Goal: Task Accomplishment & Management: Manage account settings

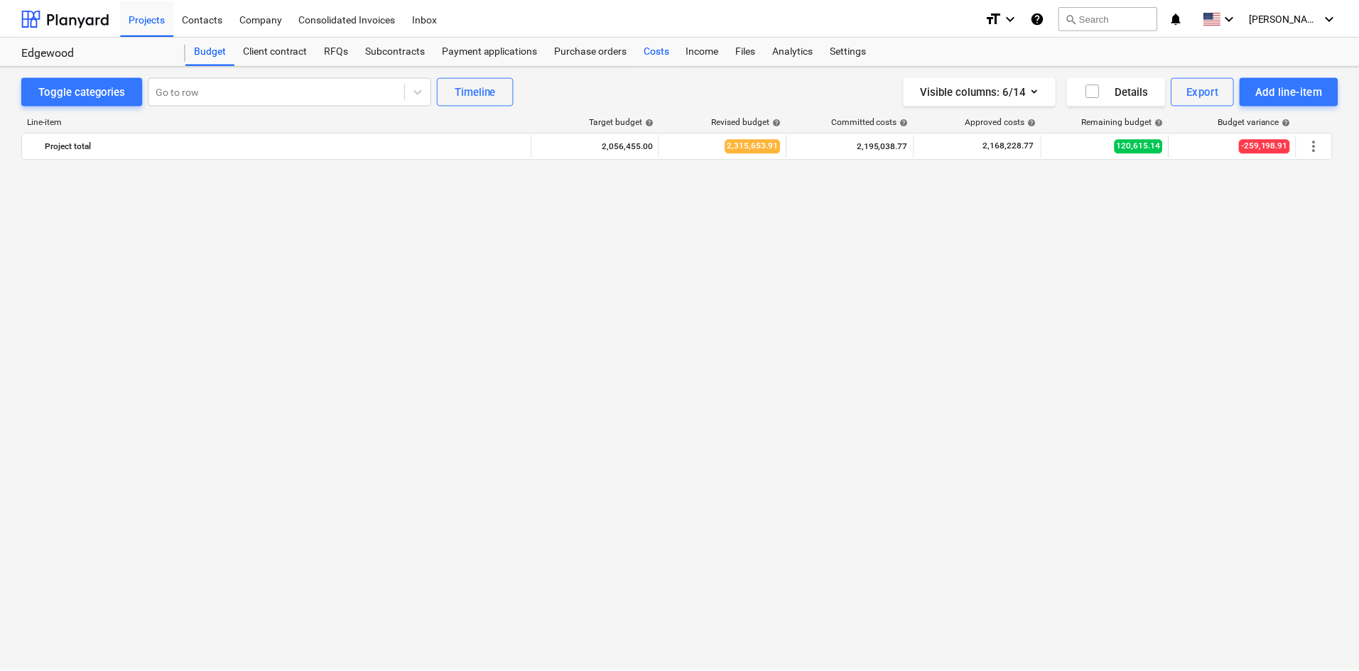
scroll to position [1542, 0]
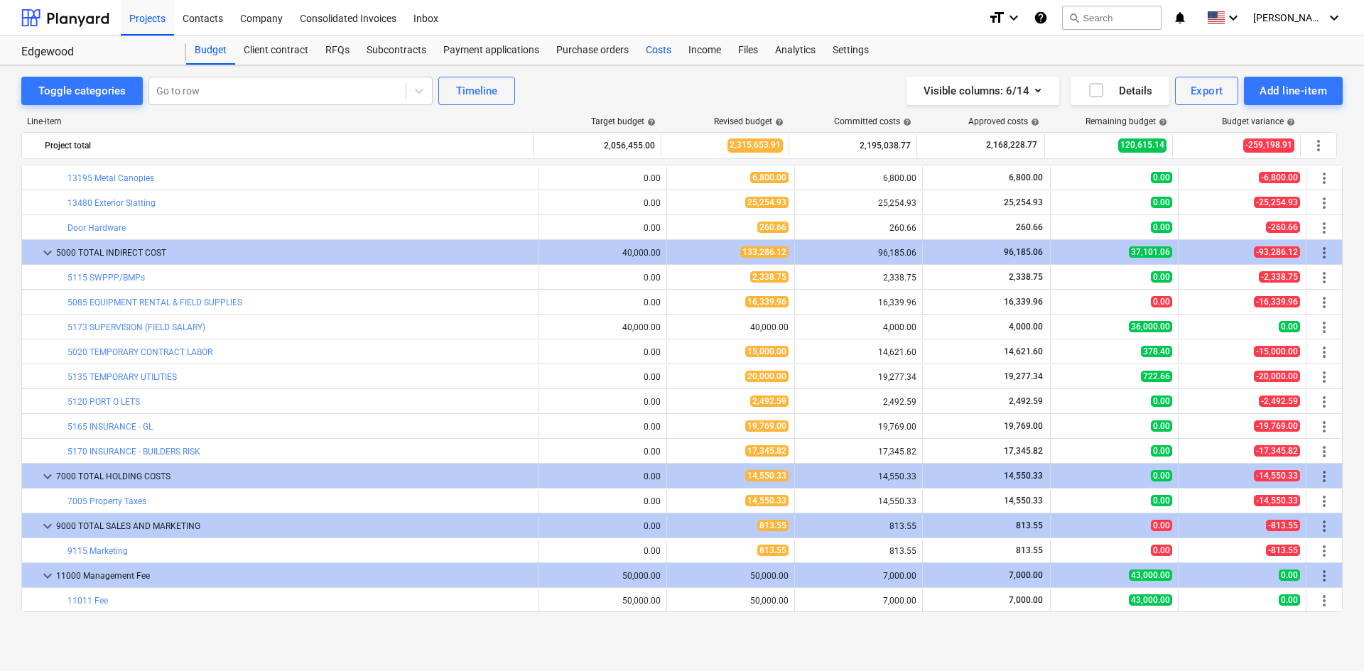
click at [663, 57] on div "Costs" at bounding box center [658, 50] width 43 height 28
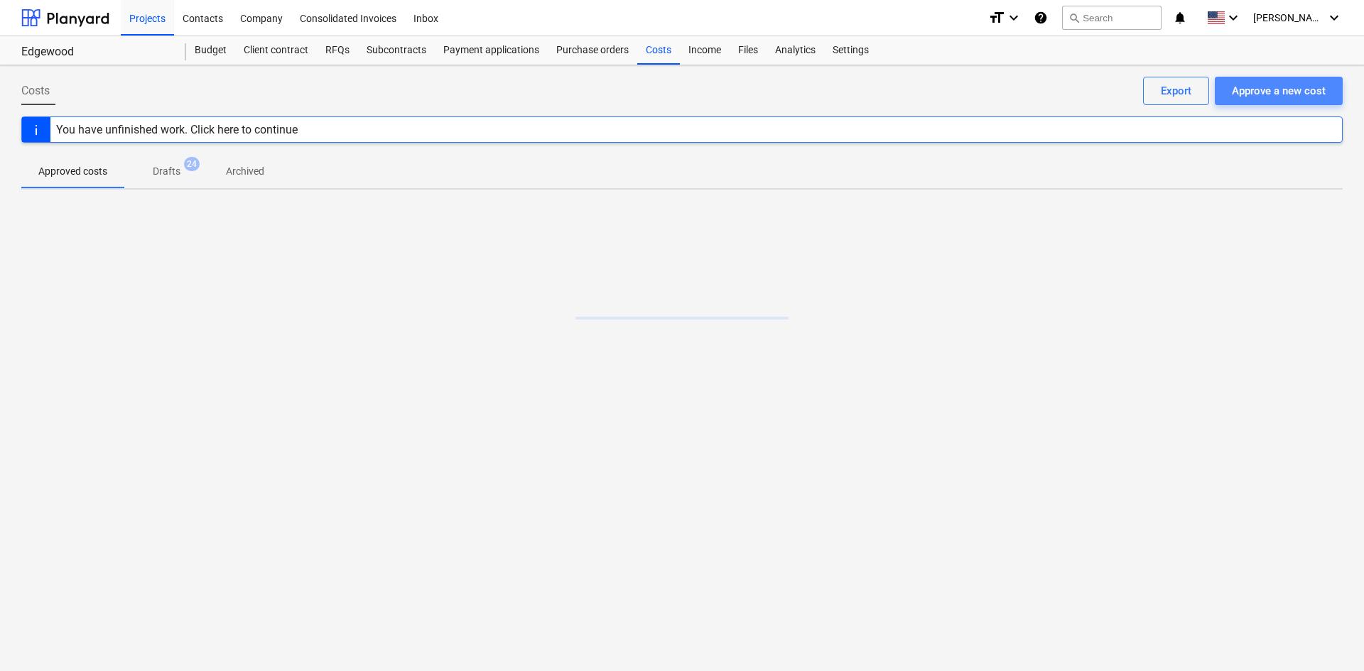
click at [1256, 93] on div "Approve a new cost" at bounding box center [1279, 91] width 94 height 18
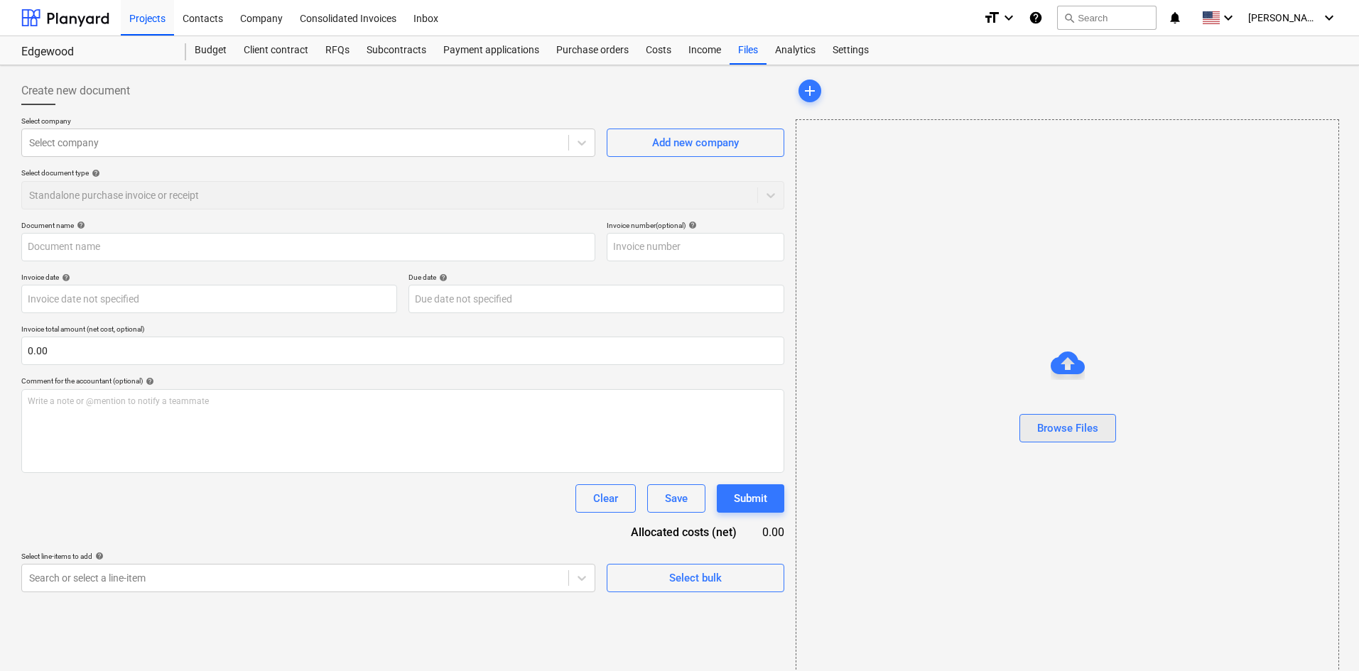
click at [1102, 433] on button "Browse Files" at bounding box center [1067, 428] width 97 height 28
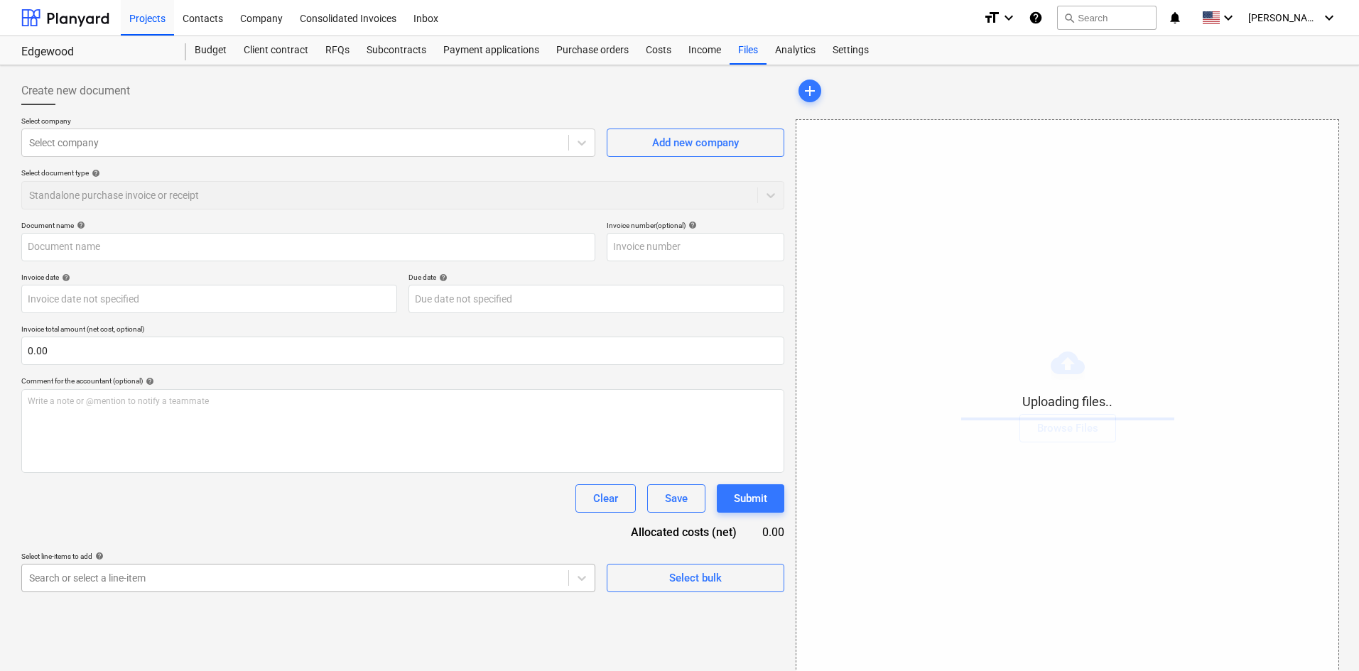
click at [232, 580] on body "Projects Contacts Company Consolidated Invoices Inbox format_size keyboard_arro…" at bounding box center [679, 335] width 1359 height 671
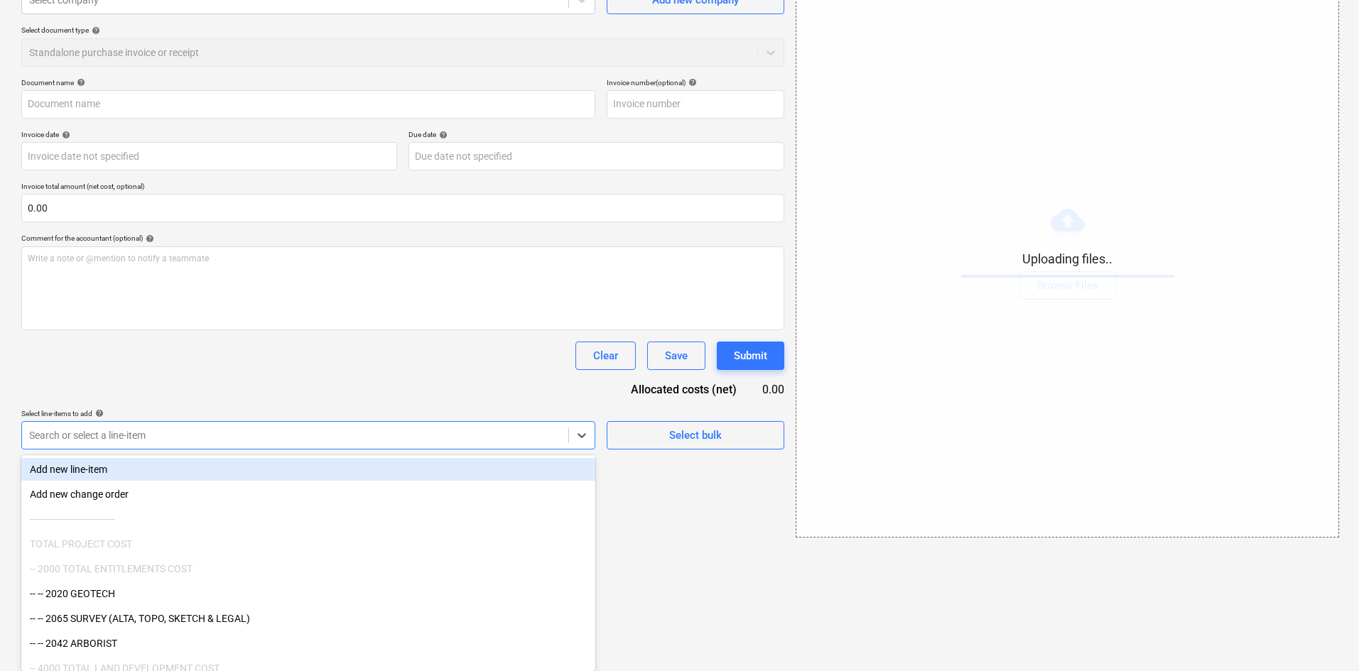
type input "c"
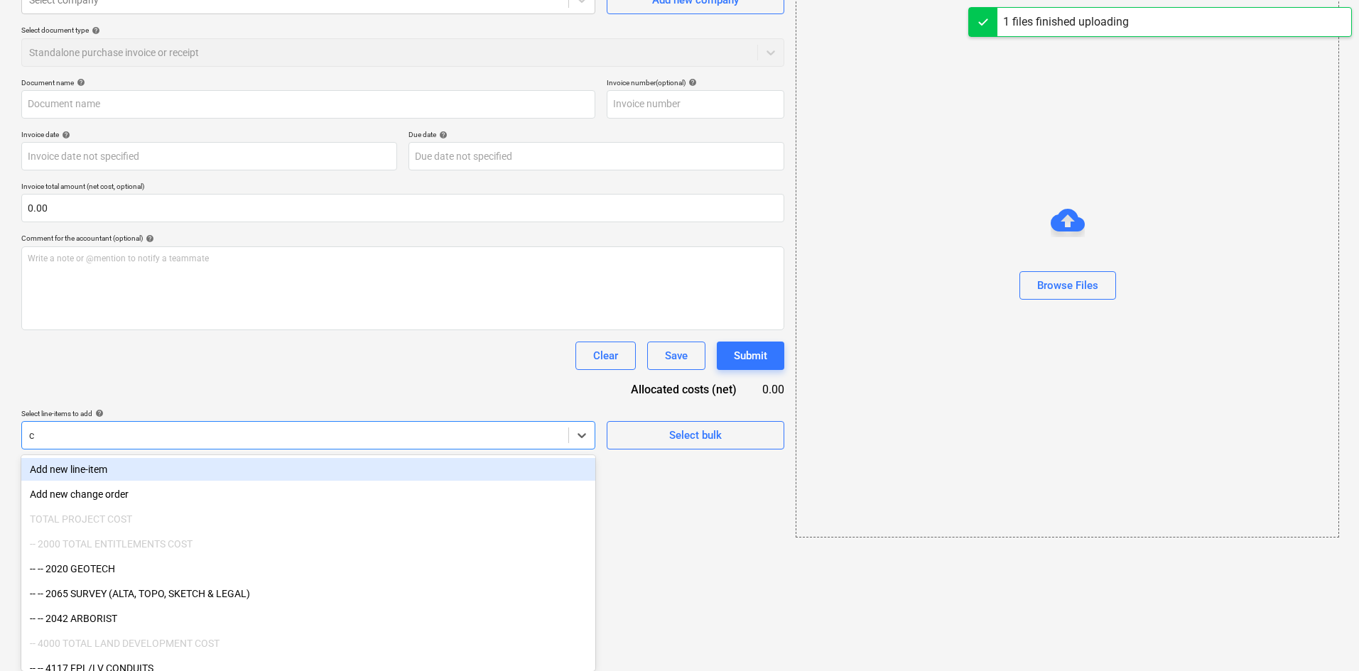
type input "[PERSON_NAME] (Hard) [DATE].pdf"
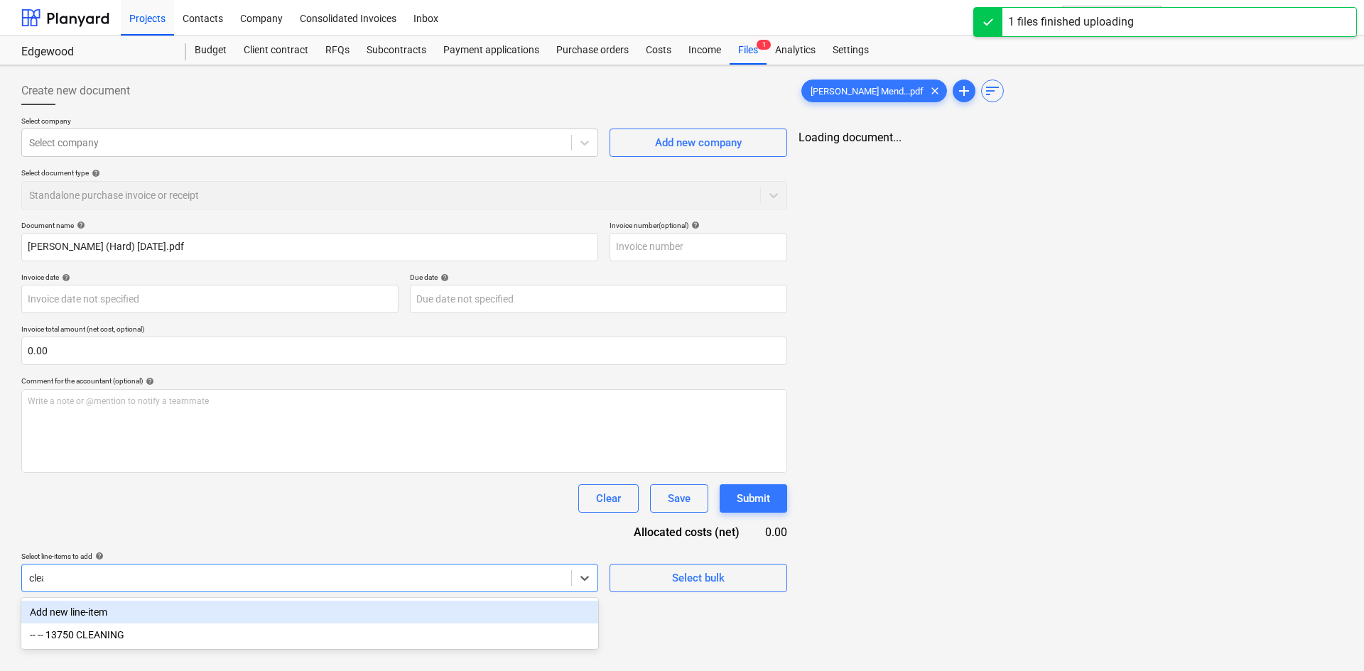
type input "clean"
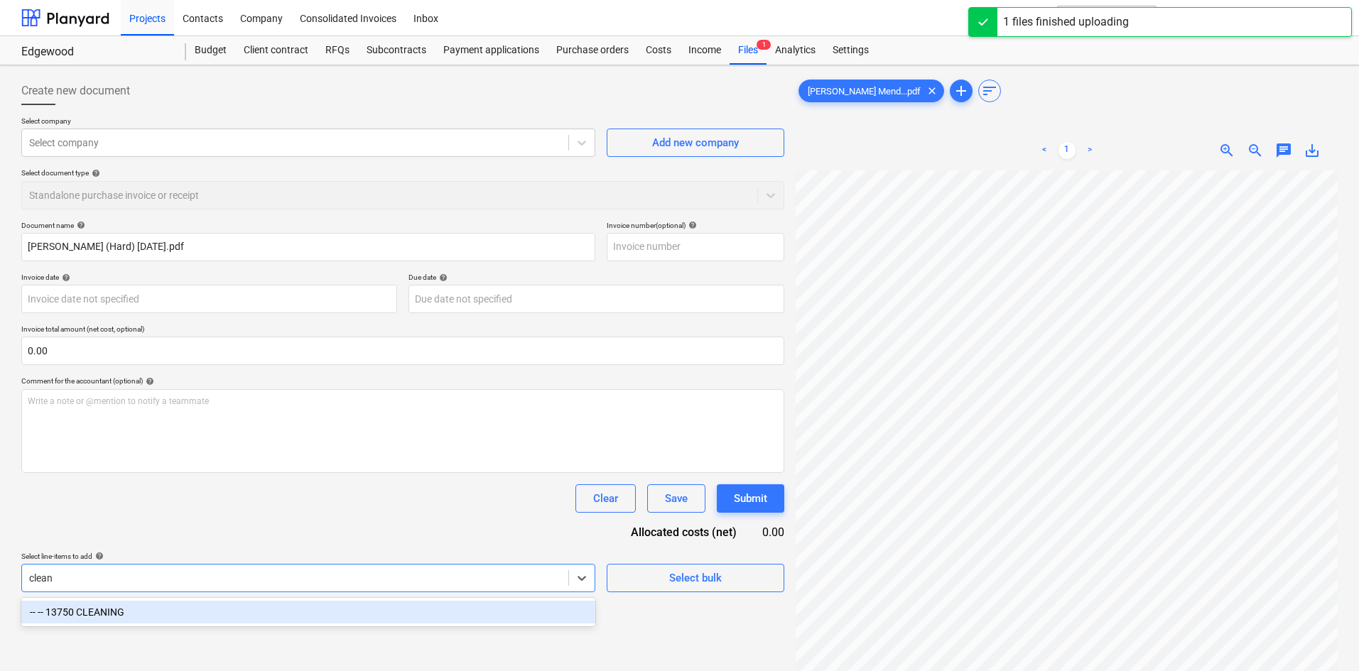
click at [236, 612] on div "-- -- 13750 CLEANING" at bounding box center [308, 612] width 574 height 23
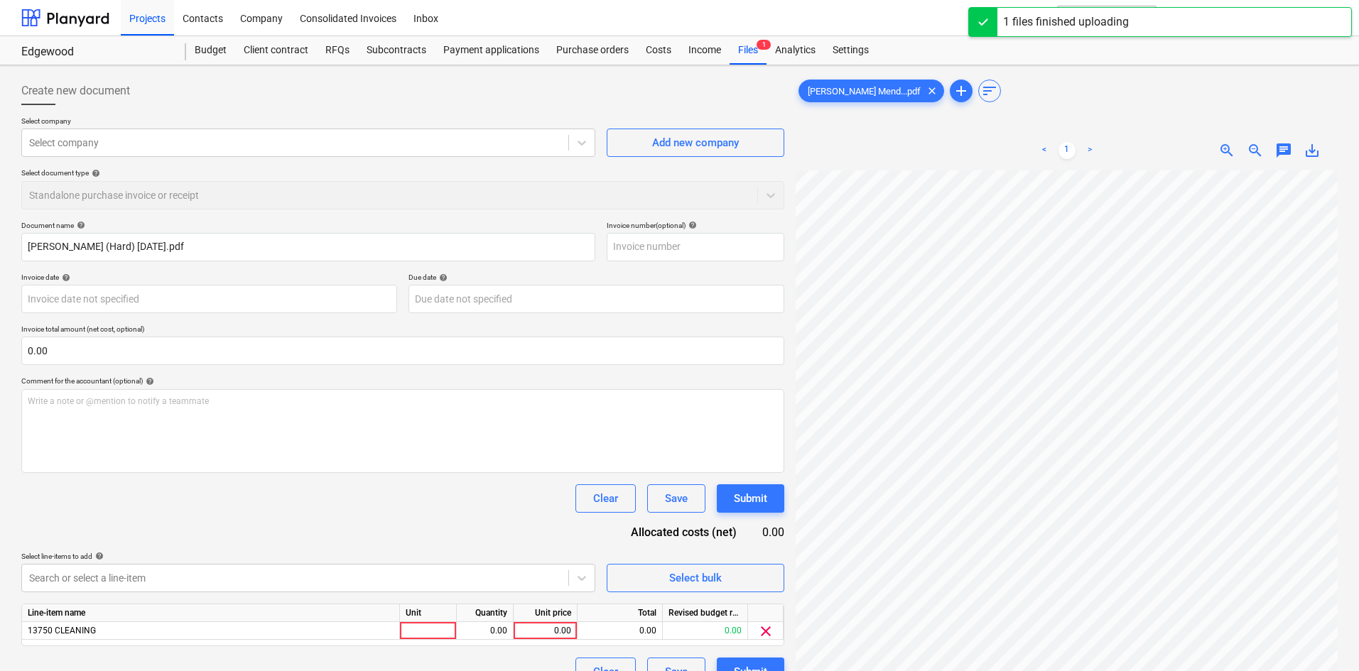
click at [346, 545] on div "Document name help [PERSON_NAME] (Hard) [DATE].pdf Invoice number (optional) he…" at bounding box center [402, 453] width 763 height 465
click at [563, 631] on div "0.00" at bounding box center [545, 631] width 52 height 18
type input "300"
click at [488, 529] on div "Document name help [PERSON_NAME] (Hard) [DATE].pdf Invoice number (optional) he…" at bounding box center [402, 453] width 763 height 465
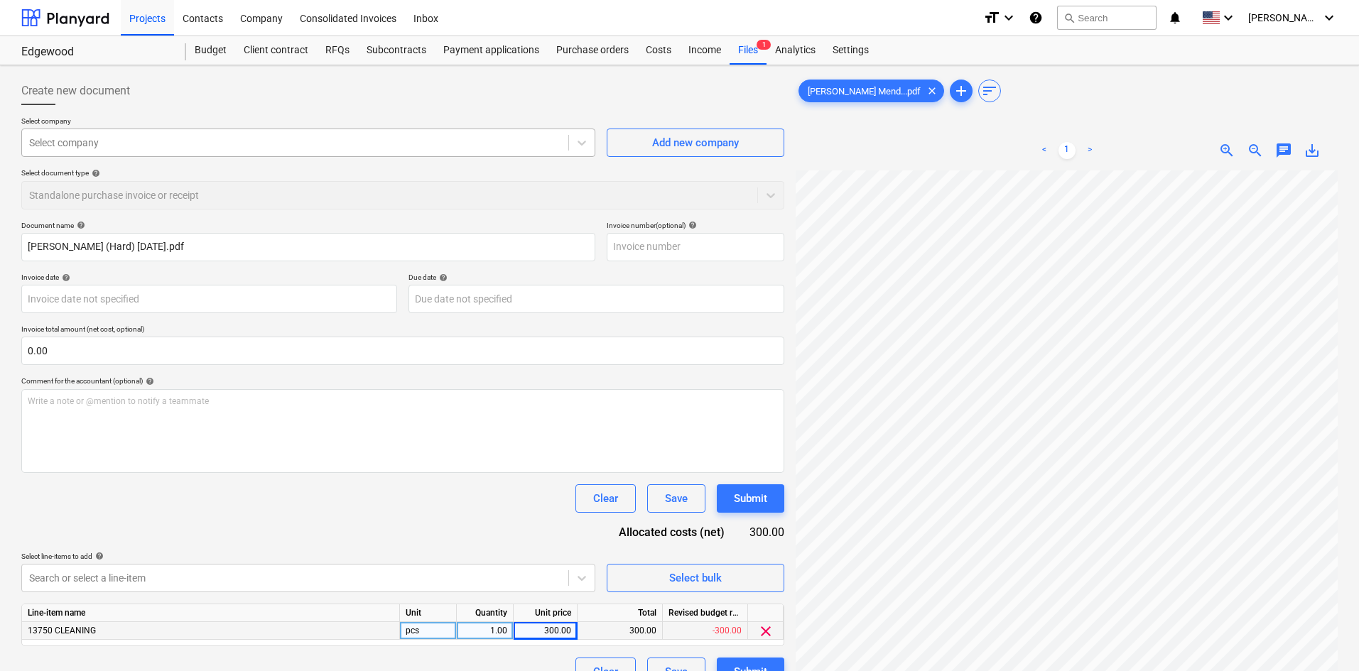
click at [151, 150] on div at bounding box center [295, 143] width 532 height 14
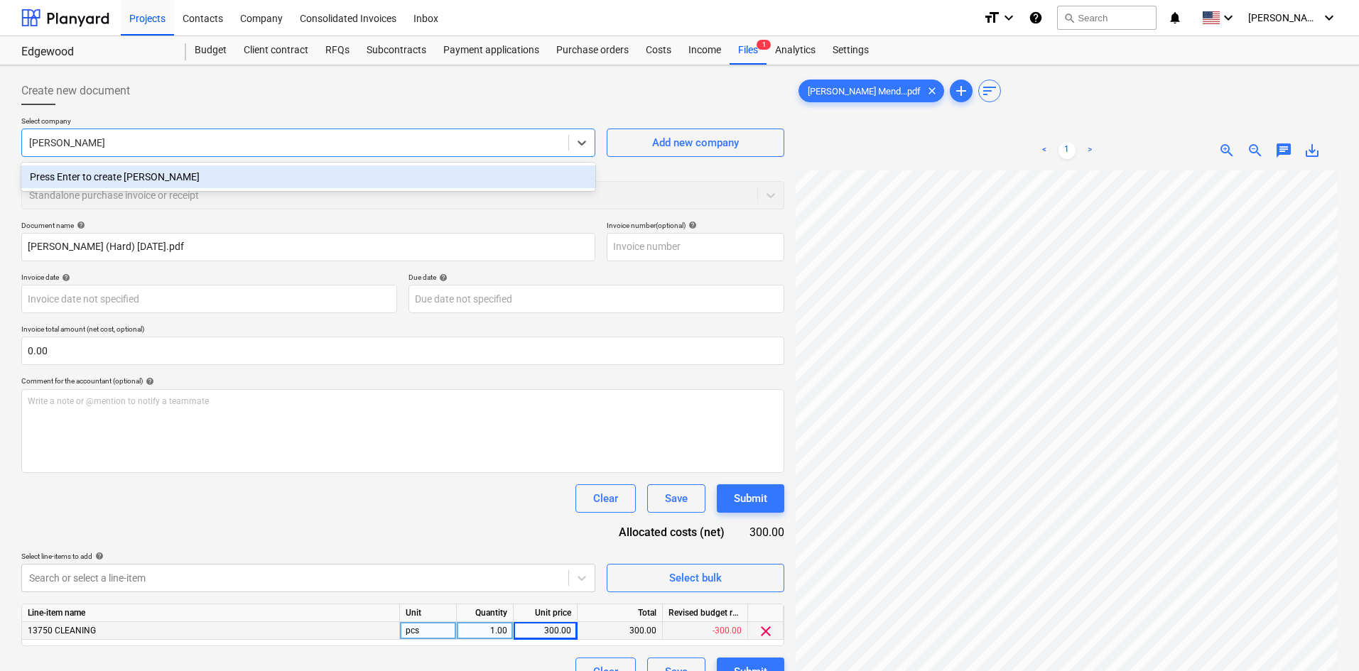
type input "[PERSON_NAME]"
click at [229, 113] on div at bounding box center [402, 110] width 763 height 11
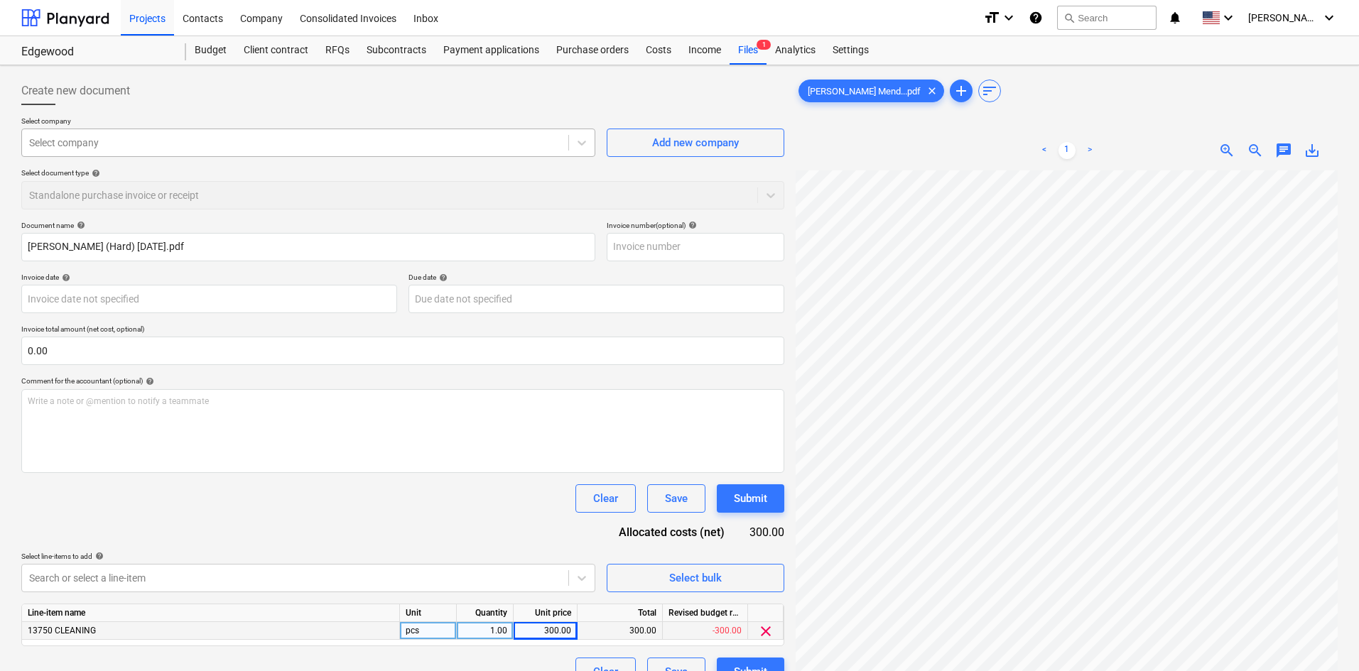
click at [314, 154] on div "Select company" at bounding box center [308, 143] width 574 height 28
click at [681, 145] on div "Add new company" at bounding box center [695, 143] width 87 height 18
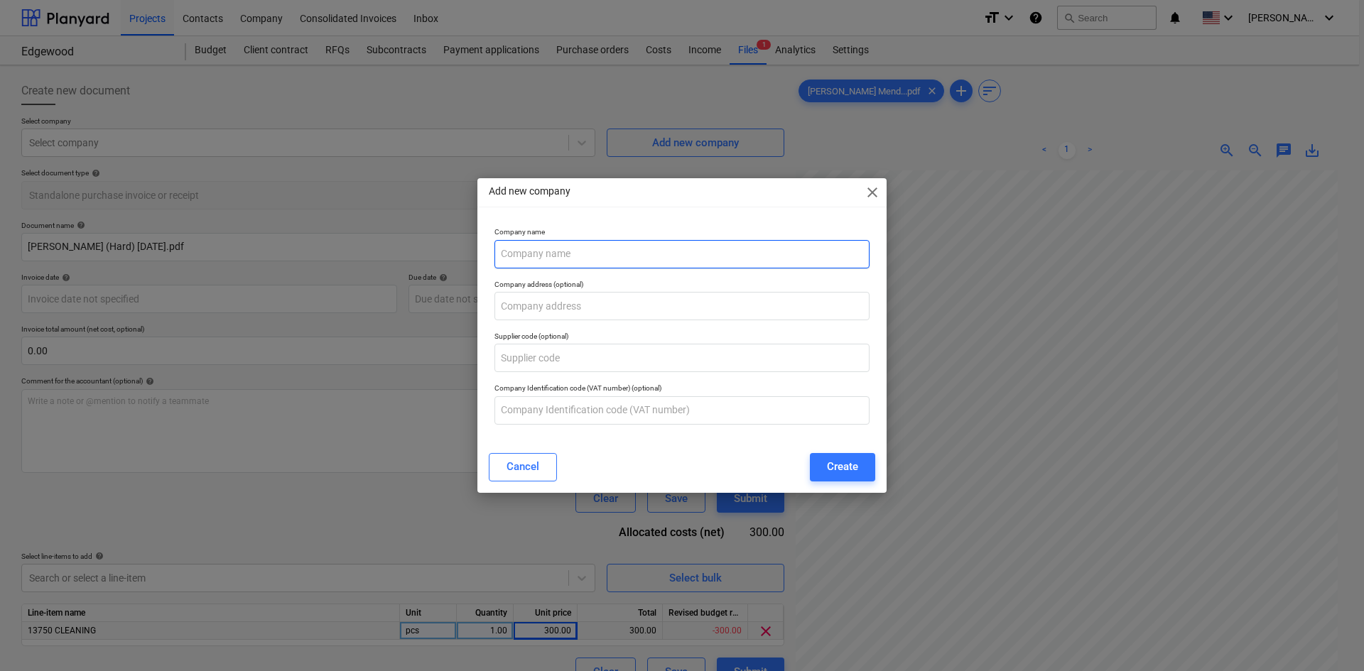
click at [621, 256] on input "text" at bounding box center [681, 254] width 375 height 28
type input "[PERSON_NAME]"
click at [866, 473] on button "Create" at bounding box center [842, 467] width 65 height 28
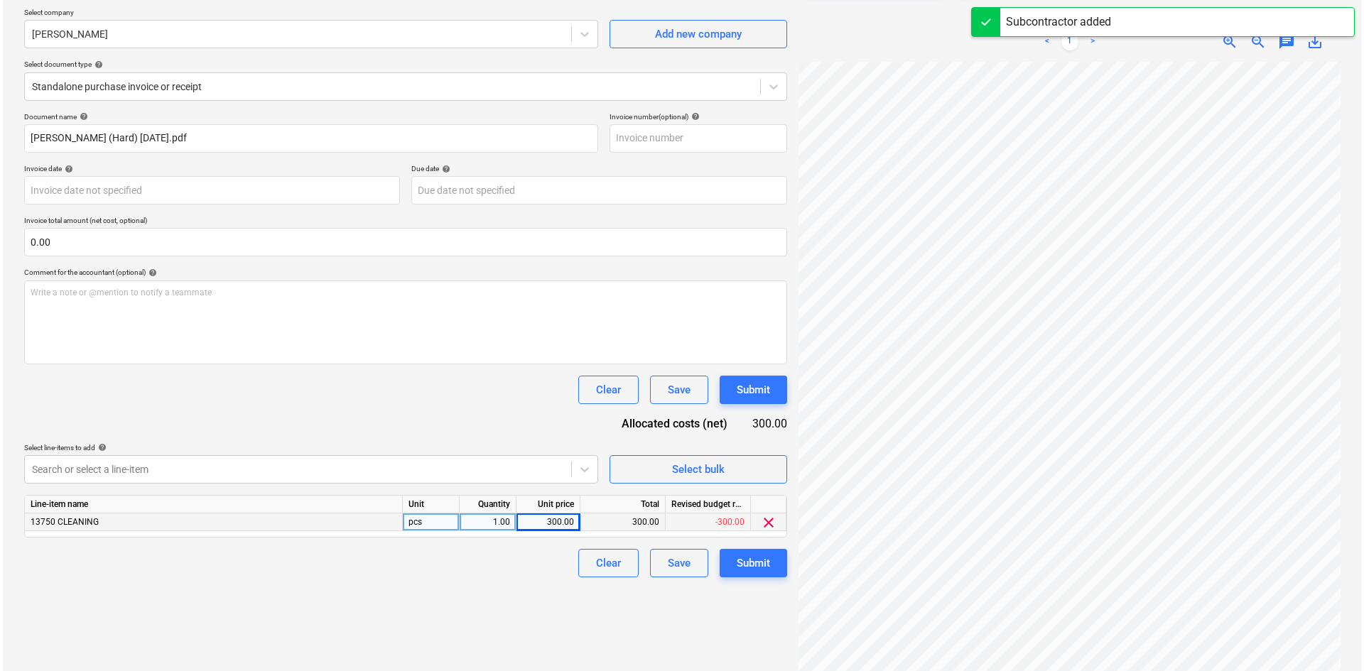
scroll to position [142, 0]
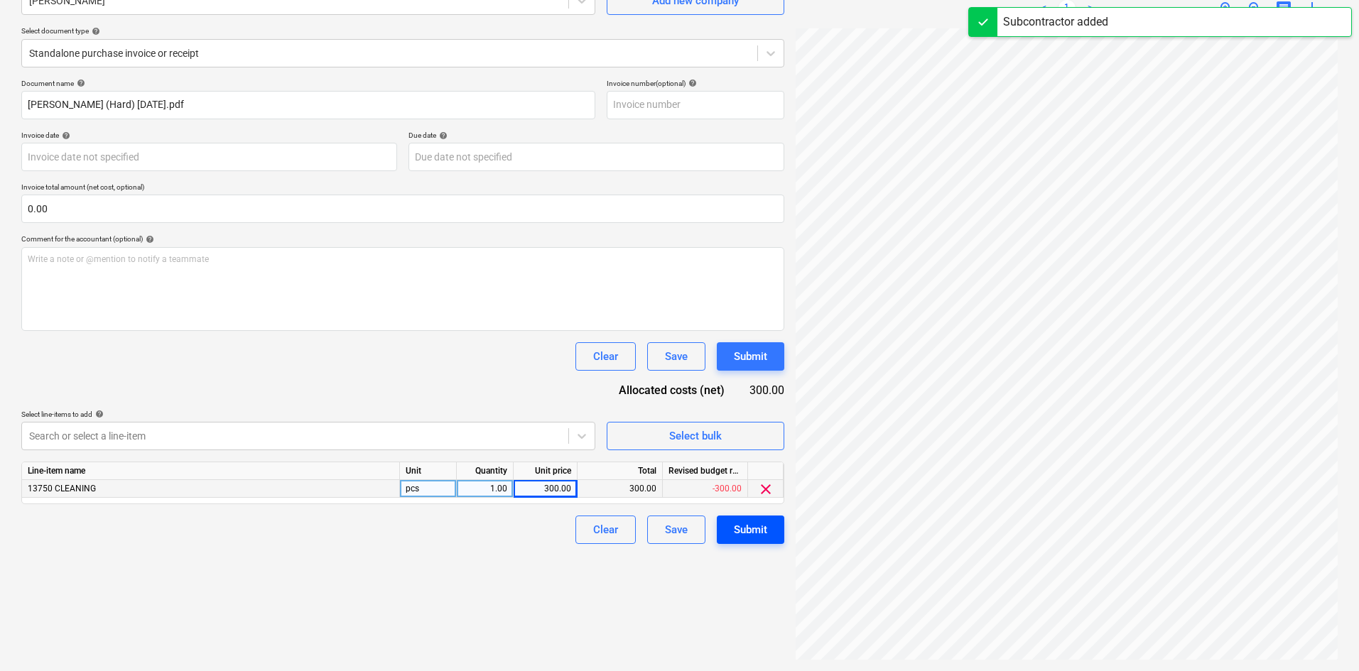
click at [761, 534] on div "Submit" at bounding box center [750, 530] width 33 height 18
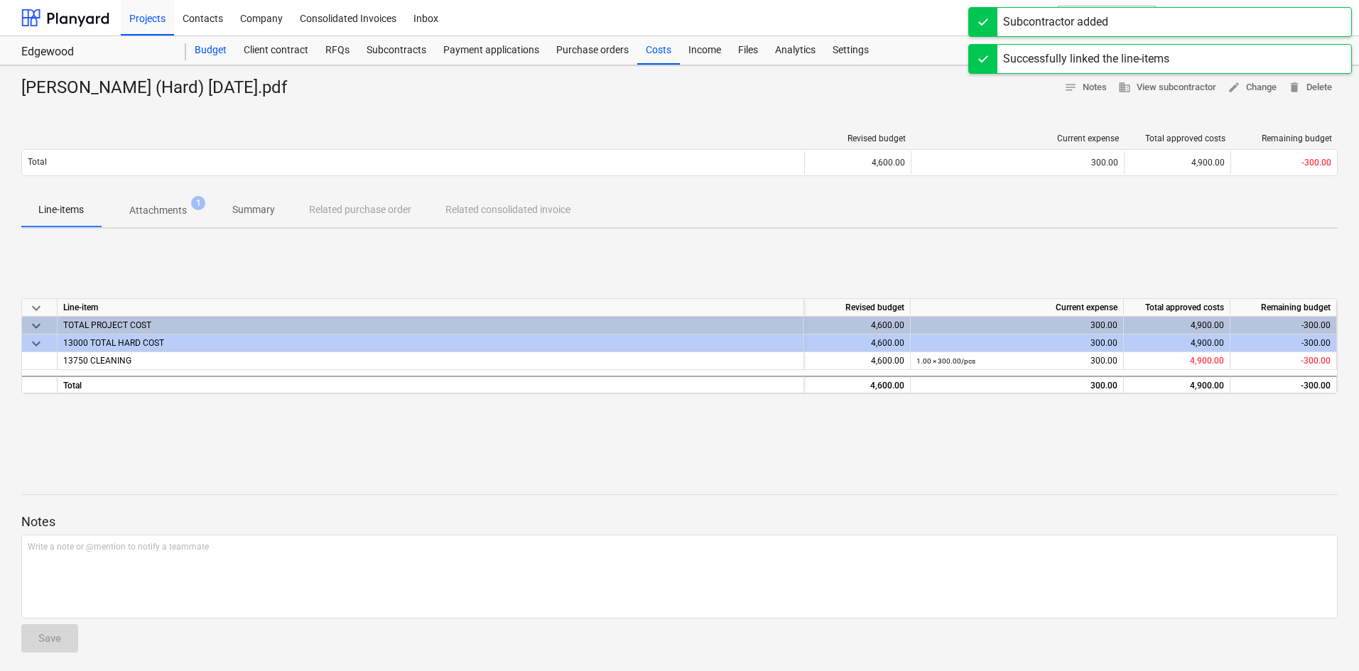
click at [218, 58] on div "Budget" at bounding box center [210, 50] width 49 height 28
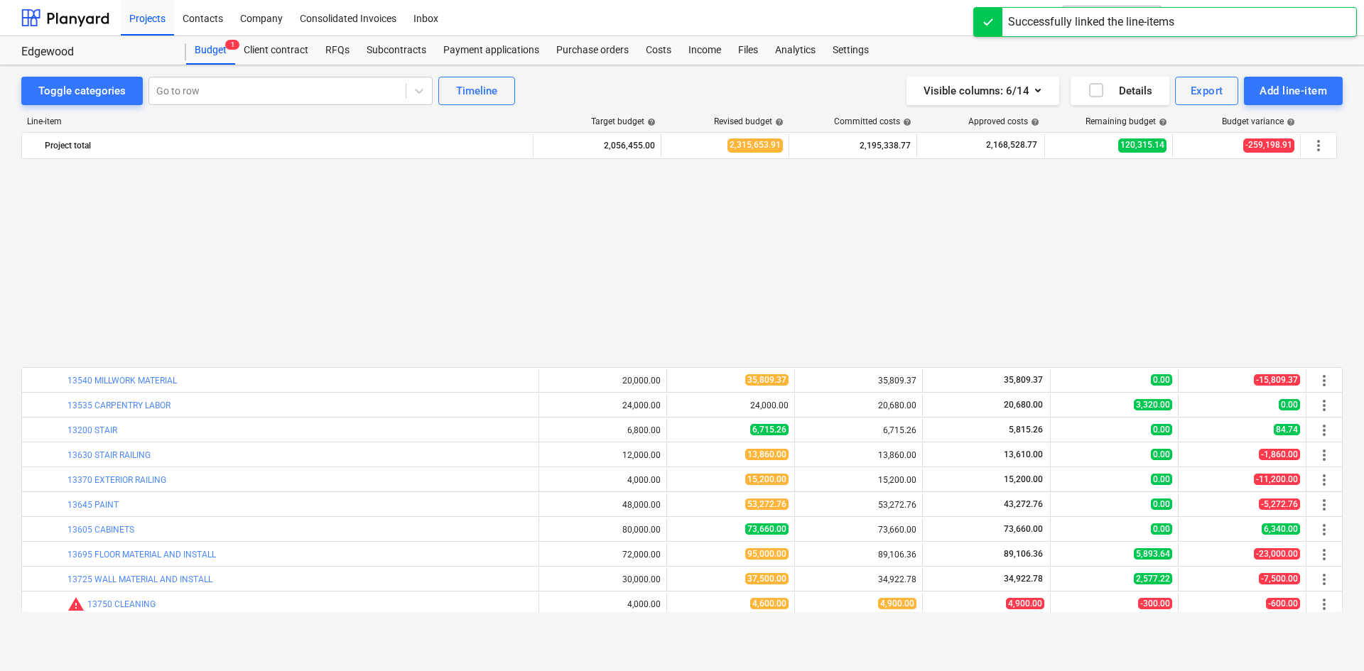
scroll to position [1137, 0]
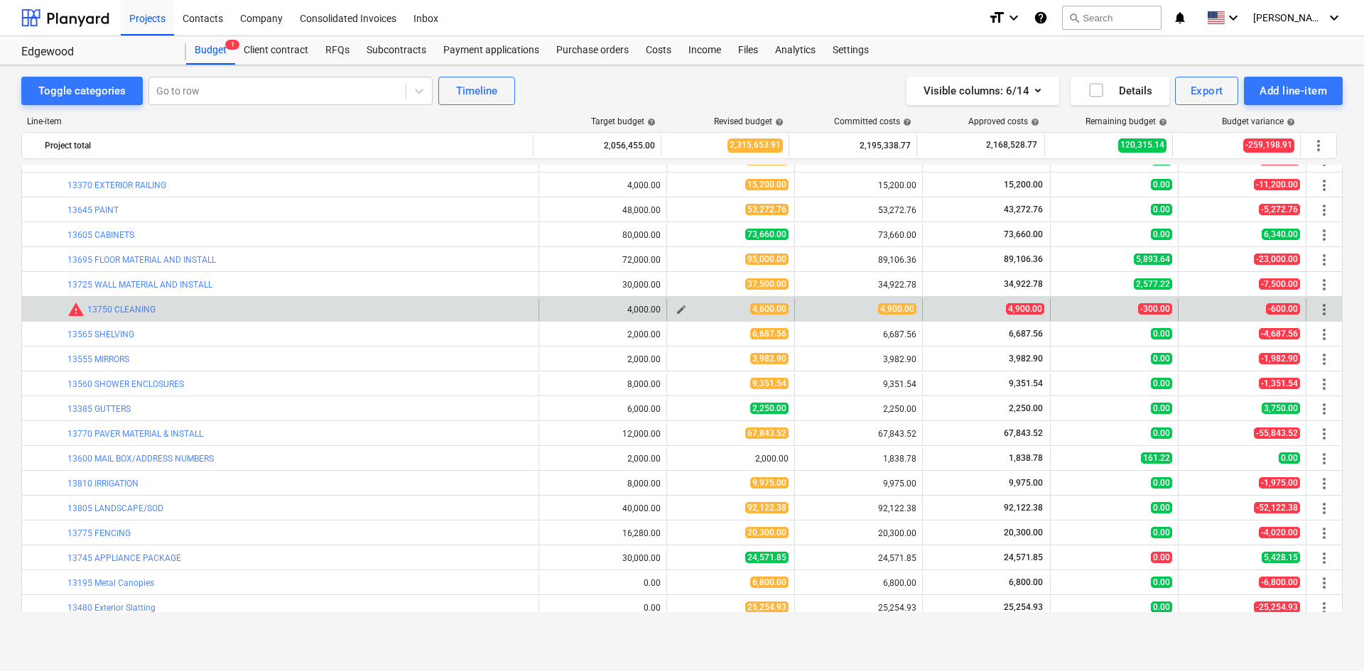
click at [677, 310] on span "edit" at bounding box center [681, 309] width 11 height 11
type textarea "x"
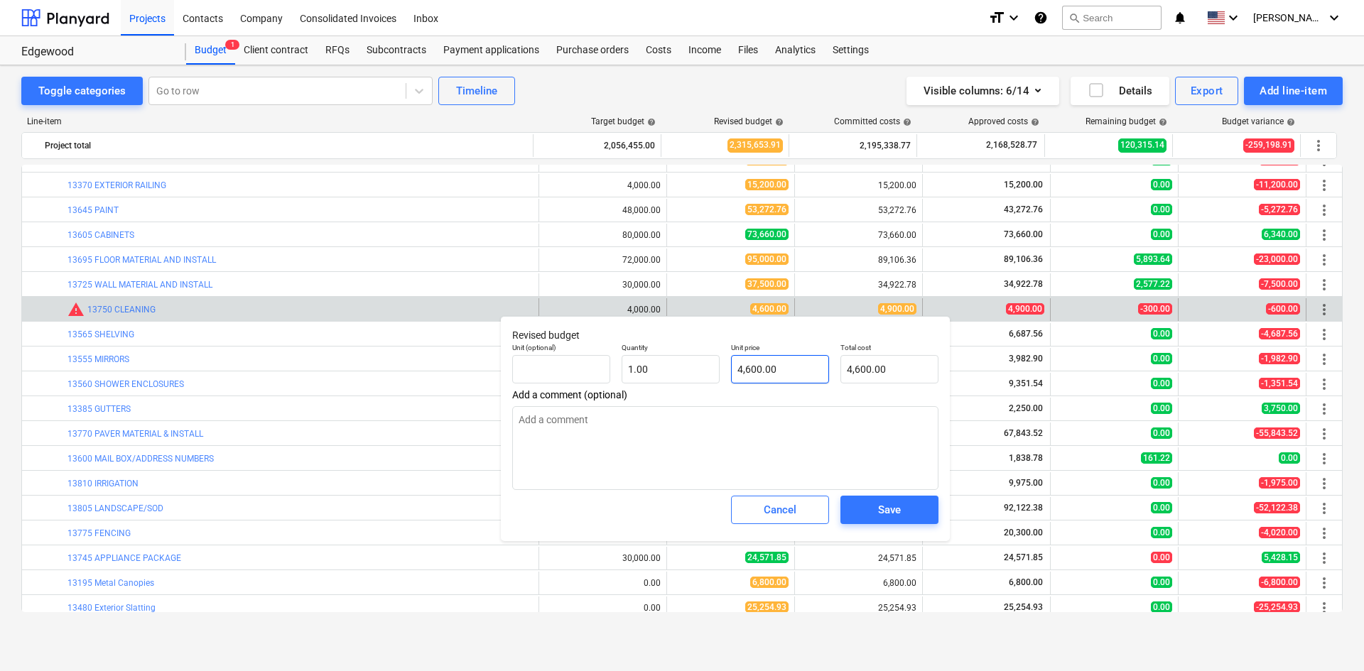
type input "4600"
drag, startPoint x: 787, startPoint y: 367, endPoint x: 664, endPoint y: 435, distance: 140.2
click at [684, 390] on div "Revised budget Unit (optional) Quantity 1.00 Unit price 4600 Total cost 4,600.0…" at bounding box center [725, 428] width 449 height 225
type textarea "x"
type input "4"
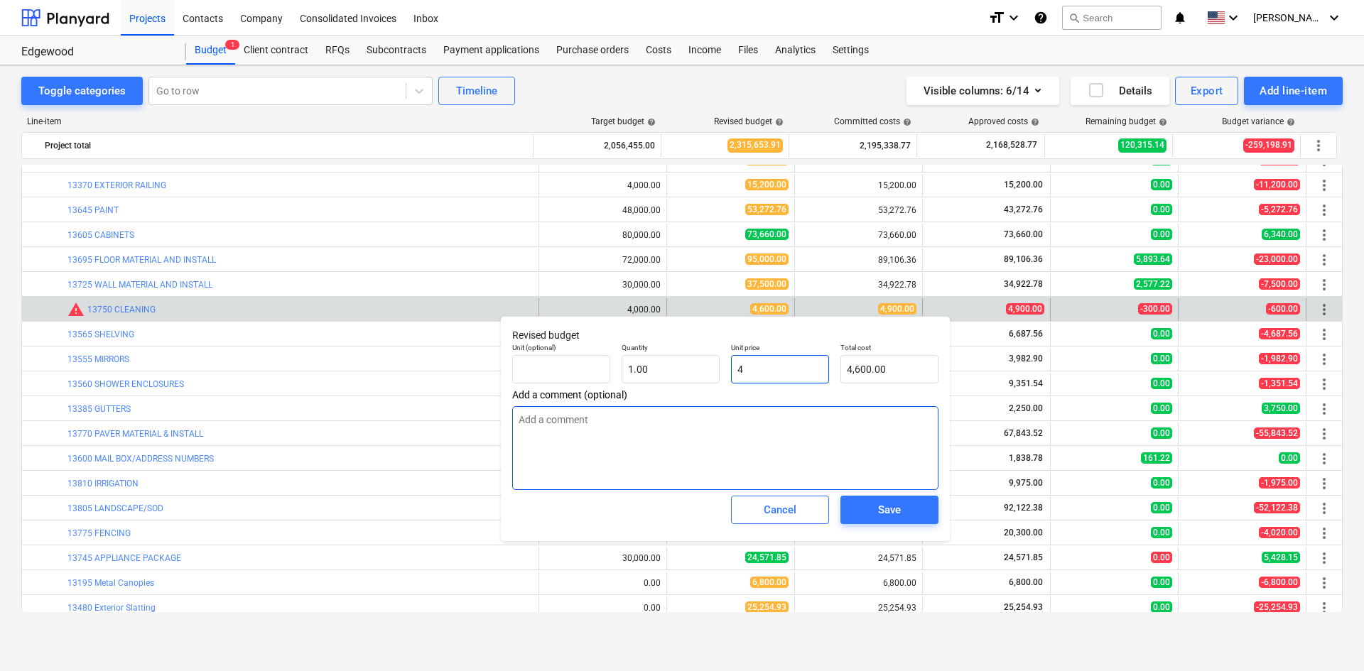
type input "4.00"
type textarea "x"
type input "49"
type input "49.00"
type textarea "x"
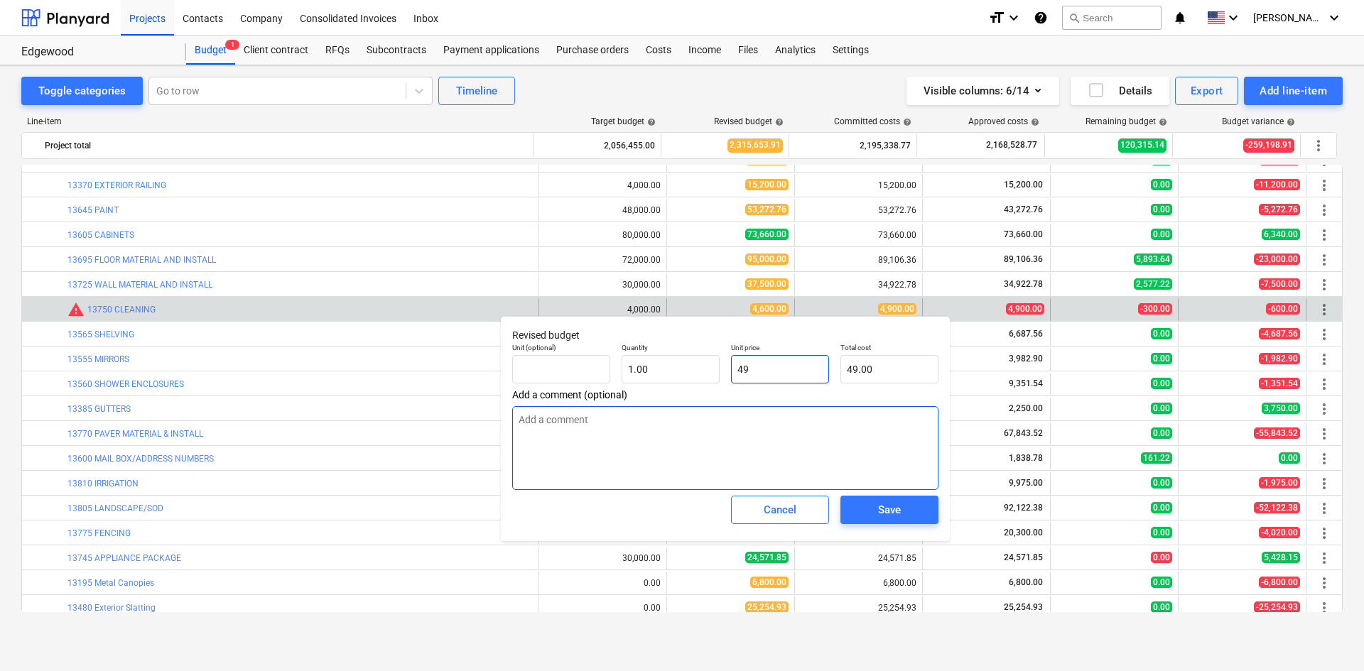
type input "490"
type input "490.00"
type textarea "x"
type input "4900"
type input "4,900.00"
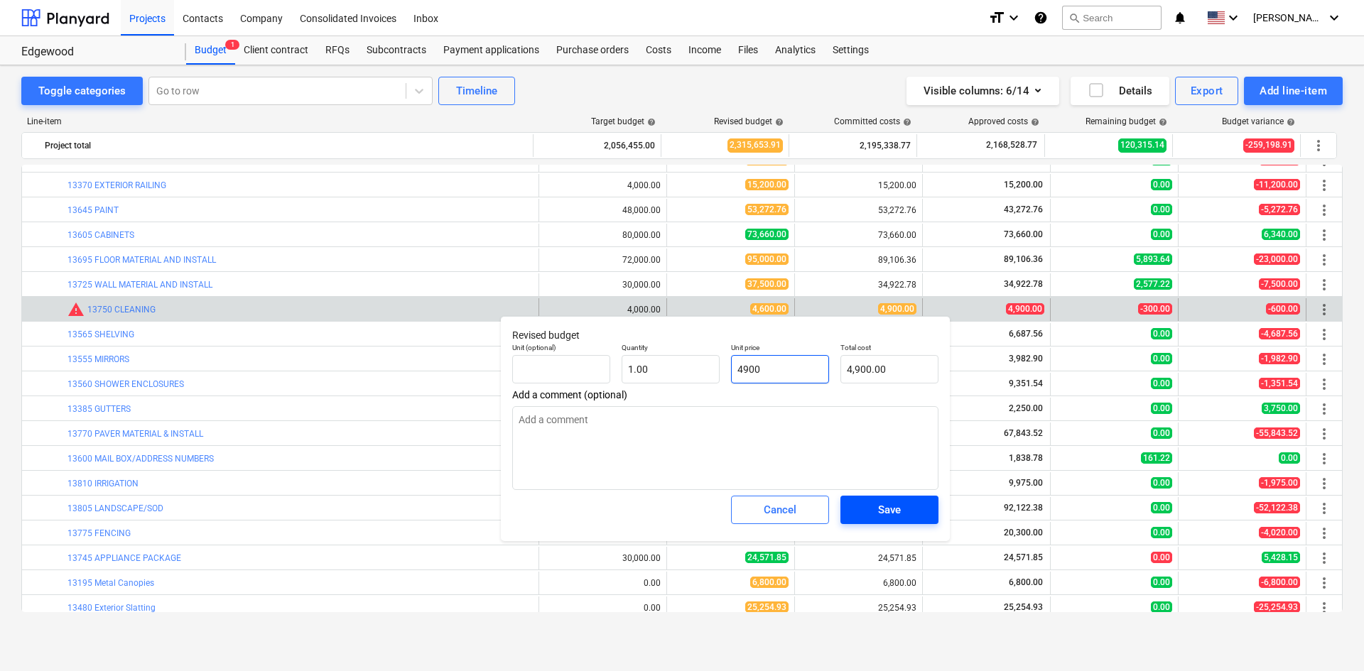
type input "4900"
type textarea "x"
type input "4,900.00"
click at [897, 515] on div "Save" at bounding box center [889, 510] width 23 height 18
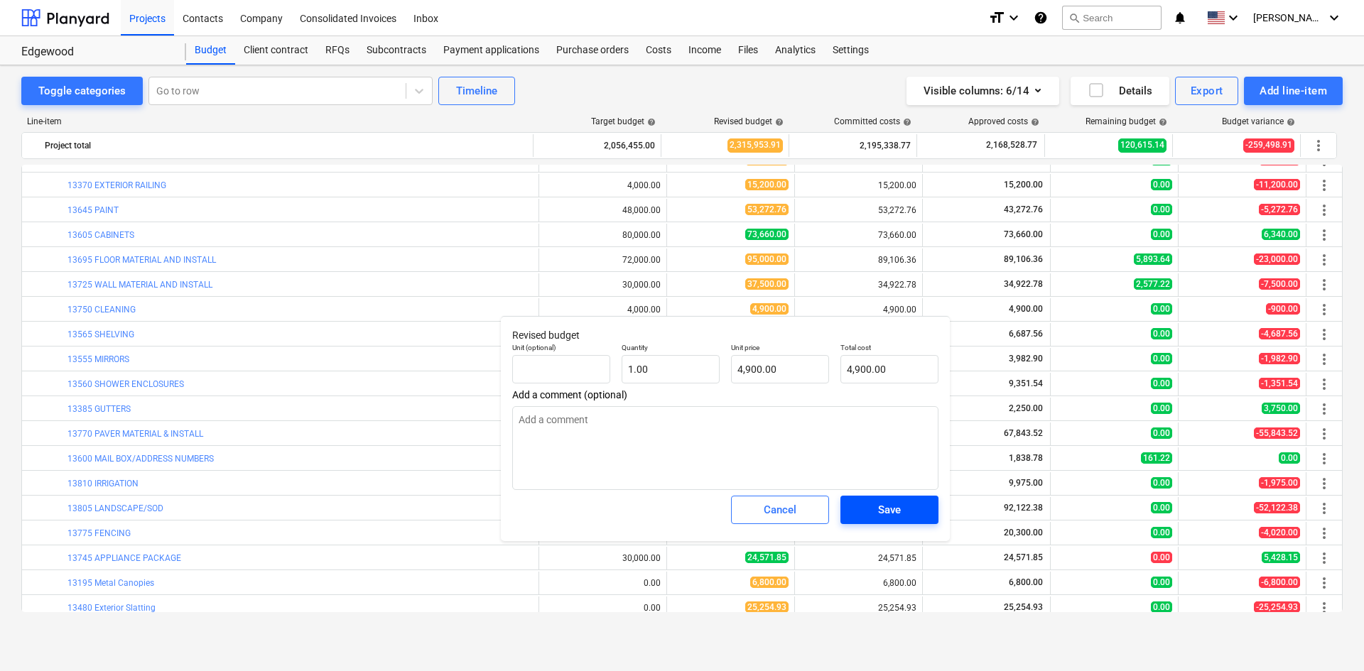
type textarea "x"
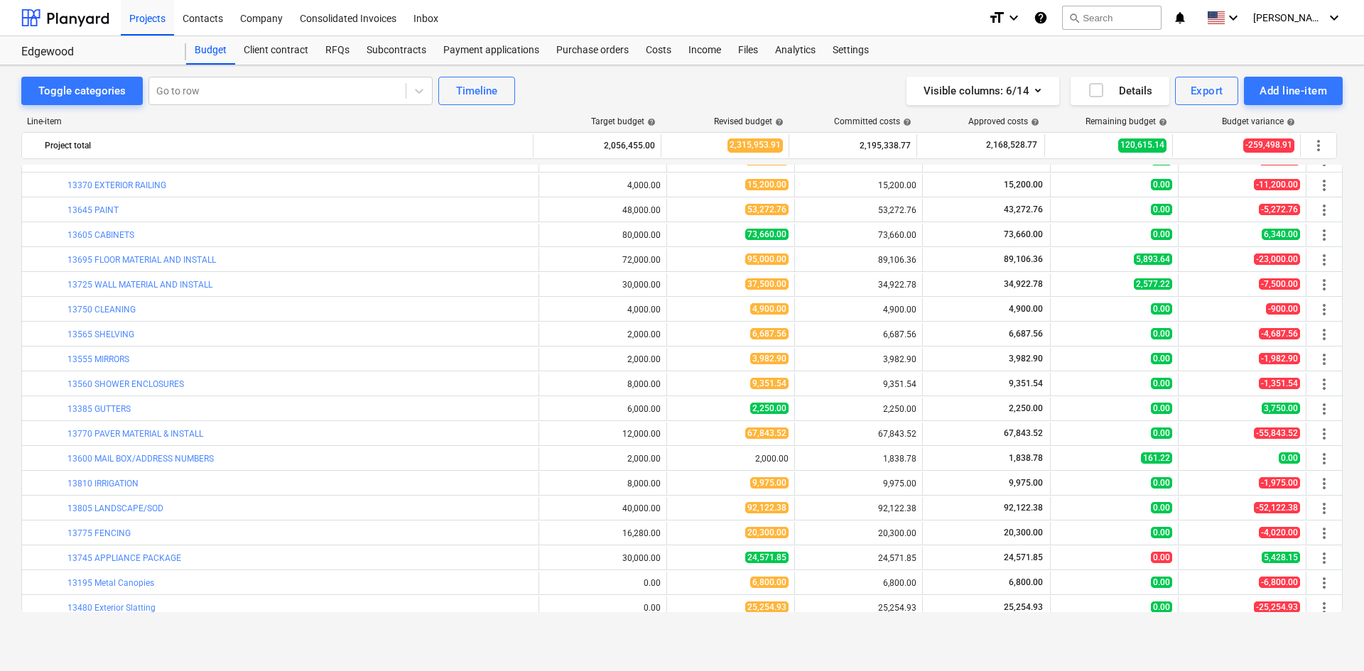
click at [853, 23] on div "Projects Contacts Company Consolidated Invoices Inbox" at bounding box center [549, 18] width 856 height 36
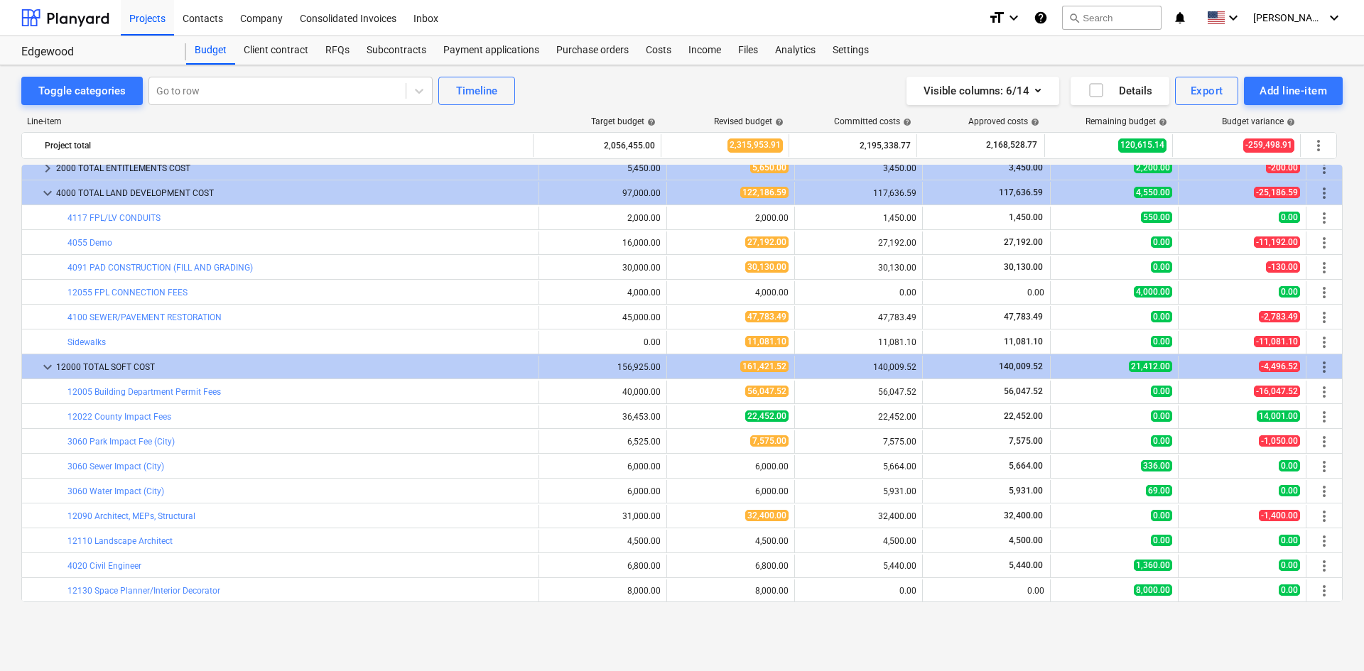
scroll to position [0, 0]
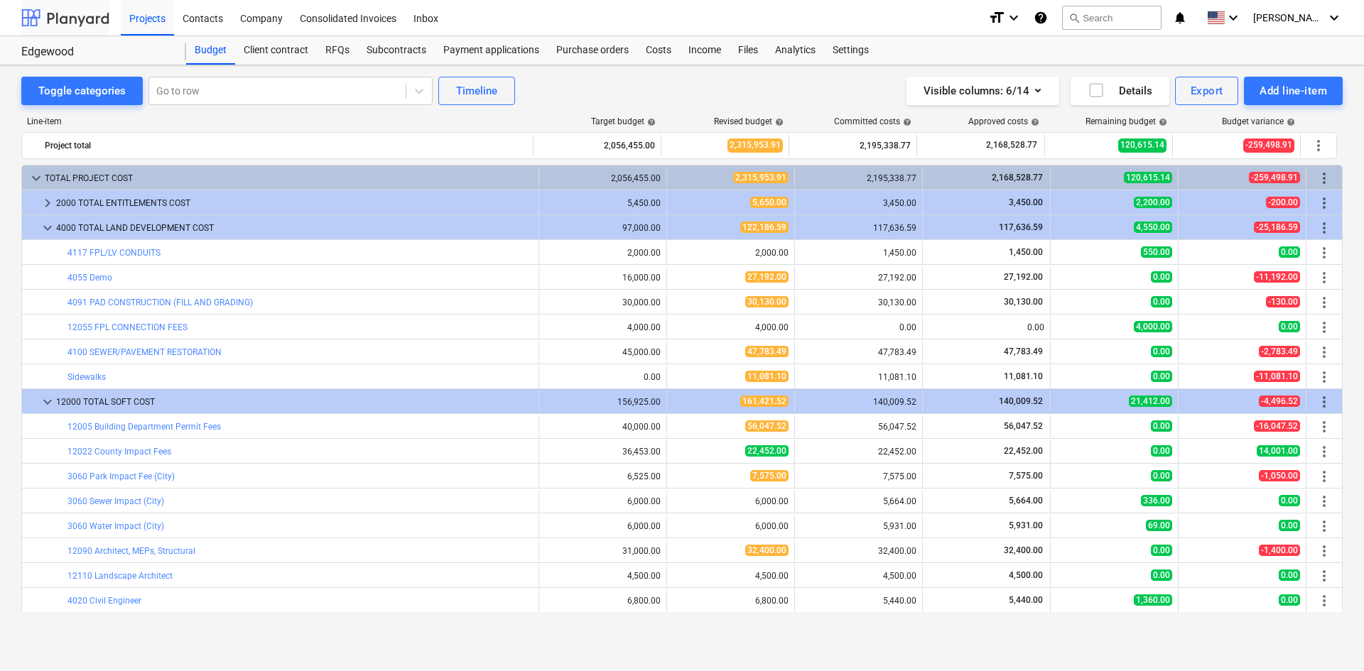
click at [61, 19] on div at bounding box center [65, 18] width 88 height 36
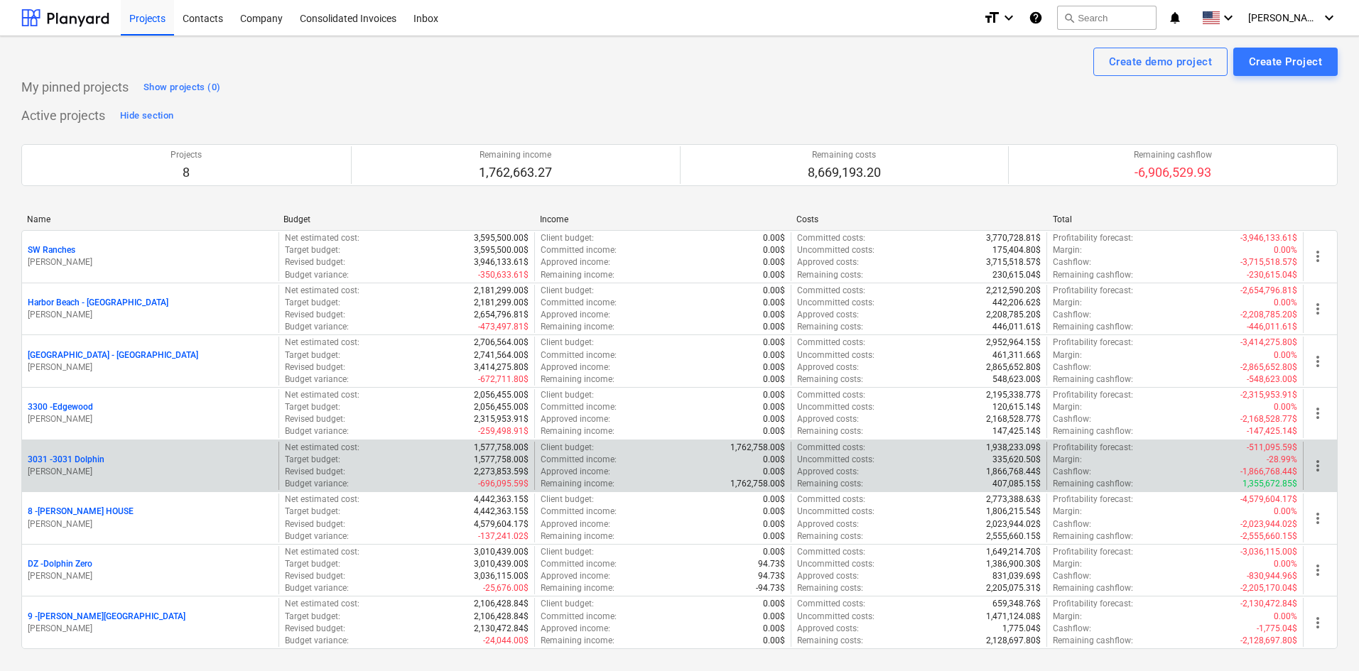
click at [87, 463] on p "3031 - 3031 Dolphin" at bounding box center [66, 460] width 77 height 12
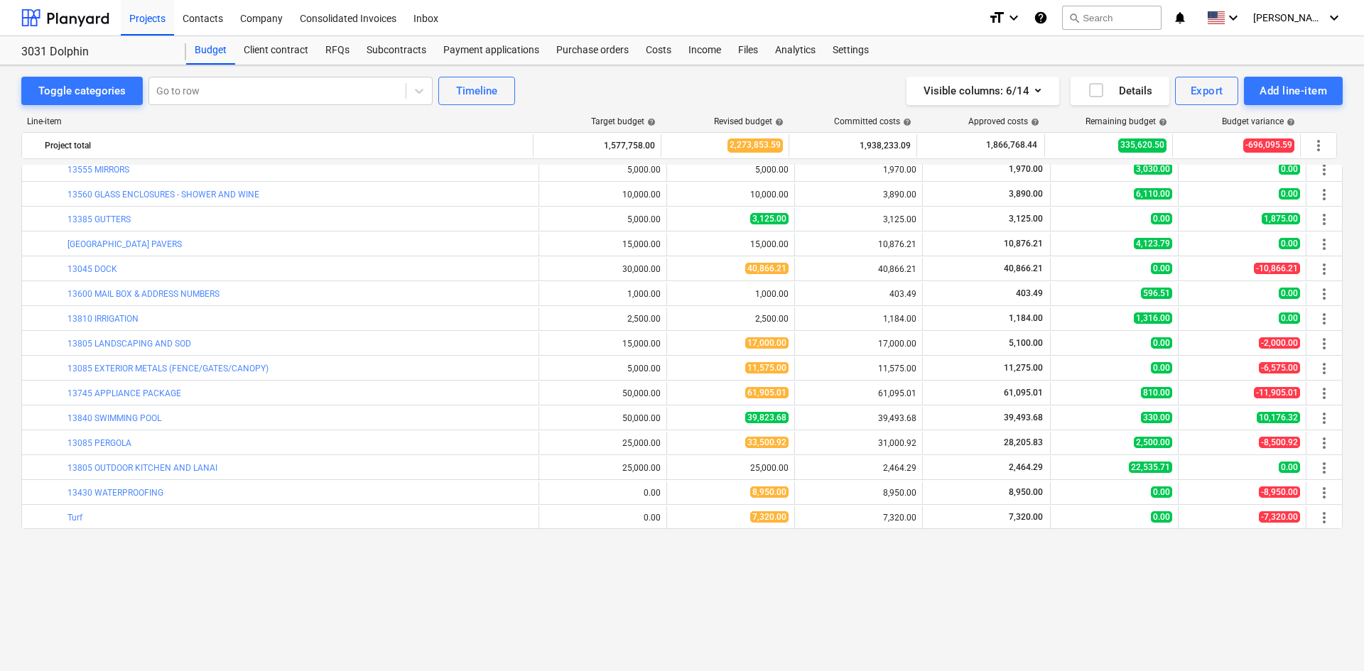
scroll to position [995, 0]
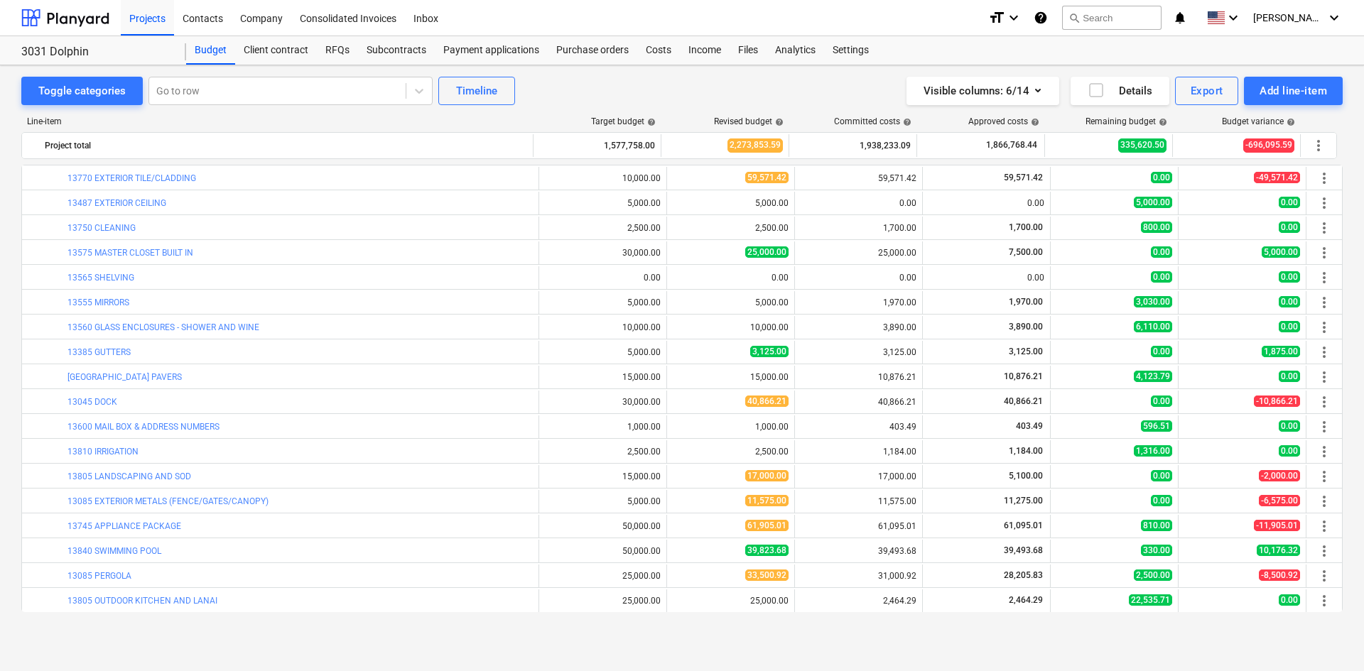
click at [407, 644] on div "Toggle categories Go to row Timeline Visible columns : 6/14 Details Export Add …" at bounding box center [682, 368] width 1364 height 606
click at [821, 96] on div "Visible columns : 6/14 Details Export Add line-item" at bounding box center [1027, 91] width 629 height 28
click at [69, 14] on div at bounding box center [65, 18] width 88 height 36
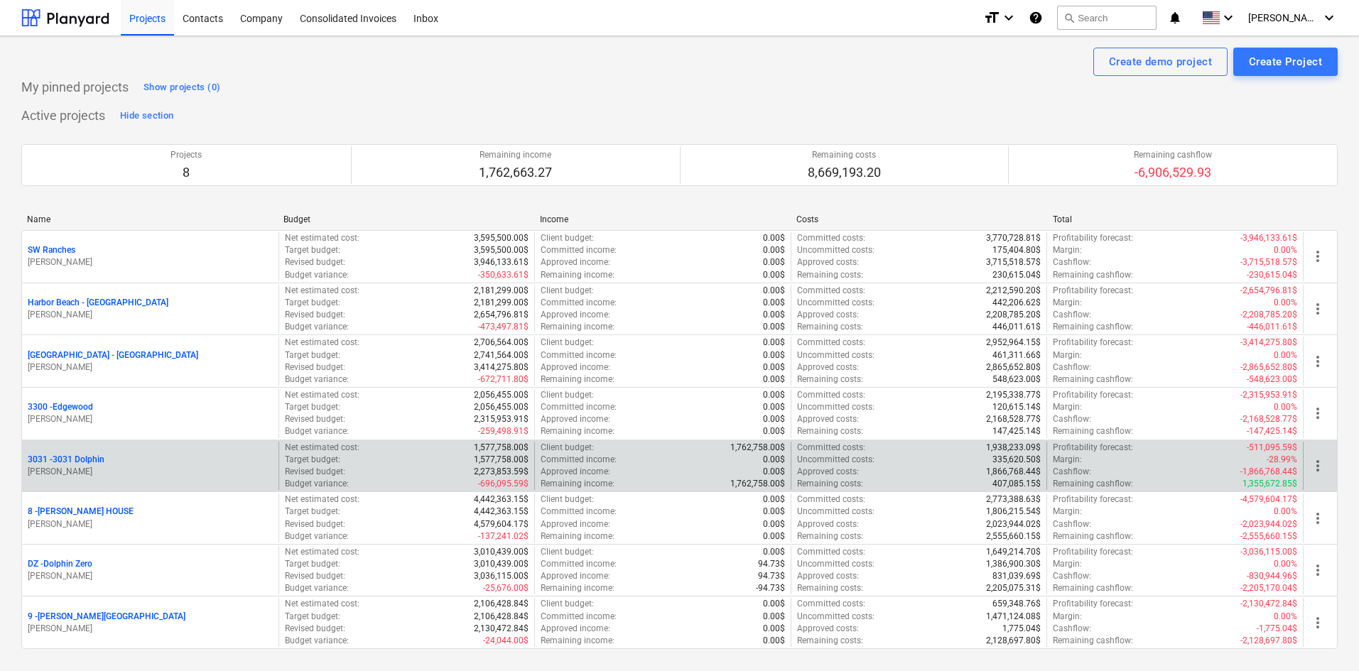
click at [88, 465] on p "3031 - 3031 Dolphin" at bounding box center [66, 460] width 77 height 12
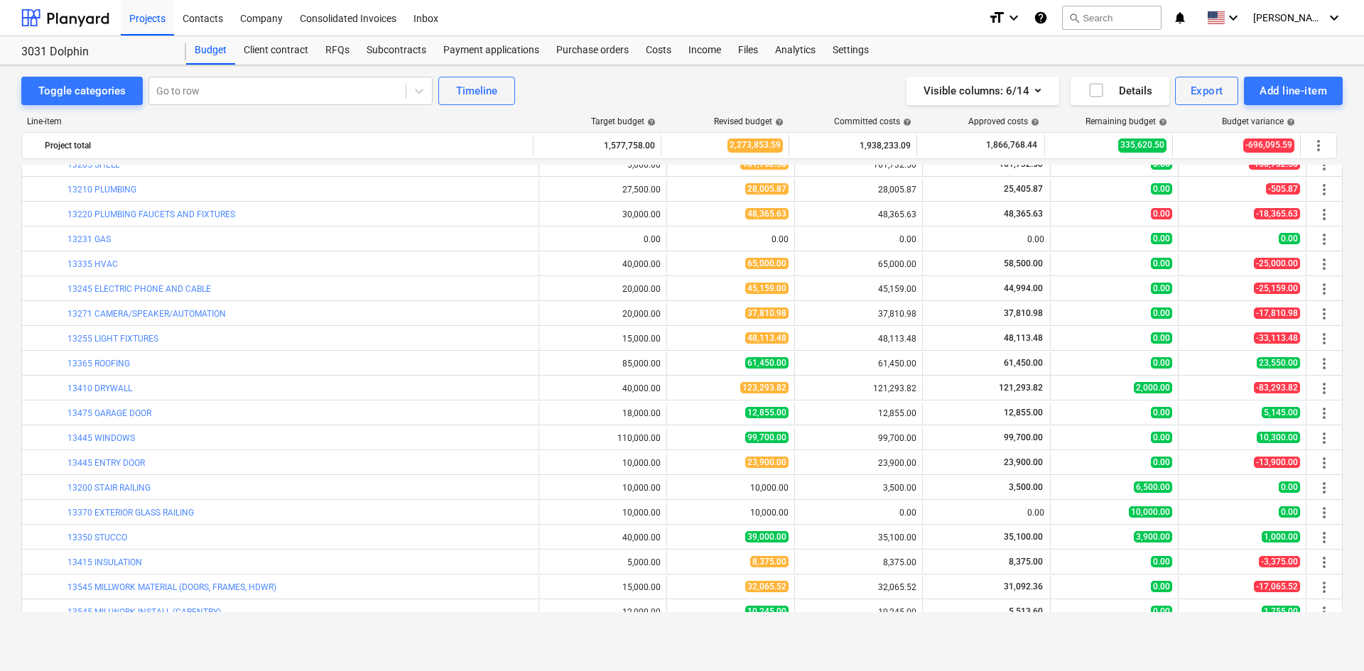
scroll to position [983, 0]
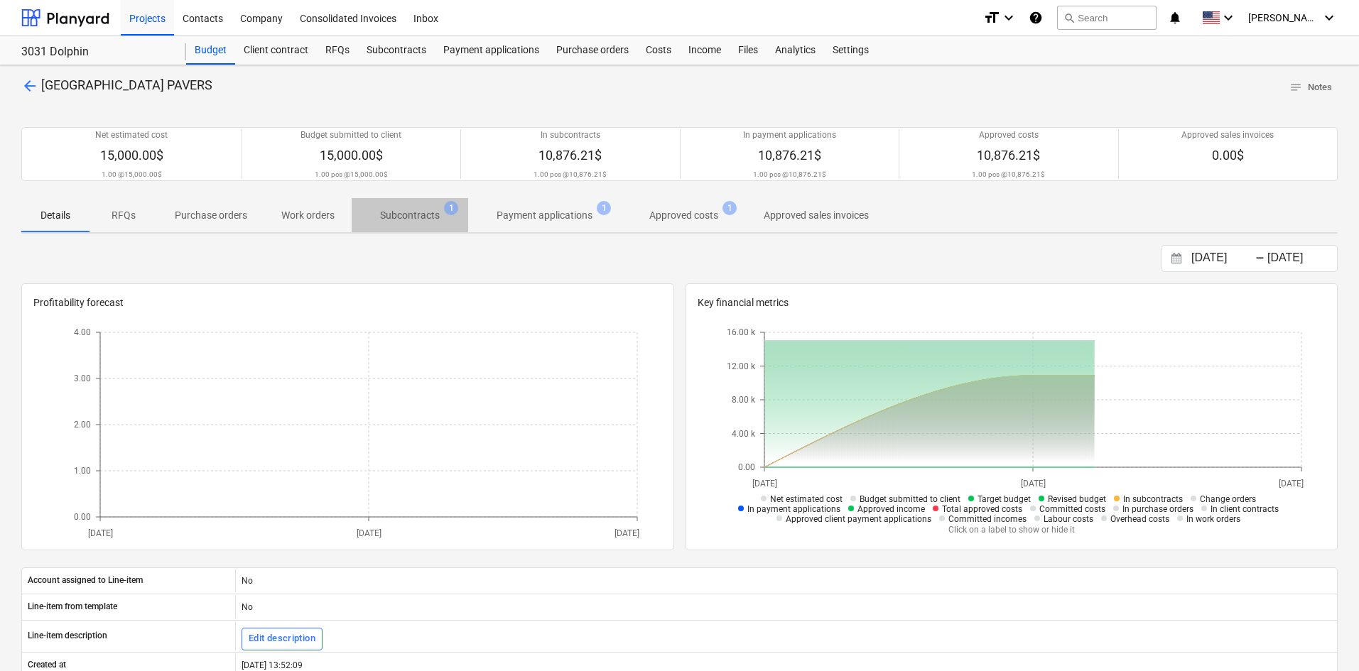
click at [391, 224] on span "Subcontracts 1" at bounding box center [410, 215] width 117 height 26
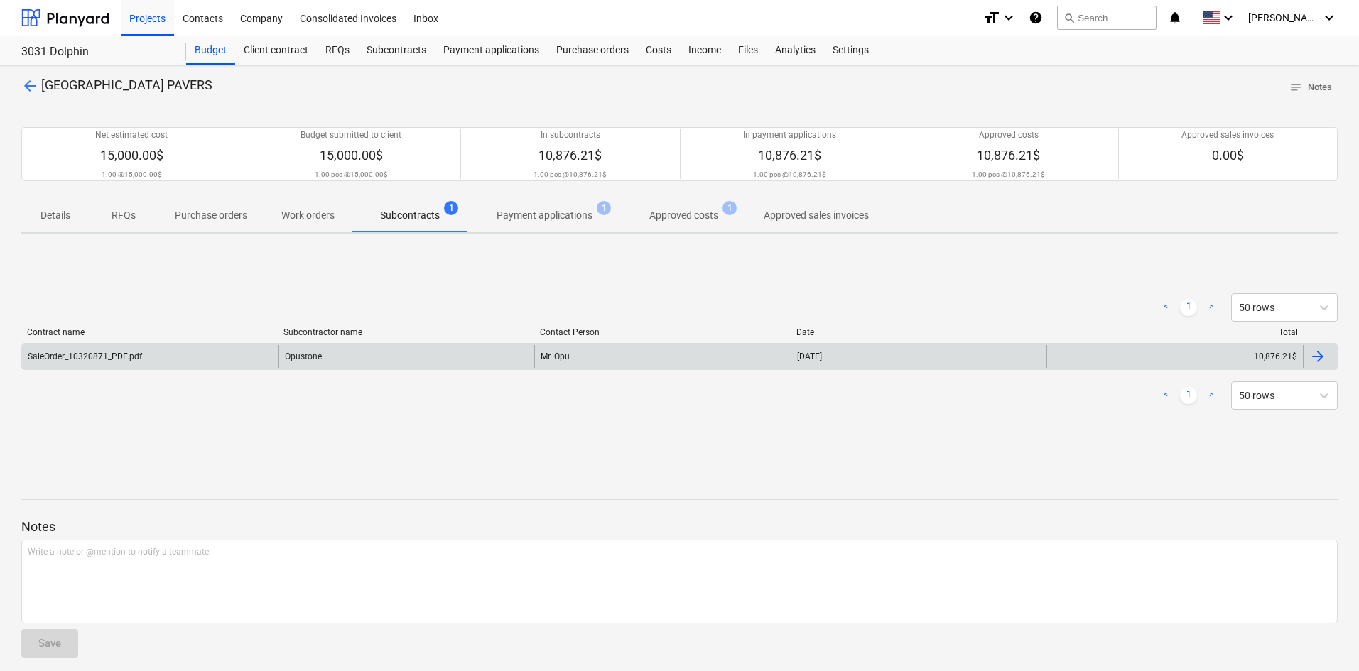
click at [423, 359] on div "Opustone" at bounding box center [406, 356] width 256 height 23
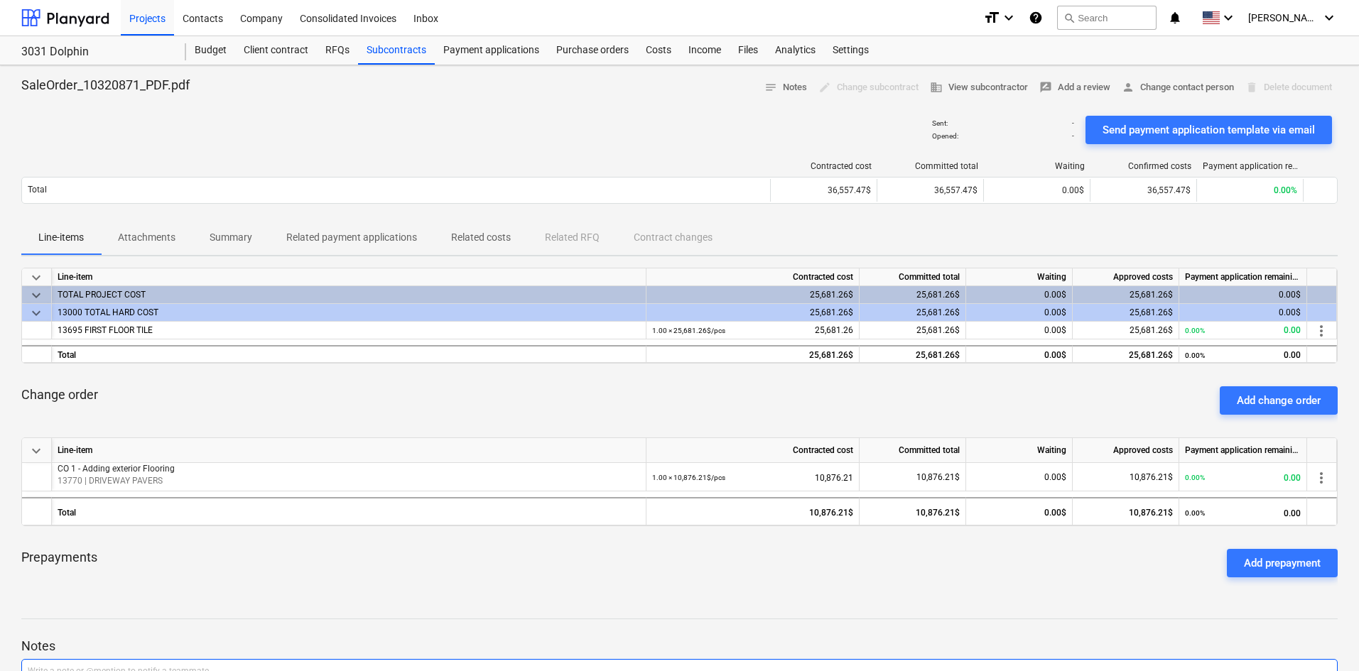
drag, startPoint x: 612, startPoint y: 637, endPoint x: 653, endPoint y: 671, distance: 52.5
click at [612, 638] on p "Notes" at bounding box center [679, 646] width 1316 height 17
click at [90, 18] on div at bounding box center [65, 18] width 88 height 36
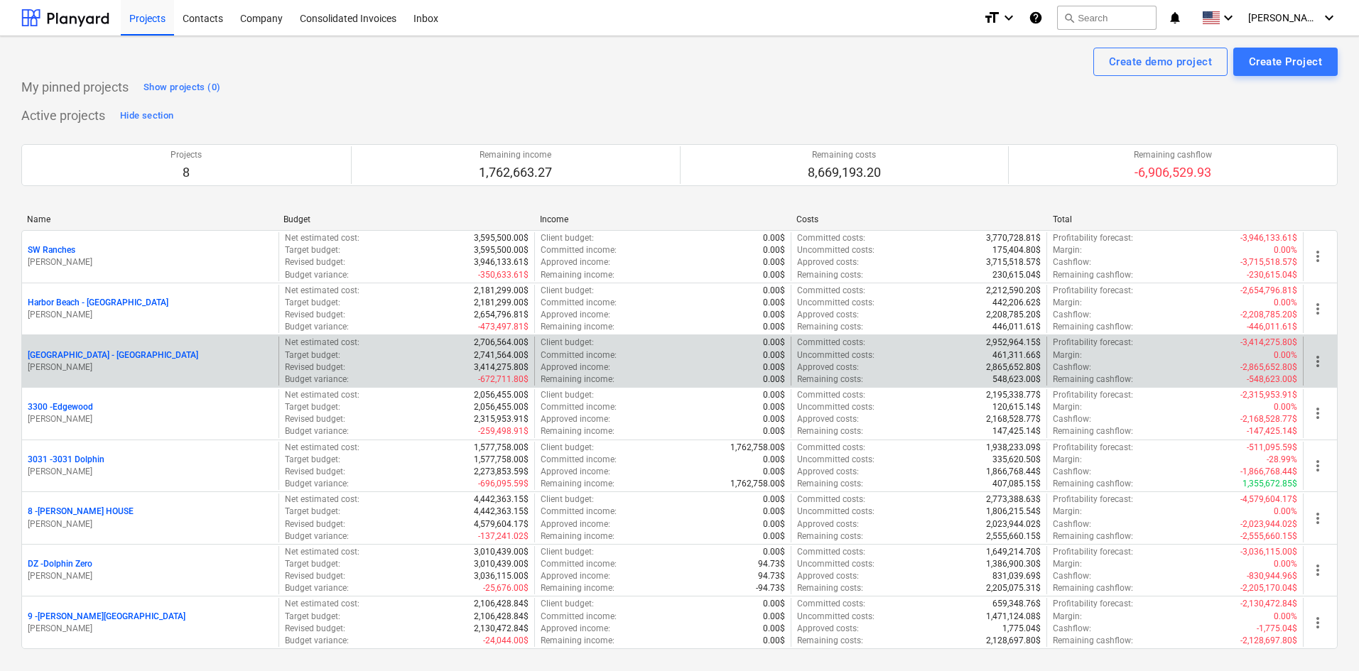
click at [109, 351] on p "[GEOGRAPHIC_DATA] - [GEOGRAPHIC_DATA]" at bounding box center [113, 356] width 171 height 12
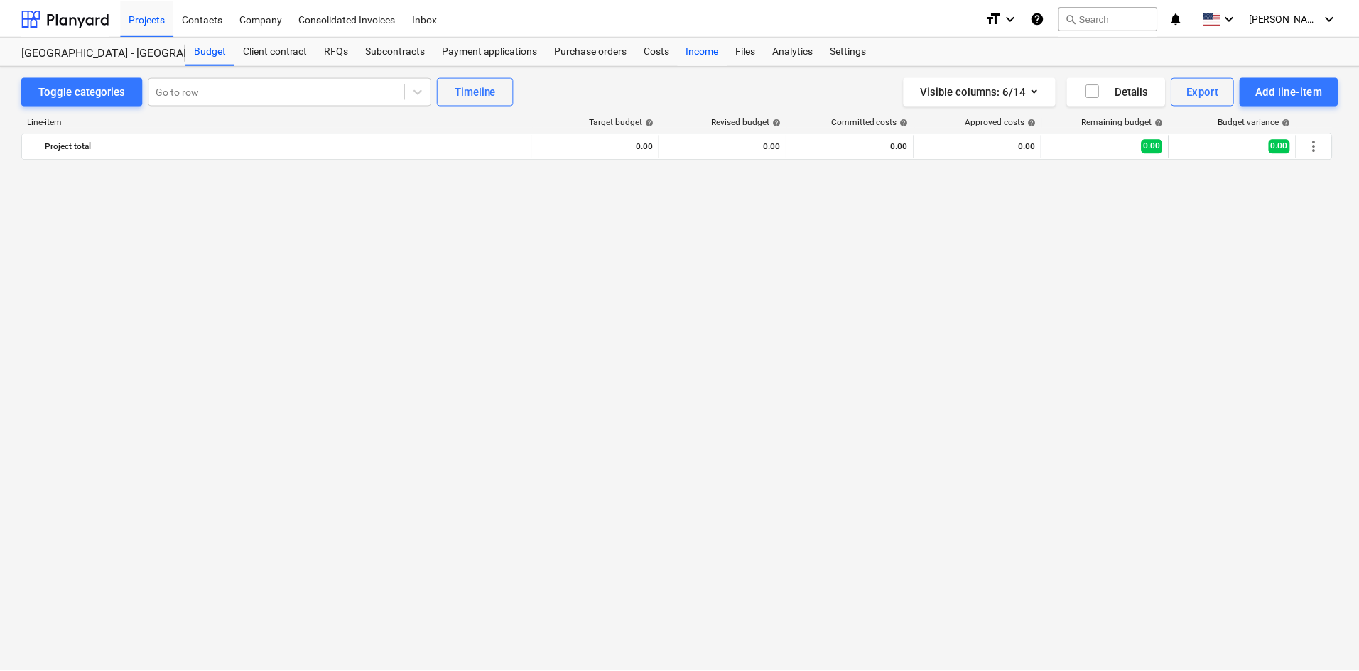
scroll to position [1865, 0]
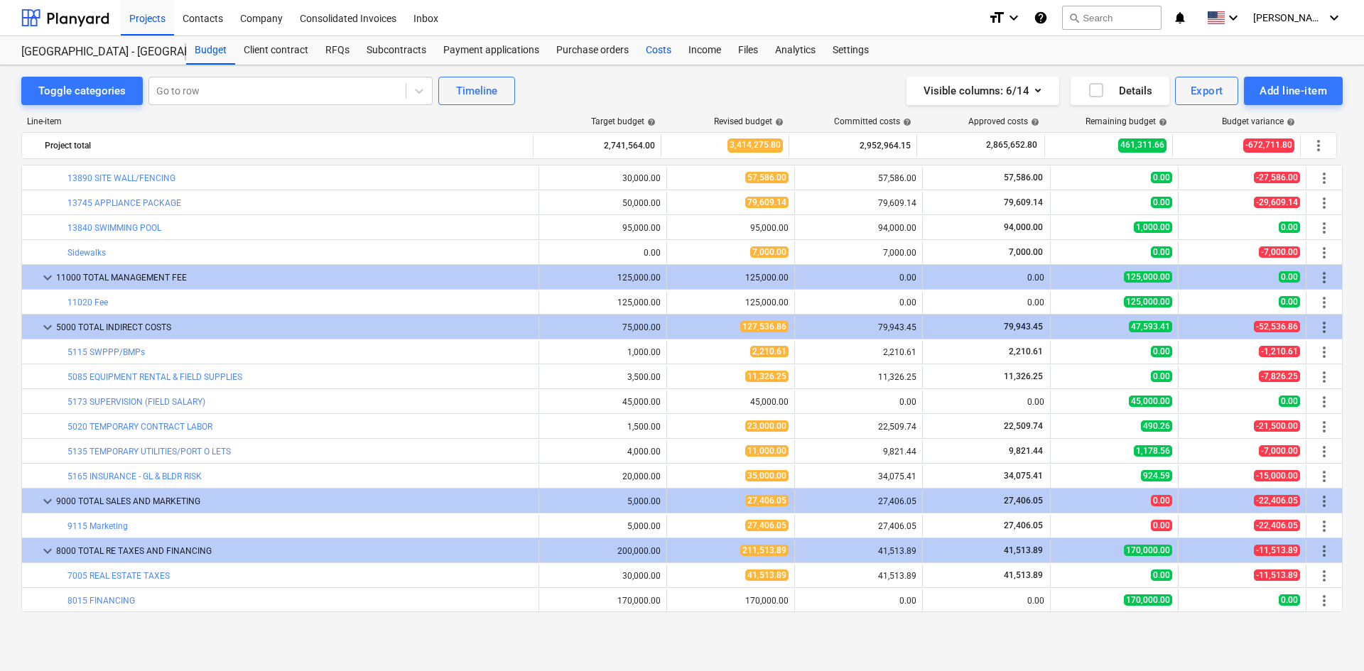
click at [651, 51] on div "Costs" at bounding box center [658, 50] width 43 height 28
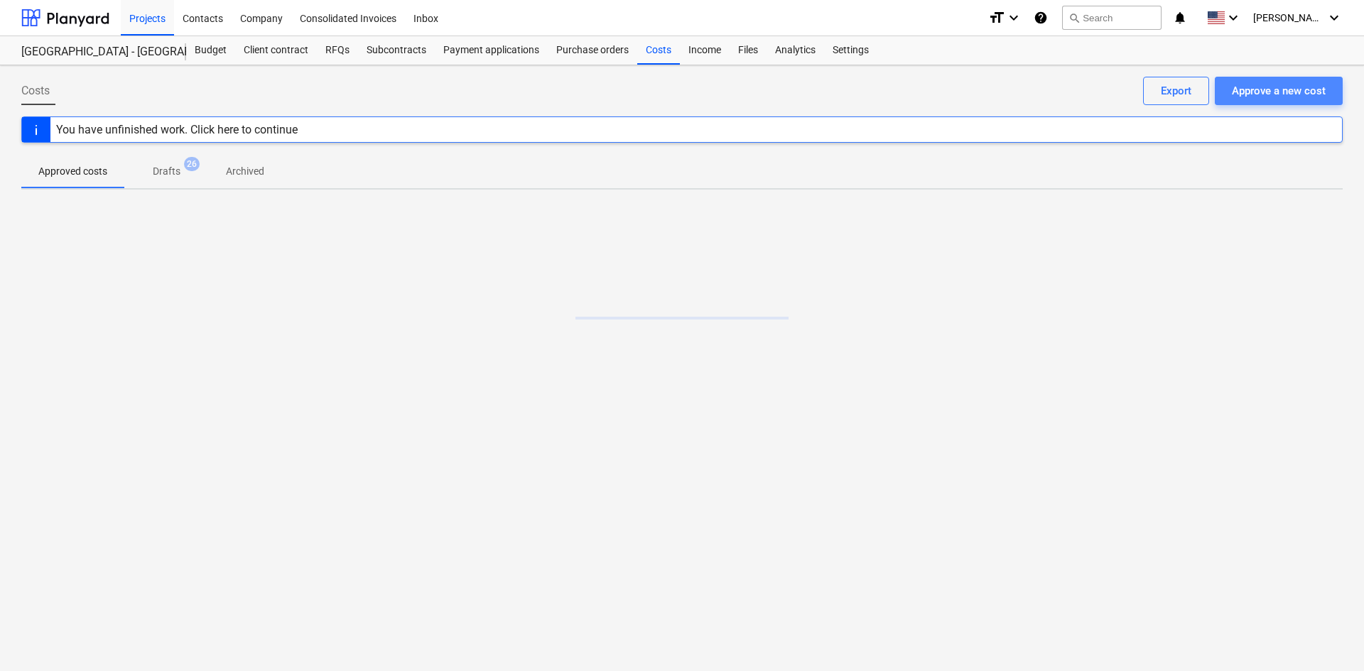
click at [1240, 96] on div "Approve a new cost" at bounding box center [1279, 91] width 94 height 18
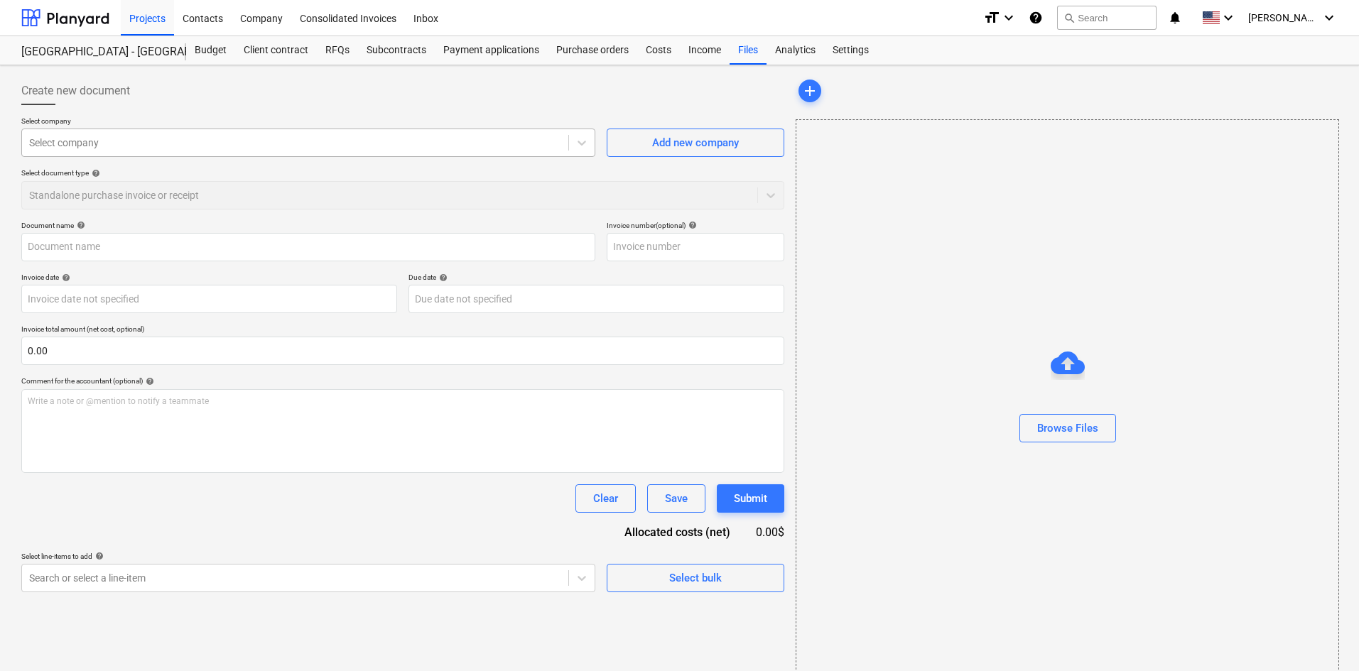
click at [453, 148] on div at bounding box center [295, 143] width 532 height 14
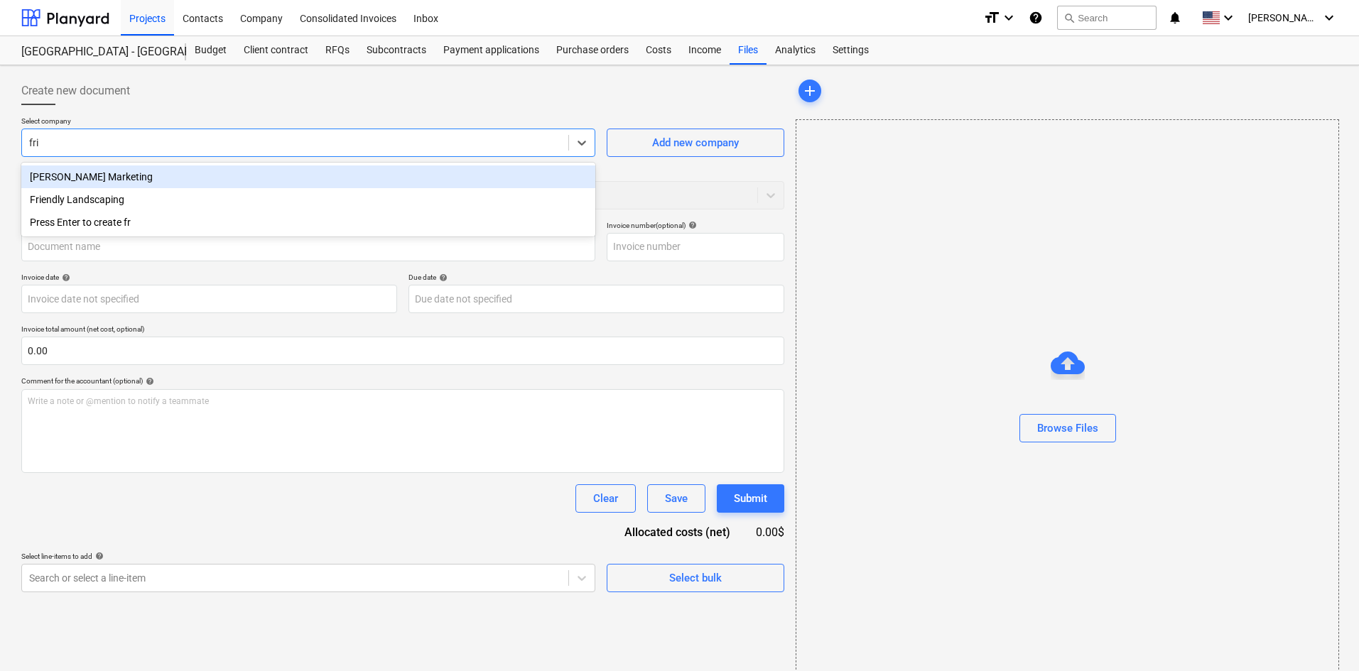
type input "frie"
click at [198, 177] on div "Friendly Landscaping" at bounding box center [308, 177] width 574 height 23
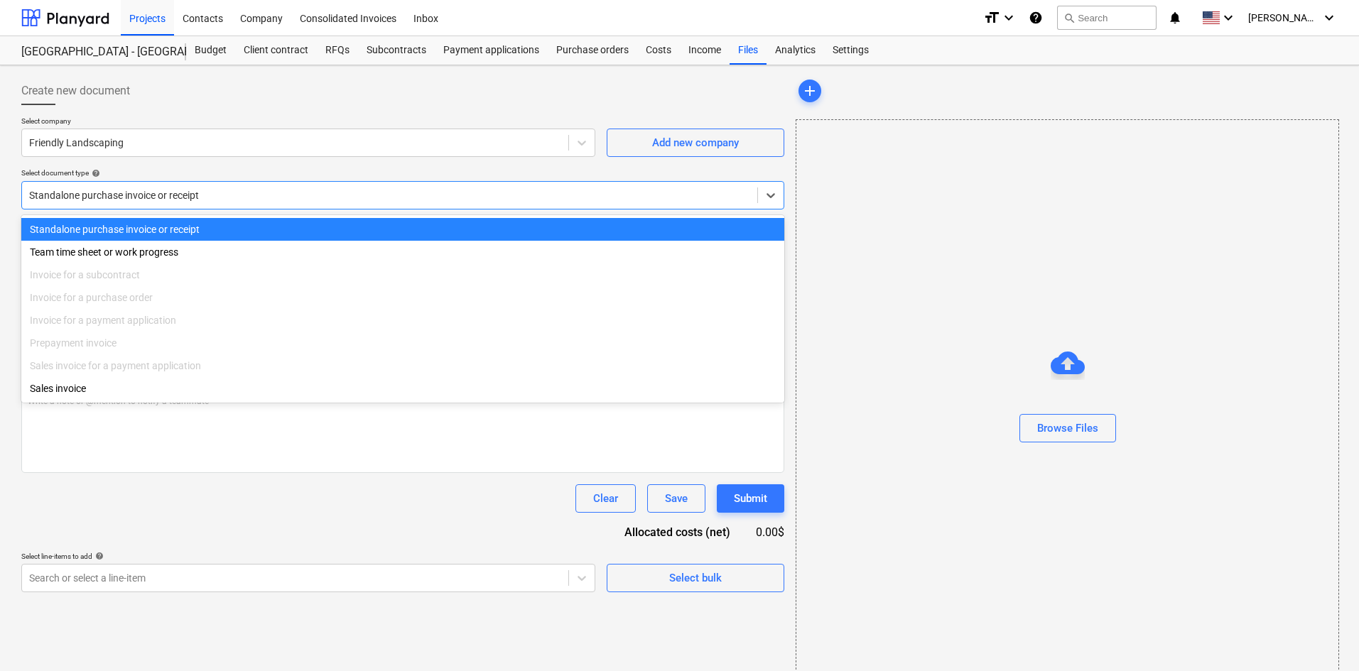
click at [196, 195] on div at bounding box center [389, 195] width 721 height 14
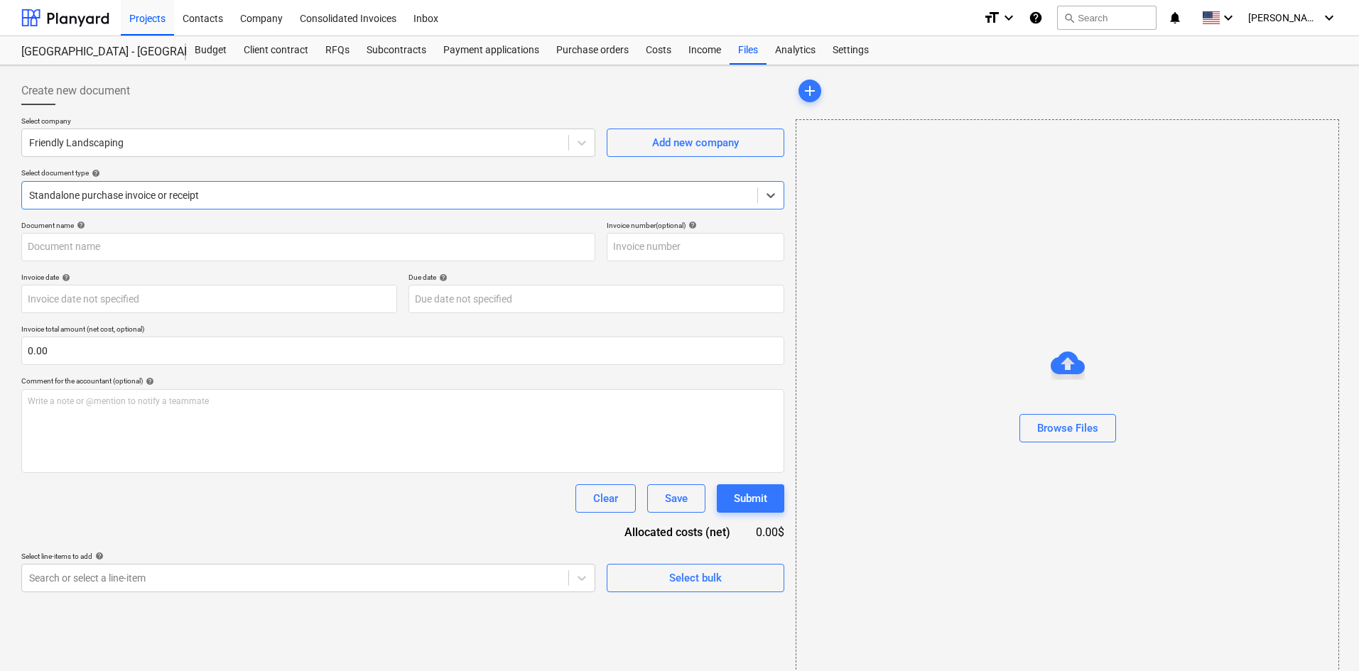
click at [196, 195] on div at bounding box center [389, 195] width 721 height 14
click at [1045, 427] on div "Browse Files" at bounding box center [1067, 428] width 61 height 18
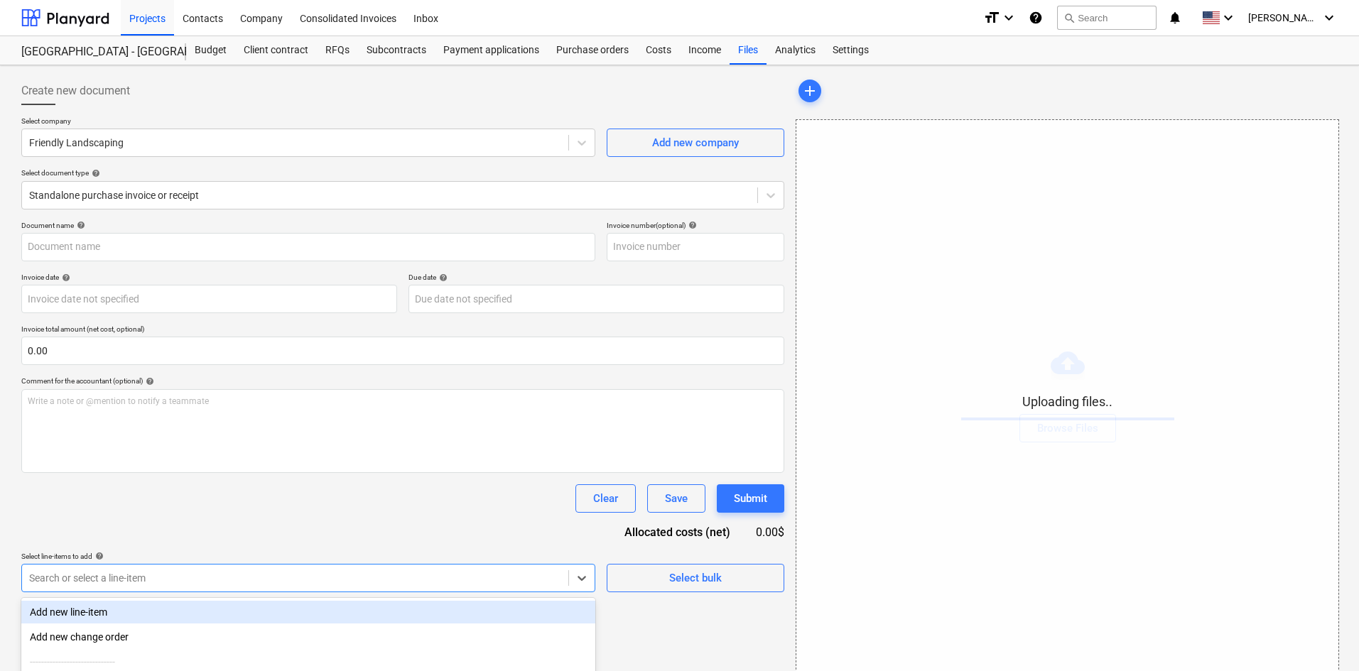
click at [445, 579] on body "Projects Contacts Company Consolidated Invoices Inbox format_size keyboard_arro…" at bounding box center [679, 335] width 1359 height 671
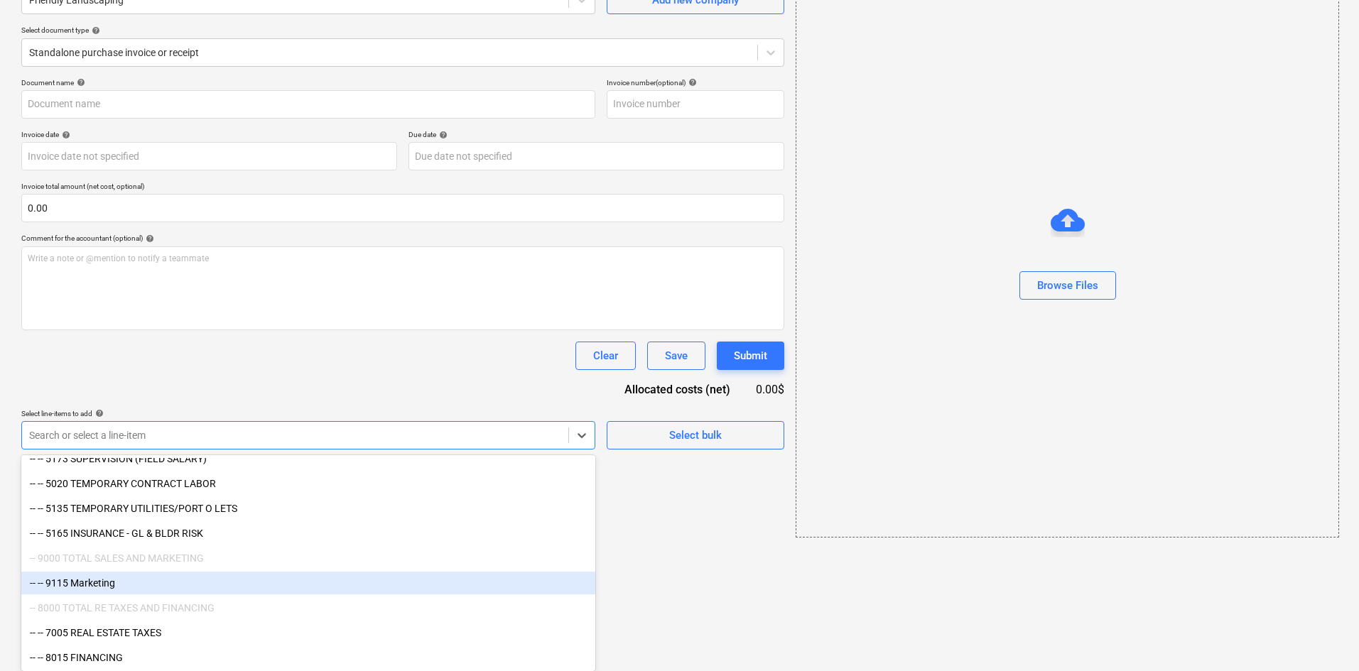
scroll to position [2032, 0]
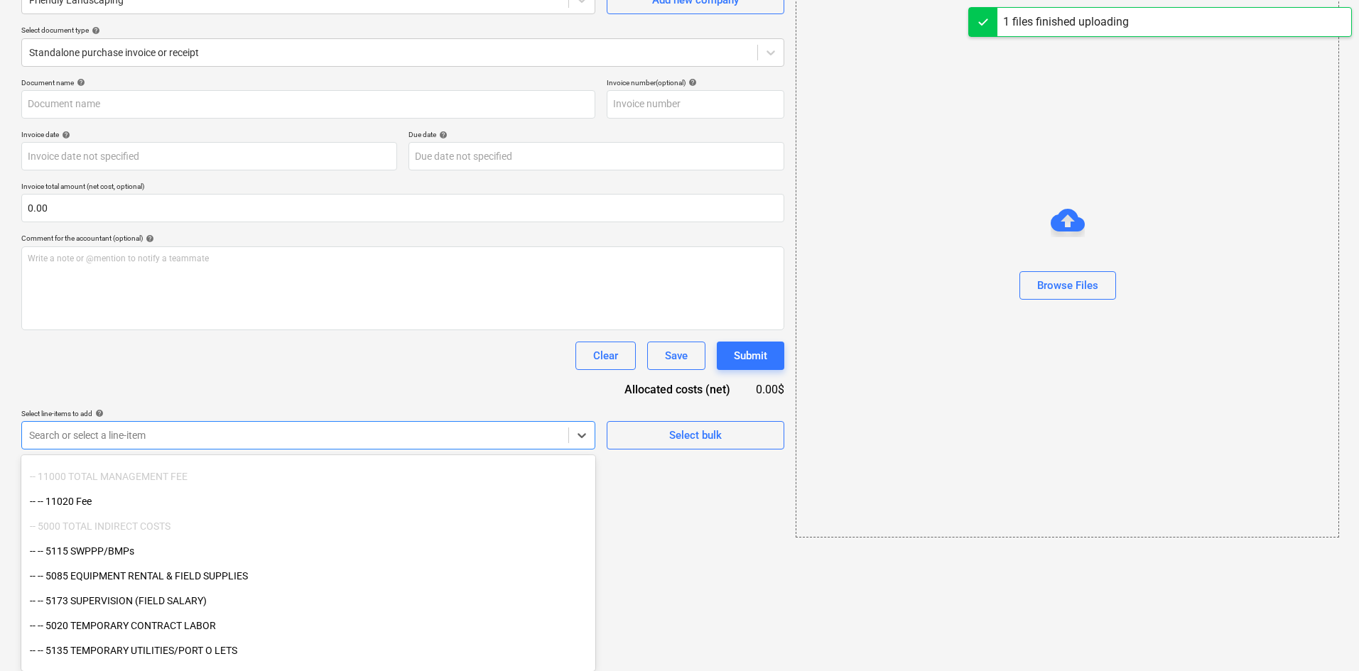
type input "Friendly Landscaping (Indirect) [DATE].pdf"
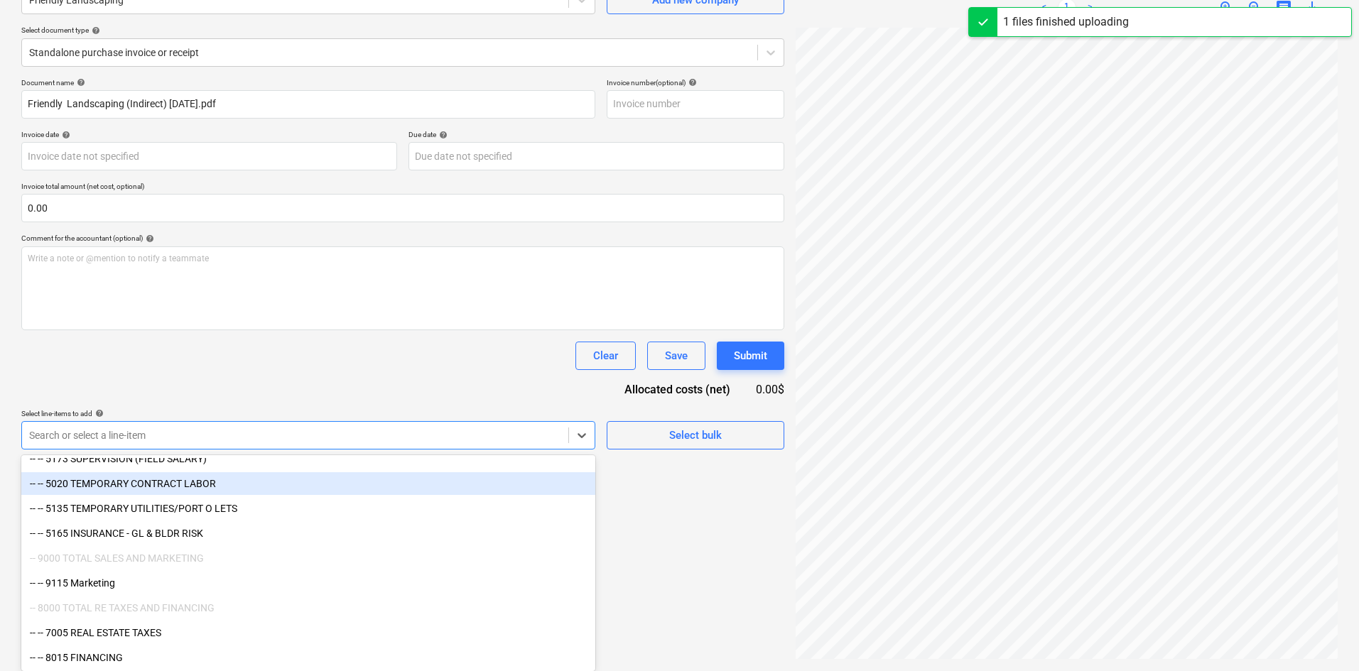
click at [221, 480] on div "-- -- 5020 TEMPORARY CONTRACT LABOR" at bounding box center [308, 483] width 574 height 23
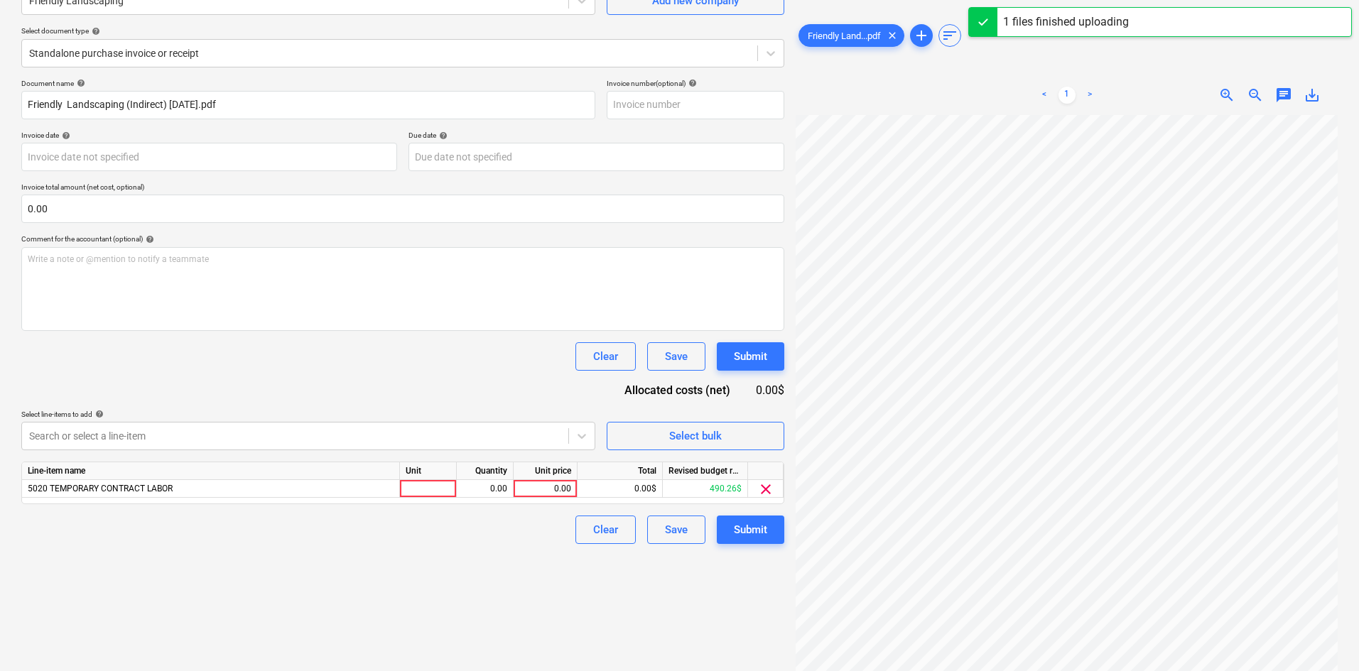
scroll to position [142, 0]
click at [384, 386] on div "Document name help Friendly Landscaping (Indirect) [DATE].pdf Invoice number (o…" at bounding box center [402, 311] width 763 height 465
click at [539, 490] on div "0.00" at bounding box center [545, 489] width 52 height 18
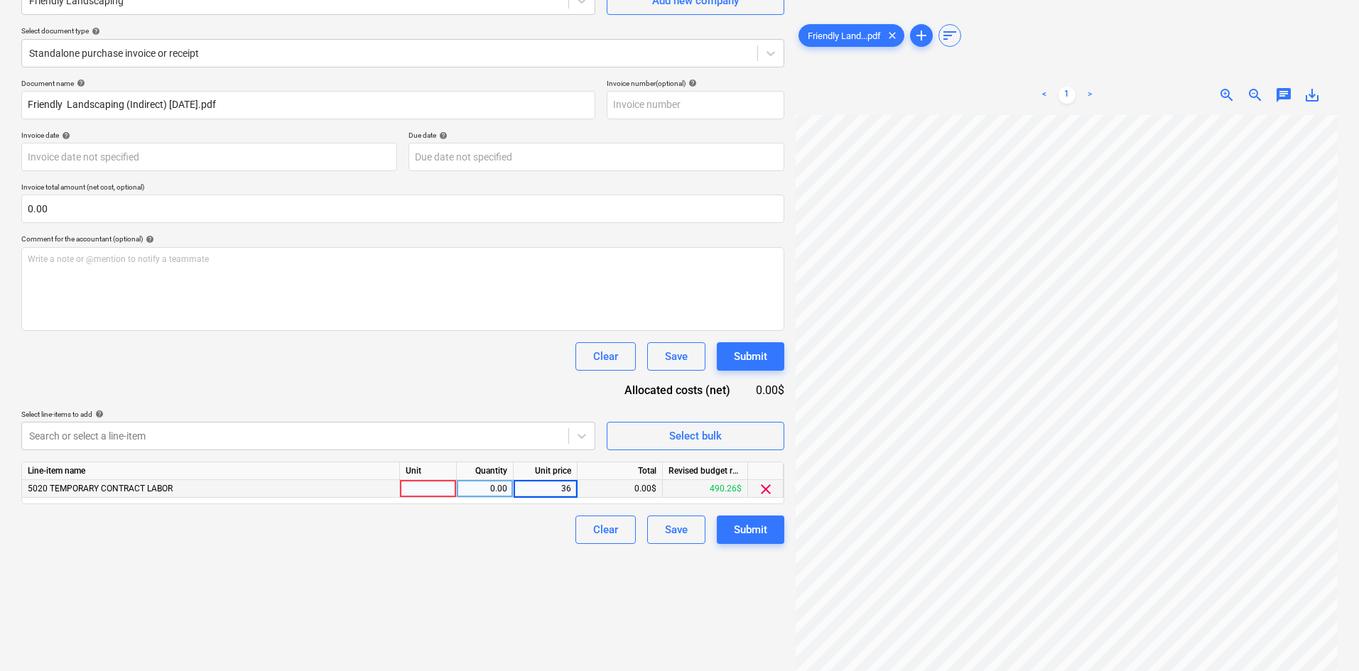
type input "360"
click at [453, 551] on div "Create new document Select company Friendly Landscaping Add new company Select …" at bounding box center [403, 297] width 774 height 737
click at [740, 526] on div "Submit" at bounding box center [750, 530] width 33 height 18
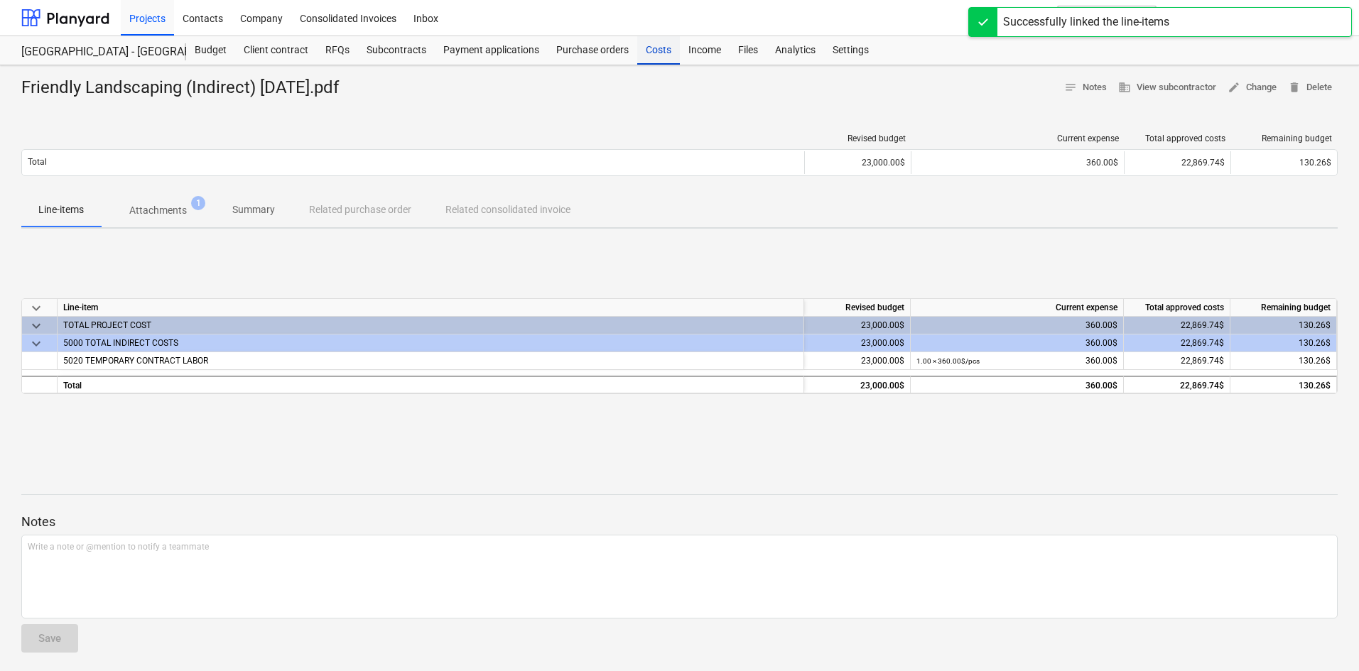
click at [663, 58] on div "Costs" at bounding box center [658, 50] width 43 height 28
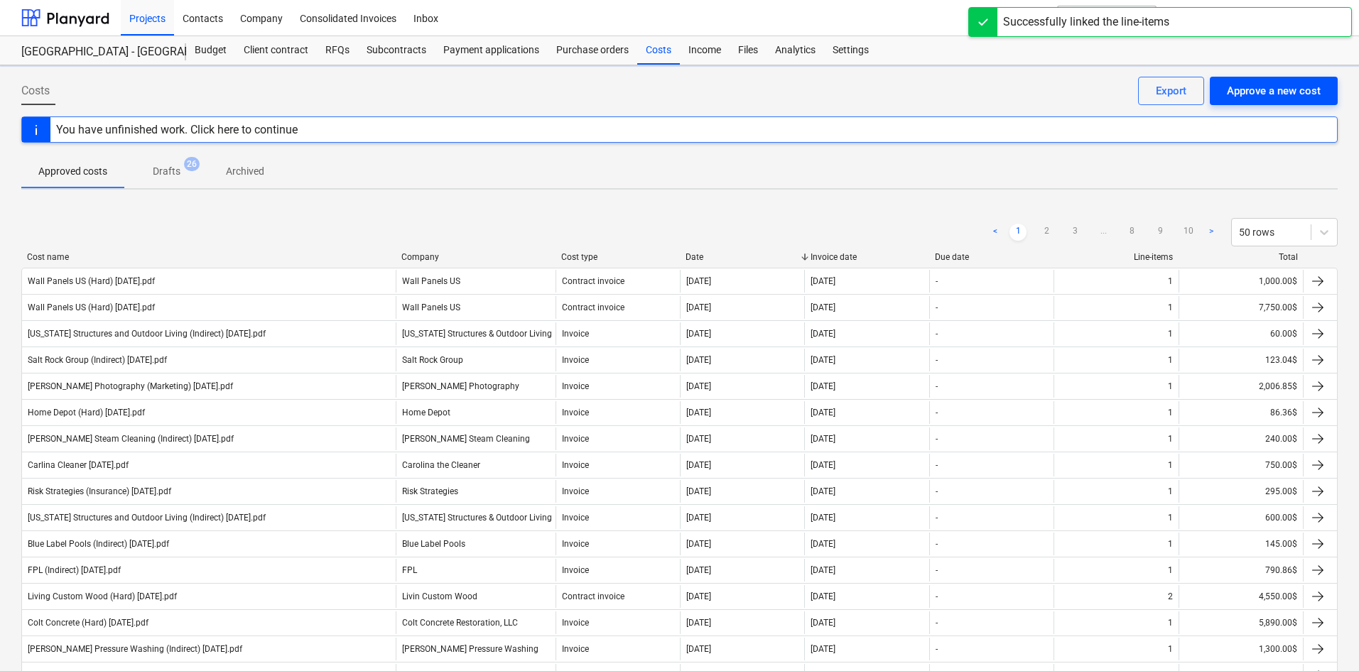
click at [1285, 94] on div "Approve a new cost" at bounding box center [1274, 91] width 94 height 18
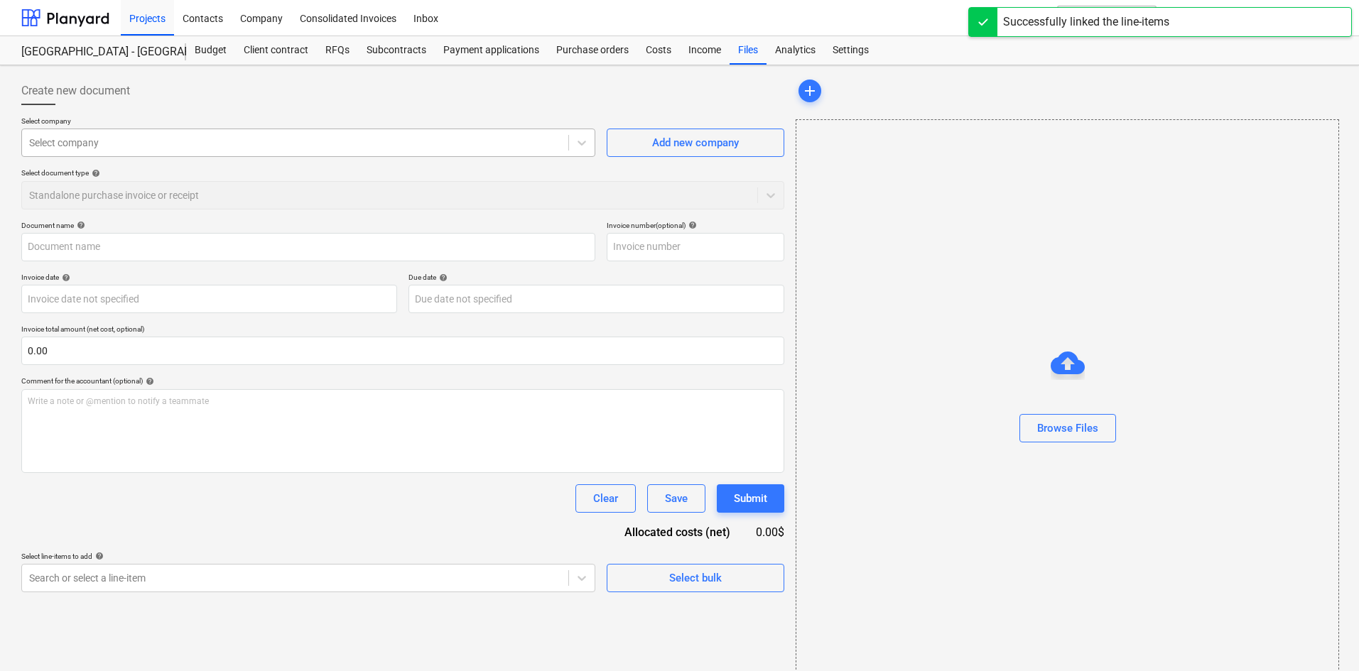
click at [453, 148] on div at bounding box center [295, 143] width 532 height 14
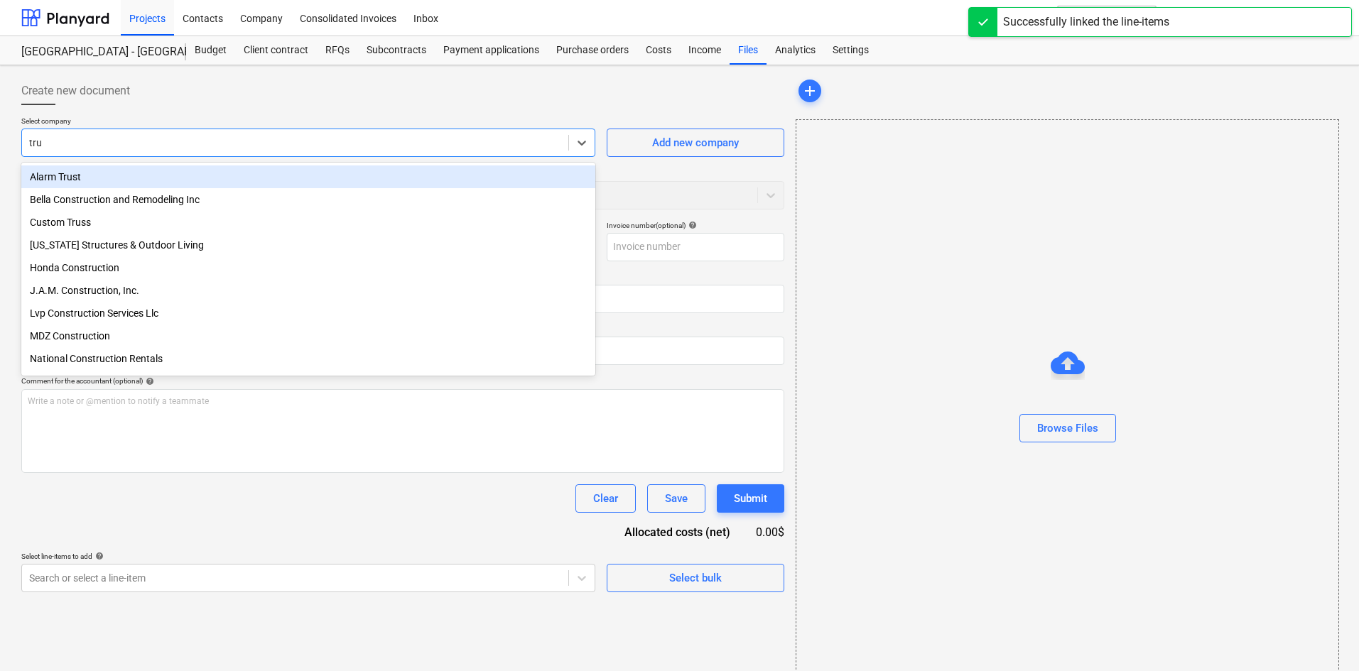
type input "true"
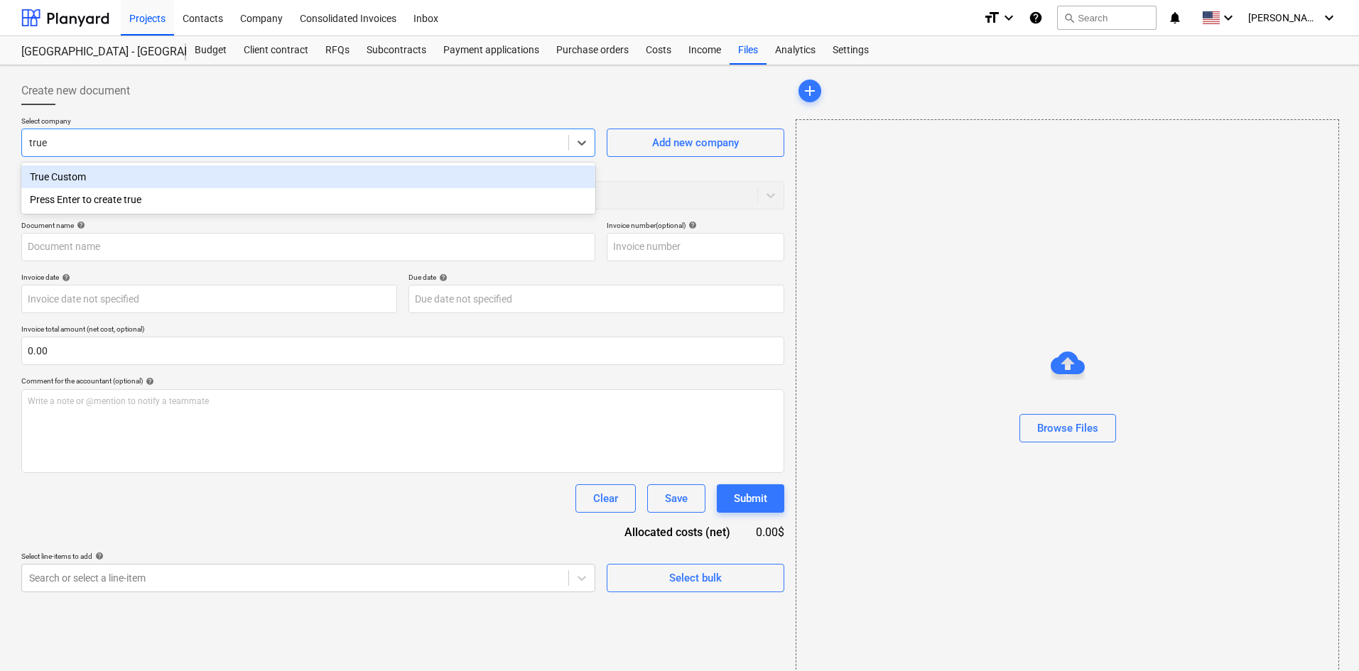
click at [446, 176] on div "True Custom" at bounding box center [308, 177] width 574 height 23
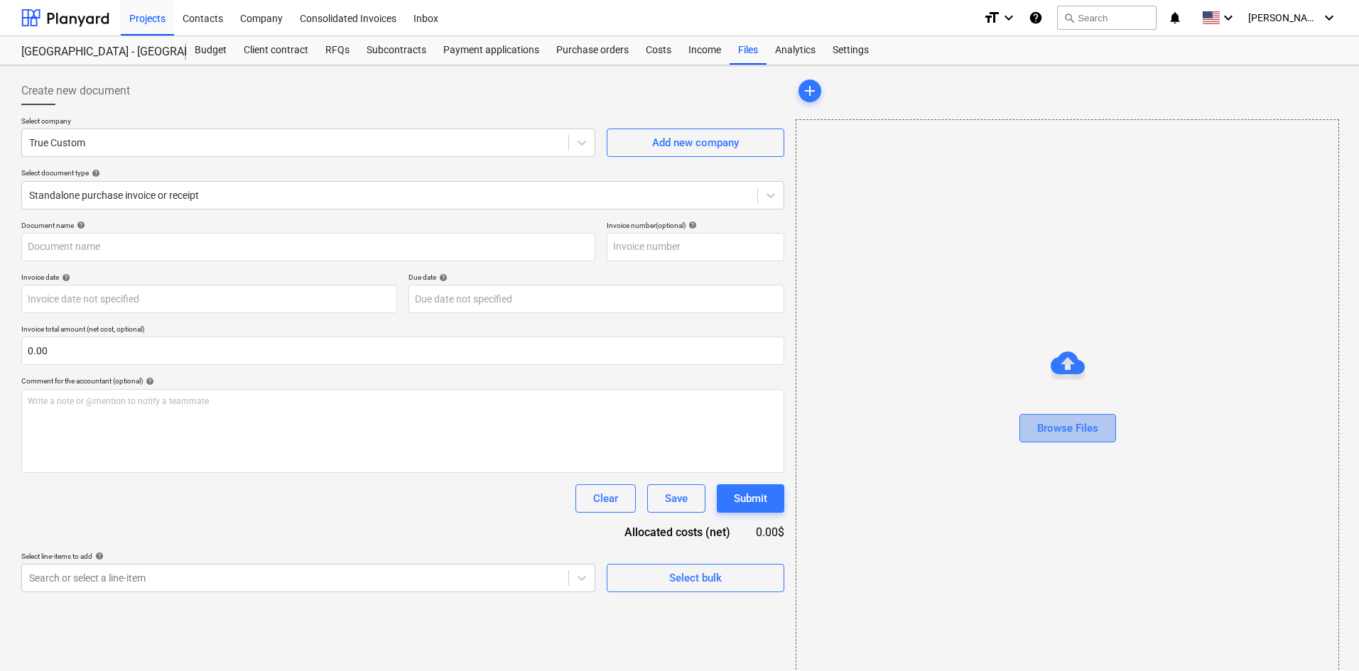
click at [1071, 435] on div "Browse Files" at bounding box center [1067, 428] width 61 height 18
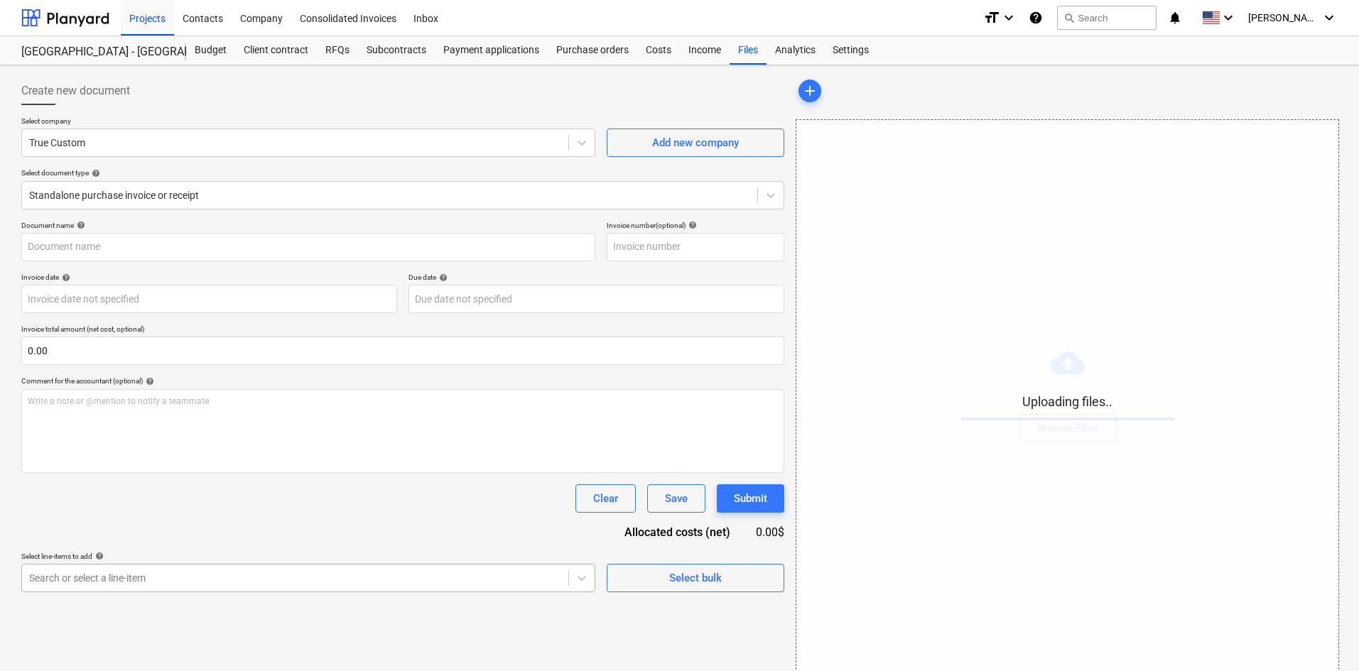
scroll to position [143, 0]
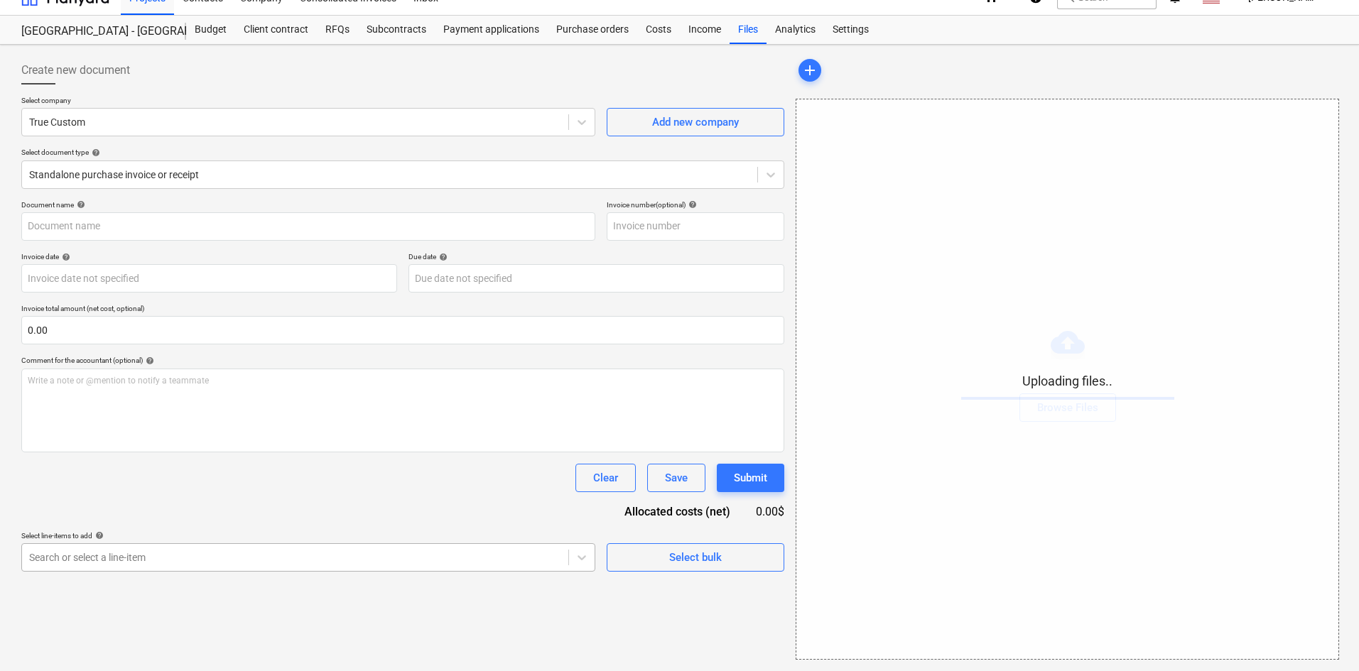
click at [410, 571] on body "Projects Contacts Company Consolidated Invoices Inbox format_size keyboard_arro…" at bounding box center [679, 314] width 1359 height 671
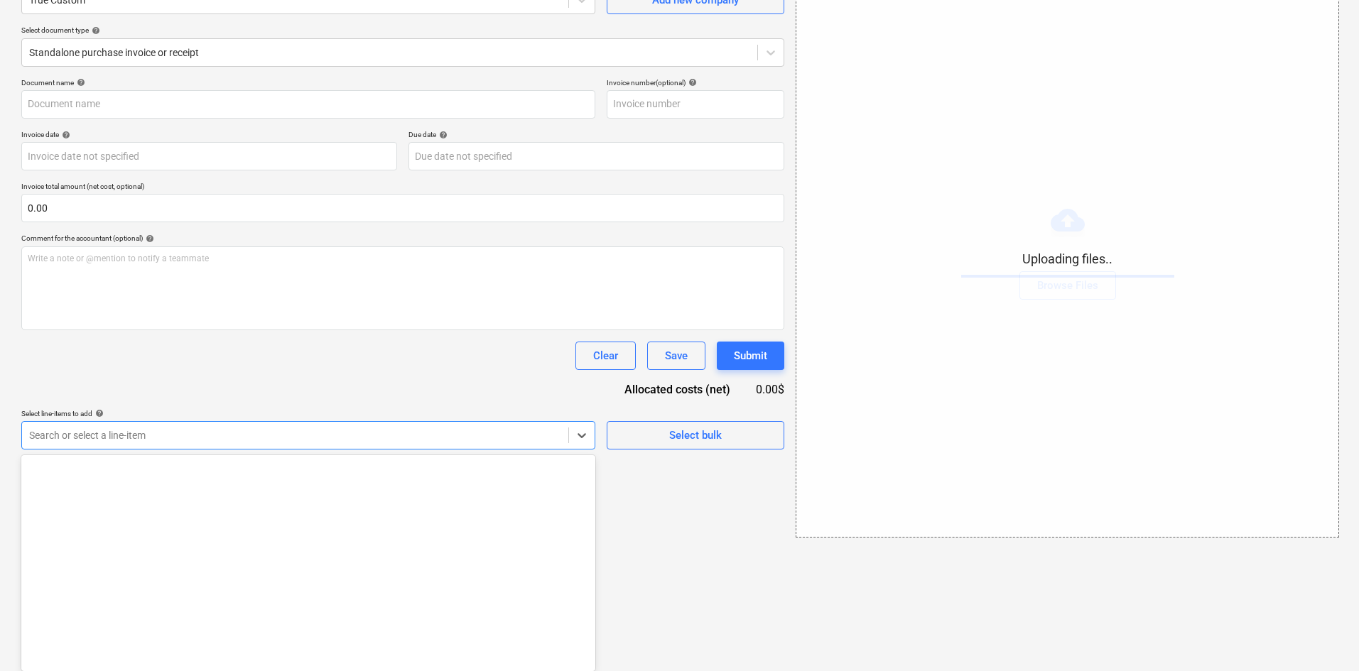
scroll to position [2174, 0]
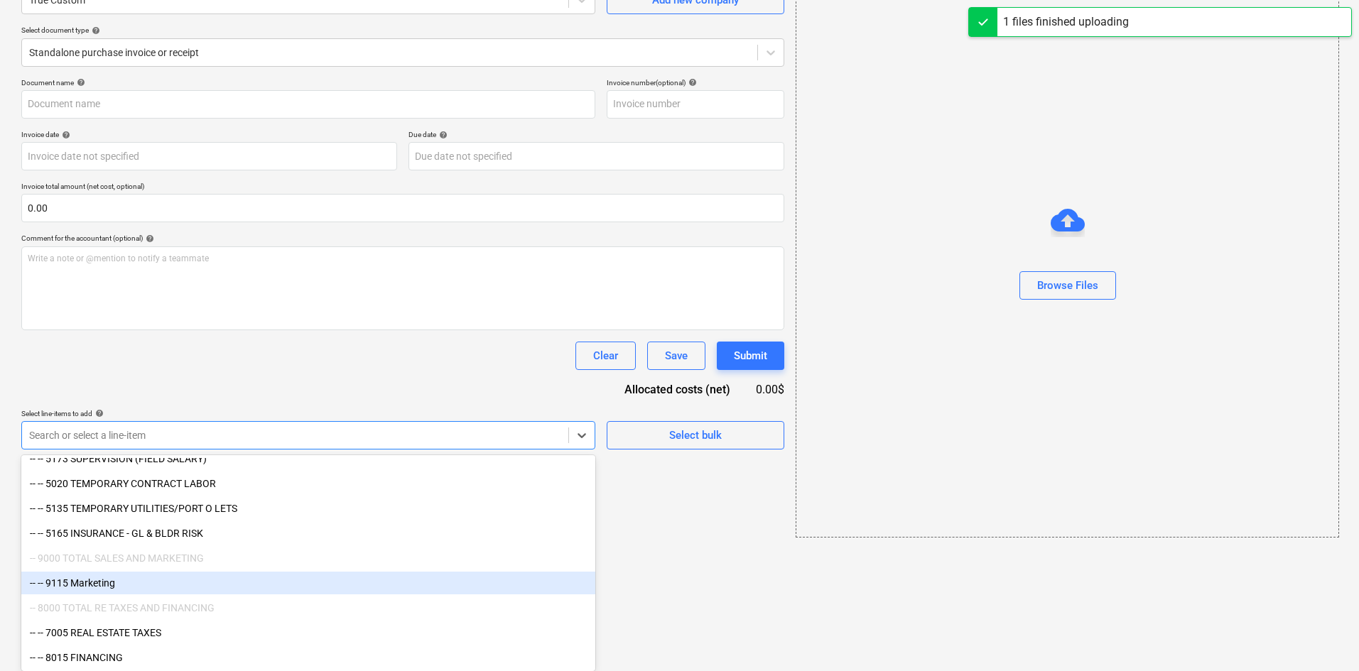
type input "True Custom (Indirect) [DATE].pdf"
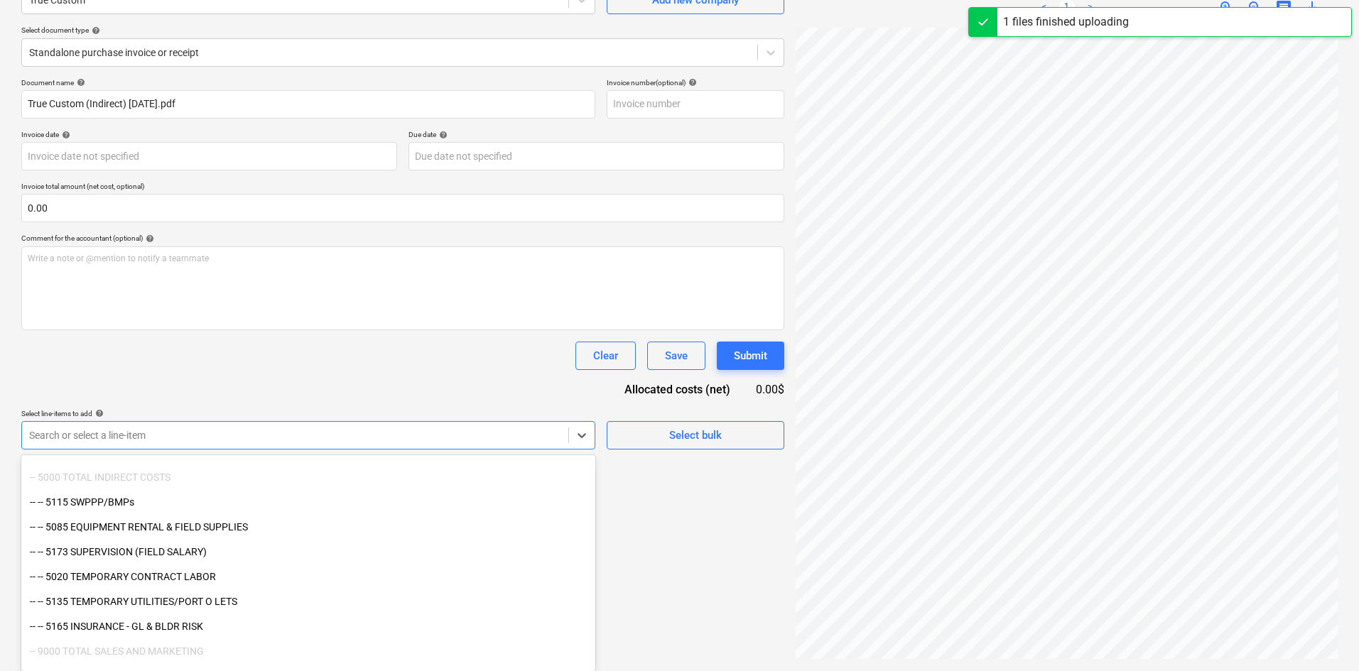
scroll to position [2032, 0]
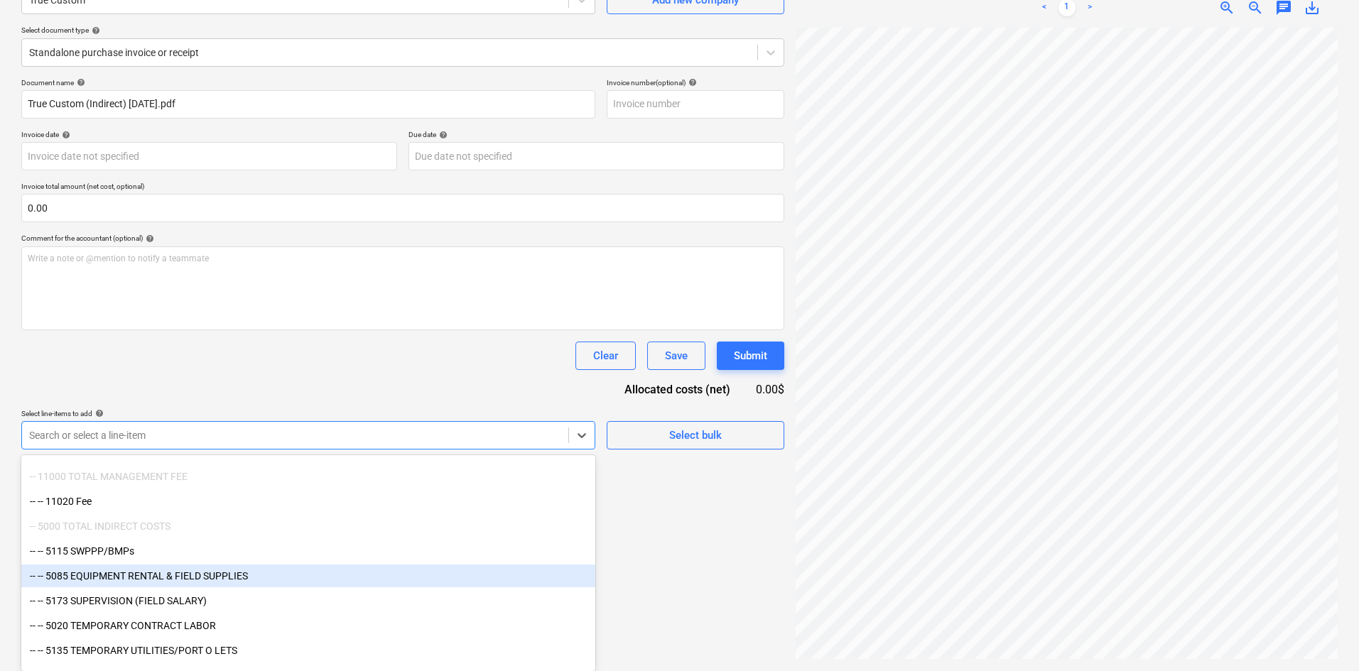
click at [274, 574] on div "-- -- 5085 EQUIPMENT RENTAL & FIELD SUPPLIES" at bounding box center [308, 576] width 574 height 23
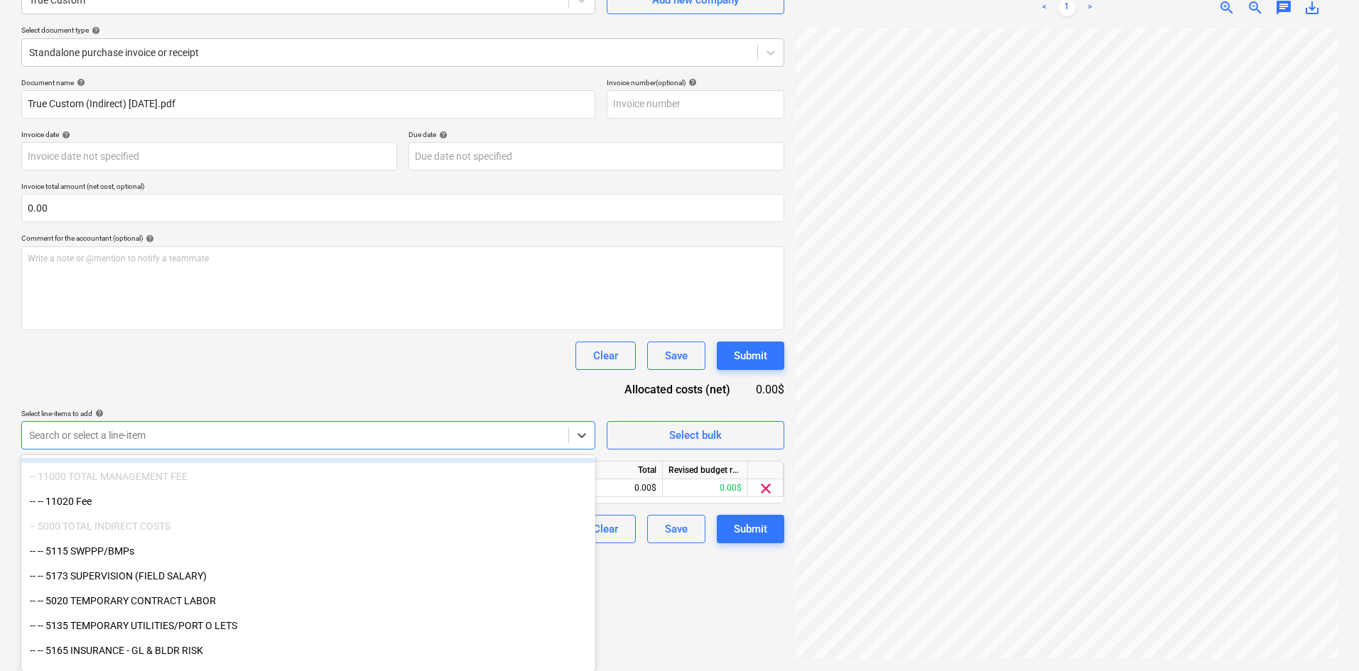
click at [428, 350] on div "Clear Save Submit" at bounding box center [402, 356] width 763 height 28
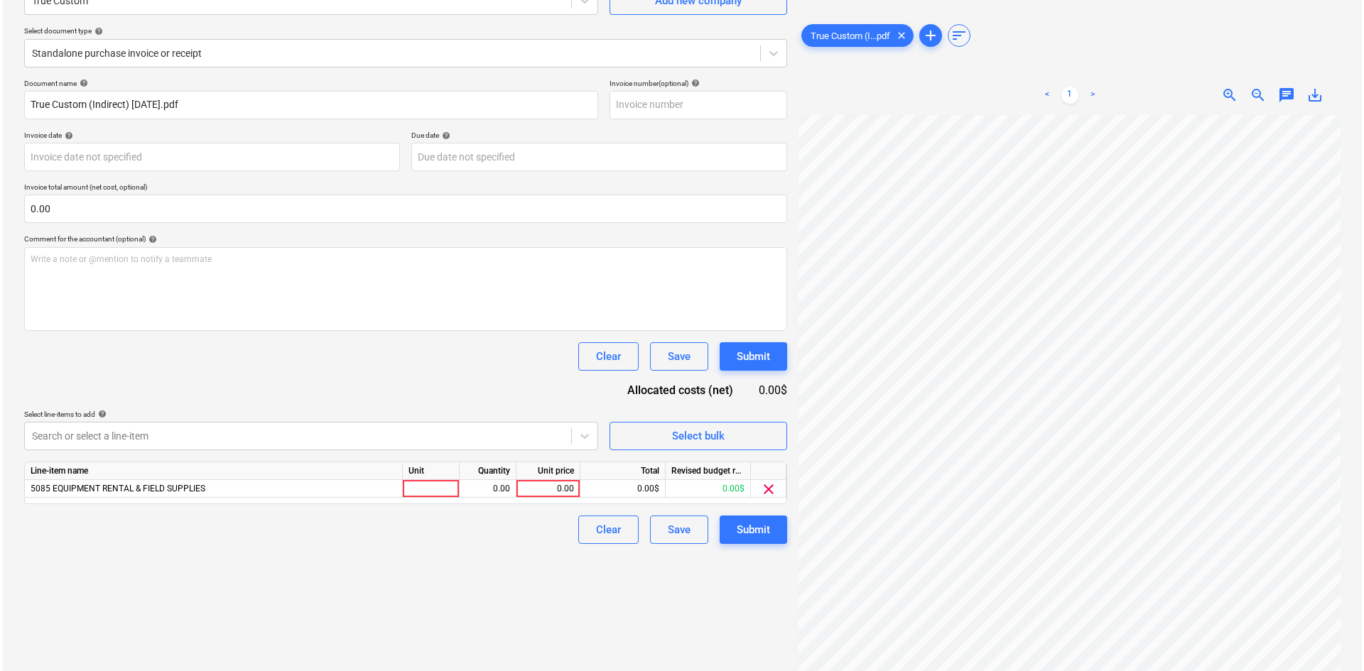
scroll to position [142, 0]
click at [555, 488] on div "0.00" at bounding box center [545, 489] width 52 height 18
type input "474"
click at [531, 556] on div "Create new document Select company True Custom Add new company Select document …" at bounding box center [403, 297] width 774 height 737
click at [748, 522] on div "Submit" at bounding box center [750, 530] width 33 height 18
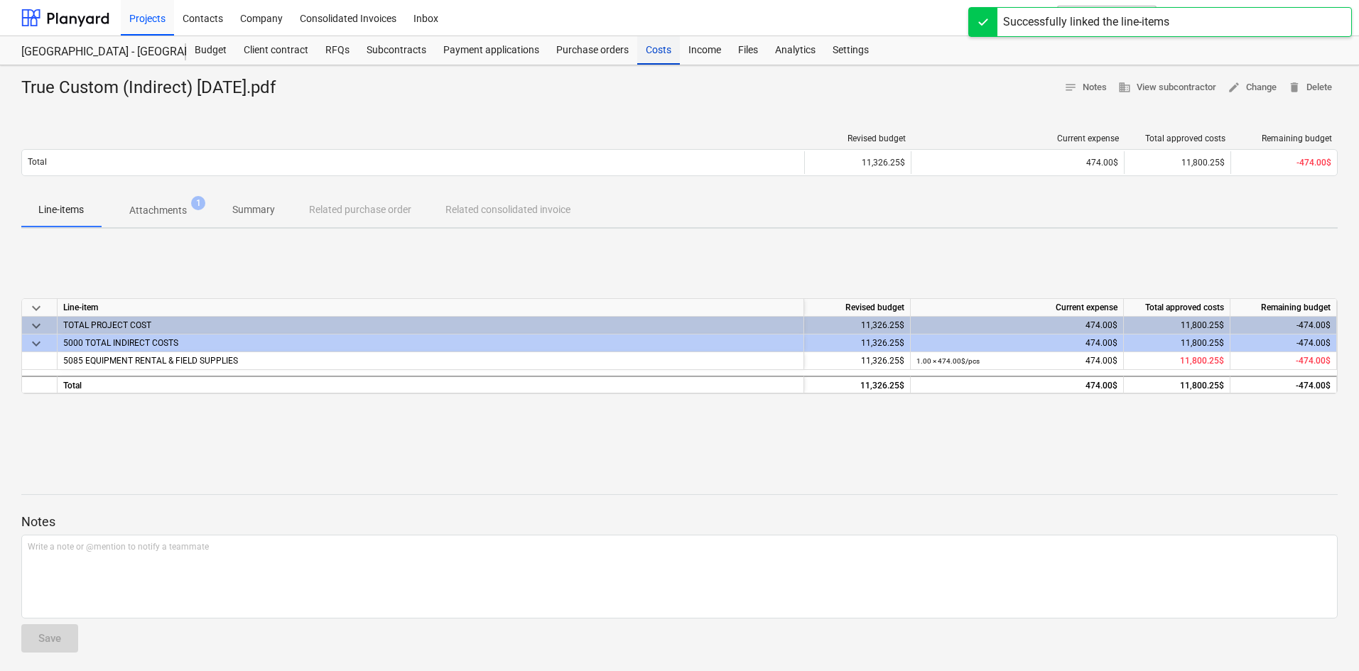
click at [647, 48] on div "Costs" at bounding box center [658, 50] width 43 height 28
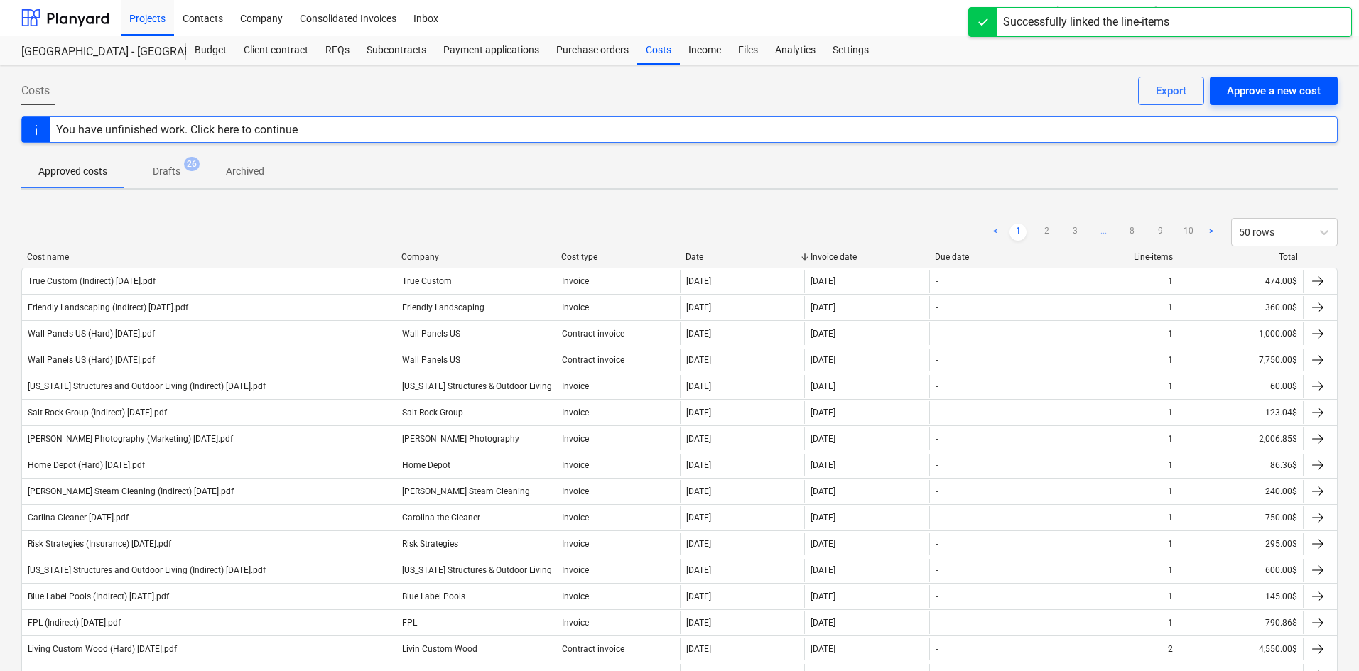
click at [1281, 92] on div "Approve a new cost" at bounding box center [1274, 91] width 94 height 18
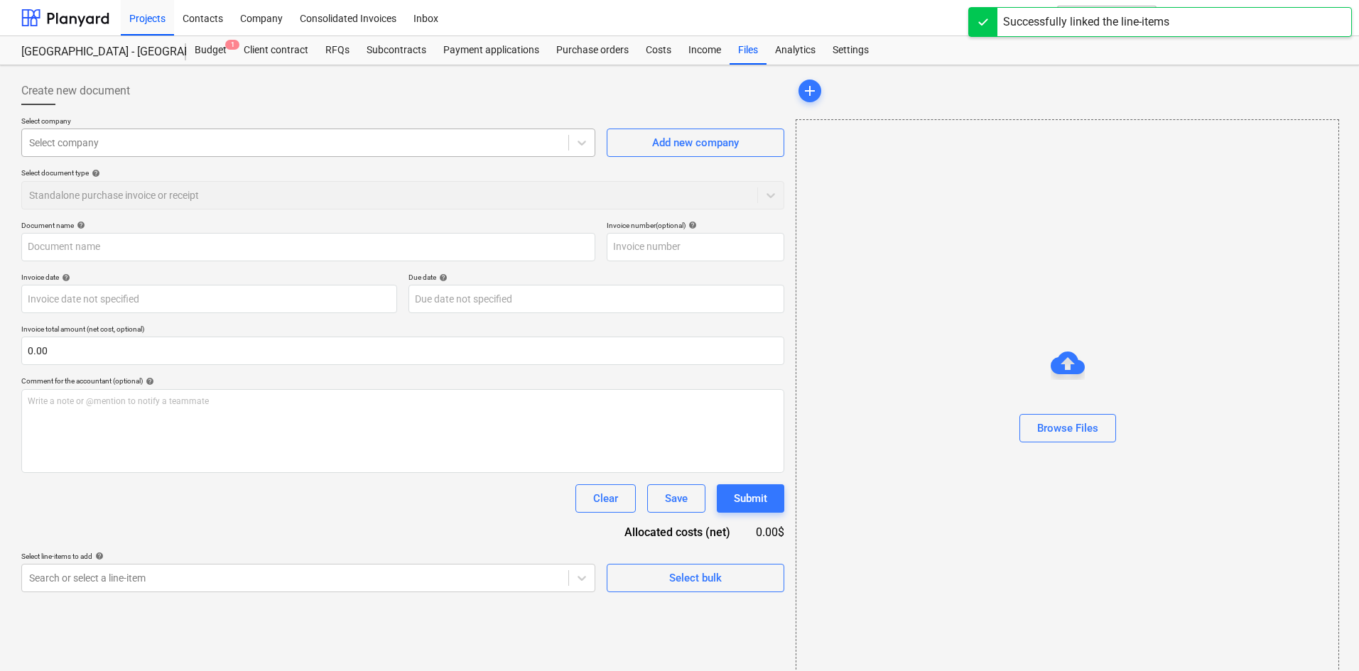
click at [371, 154] on div "Select company" at bounding box center [308, 143] width 574 height 28
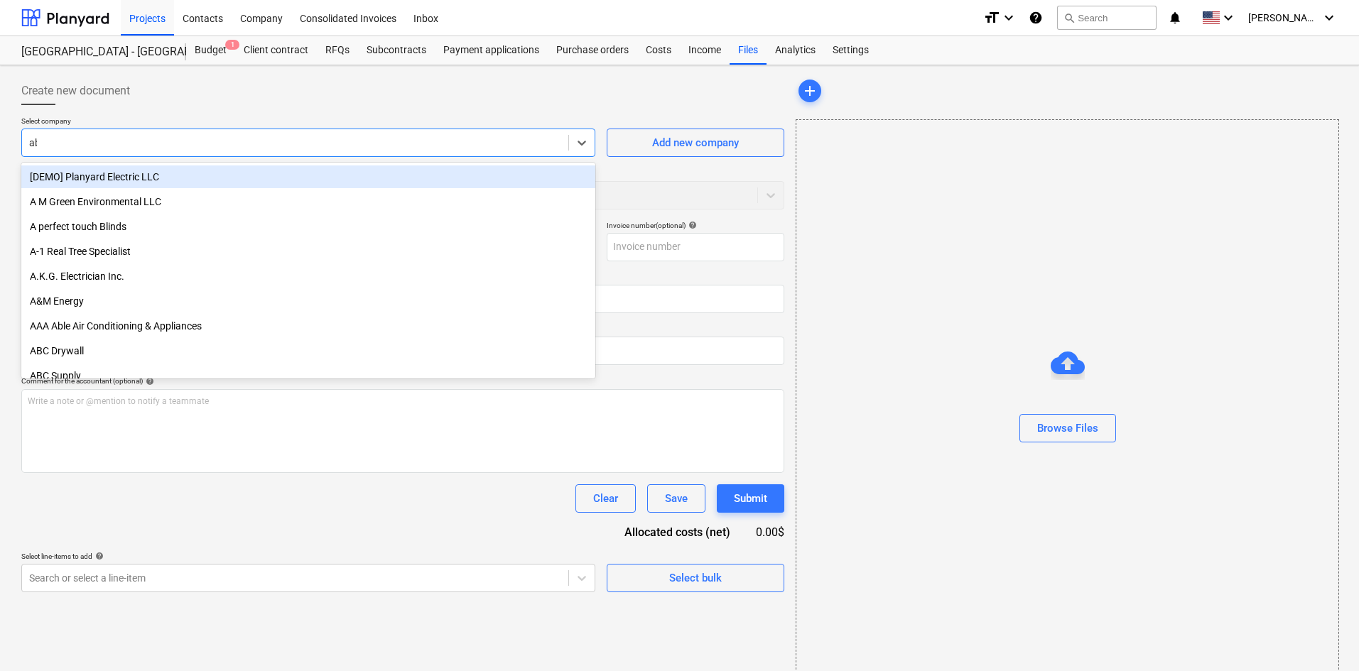
type input "abc"
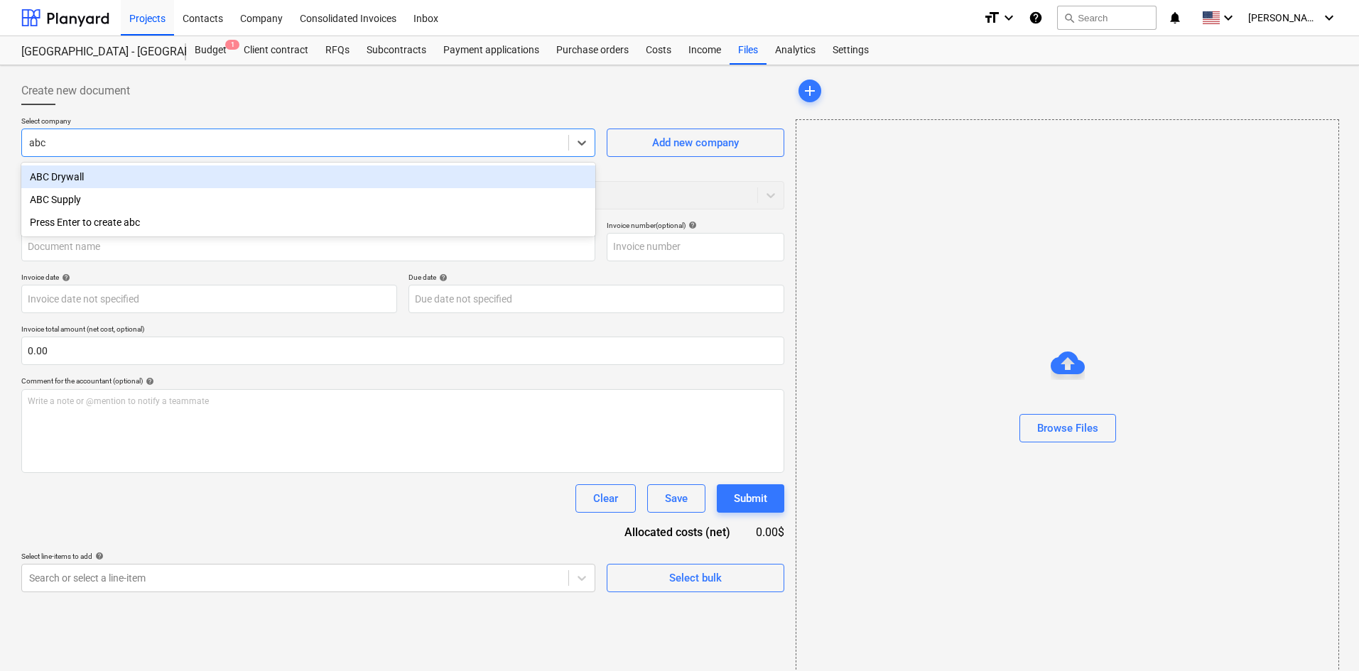
click at [308, 182] on div "ABC Drywall" at bounding box center [308, 177] width 574 height 23
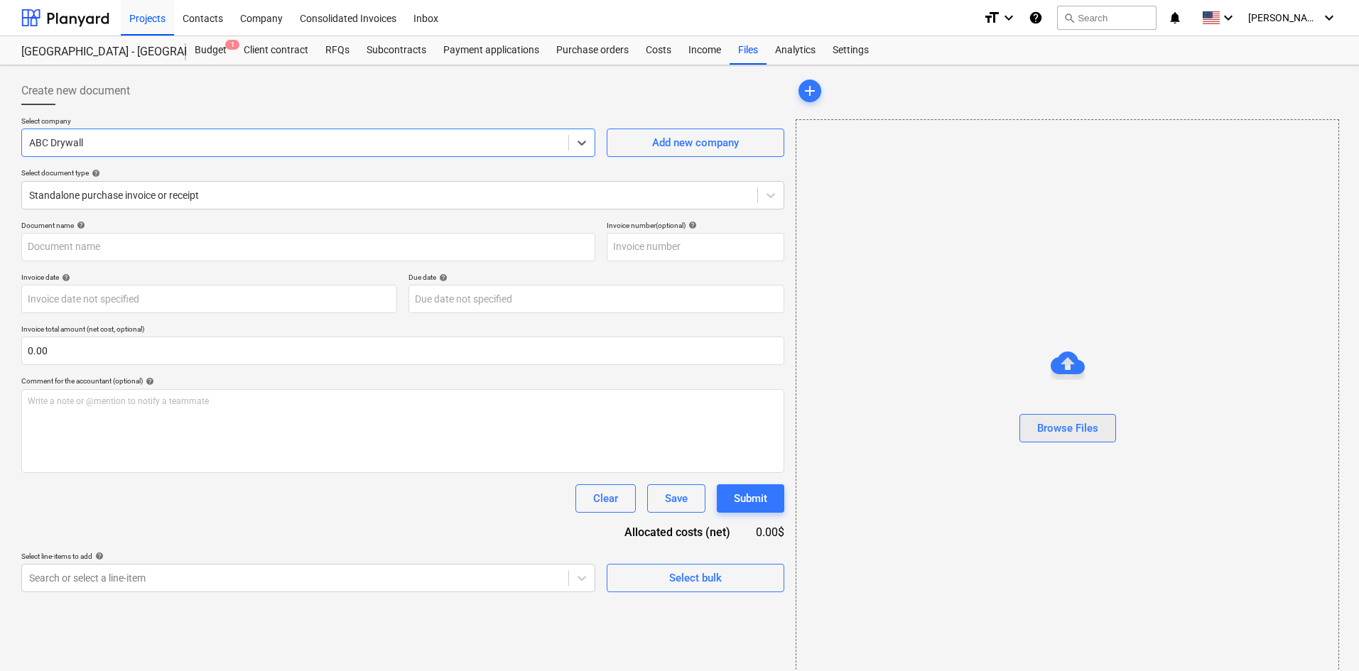
click at [1052, 421] on div "Browse Files" at bounding box center [1067, 428] width 61 height 18
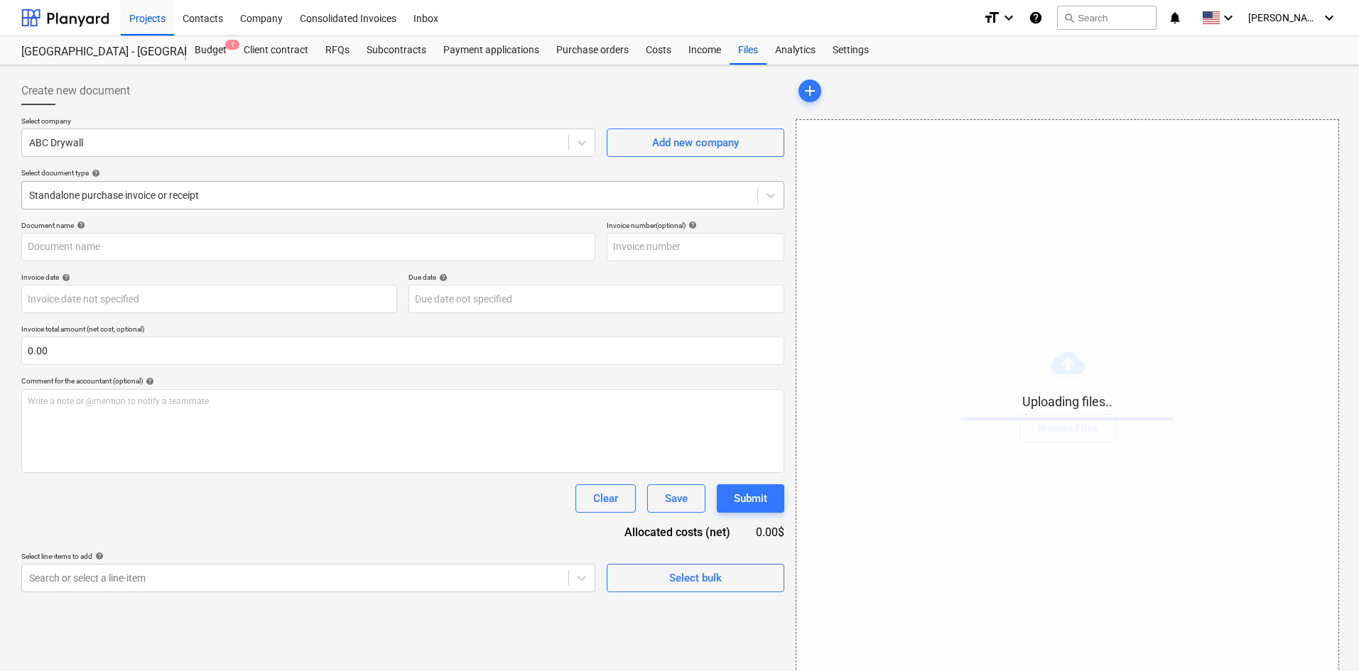
click at [148, 203] on div "Standalone purchase invoice or receipt" at bounding box center [389, 195] width 735 height 20
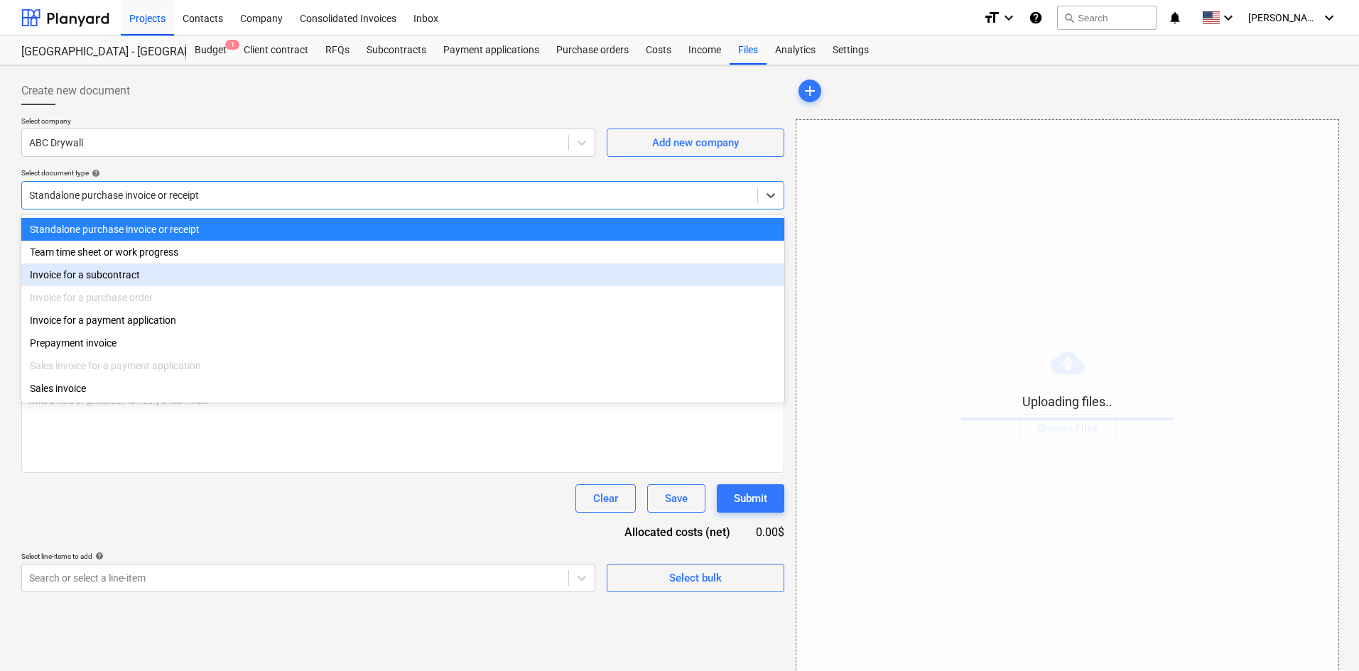
click at [135, 278] on div "Invoice for a subcontract" at bounding box center [402, 275] width 763 height 23
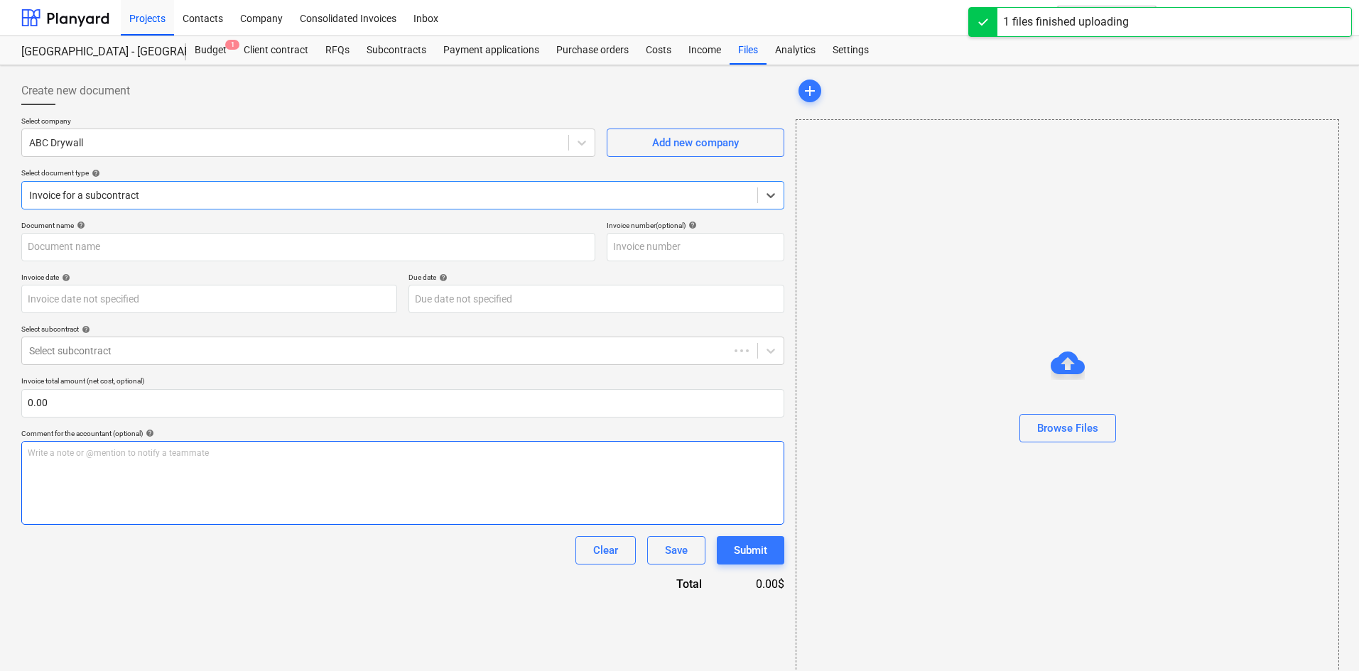
type input "ABC Drywall (Hard) [DATE].pdf"
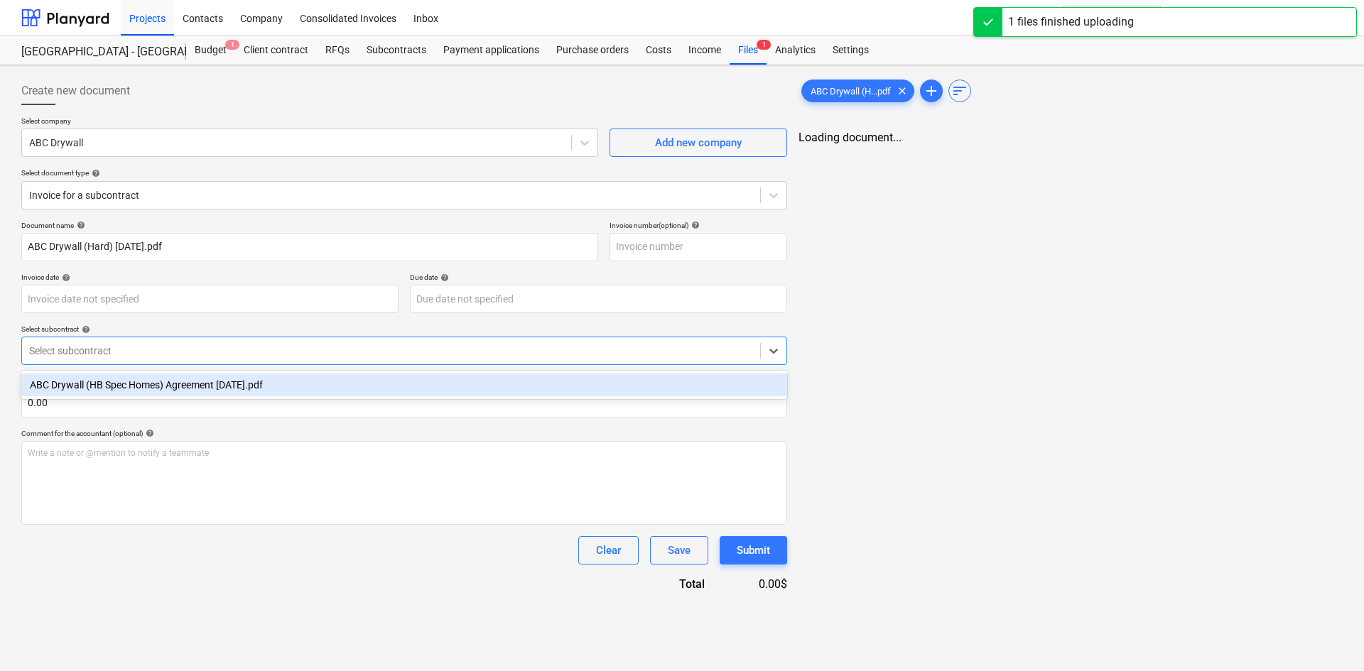
click at [156, 358] on div at bounding box center [391, 351] width 724 height 14
click at [173, 390] on div "ABC Drywall (HB Spec Homes) Agreement [DATE].pdf" at bounding box center [402, 385] width 763 height 23
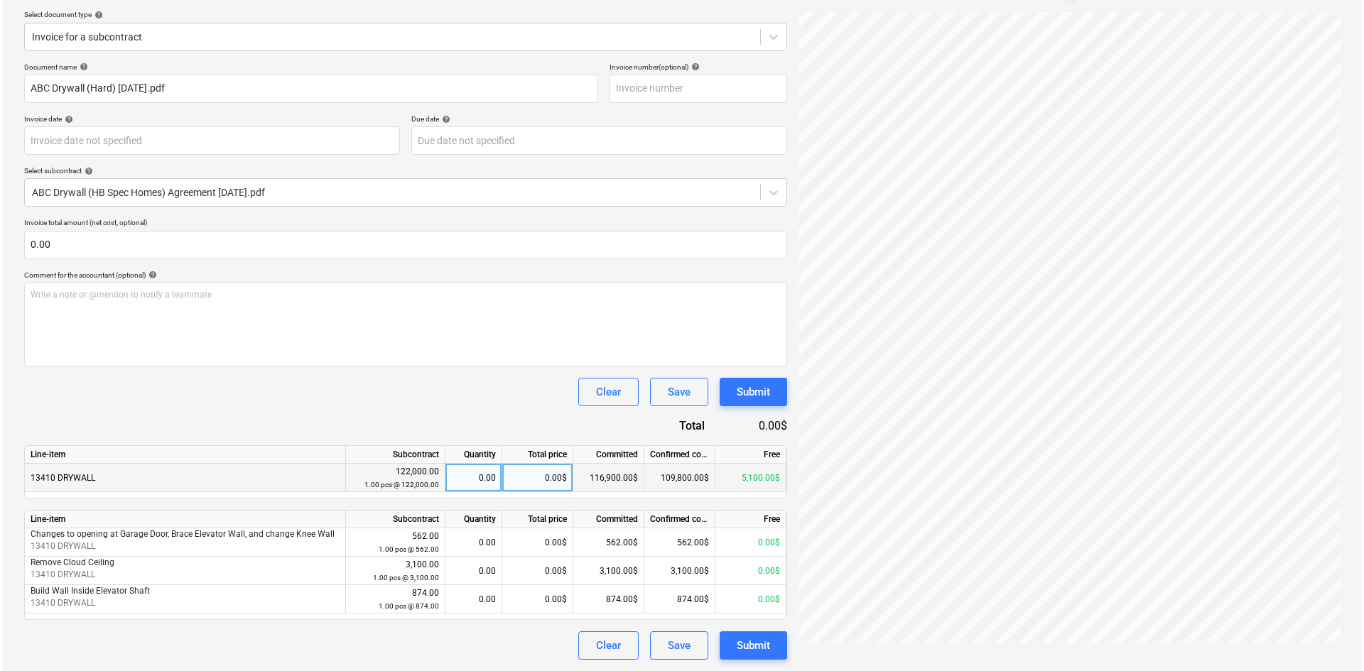
scroll to position [104, 0]
click at [604, 654] on div "Clear" at bounding box center [605, 646] width 25 height 18
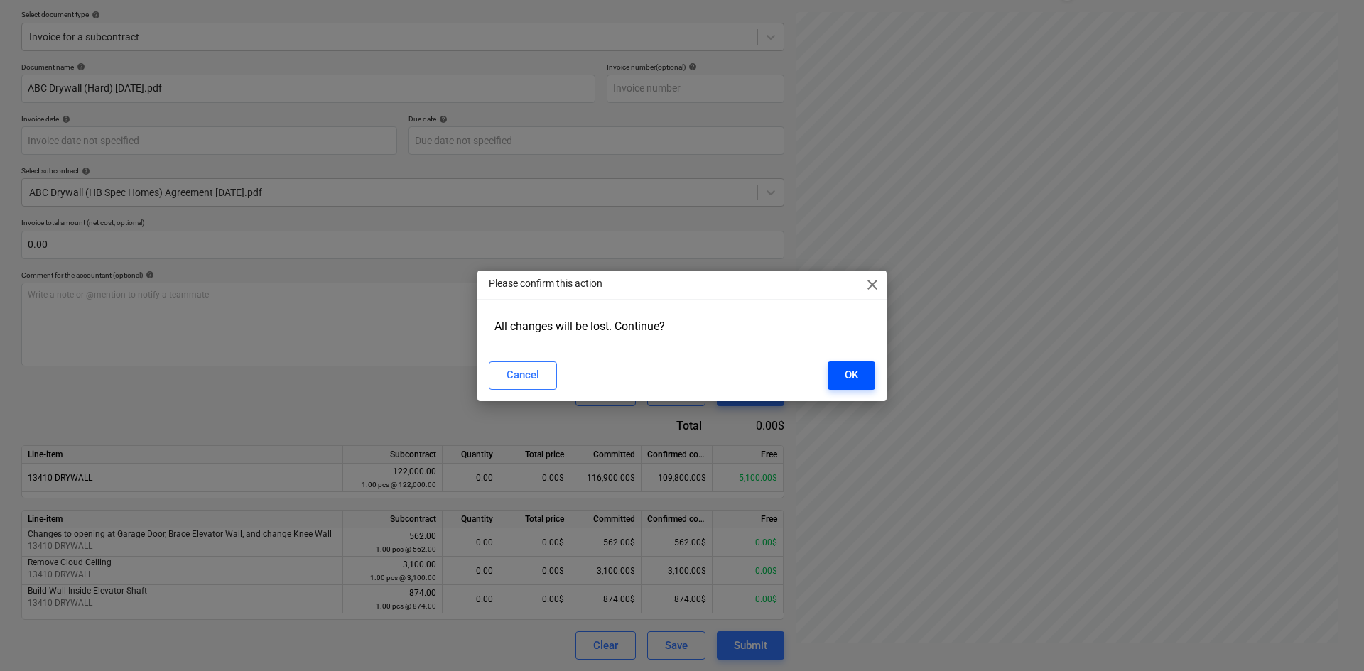
click at [846, 379] on div "OK" at bounding box center [851, 375] width 13 height 18
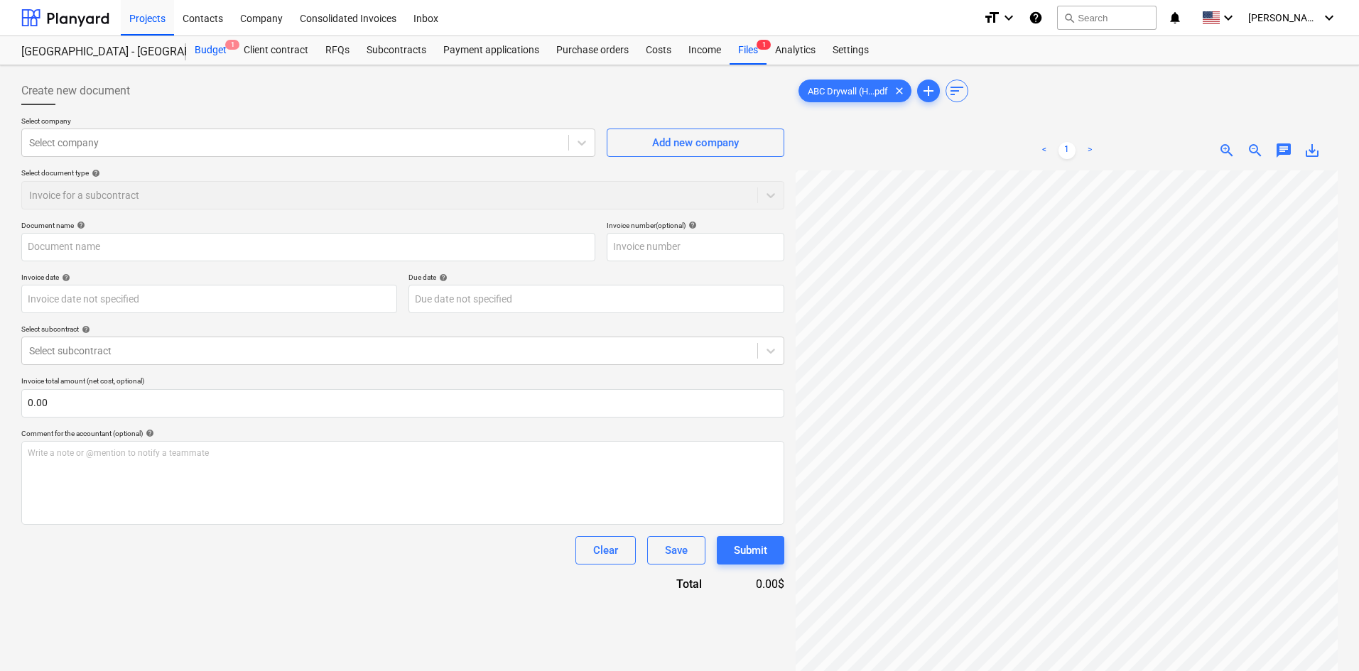
click at [213, 50] on div "Budget 1" at bounding box center [210, 50] width 49 height 28
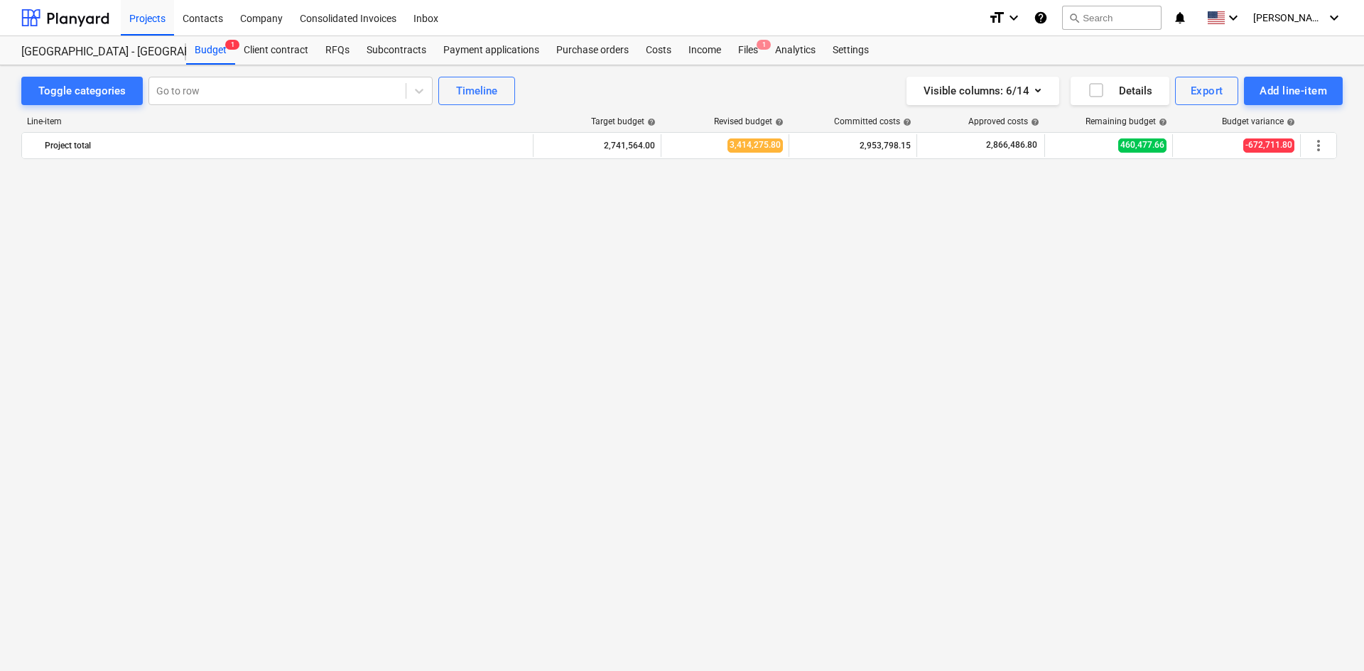
scroll to position [1865, 0]
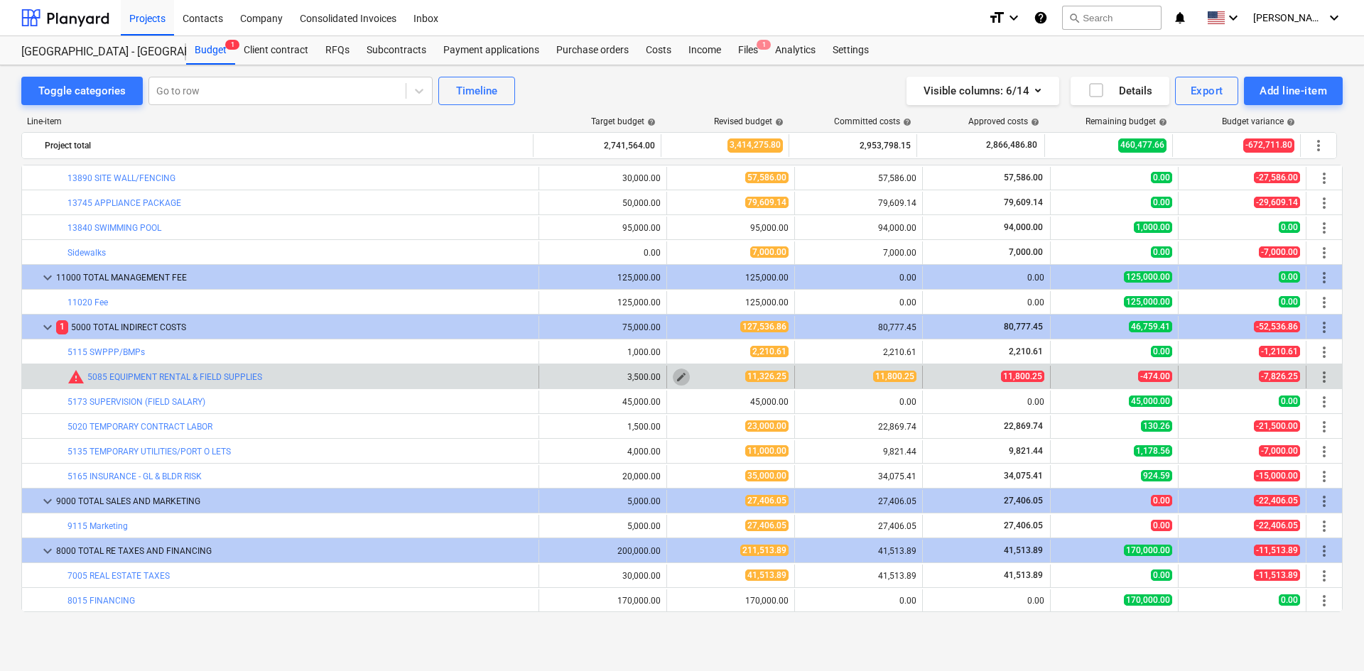
click at [676, 378] on span "edit" at bounding box center [681, 377] width 11 height 11
type textarea "x"
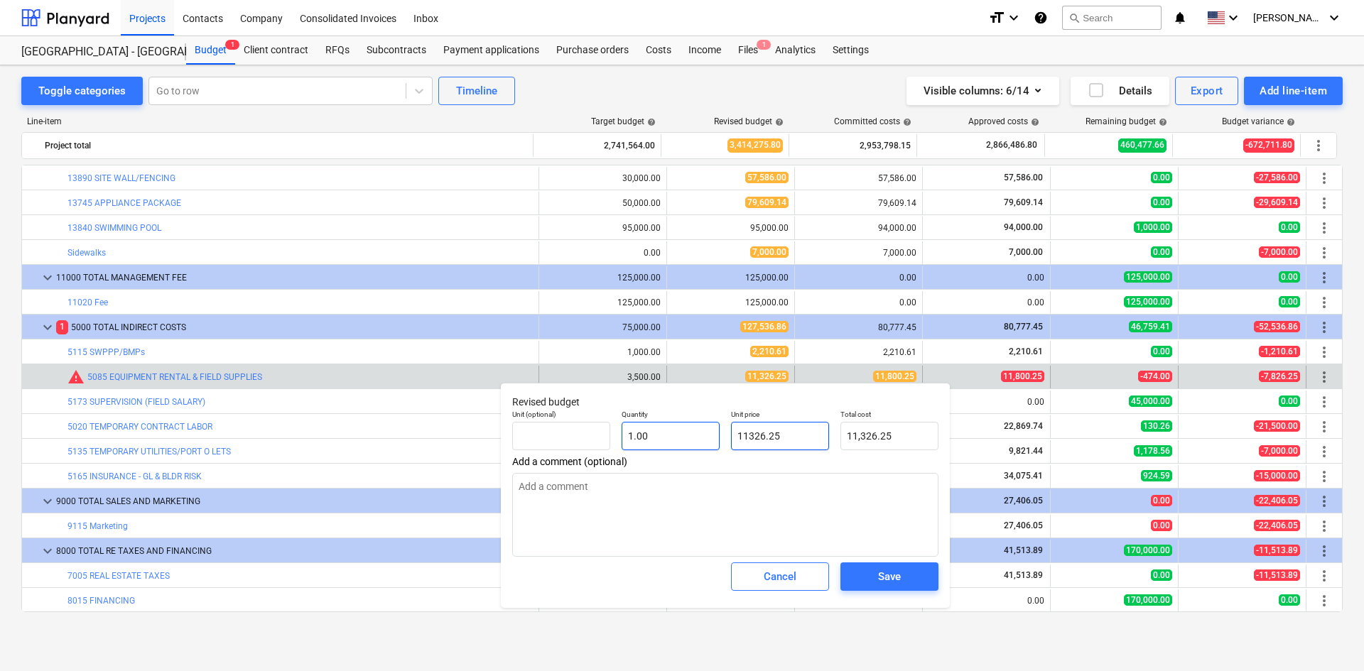
drag, startPoint x: 821, startPoint y: 431, endPoint x: 666, endPoint y: 440, distance: 154.5
click at [673, 436] on div "Unit (optional) Quantity 1.00 Unit price 11326.25 Total cost 11,326.25" at bounding box center [726, 430] width 438 height 52
type input "1"
type textarea "x"
type input "1.00"
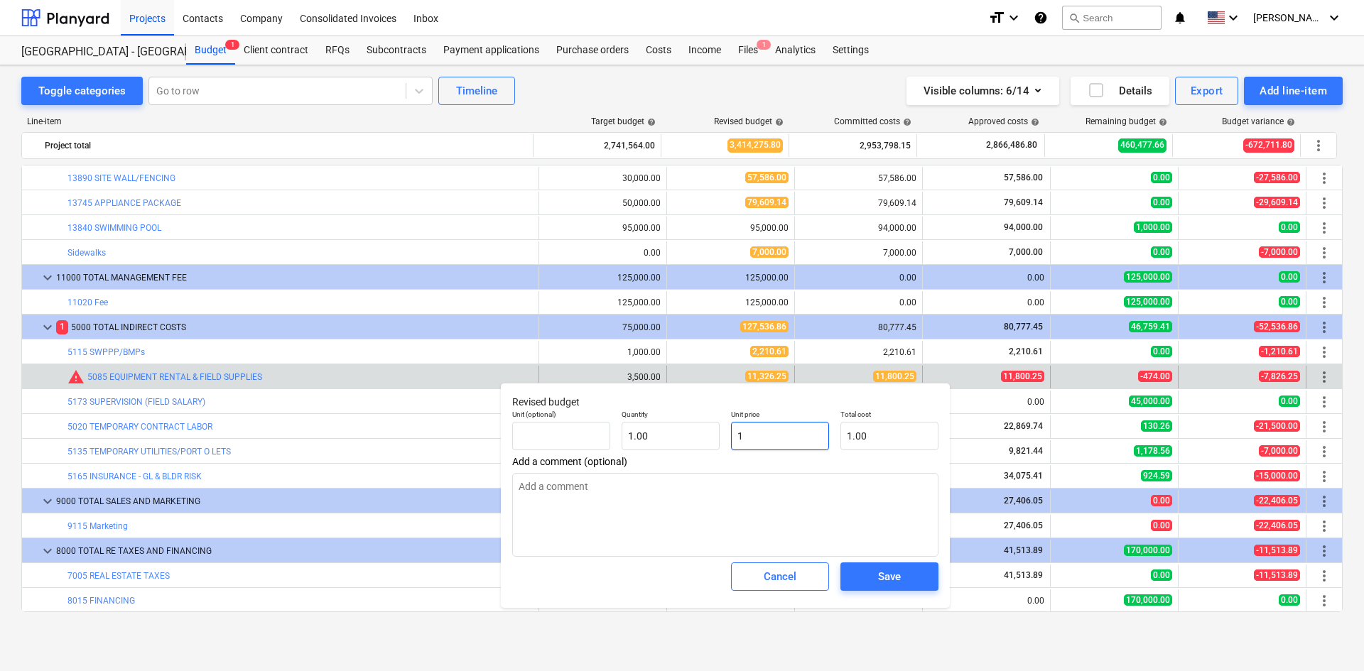
type textarea "x"
type input "11"
type input "11.00"
type textarea "x"
type input "118"
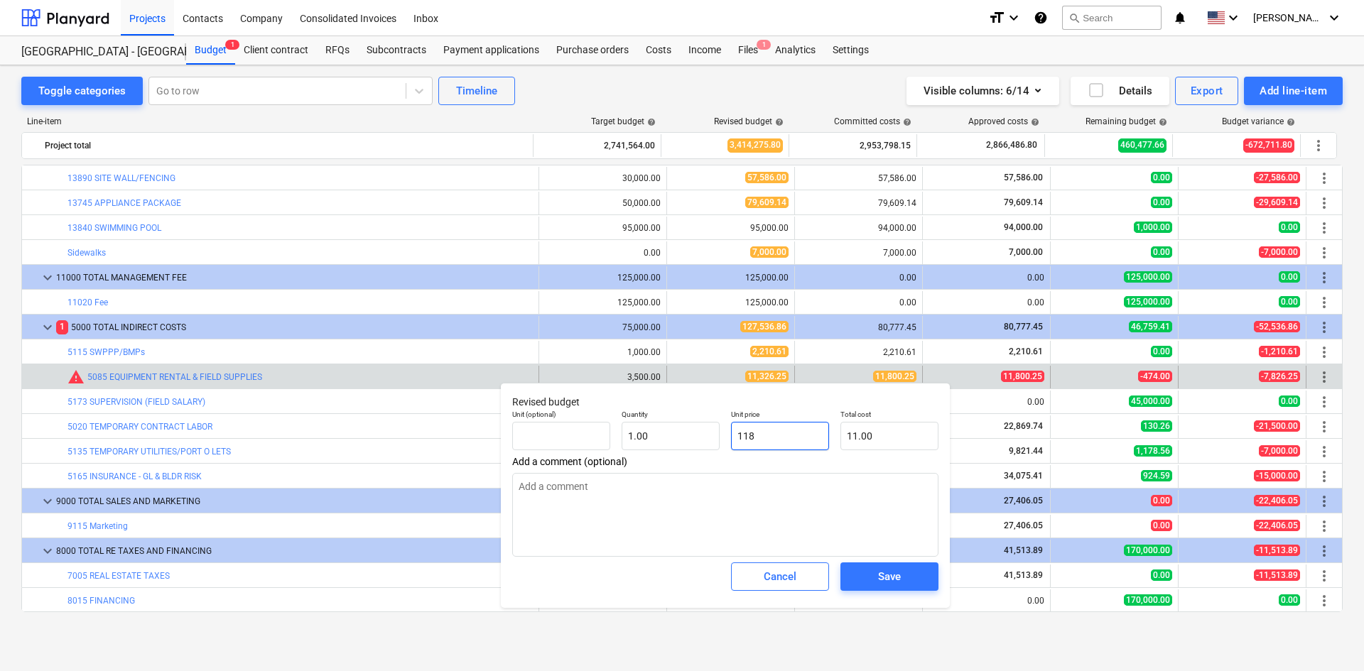
type input "118.00"
type textarea "x"
type input "1180"
type input "1,180.00"
type textarea "x"
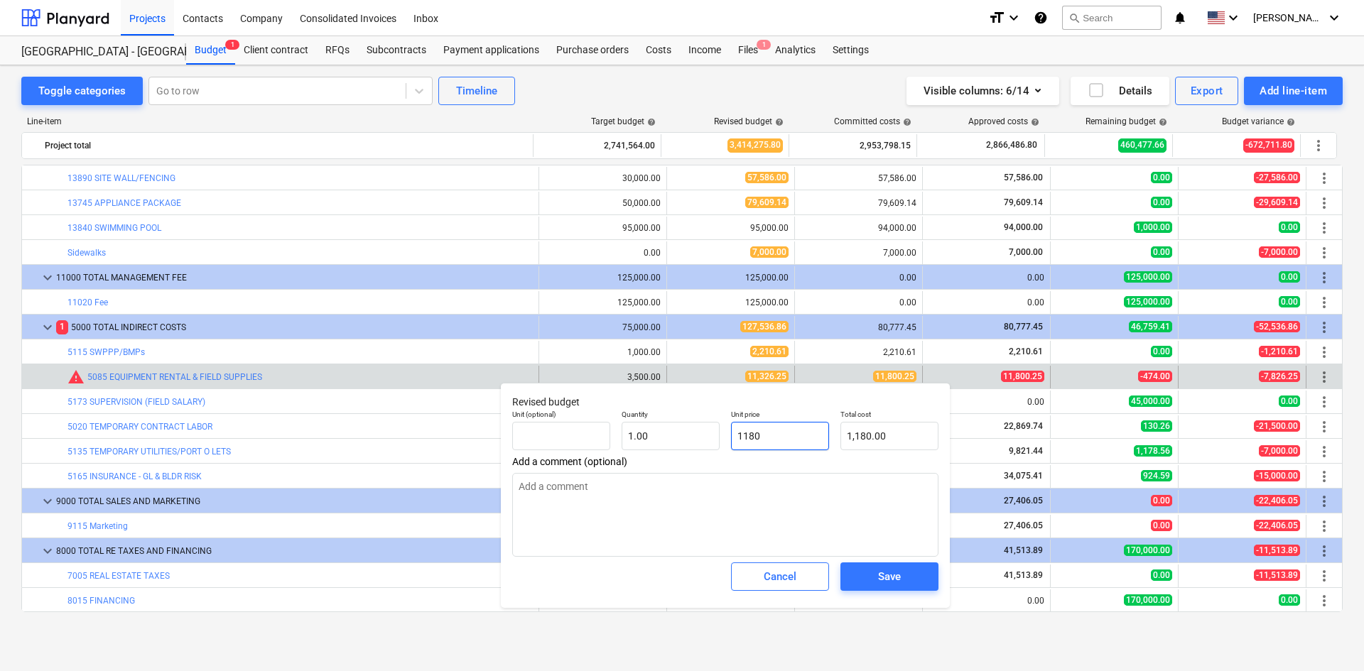
type input "11800"
type input "11,800.00"
type textarea "x"
type input "11800."
type textarea "x"
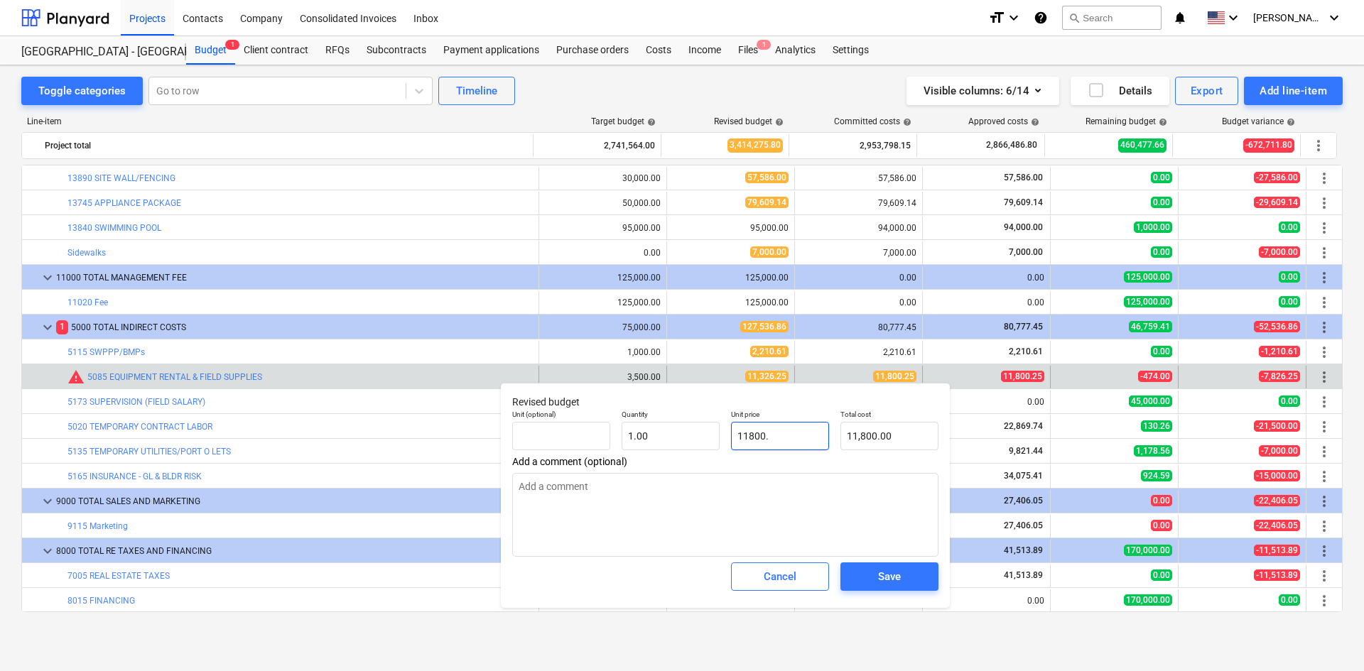
type input "11800.2"
type input "11,800.20"
type textarea "x"
type input "11800.25"
type input "11,800.25"
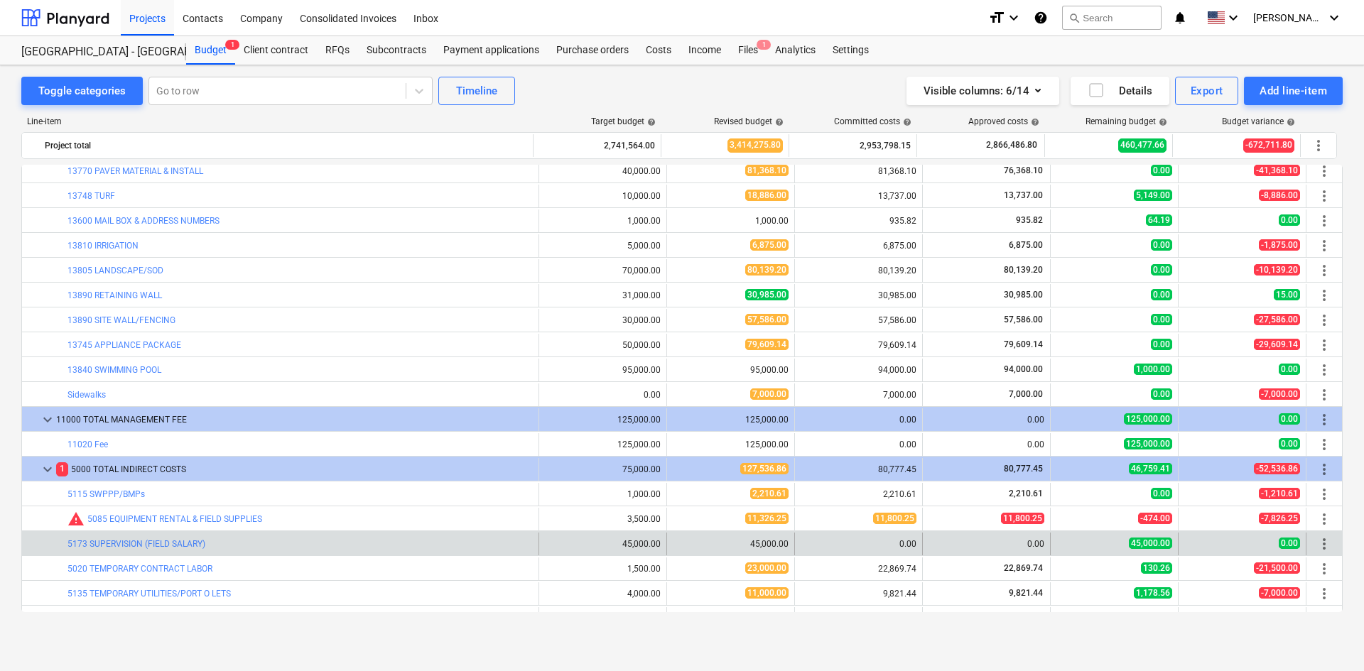
type textarea "x"
type input "1.00"
type input "11,800.25"
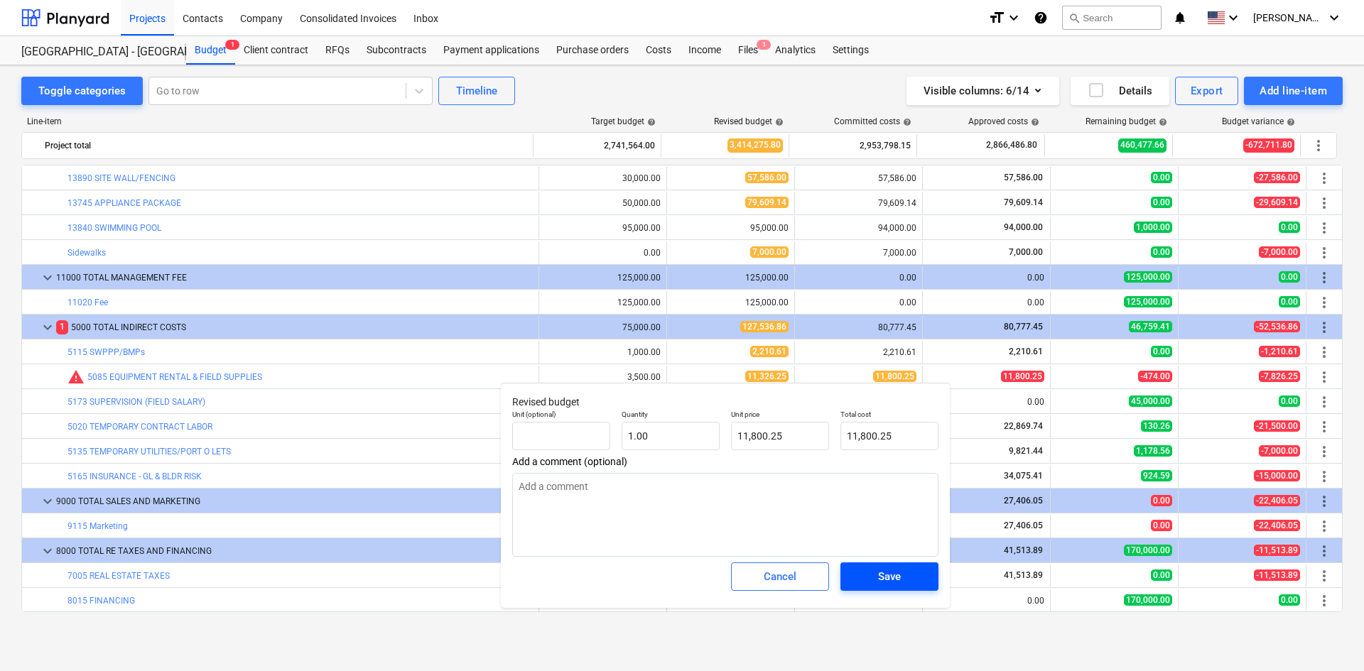
click at [906, 575] on span "Save" at bounding box center [889, 577] width 64 height 18
type textarea "x"
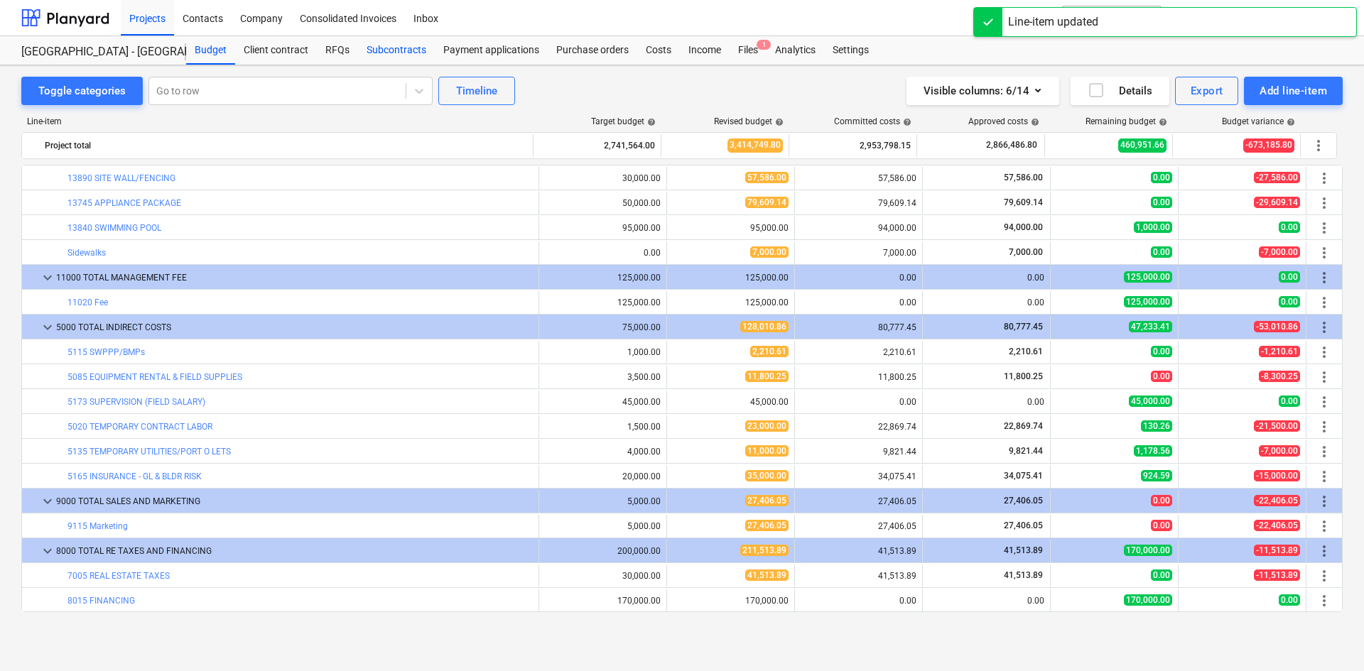
click at [416, 49] on div "Subcontracts" at bounding box center [396, 50] width 77 height 28
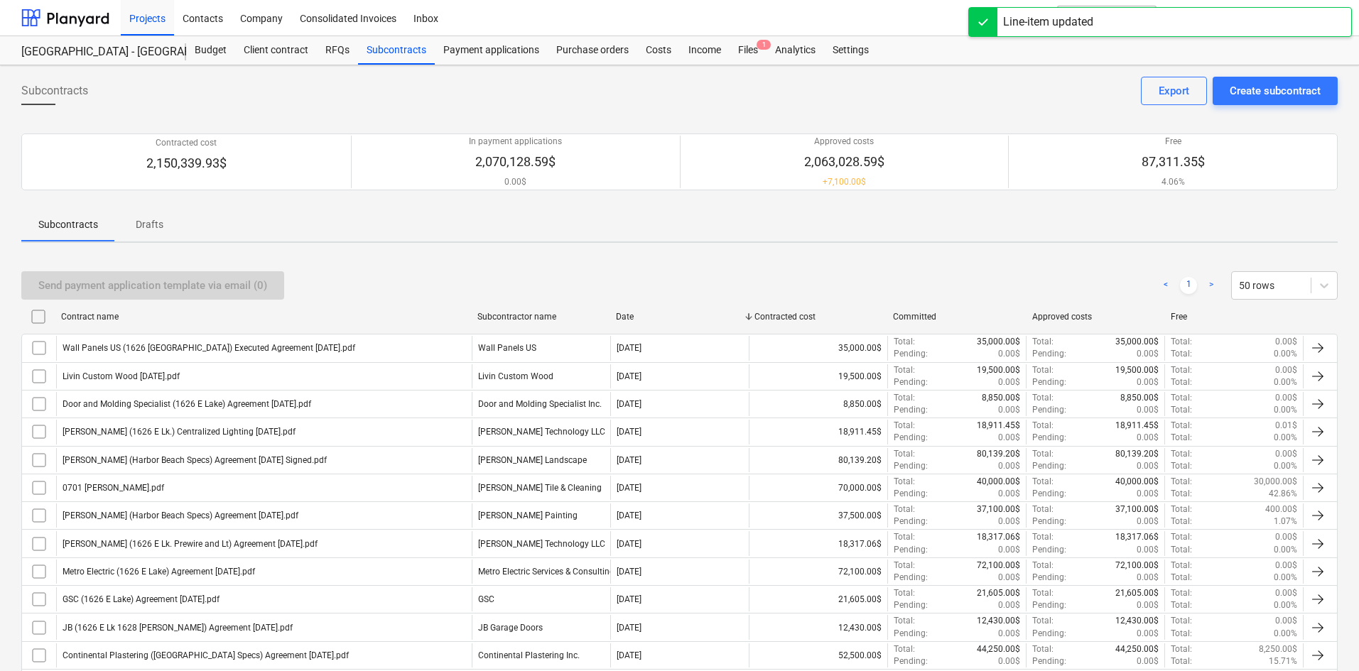
scroll to position [404, 0]
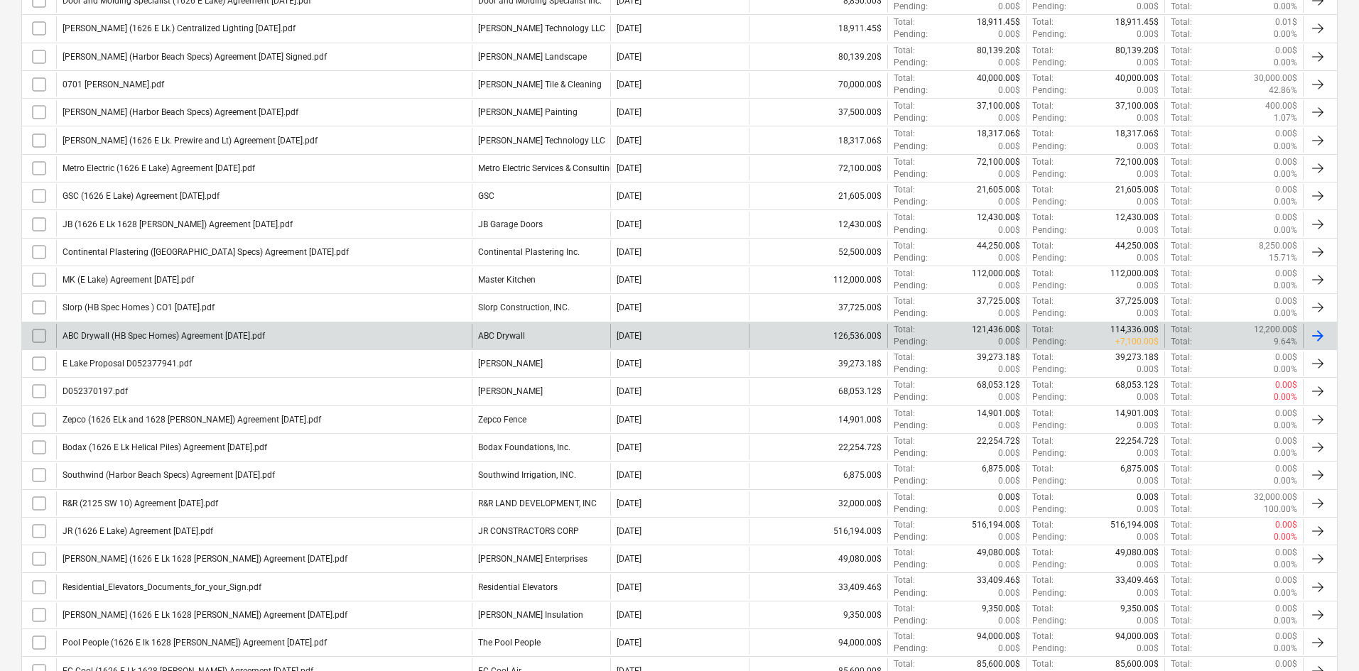
click at [269, 343] on div "ABC Drywall (HB Spec Homes) Agreement [DATE].pdf" at bounding box center [264, 336] width 416 height 24
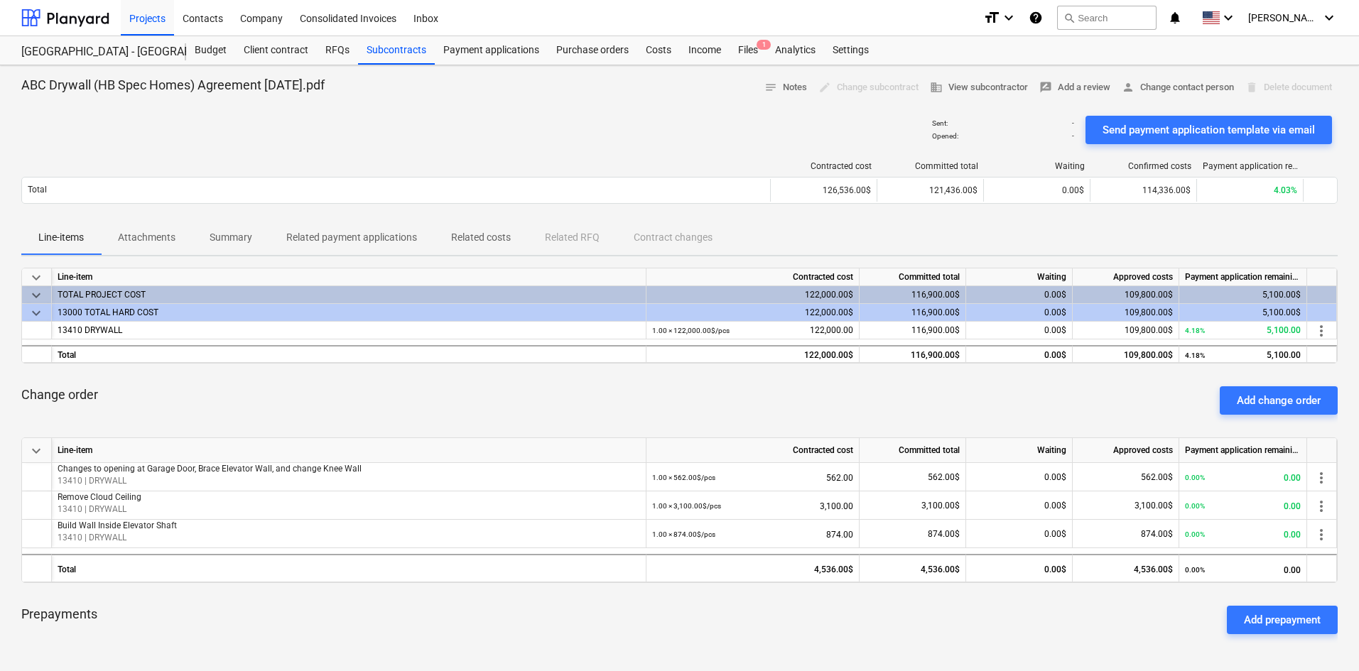
click at [495, 239] on p "Related costs" at bounding box center [481, 237] width 60 height 15
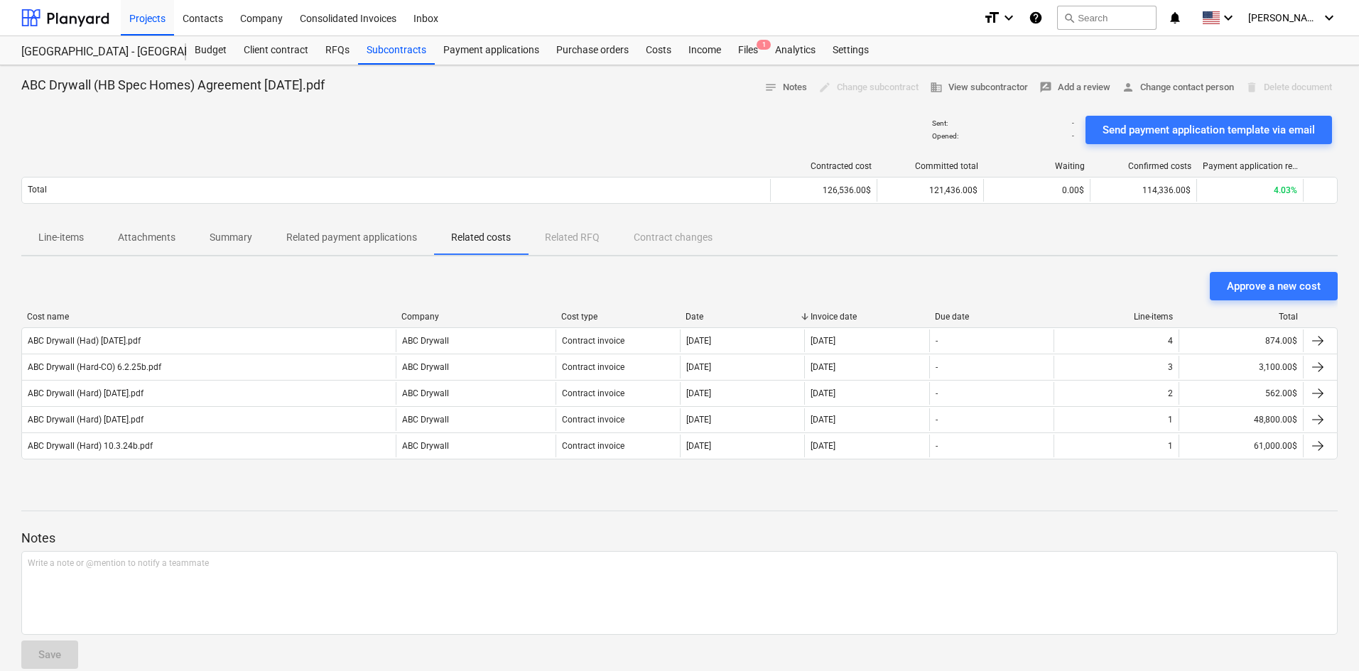
click at [349, 464] on div "Cost name Company Cost type Date Invoice date Due date Line-items Total ABC Dry…" at bounding box center [679, 388] width 1316 height 153
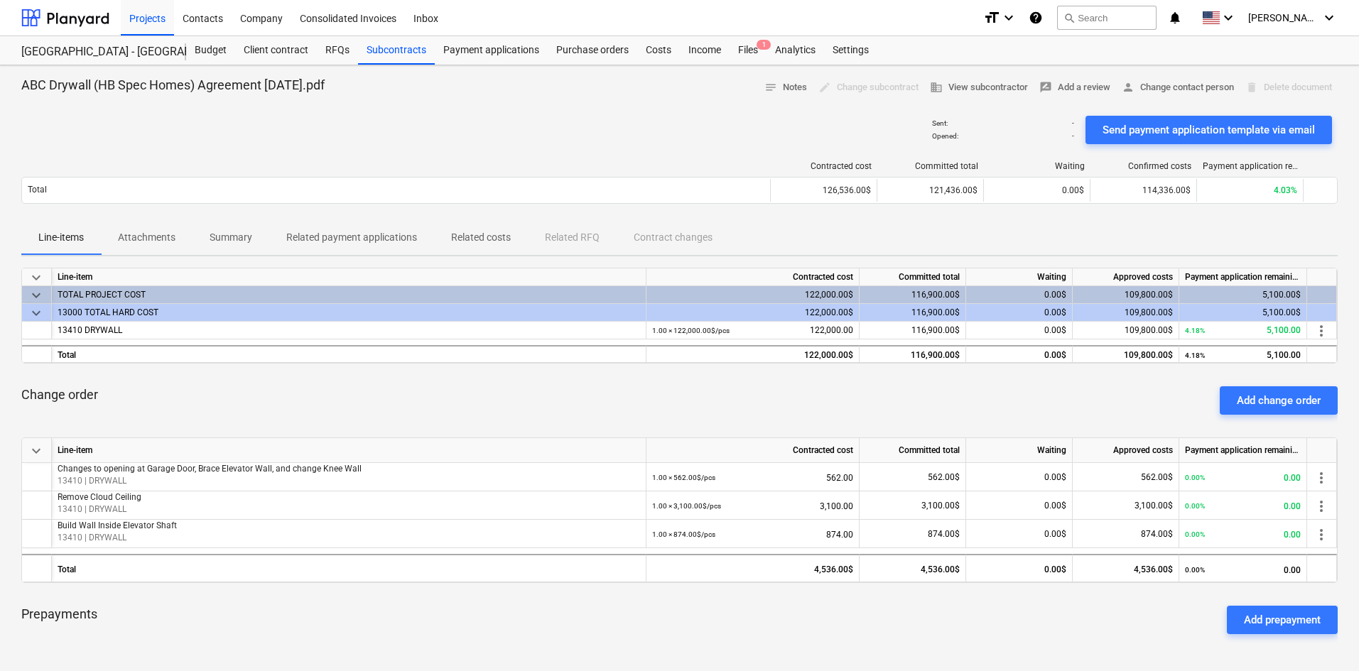
click at [492, 235] on p "Related costs" at bounding box center [481, 237] width 60 height 15
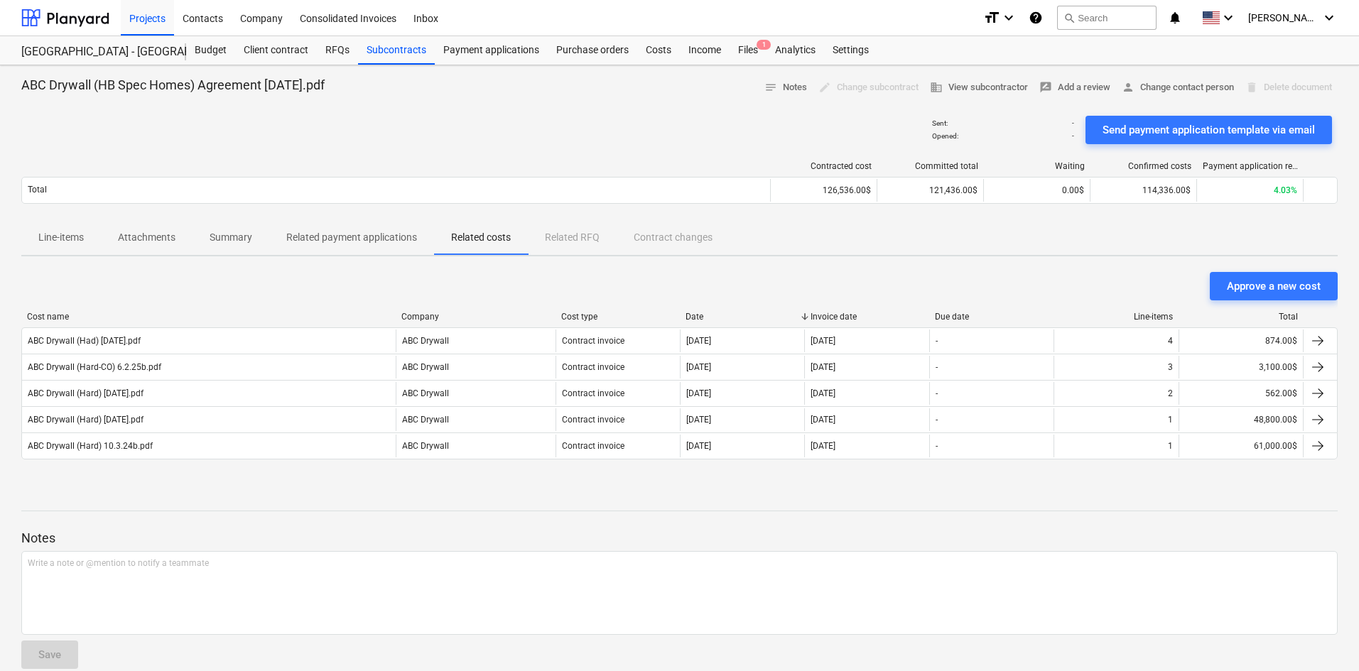
click at [839, 504] on div "Notes Write a note or @mention to notify a teammate ﻿ Save" at bounding box center [679, 586] width 1316 height 188
click at [70, 241] on p "Line-items" at bounding box center [60, 237] width 45 height 15
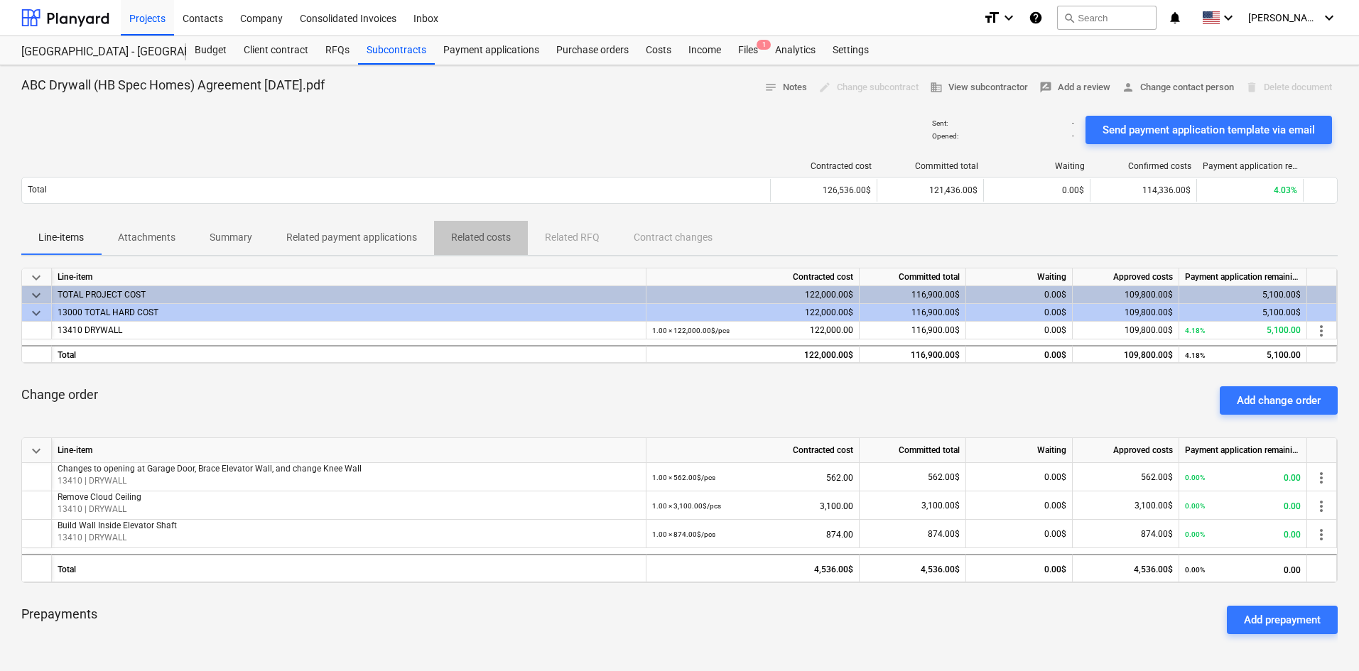
click at [476, 241] on p "Related costs" at bounding box center [481, 237] width 60 height 15
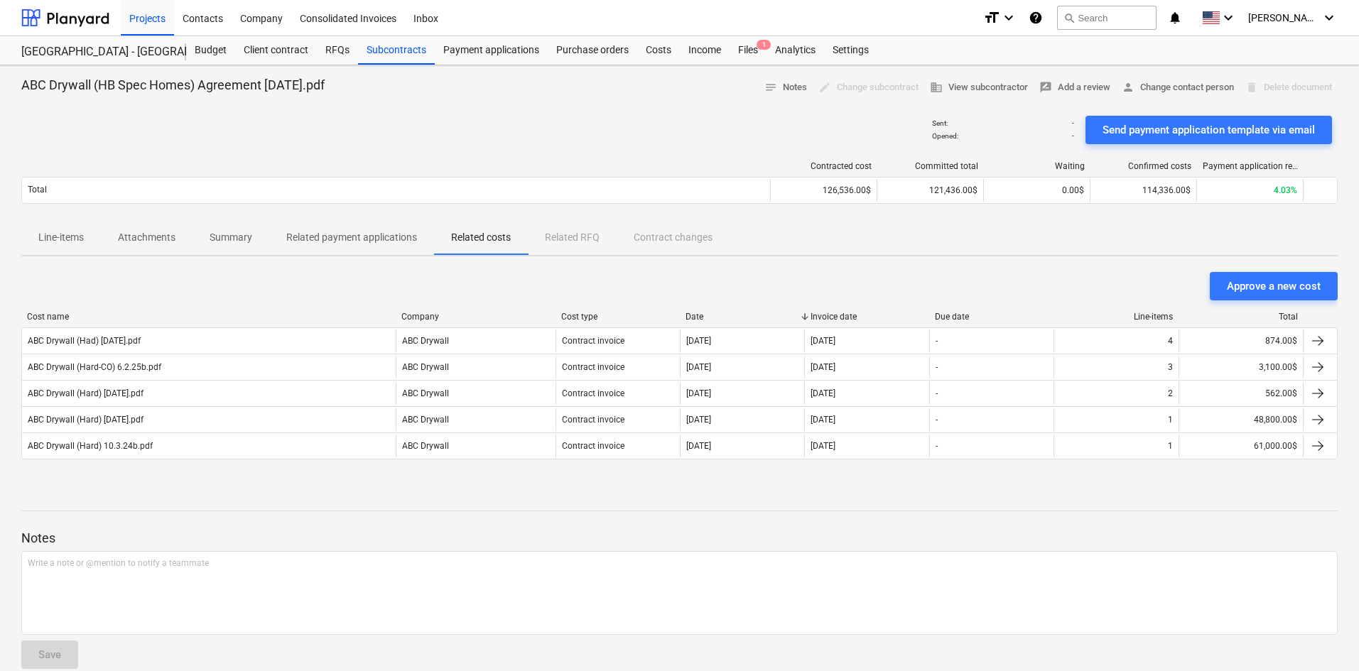
click at [398, 238] on p "Related payment applications" at bounding box center [351, 237] width 131 height 15
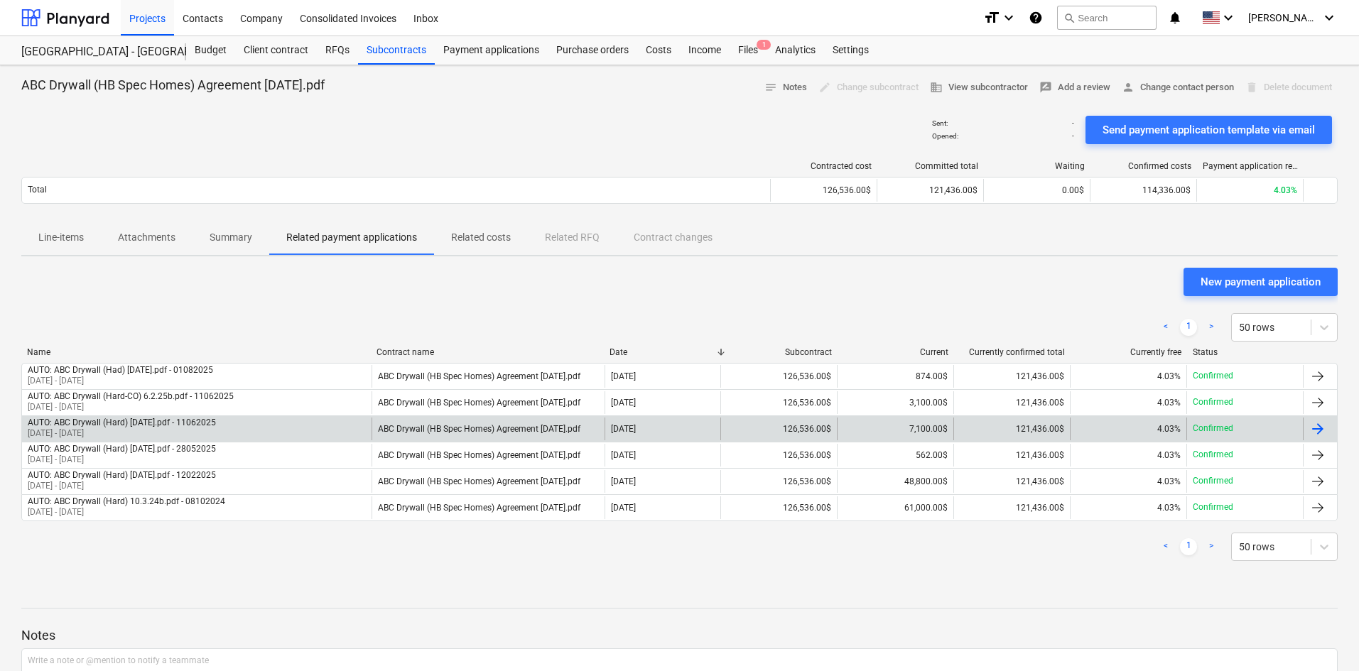
click at [229, 430] on div "AUTO: ABC Drywall (Hard) [DATE].pdf - 11062025 [DATE] - [DATE]" at bounding box center [197, 429] width 350 height 23
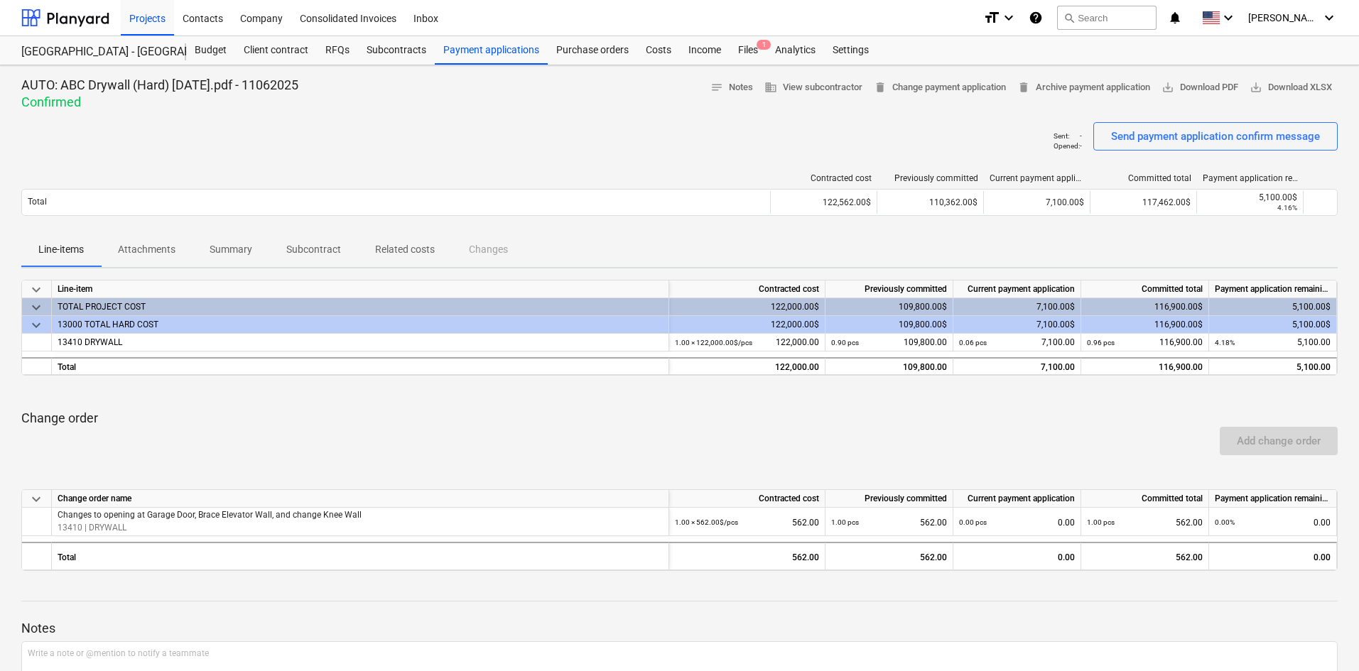
click at [394, 245] on p "Related costs" at bounding box center [405, 249] width 60 height 15
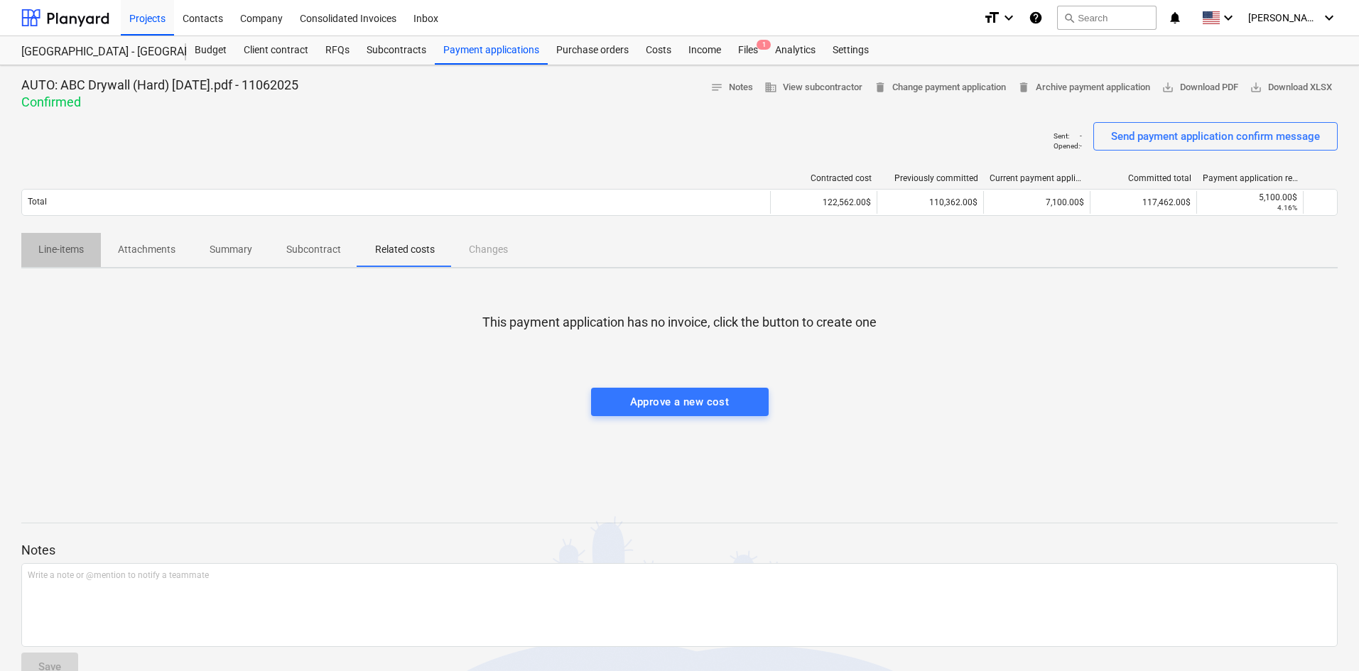
click at [88, 247] on span "Line-items" at bounding box center [61, 249] width 80 height 23
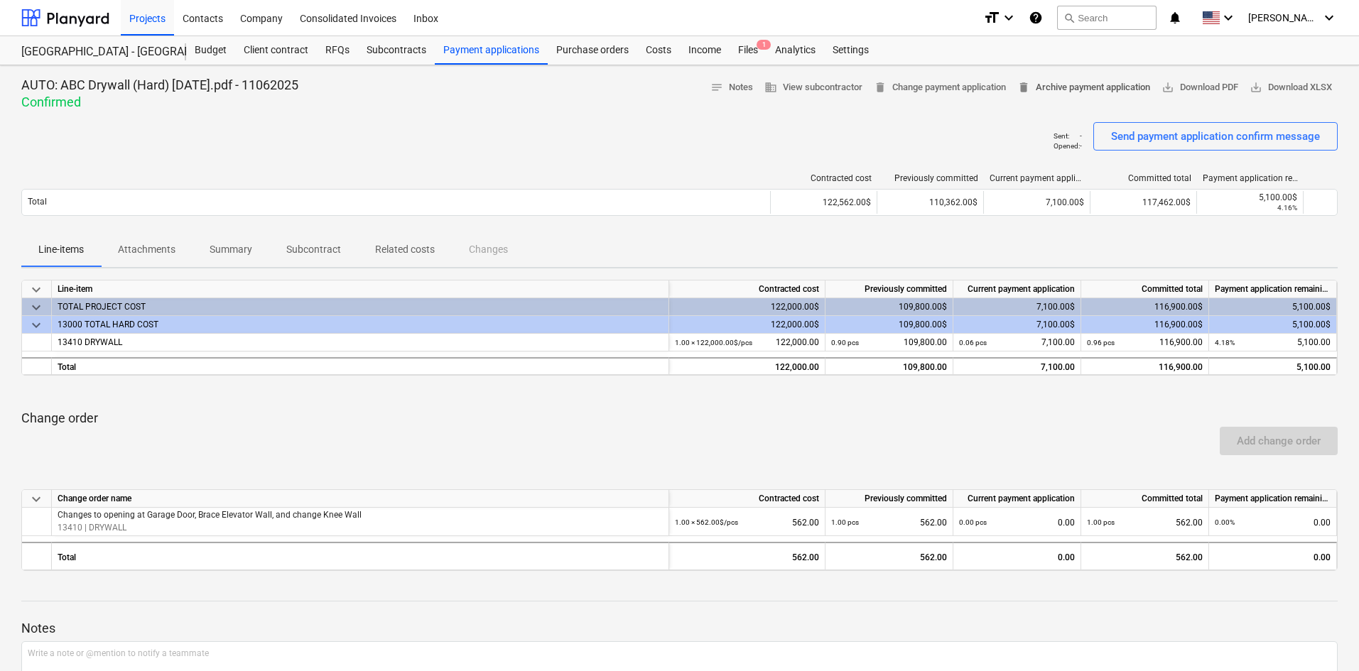
click at [1046, 91] on span "delete Archive payment application" at bounding box center [1083, 88] width 133 height 16
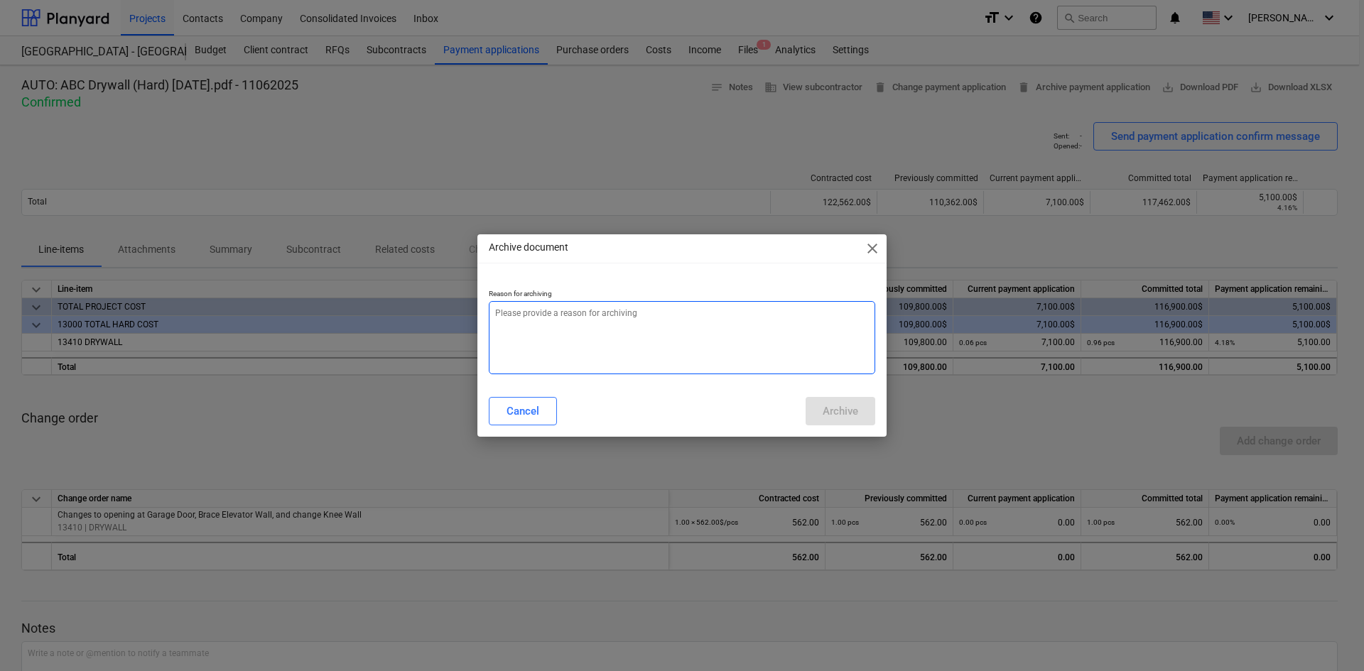
click at [619, 342] on textarea at bounding box center [682, 337] width 386 height 73
type textarea "x"
type textarea "w"
type textarea "x"
type textarea "wr"
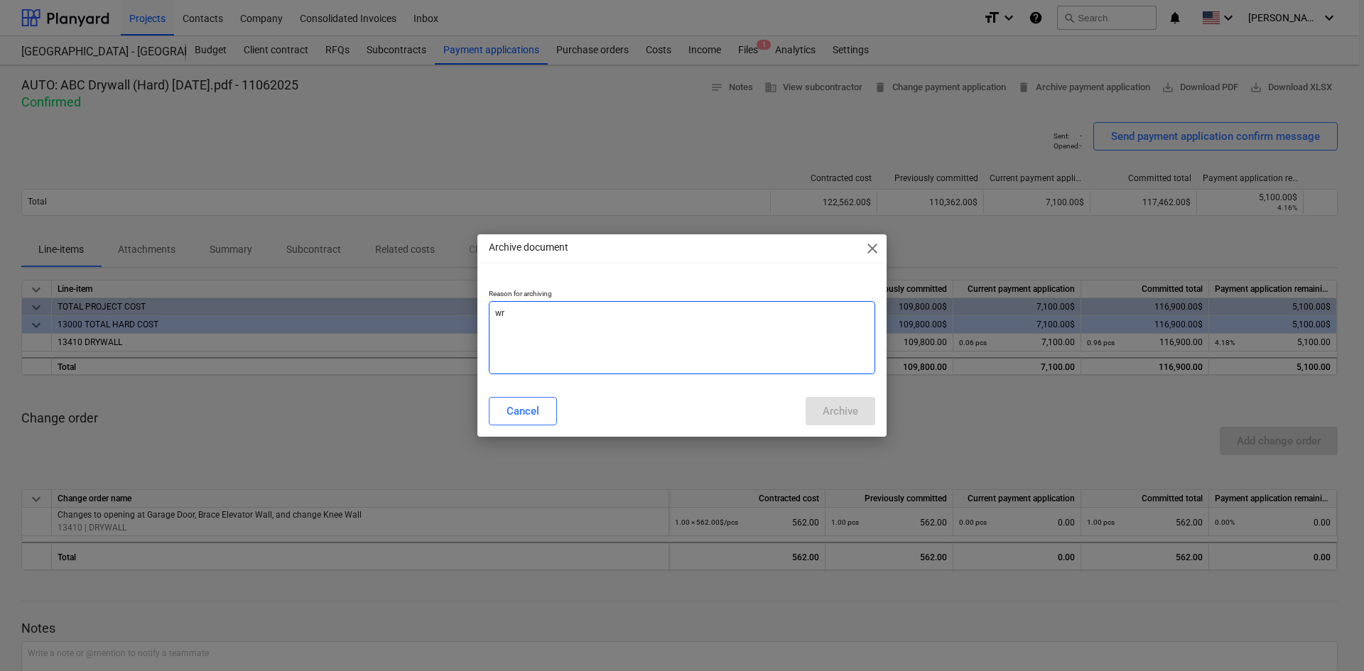
type textarea "x"
type textarea "wro"
type textarea "x"
type textarea "wron"
type textarea "x"
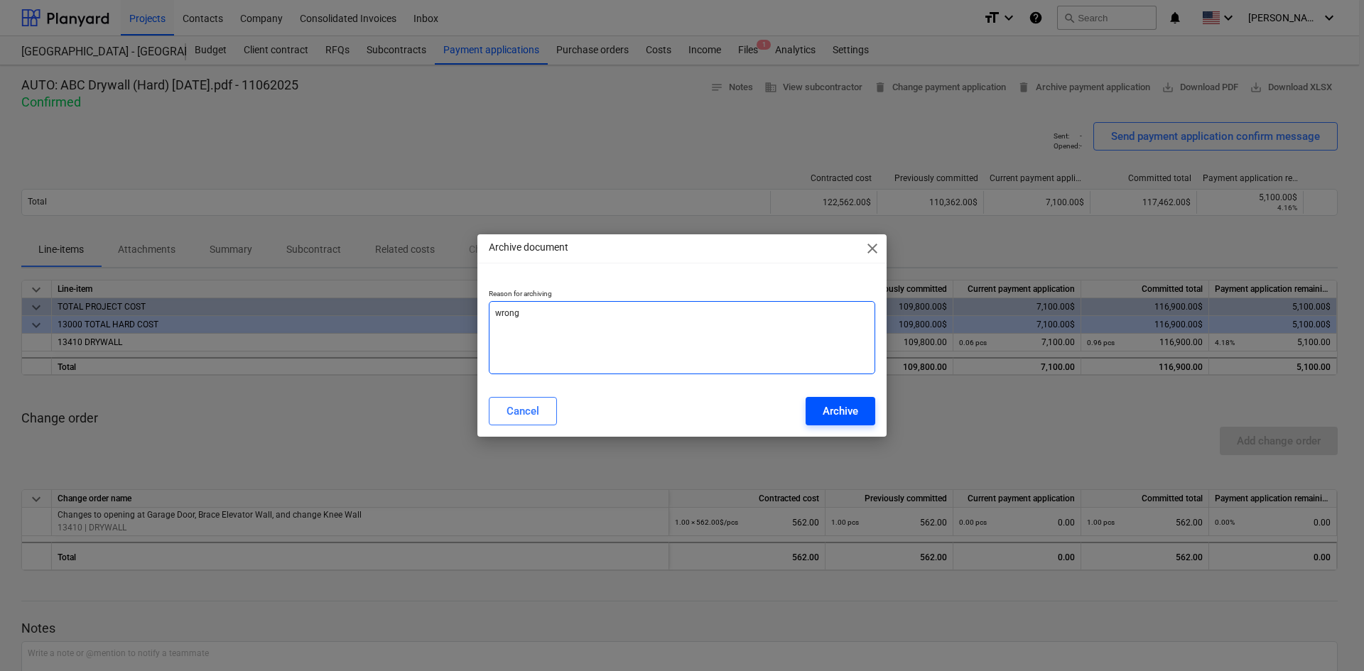
type textarea "wrong"
click at [854, 407] on div "Archive" at bounding box center [841, 411] width 36 height 18
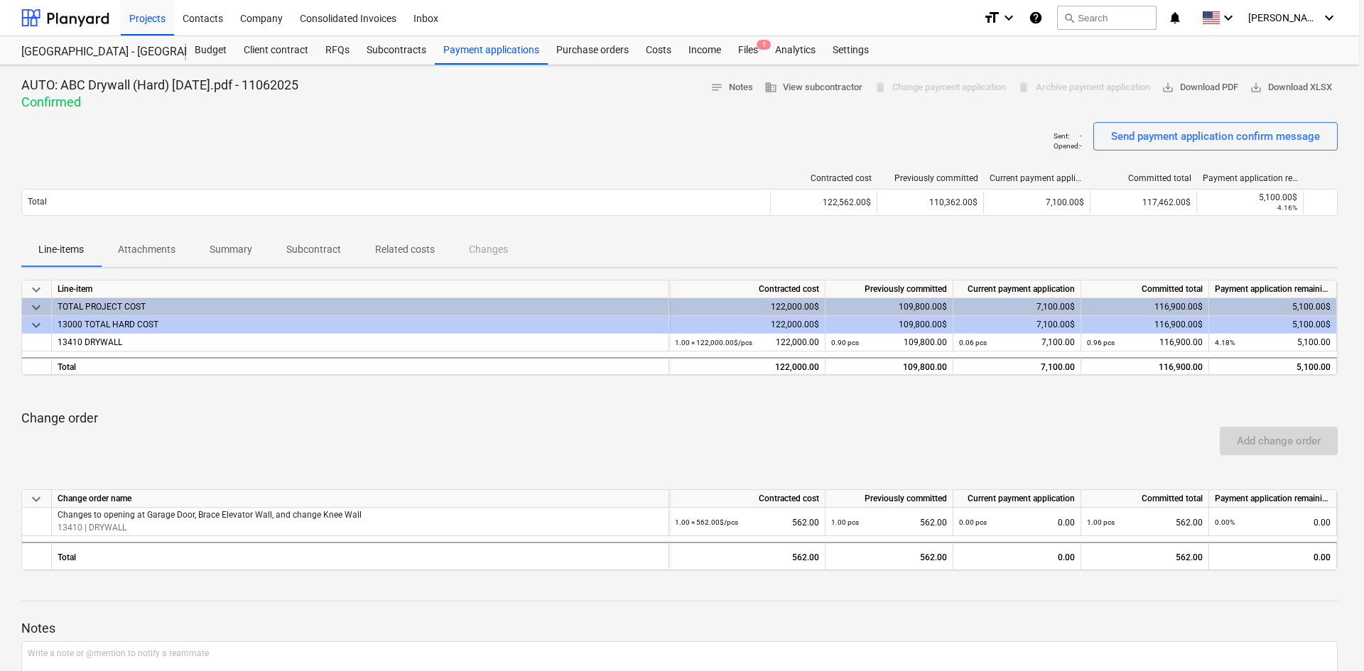
type textarea "x"
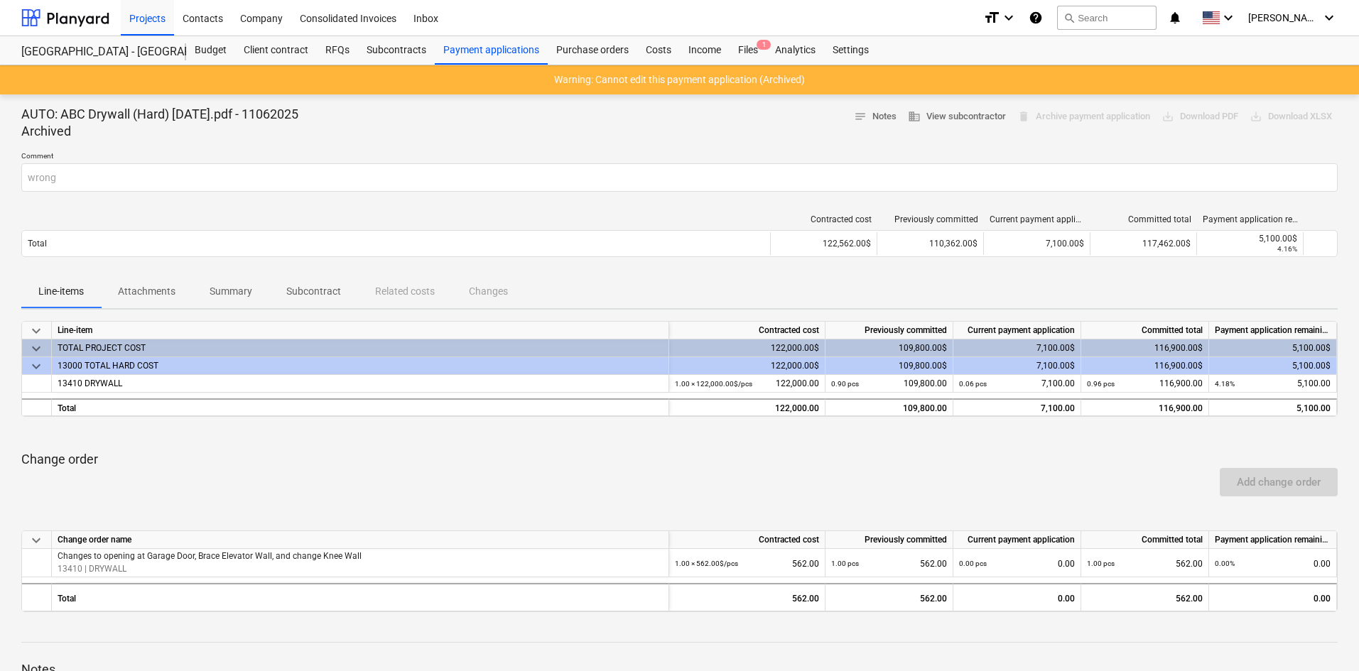
click at [461, 471] on div "Add change order" at bounding box center [680, 482] width 1328 height 40
drag, startPoint x: 513, startPoint y: 47, endPoint x: 294, endPoint y: 54, distance: 218.9
click at [513, 47] on div "Payment applications" at bounding box center [491, 50] width 113 height 28
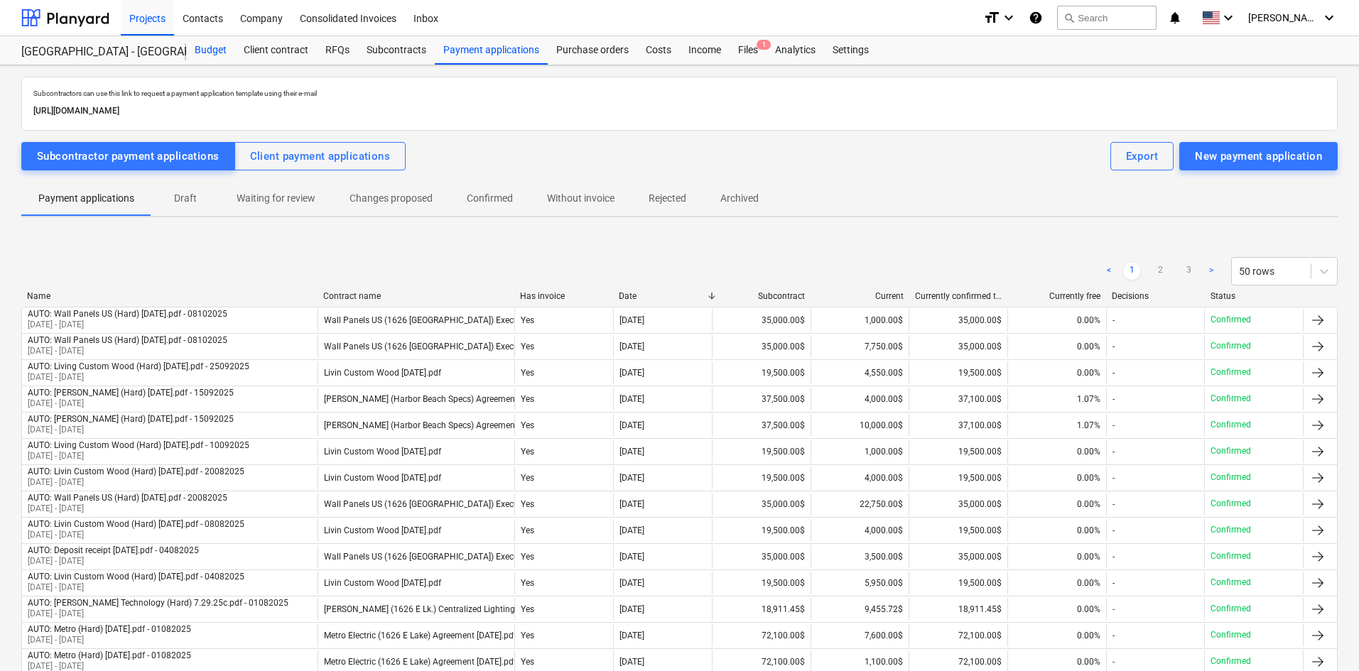
click at [220, 50] on div "Budget" at bounding box center [210, 50] width 49 height 28
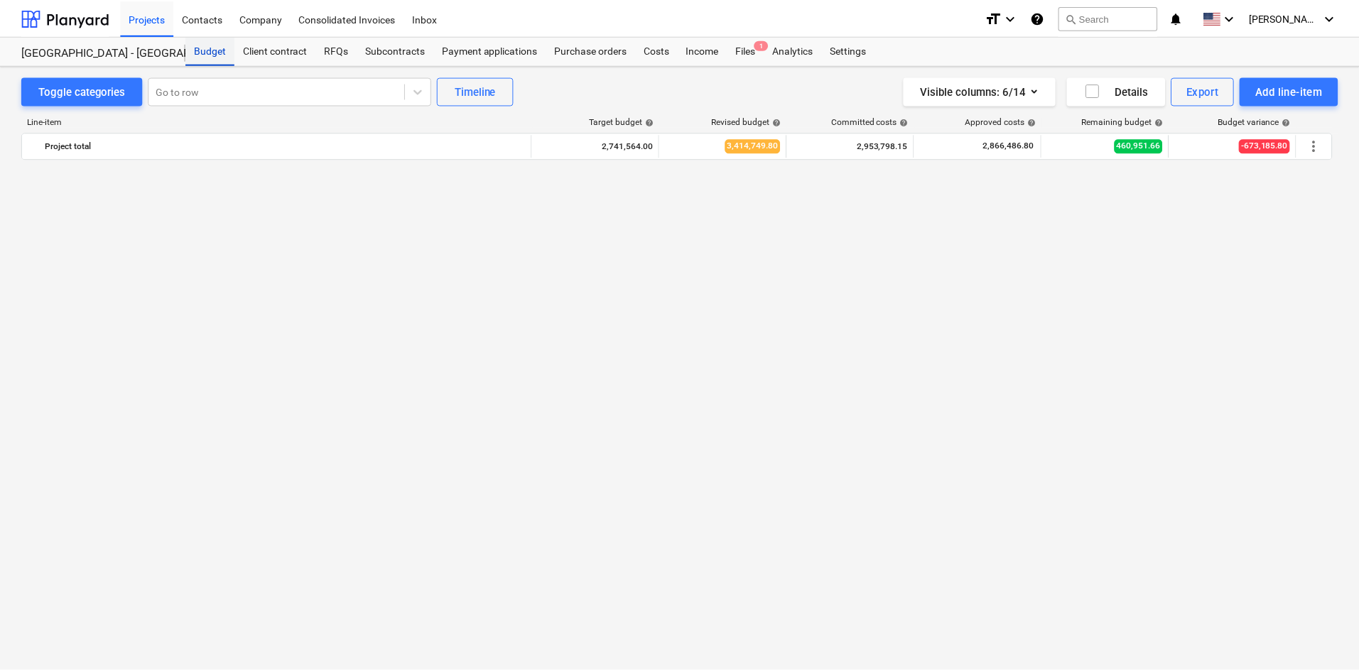
scroll to position [1865, 0]
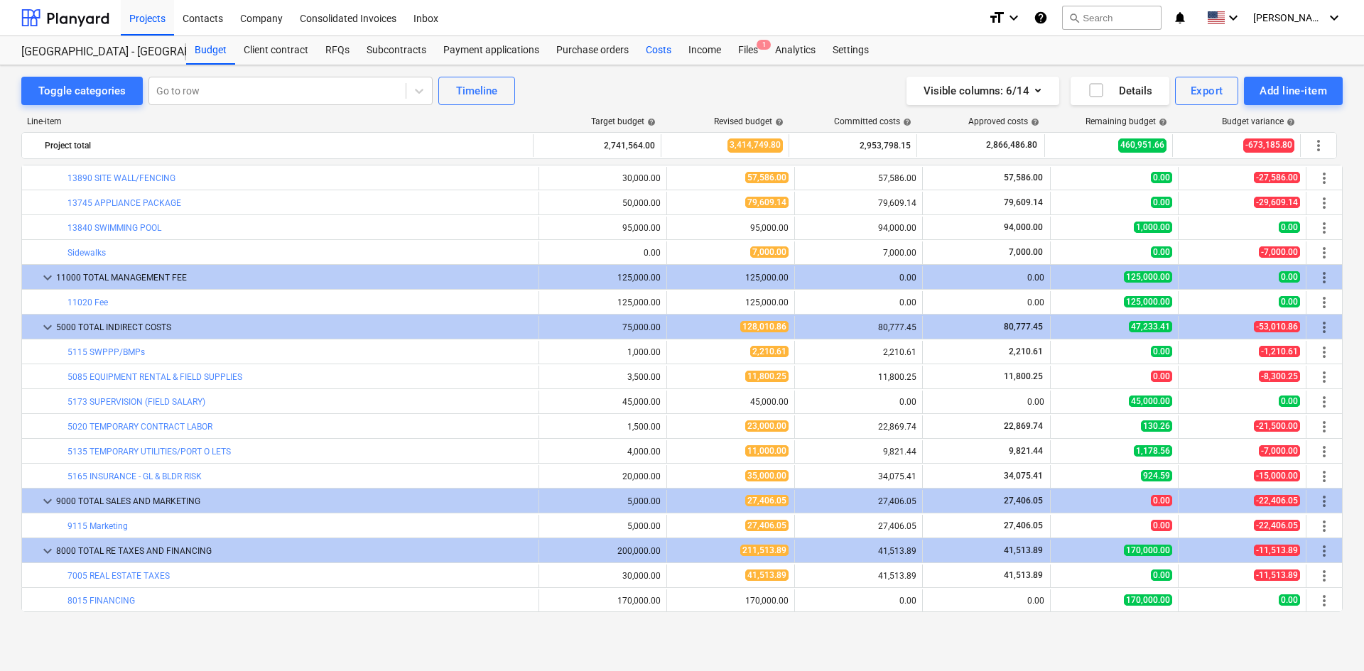
click at [644, 47] on div "Costs" at bounding box center [658, 50] width 43 height 28
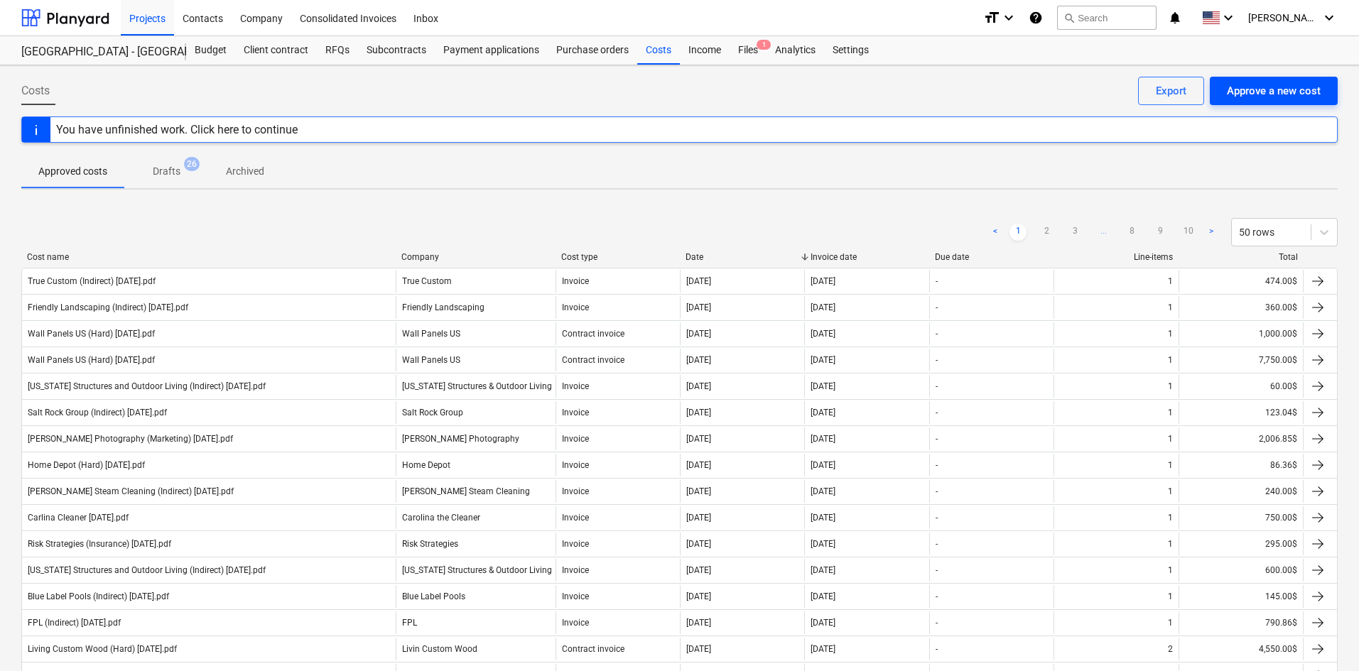
click at [1286, 93] on div "Approve a new cost" at bounding box center [1274, 91] width 94 height 18
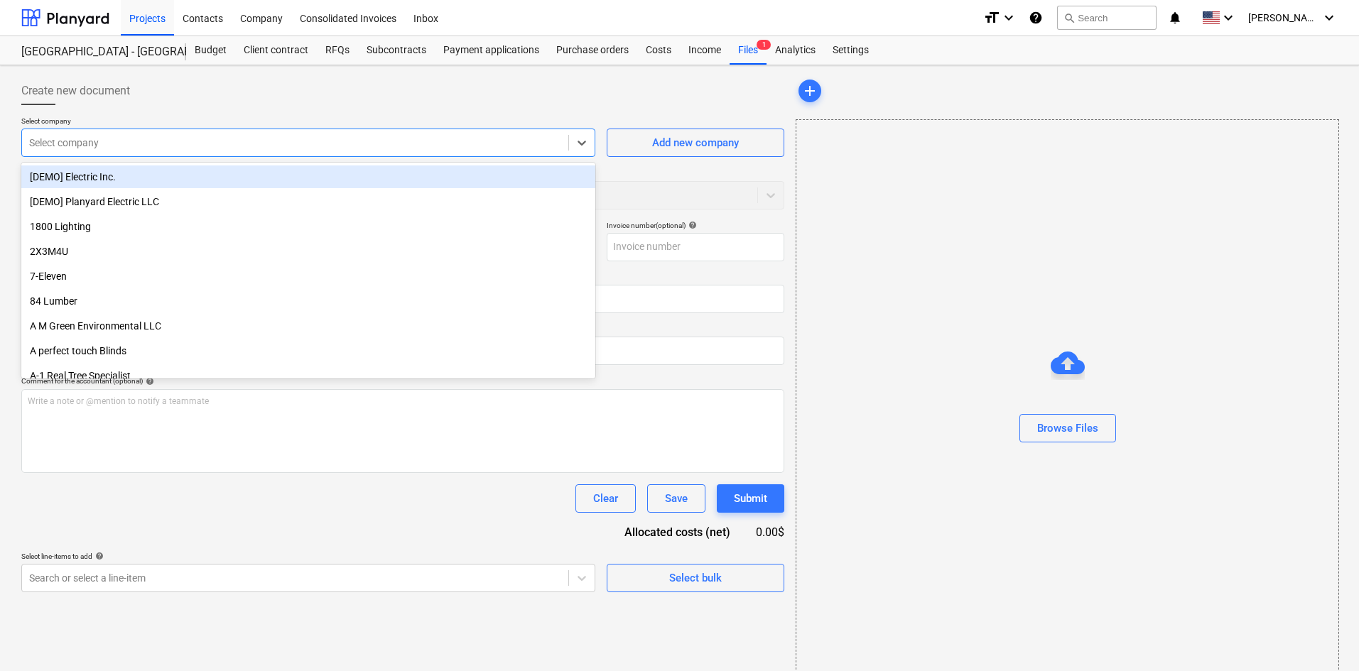
click at [73, 144] on div at bounding box center [295, 143] width 532 height 14
type input "abc"
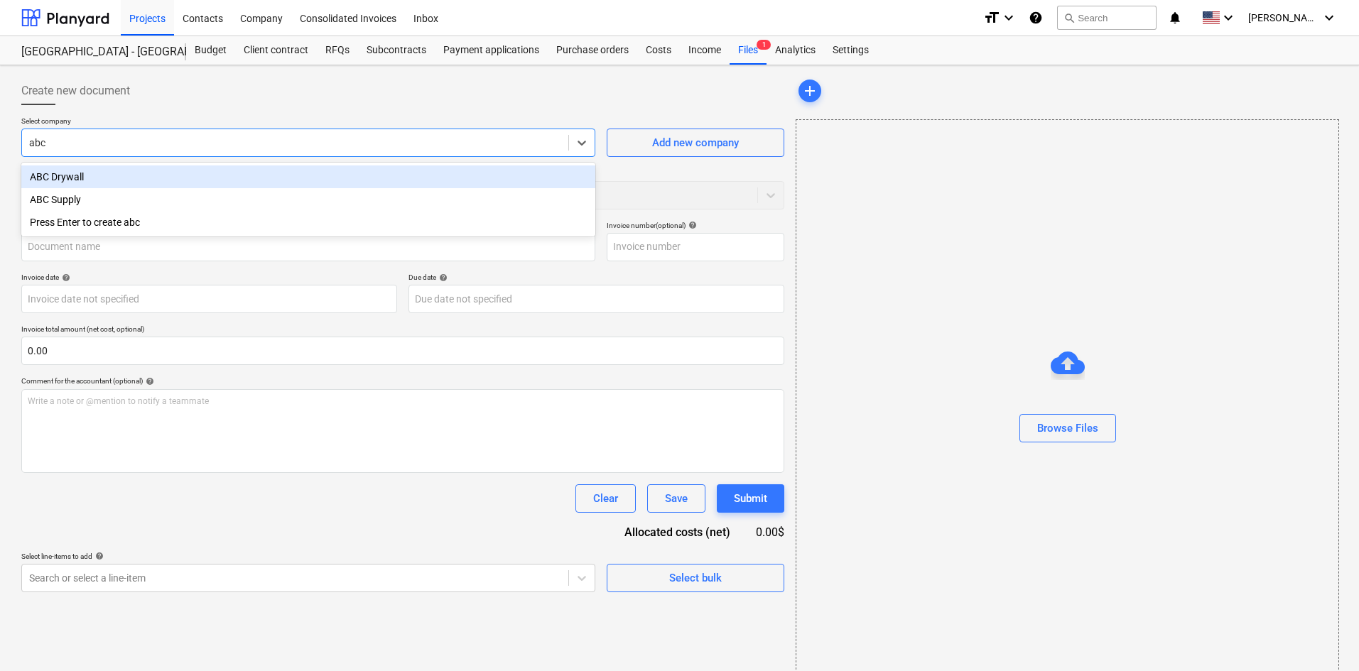
click at [254, 177] on div "ABC Drywall" at bounding box center [308, 177] width 574 height 23
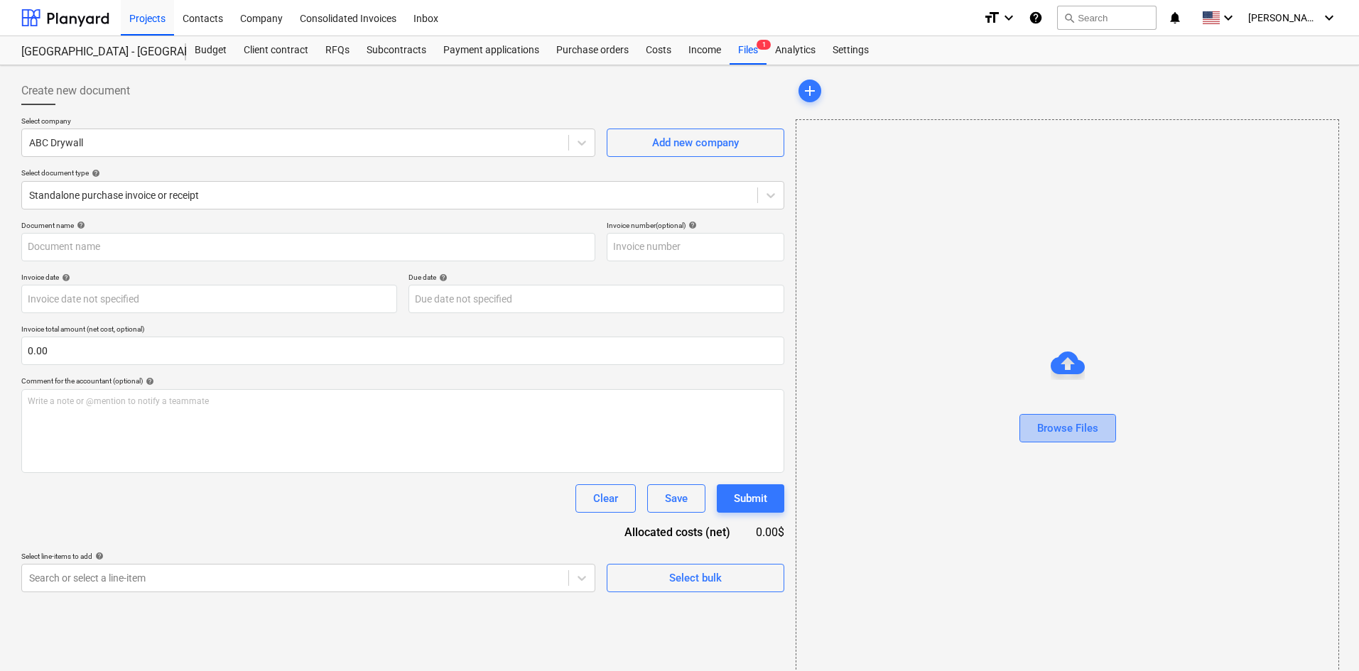
click at [1110, 443] on div "Browse Files" at bounding box center [1067, 400] width 542 height 108
click at [1054, 435] on div "Browse Files" at bounding box center [1067, 428] width 61 height 18
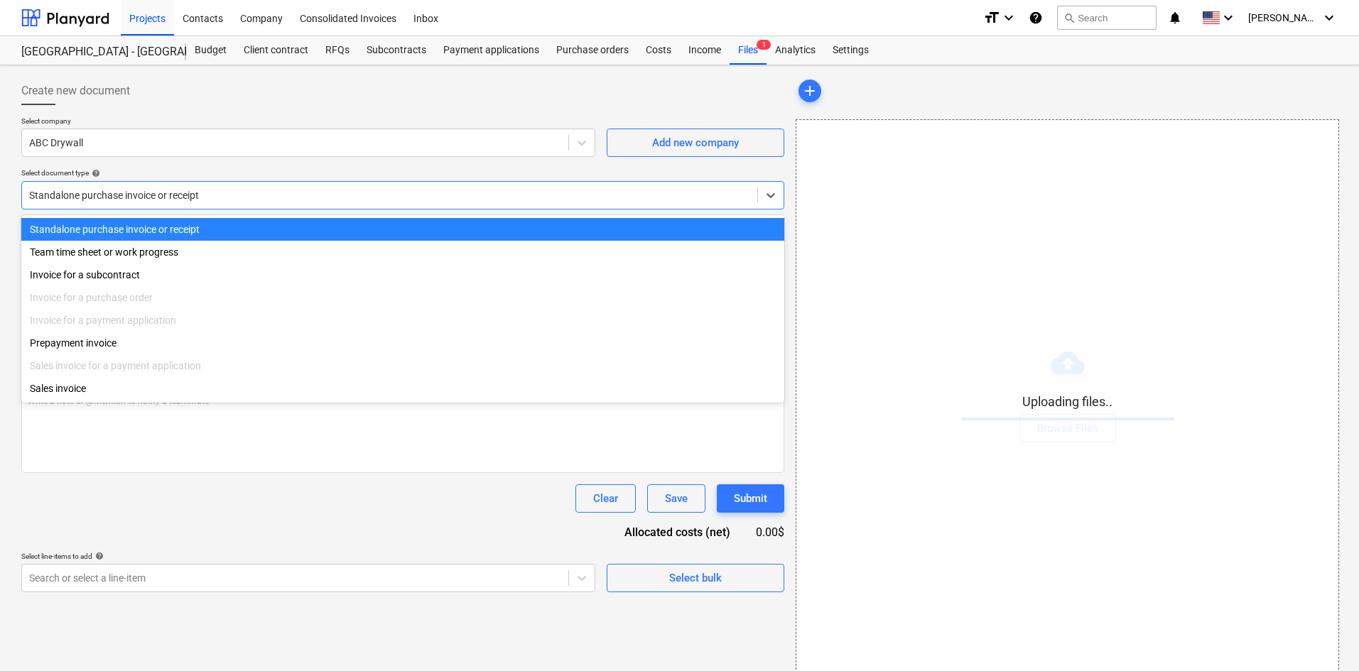
click at [161, 192] on div at bounding box center [389, 195] width 721 height 14
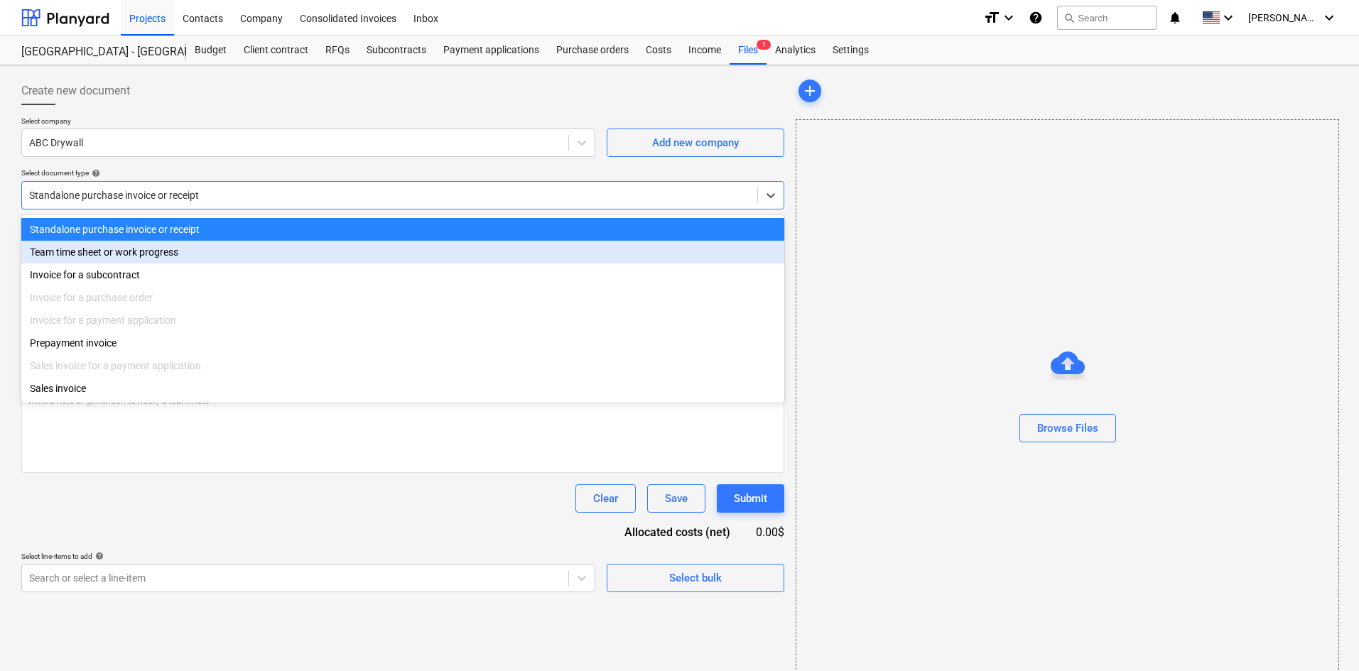
type input "ABC Drywall (Hard) [DATE].pdf"
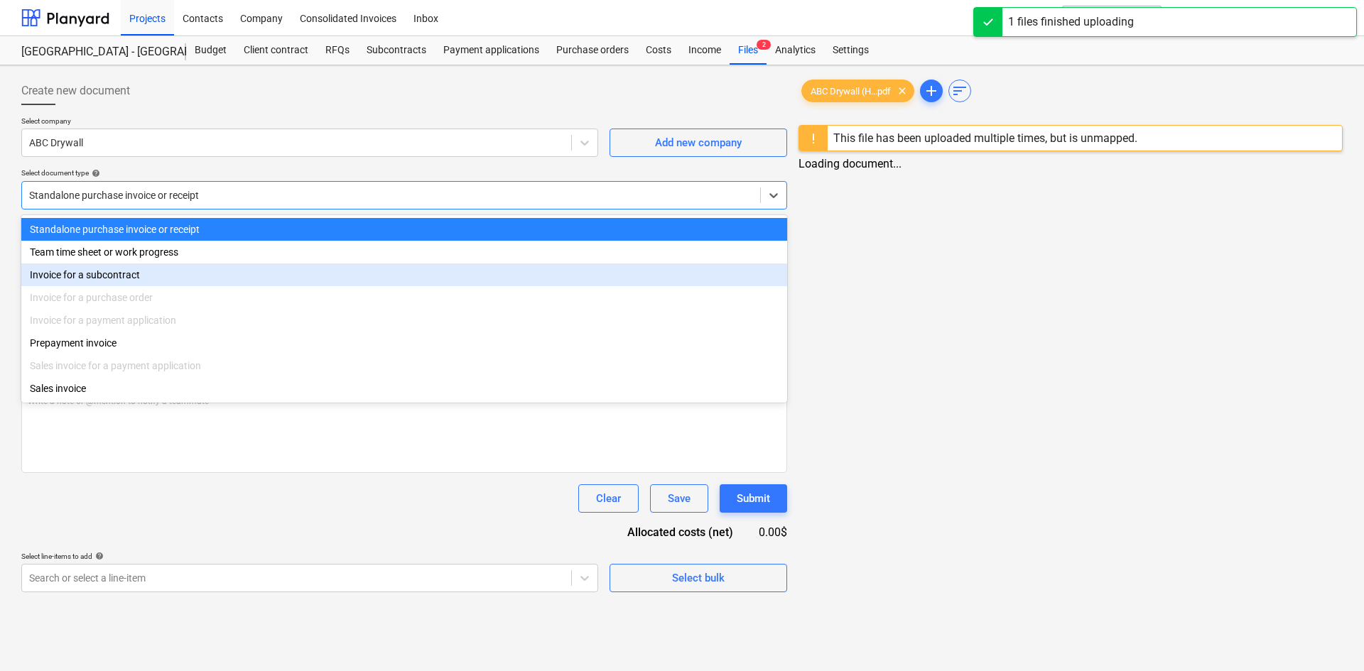
click at [80, 271] on div "Invoice for a subcontract" at bounding box center [404, 275] width 766 height 23
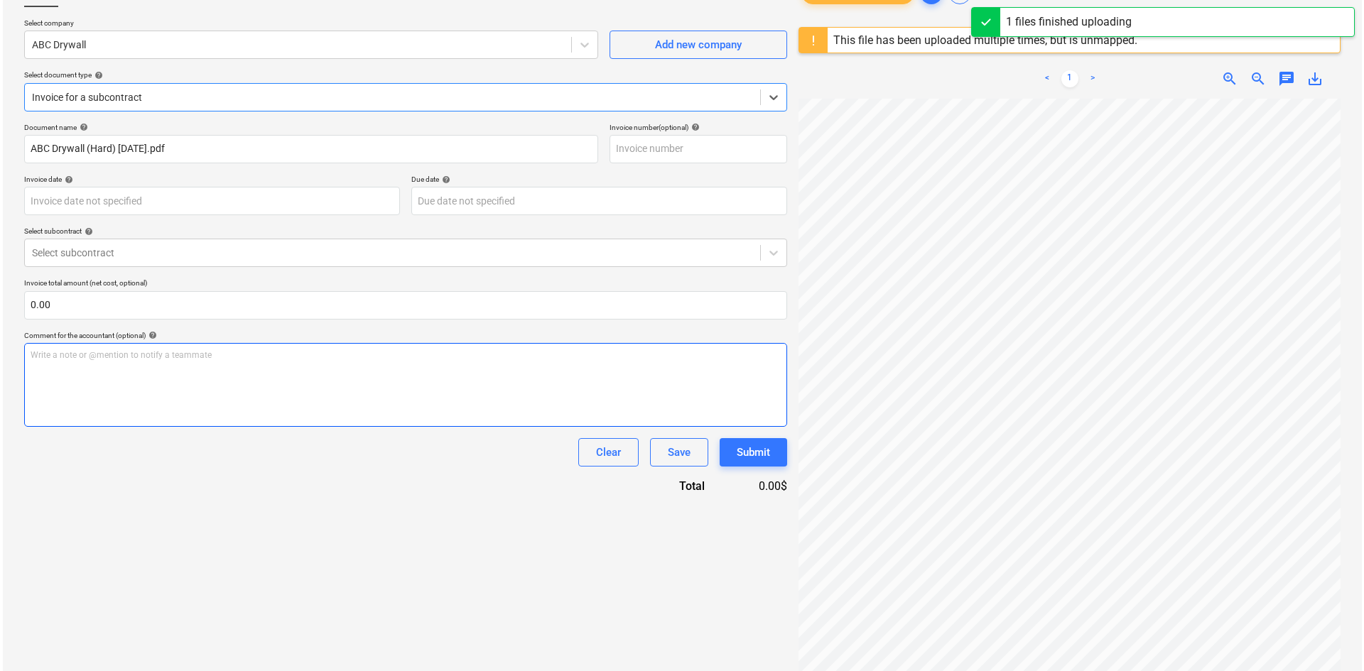
scroll to position [168, 0]
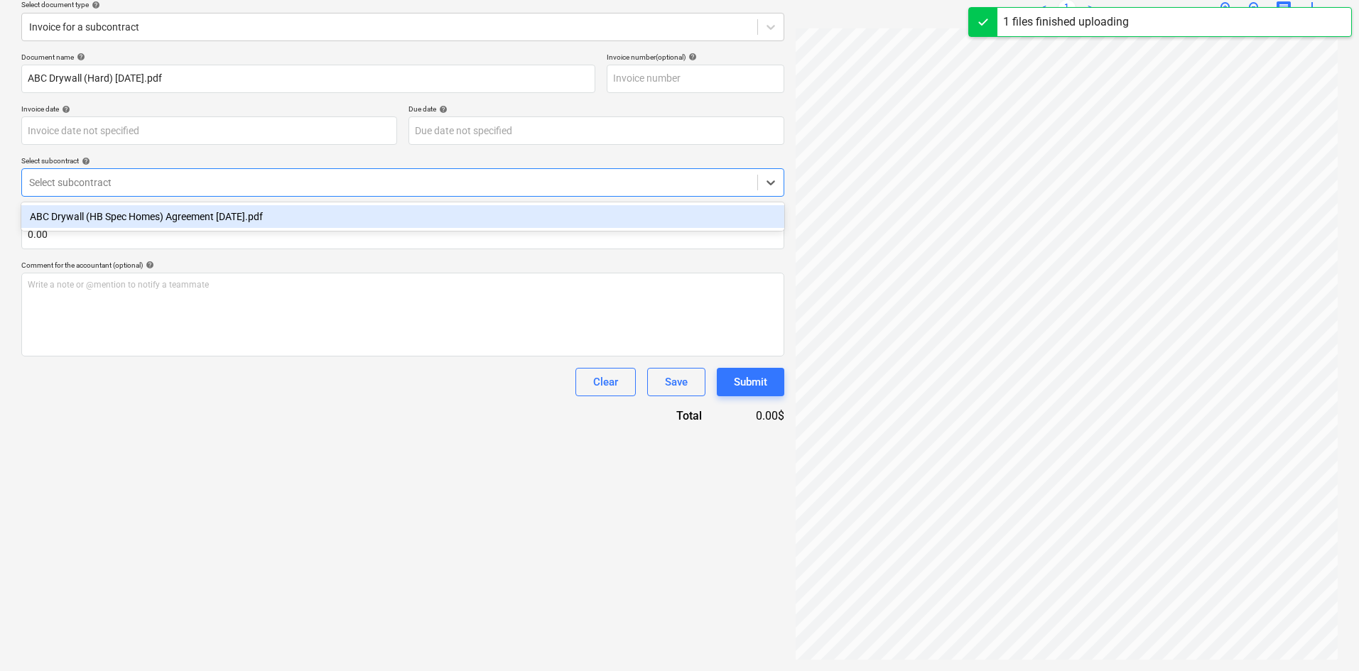
click at [120, 175] on div at bounding box center [389, 182] width 721 height 14
click at [148, 218] on div "ABC Drywall (HB Spec Homes) Agreement [DATE].pdf" at bounding box center [402, 216] width 763 height 23
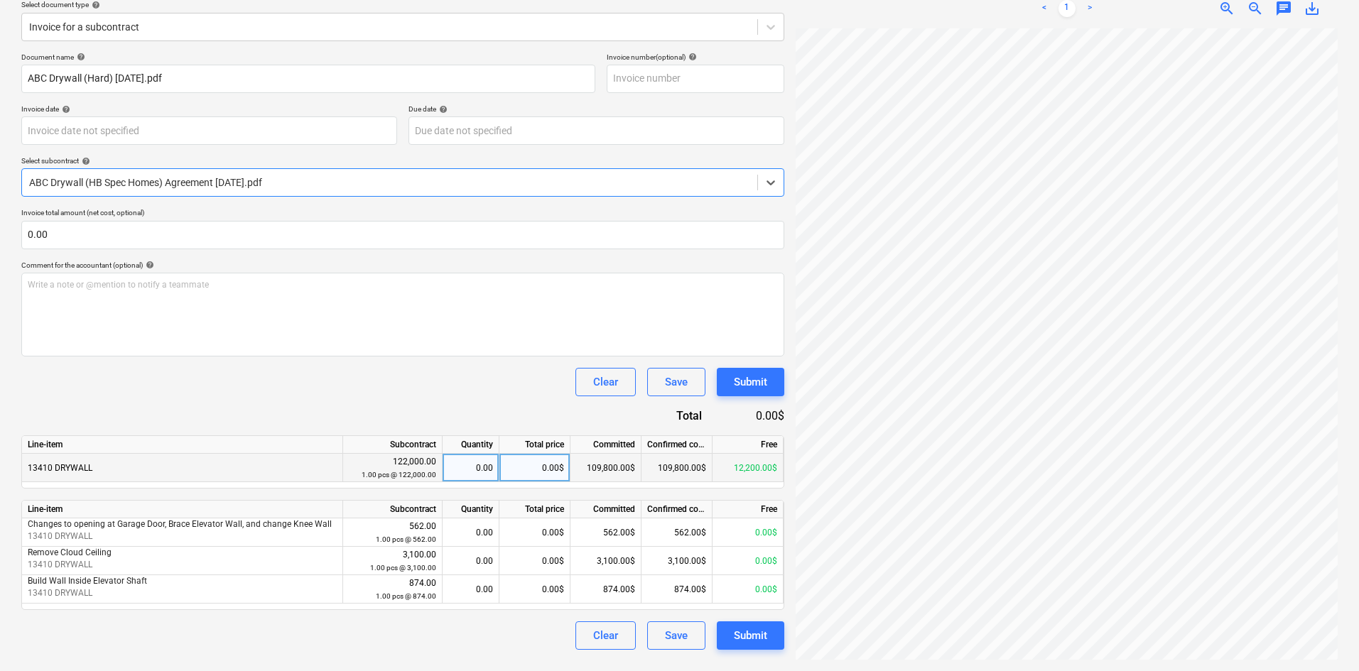
click at [514, 470] on div "0.00$" at bounding box center [534, 468] width 71 height 28
type input "12200"
click at [499, 416] on div "Document name help ABC Drywall (Hard) [DATE].pdf Invoice number (optional) help…" at bounding box center [402, 351] width 763 height 597
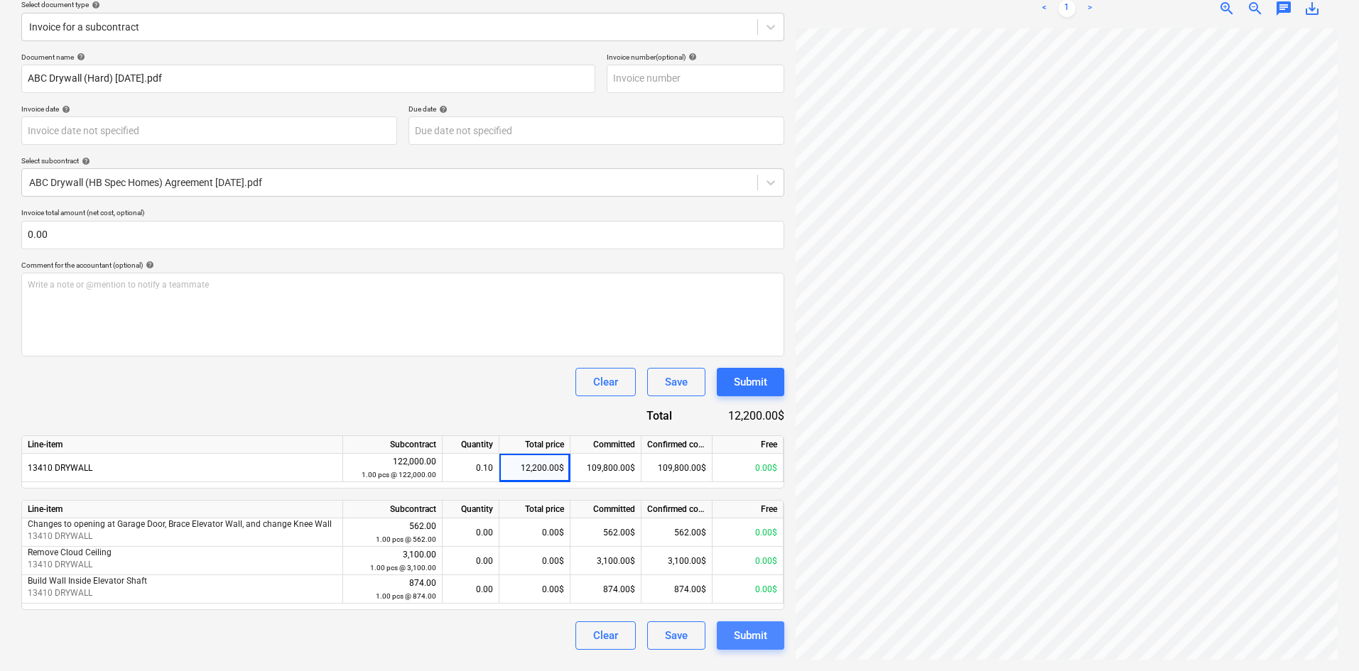
click at [737, 634] on div "Submit" at bounding box center [750, 636] width 33 height 18
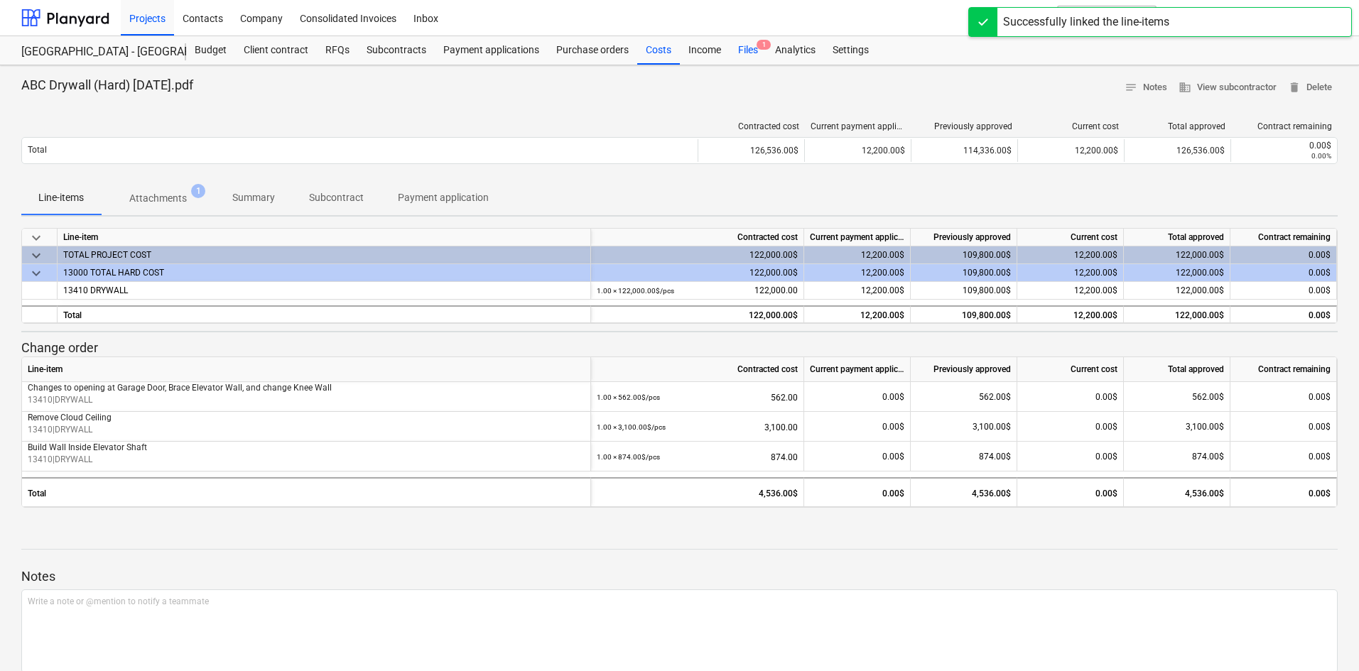
click at [749, 43] on div "Files 1" at bounding box center [748, 50] width 37 height 28
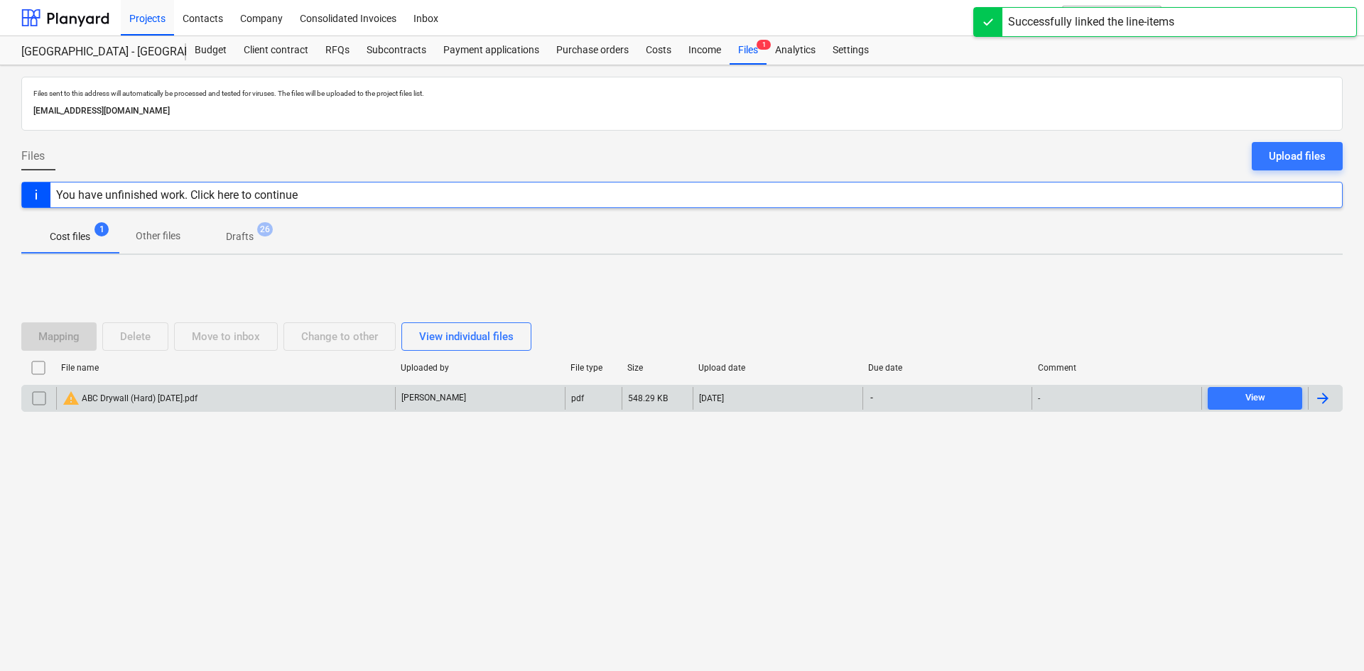
click at [36, 404] on input "checkbox" at bounding box center [39, 398] width 23 height 23
click at [156, 342] on button "Delete" at bounding box center [135, 337] width 66 height 28
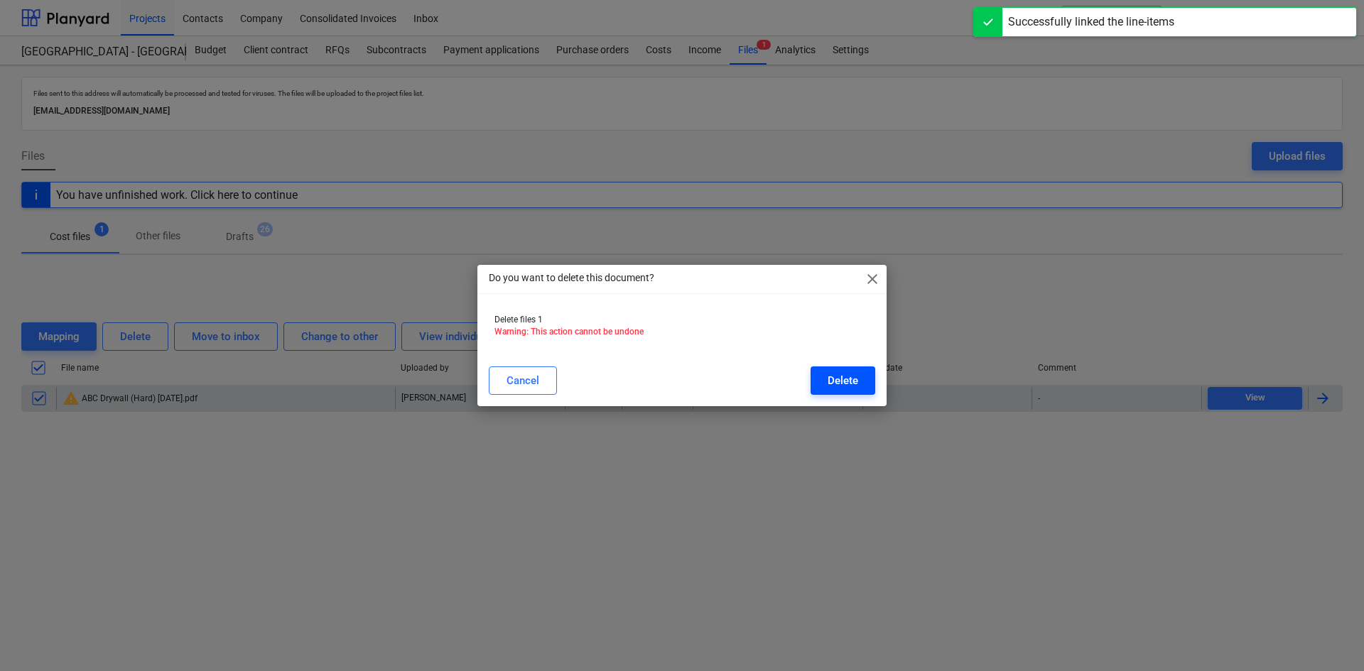
click at [827, 378] on button "Delete" at bounding box center [843, 381] width 65 height 28
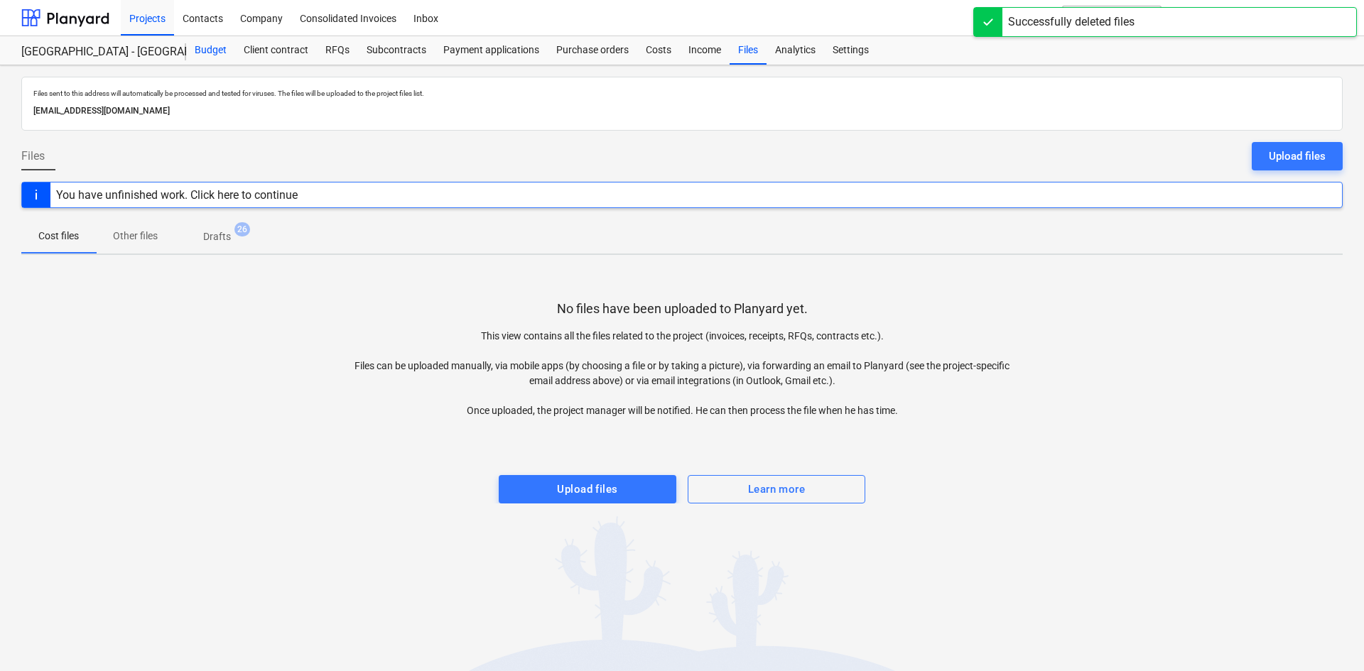
click at [201, 48] on div "Budget" at bounding box center [210, 50] width 49 height 28
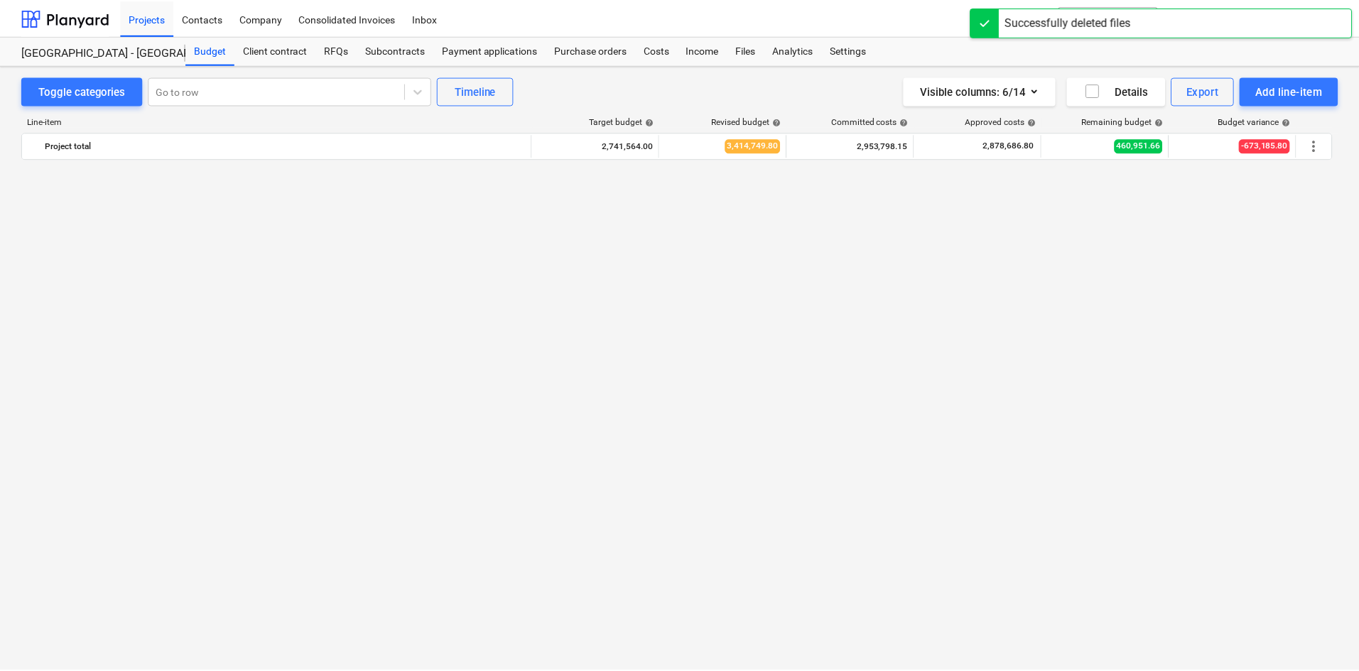
scroll to position [1865, 0]
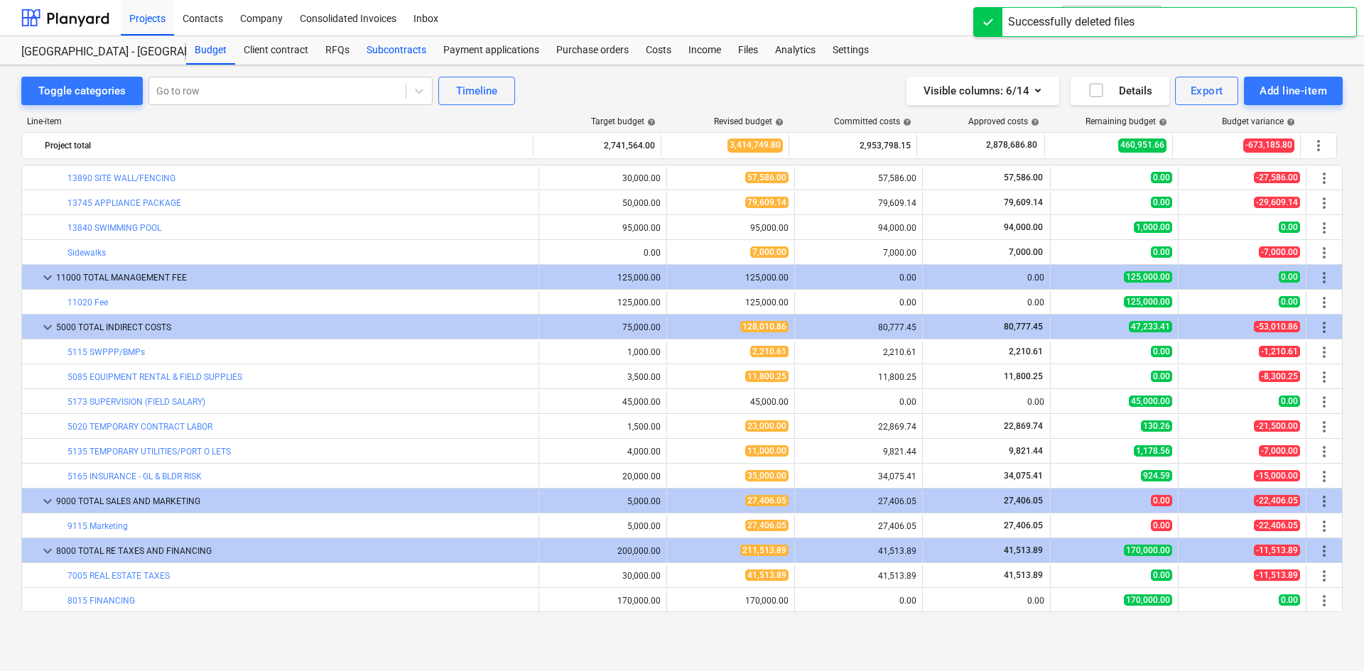
click at [398, 52] on div "Subcontracts" at bounding box center [396, 50] width 77 height 28
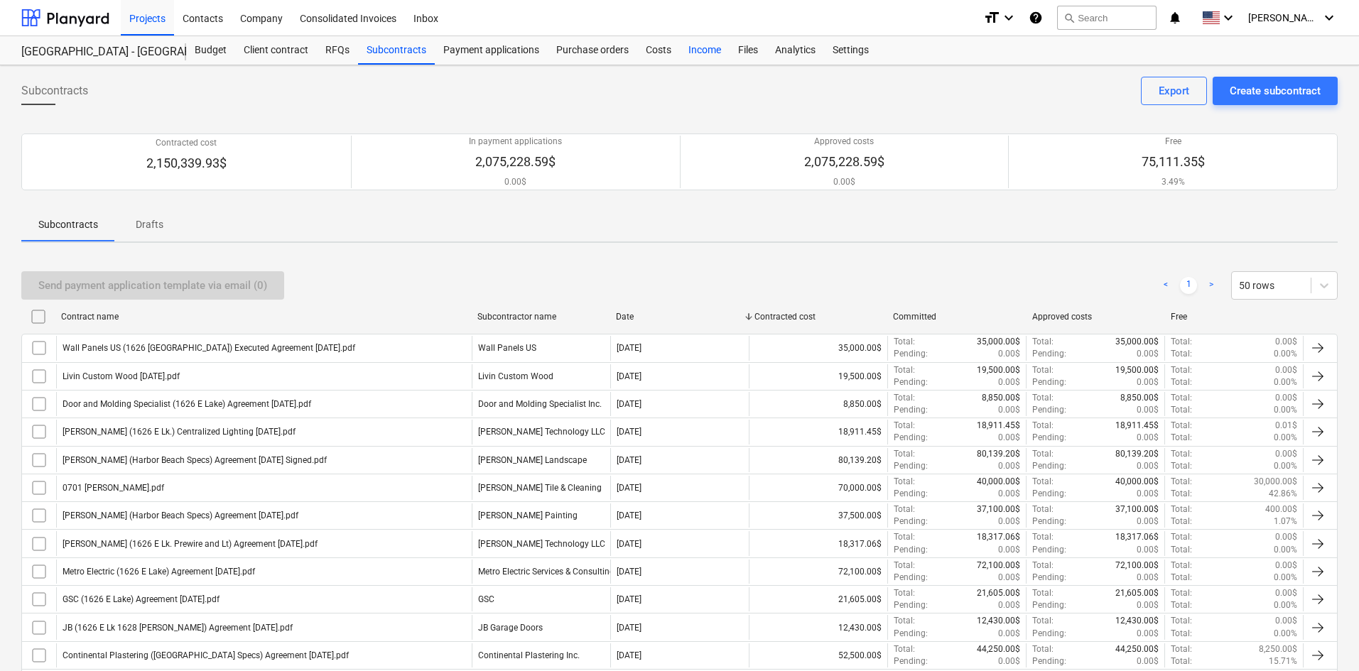
drag, startPoint x: 656, startPoint y: 49, endPoint x: 721, endPoint y: 55, distance: 65.7
click at [656, 49] on div "Costs" at bounding box center [658, 50] width 43 height 28
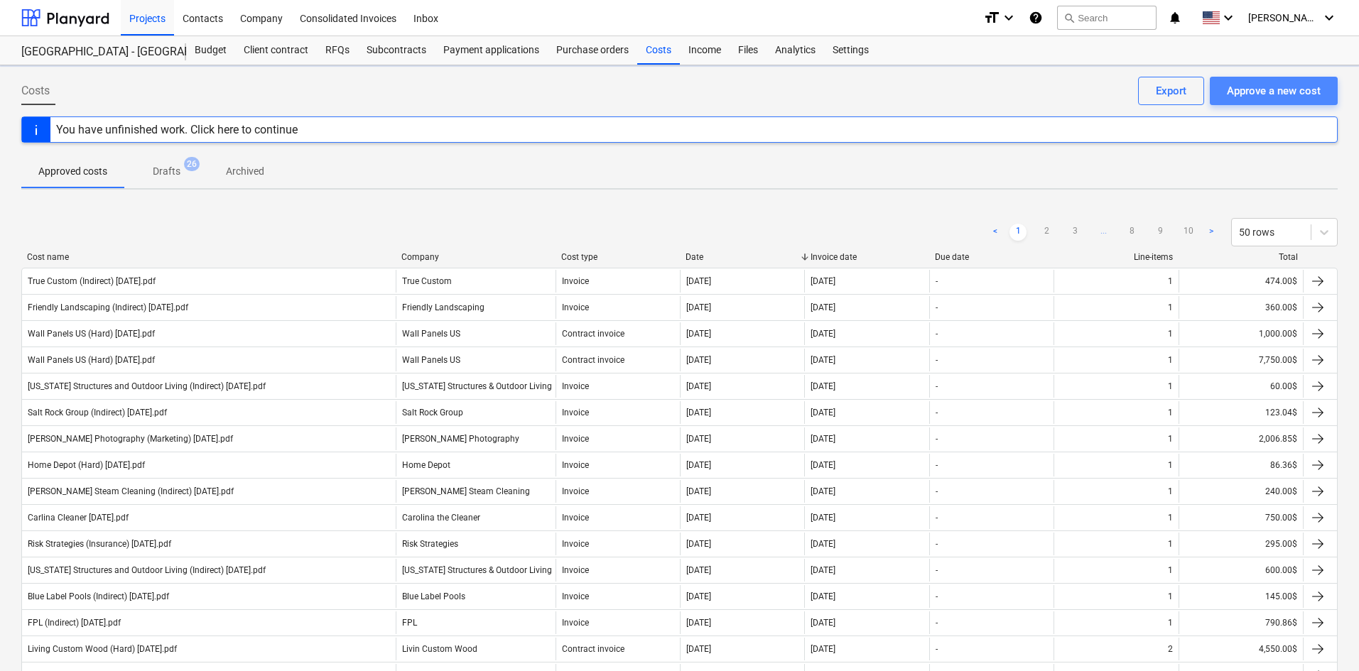
click at [1265, 93] on div "Approve a new cost" at bounding box center [1274, 91] width 94 height 18
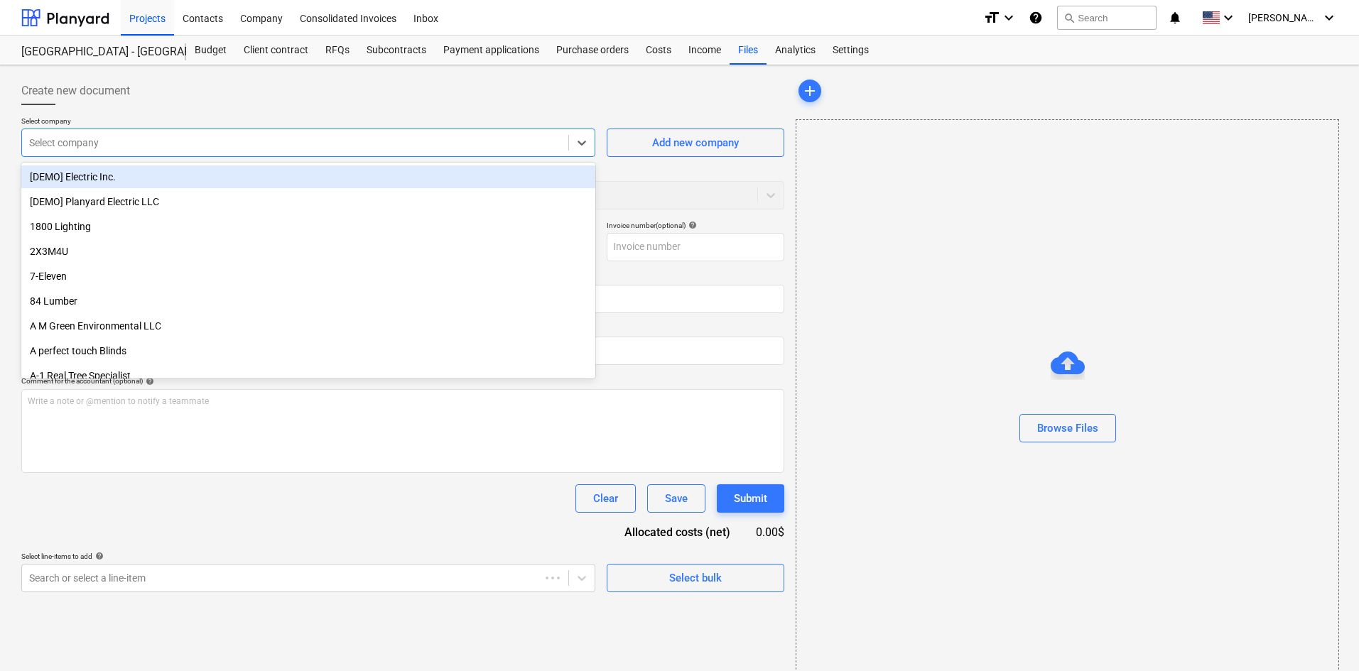
click at [186, 136] on div at bounding box center [295, 143] width 532 height 14
type input "home"
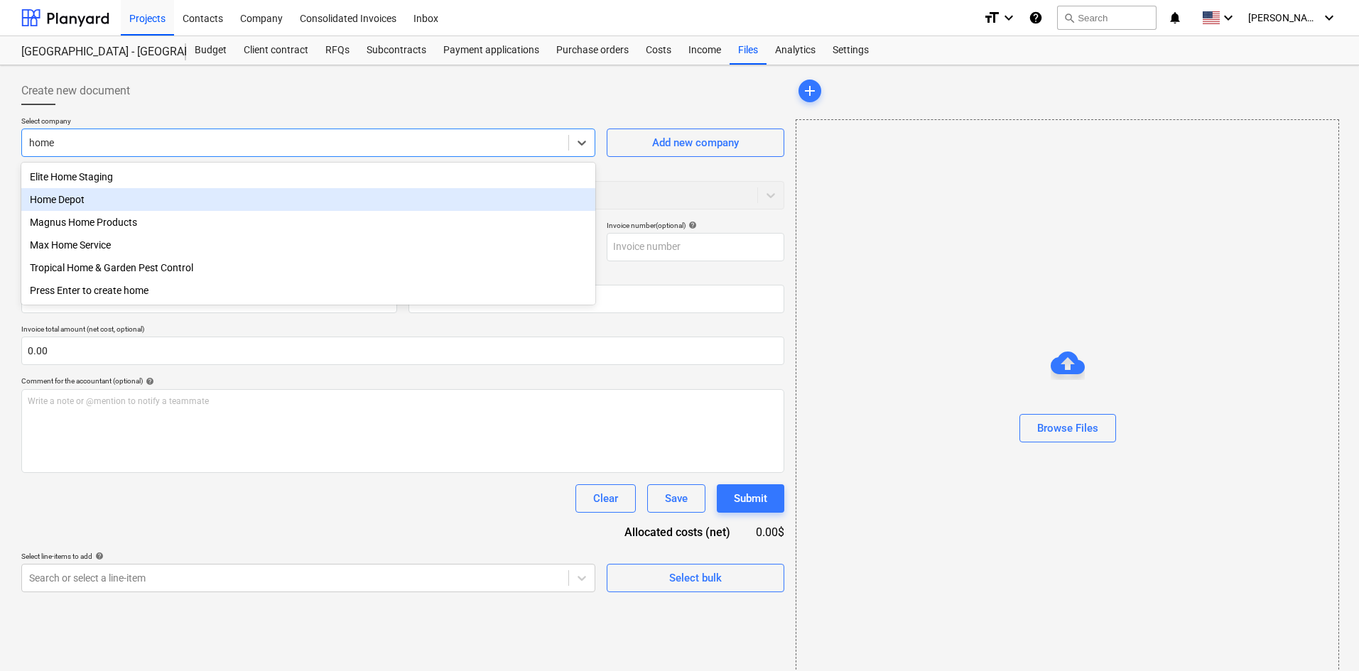
click at [121, 201] on div "Home Depot" at bounding box center [308, 199] width 574 height 23
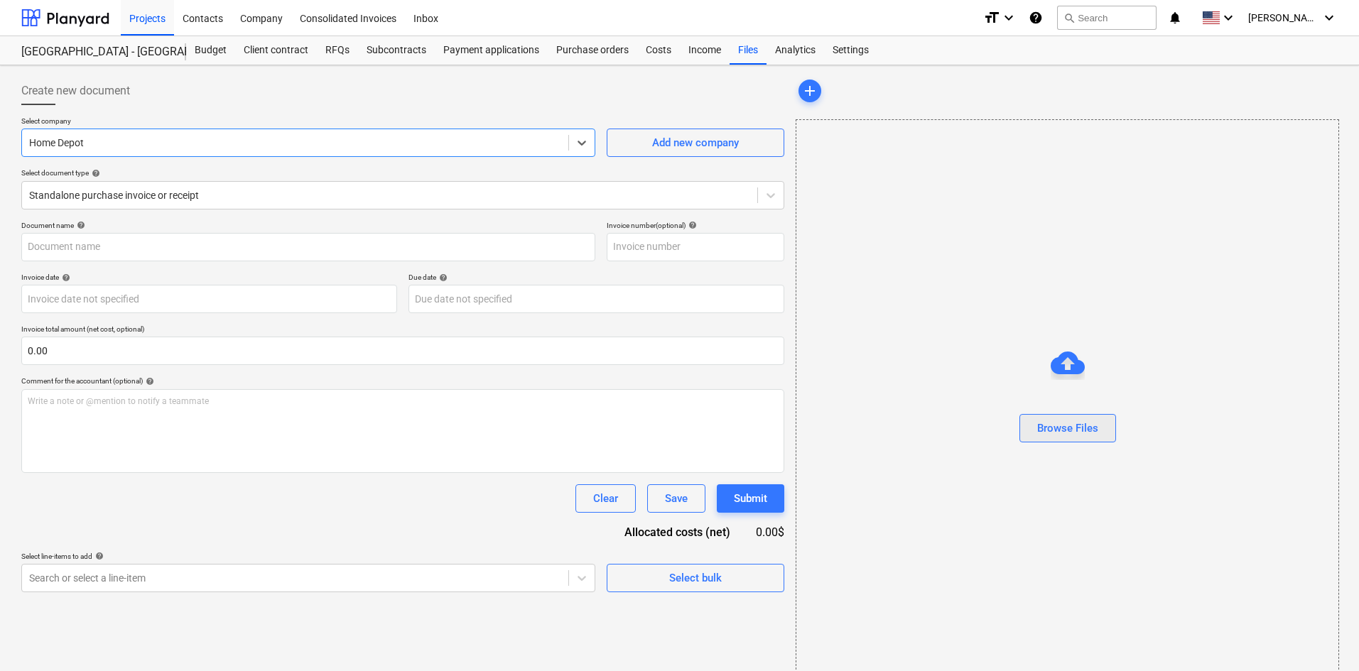
click at [1087, 433] on div "Browse Files" at bounding box center [1067, 428] width 61 height 18
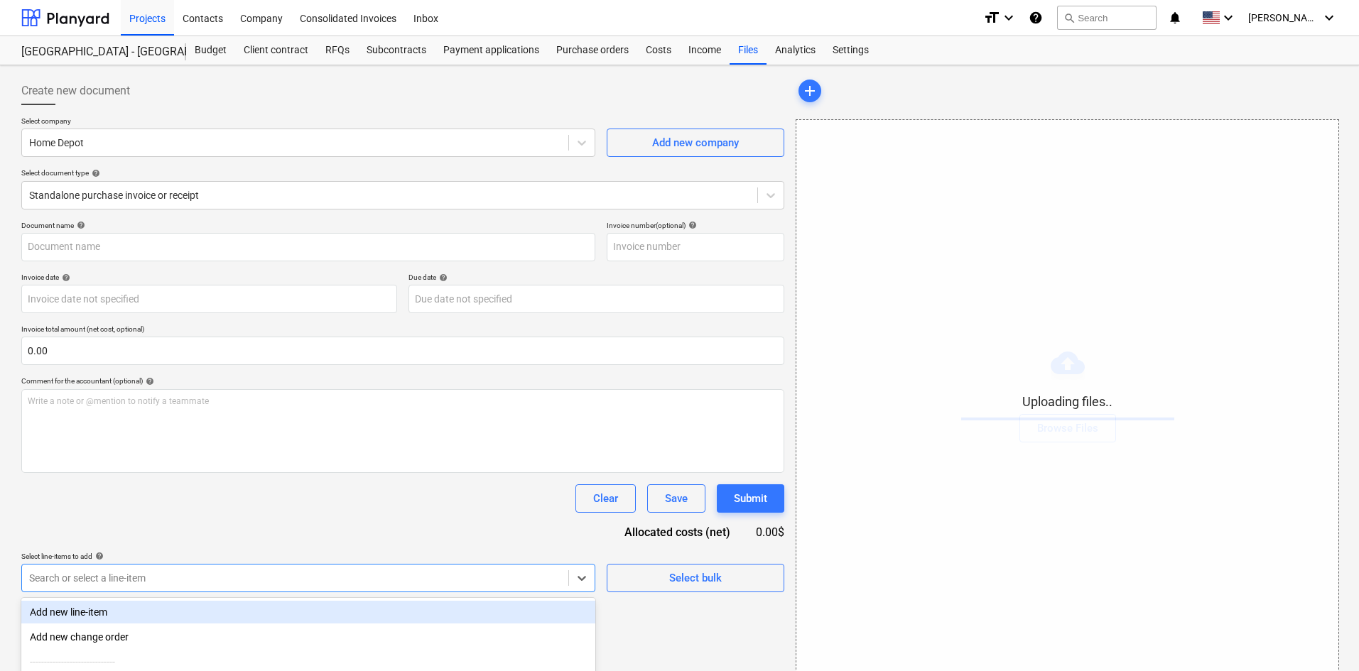
scroll to position [143, 0]
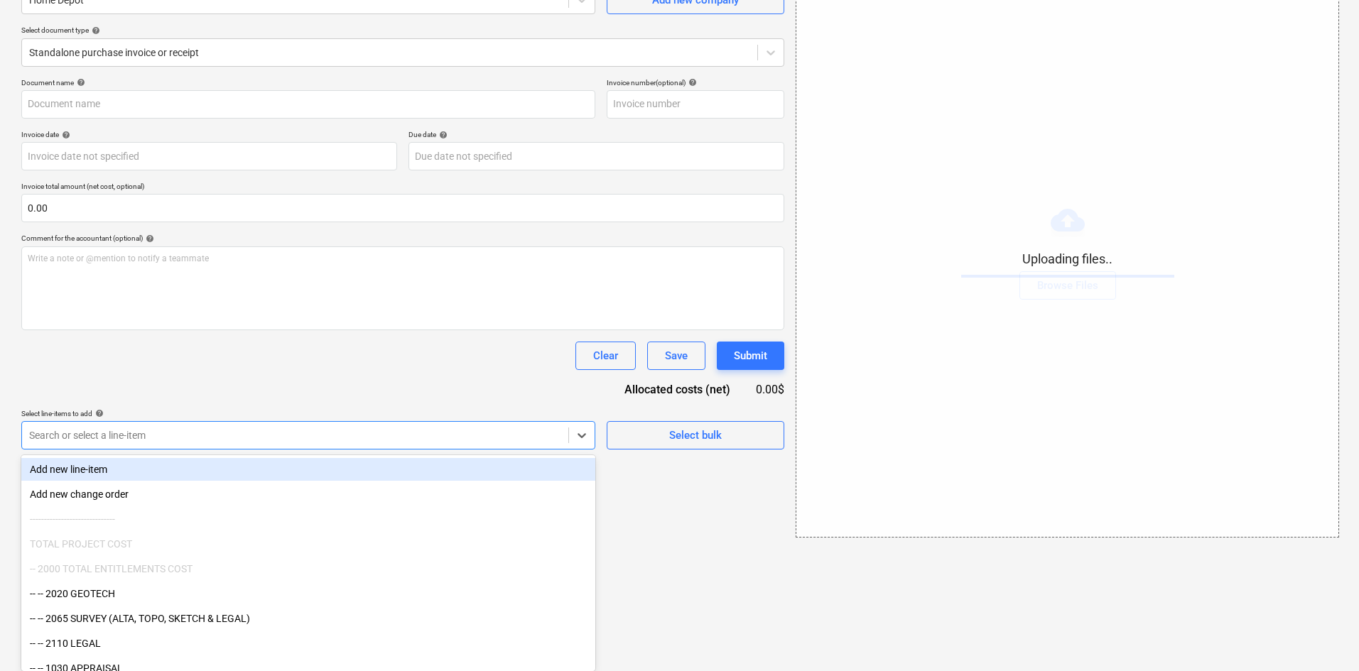
click at [305, 529] on body "Projects Contacts Company Consolidated Invoices Inbox format_size keyboard_arro…" at bounding box center [679, 192] width 1359 height 671
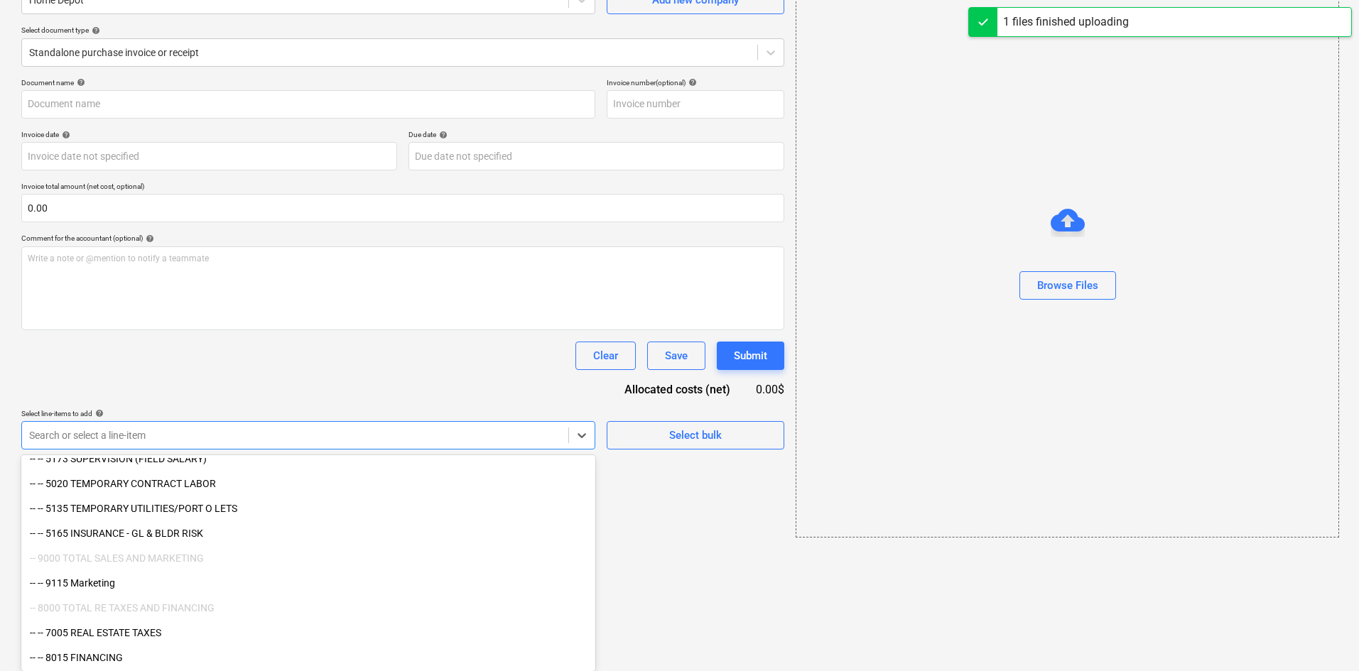
type input "Home Depot (Indirect) [DATE].pdf"
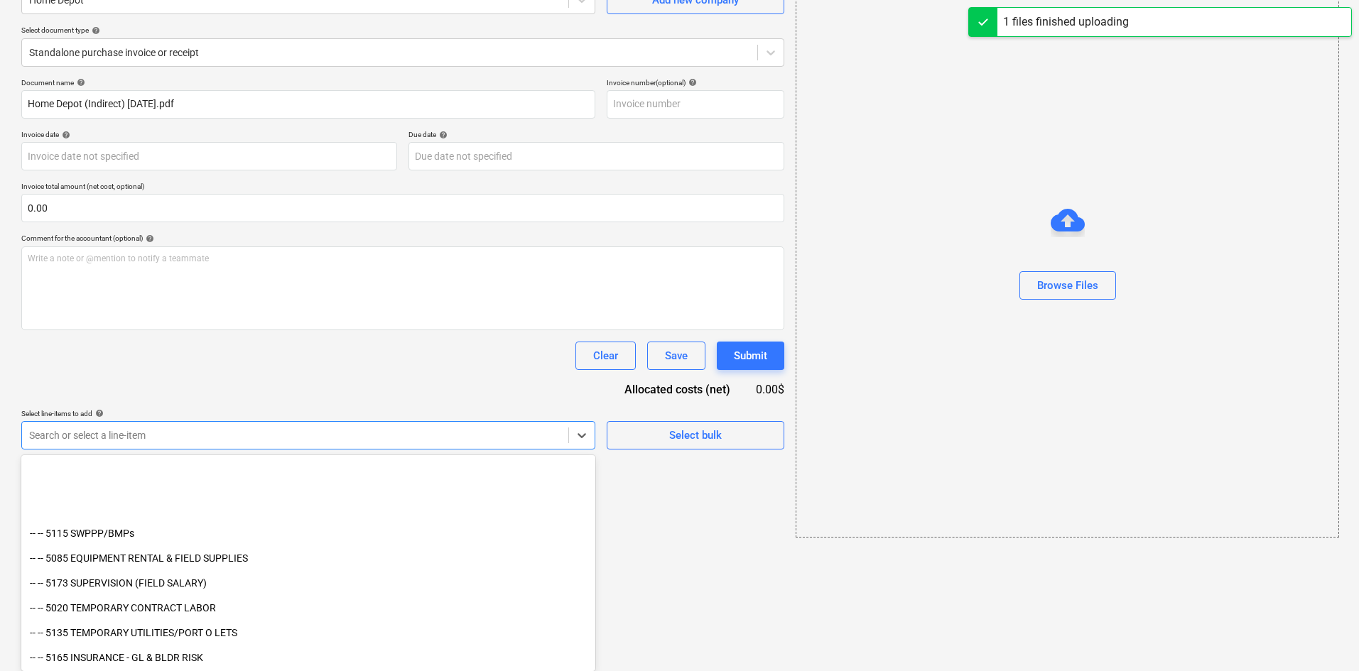
scroll to position [2032, 0]
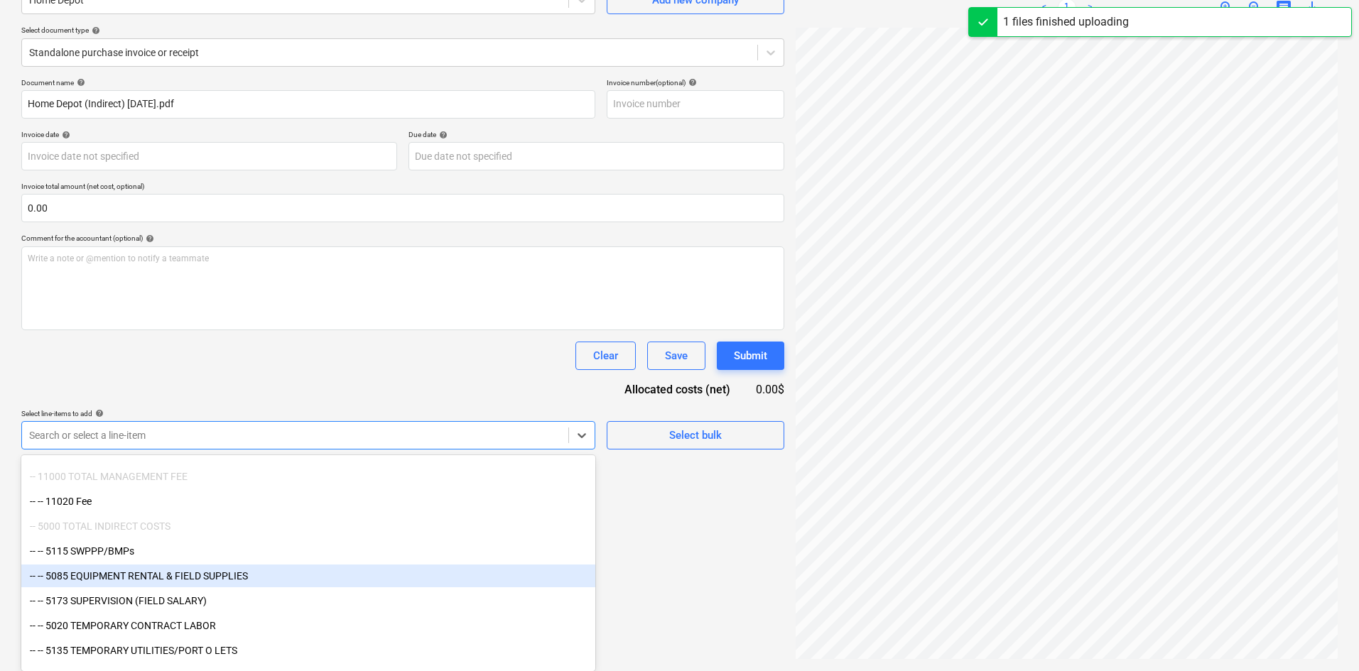
click at [207, 575] on div "-- -- 5085 EQUIPMENT RENTAL & FIELD SUPPLIES" at bounding box center [308, 576] width 574 height 23
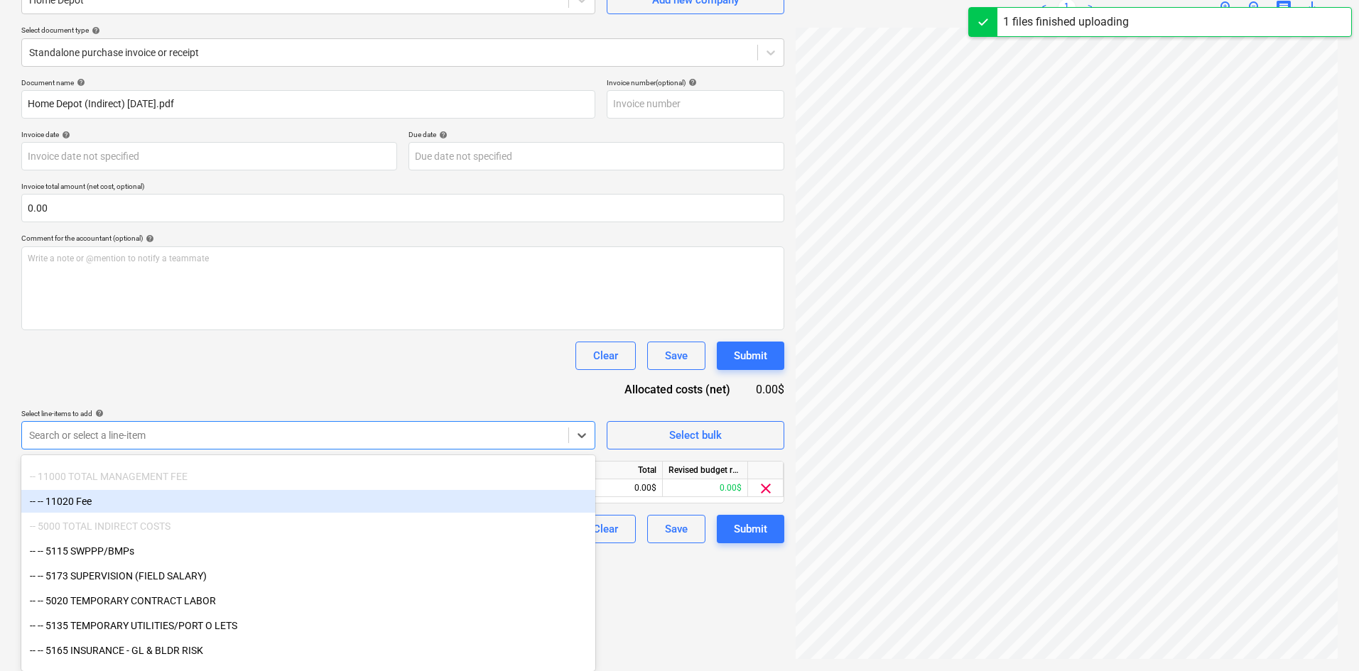
click at [320, 399] on div "Document name help Home Depot (Indirect) [DATE].pdf Invoice number (optional) h…" at bounding box center [402, 310] width 763 height 465
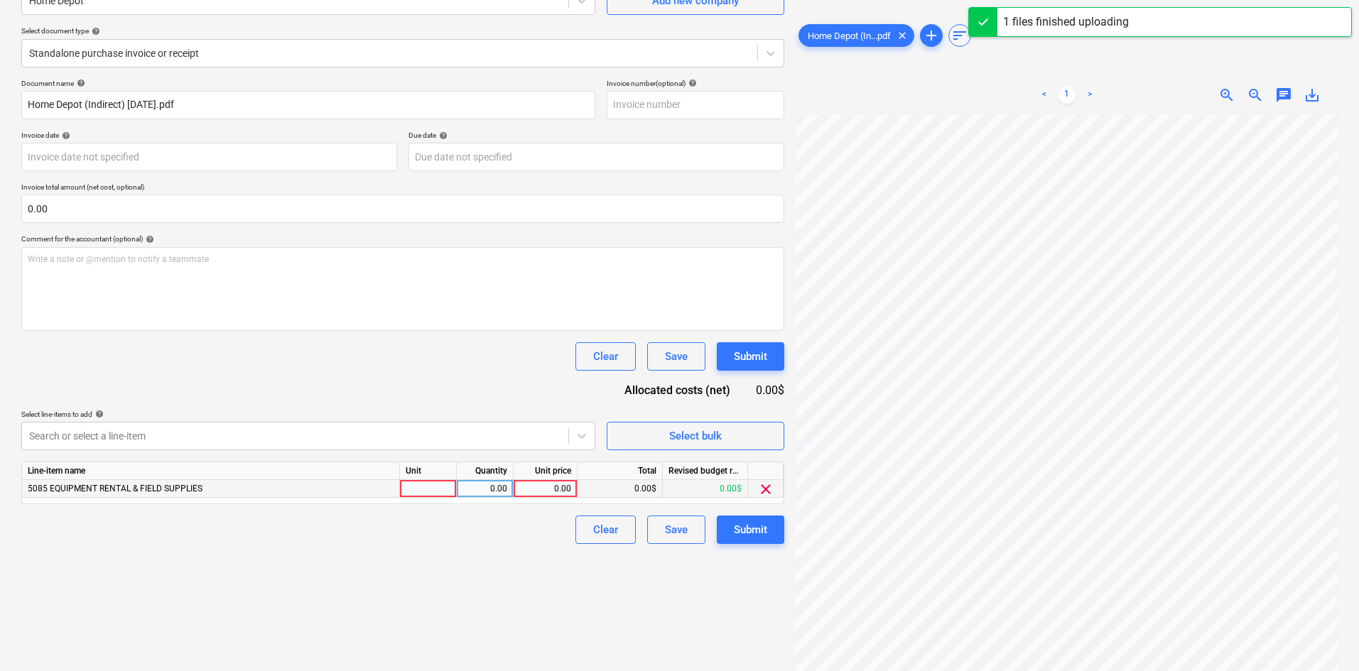
click at [541, 489] on div "0.00" at bounding box center [545, 489] width 52 height 18
type input "19.20"
click at [474, 560] on div "Create new document Select company Home Depot Add new company Select document t…" at bounding box center [403, 297] width 774 height 737
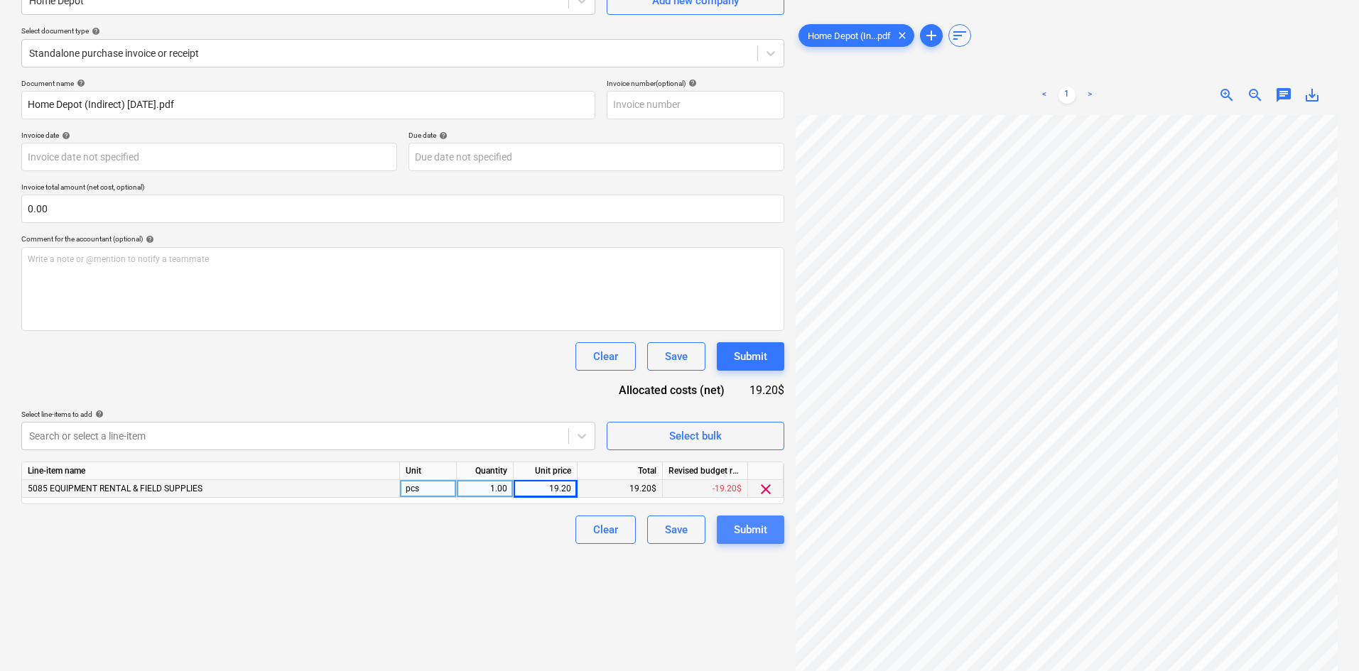
click at [765, 524] on div "Submit" at bounding box center [750, 530] width 33 height 18
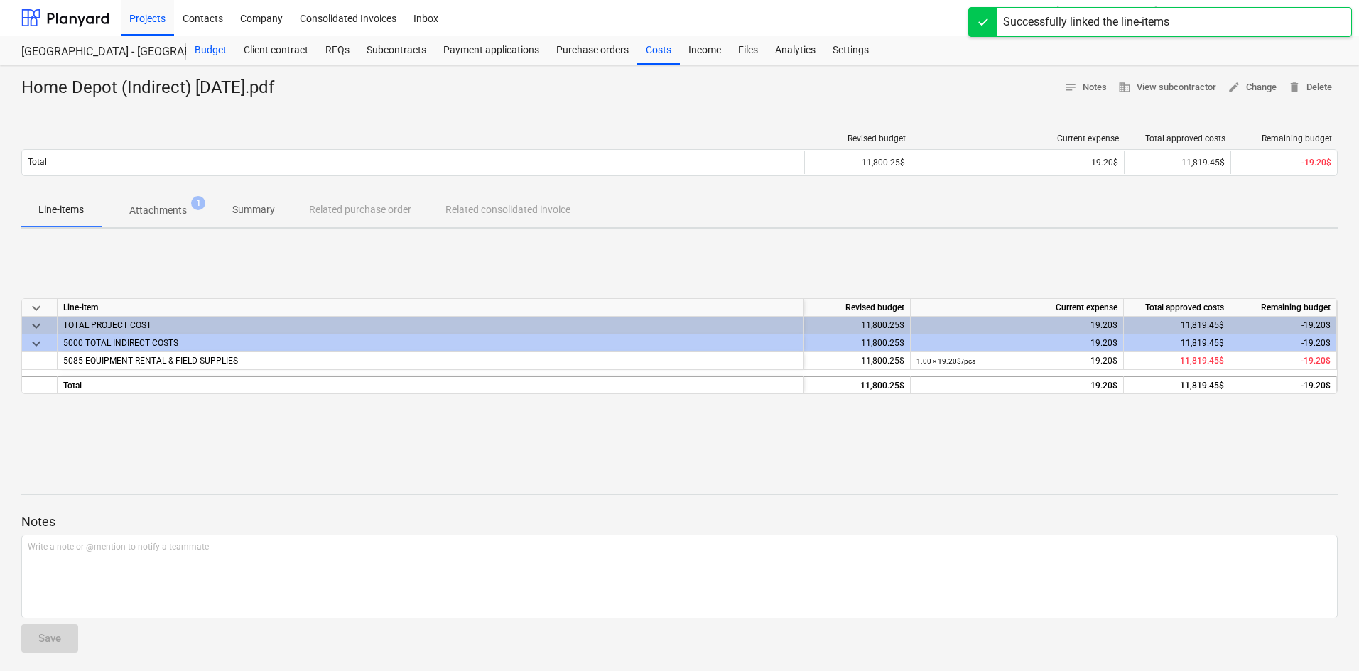
drag, startPoint x: 212, startPoint y: 49, endPoint x: 222, endPoint y: 62, distance: 15.8
click at [212, 49] on div "Budget" at bounding box center [210, 50] width 49 height 28
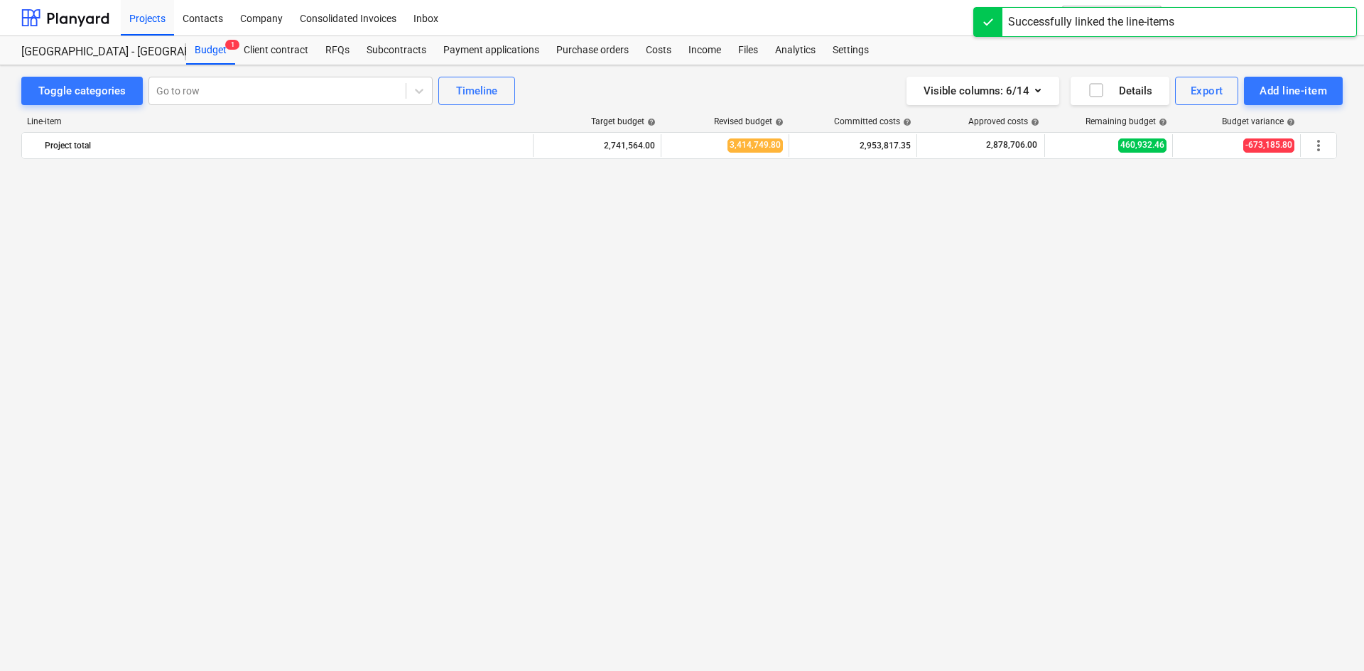
scroll to position [1865, 0]
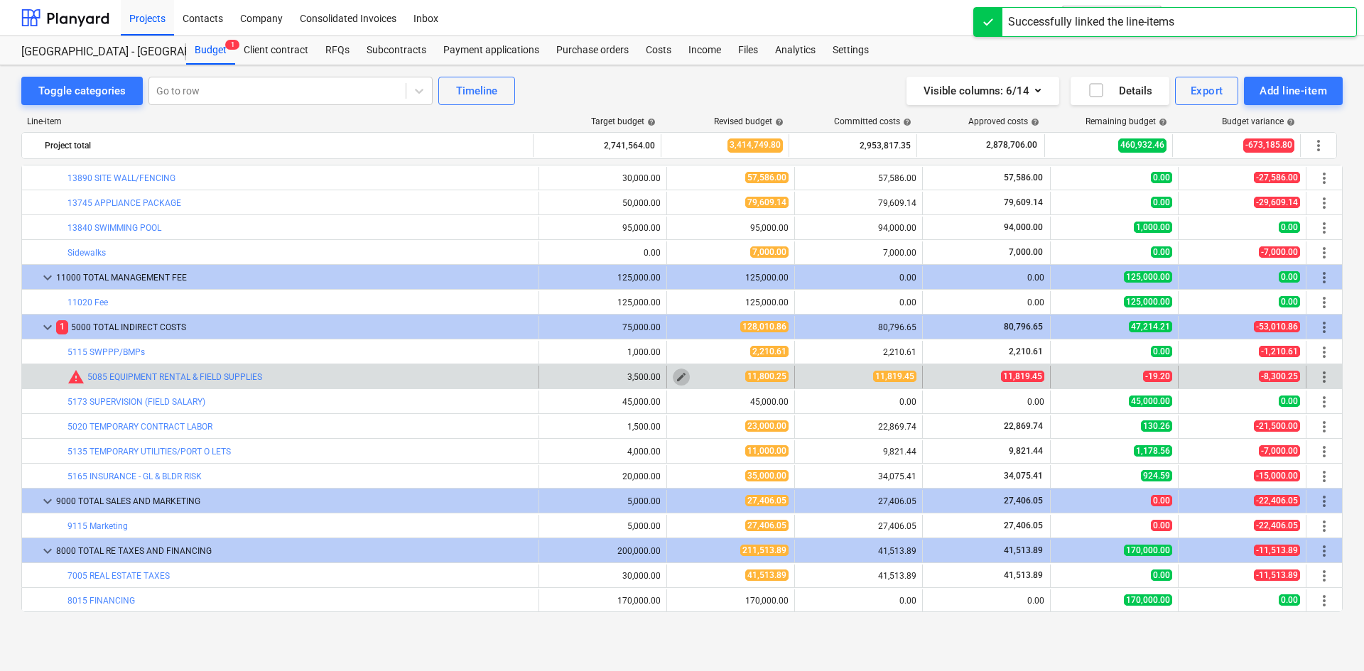
click at [677, 377] on span "edit" at bounding box center [681, 377] width 11 height 11
type textarea "x"
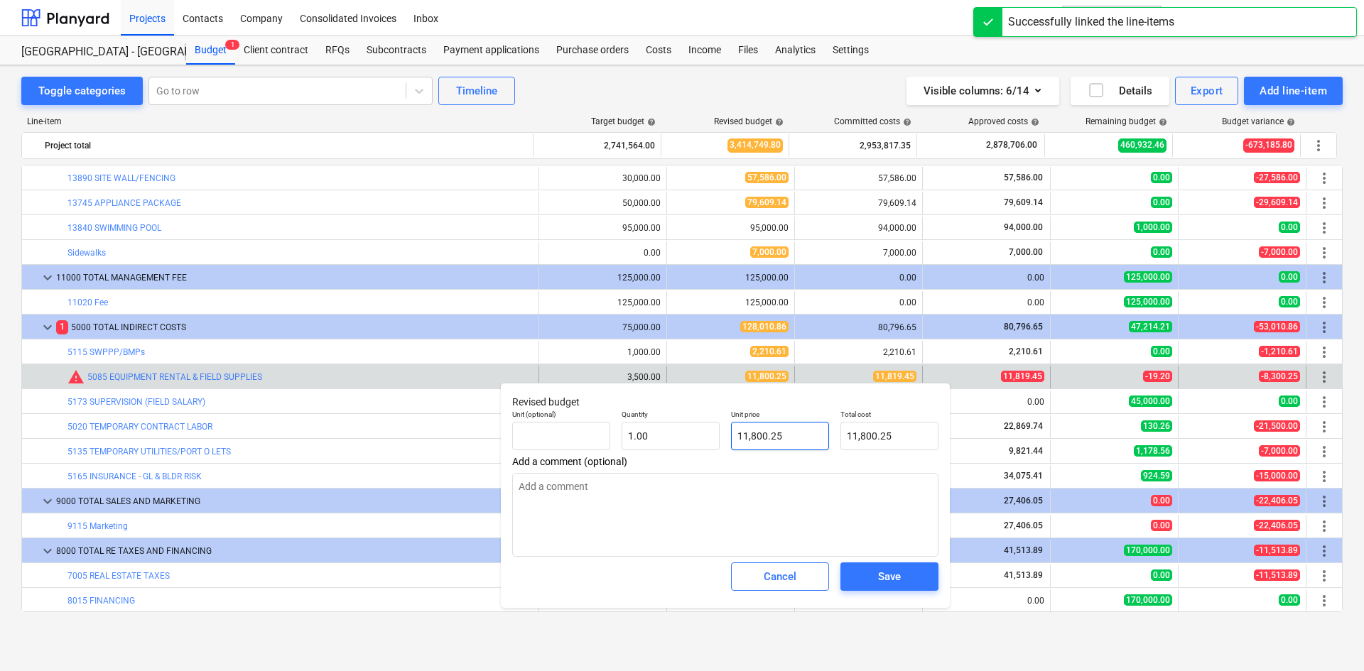
type input "11800.25"
drag, startPoint x: 808, startPoint y: 433, endPoint x: 720, endPoint y: 440, distance: 88.4
click at [720, 440] on div "Unit (optional) Quantity 1.00 Unit price 11800.25 Total cost 11,800.25" at bounding box center [726, 430] width 438 height 52
type textarea "x"
type input "1"
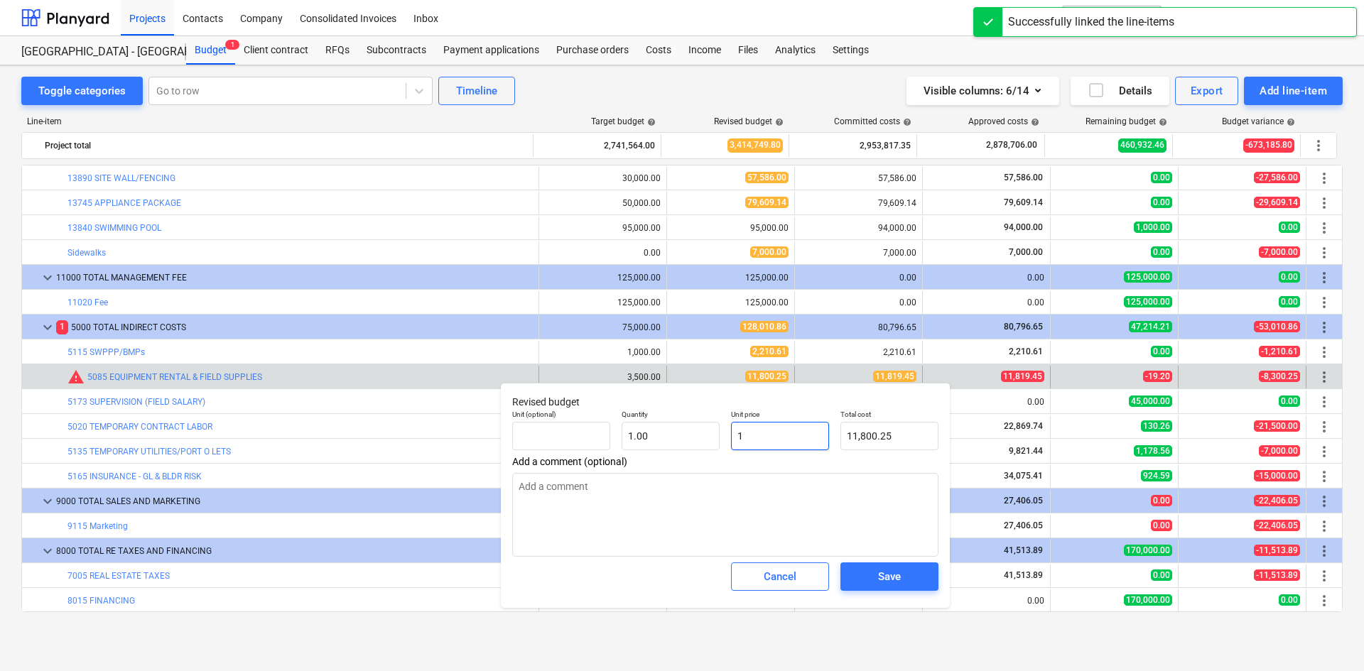
type input "1.00"
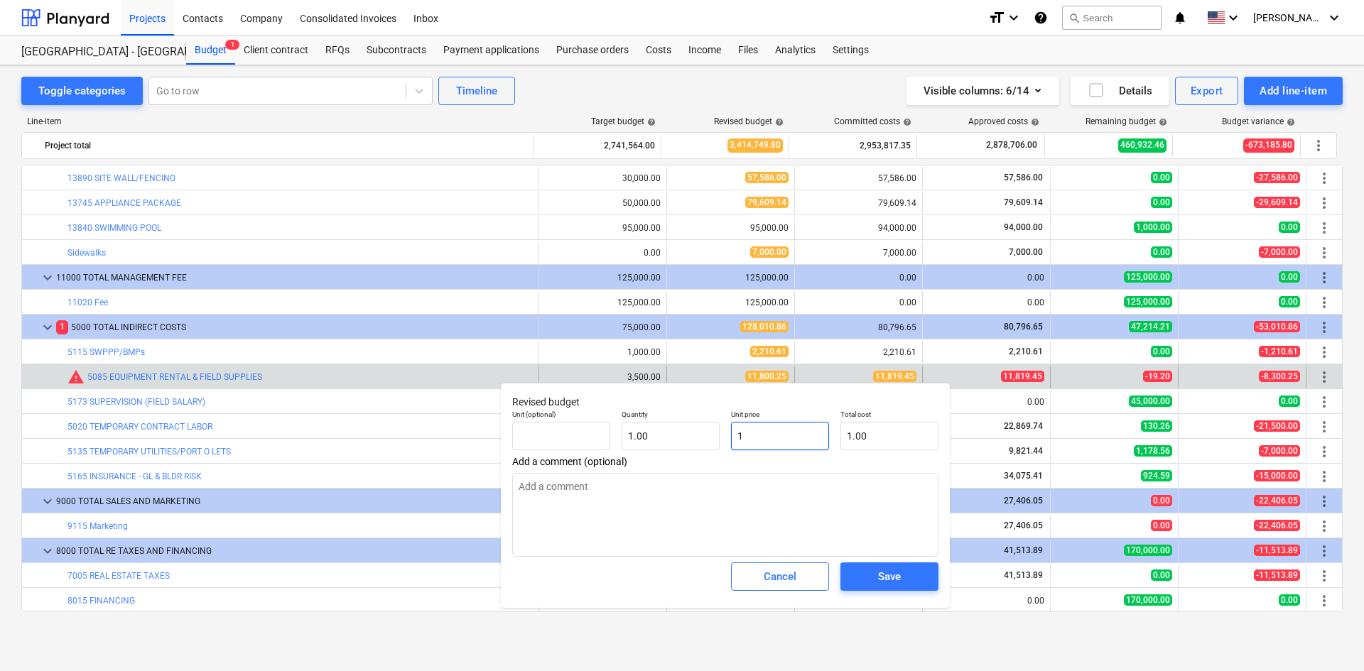
type textarea "x"
type input "11"
type input "11.00"
type textarea "x"
type input "118"
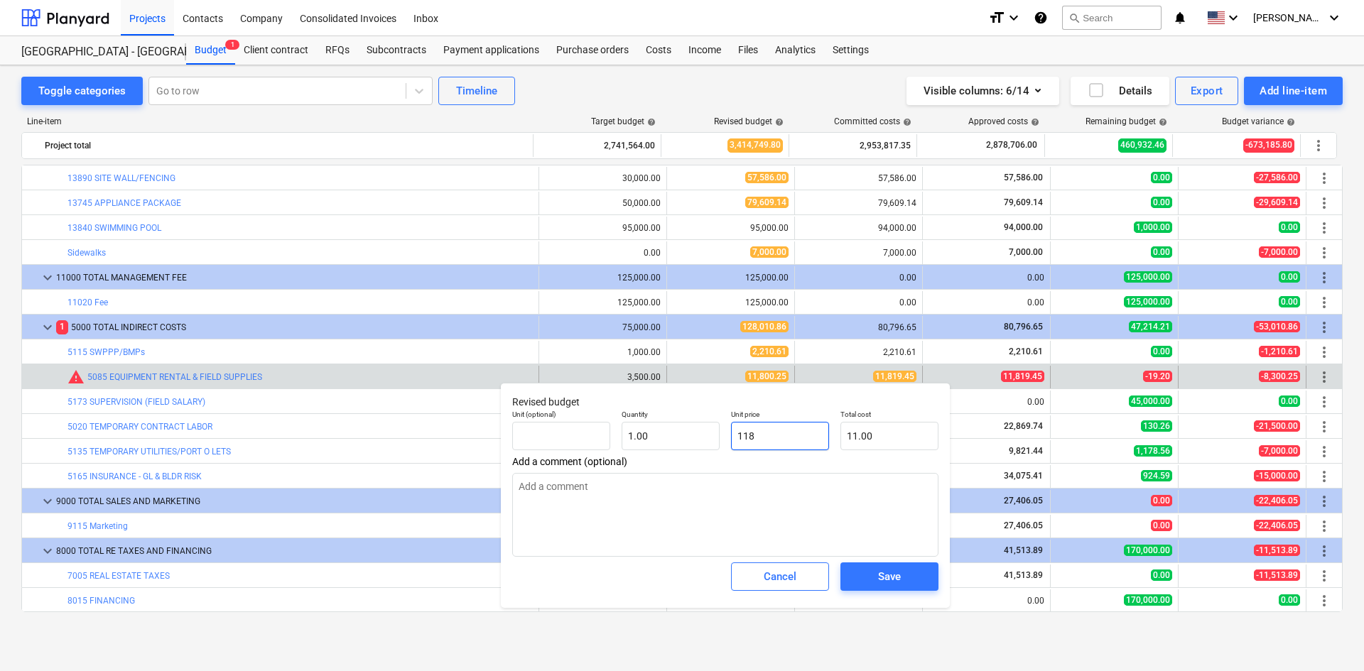
type input "118.00"
type textarea "x"
type input "1181"
type input "1,181.00"
type textarea "x"
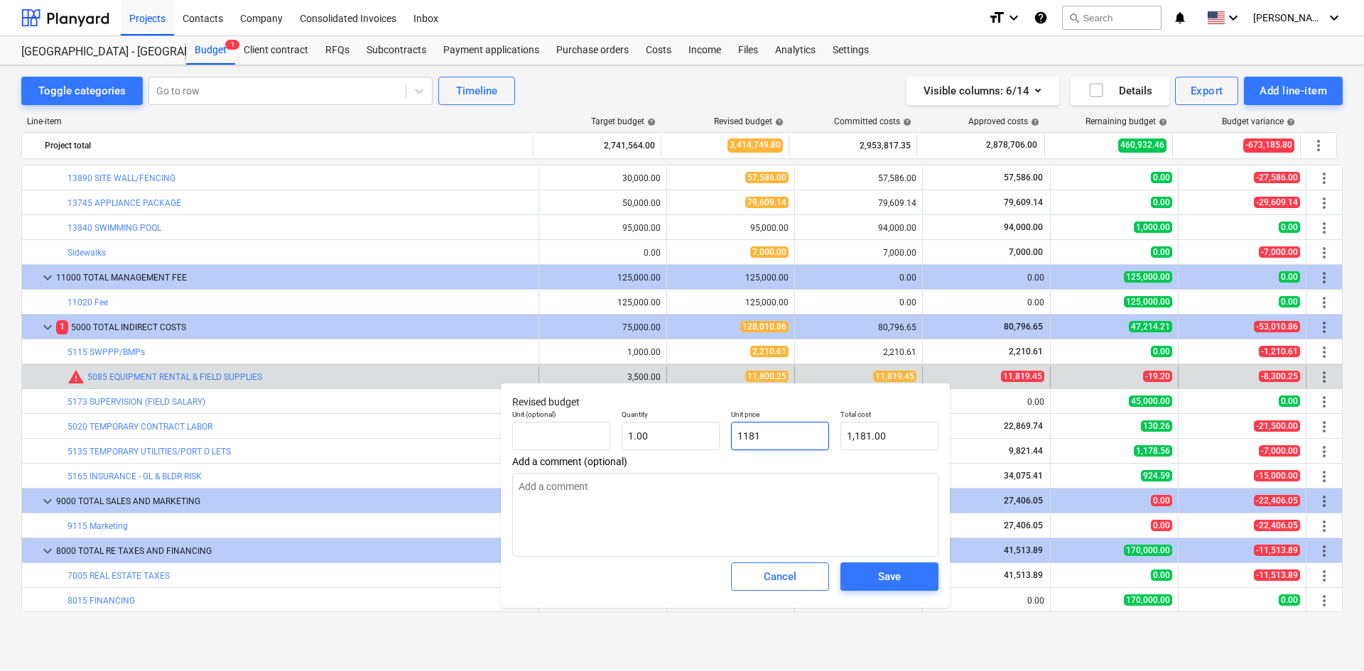
type input "11819"
type input "11,819.00"
type textarea "x"
type input "11819."
type textarea "x"
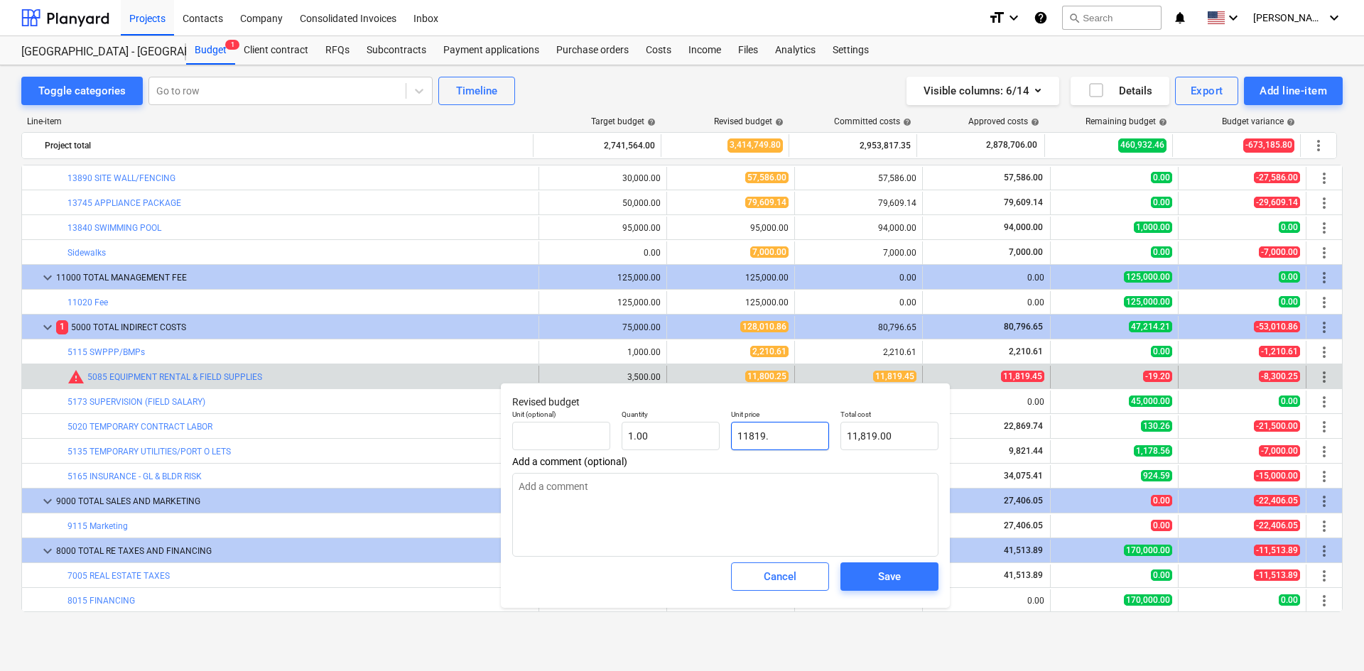
type input "11819.4"
type input "11,819.40"
type textarea "x"
type input "11819.45"
type input "11,819.45"
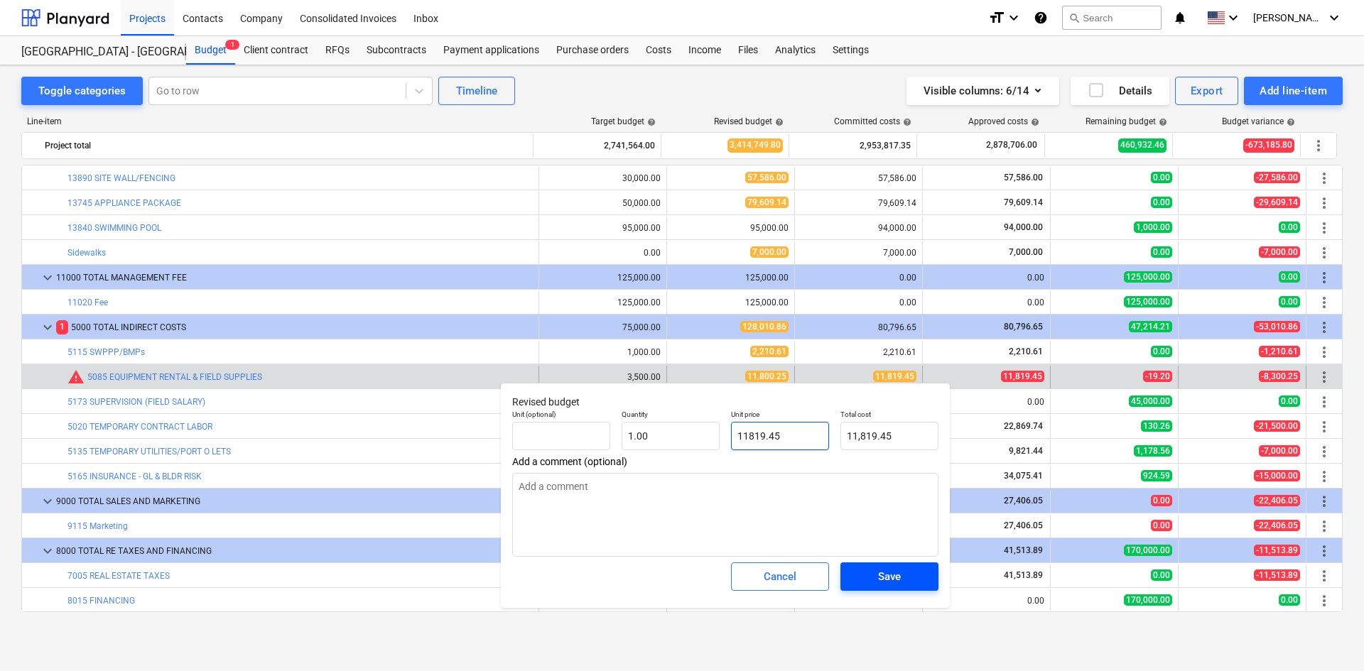
type input "11819.45"
type textarea "x"
type input "11,819.45"
click at [895, 568] on div "Save" at bounding box center [889, 577] width 23 height 18
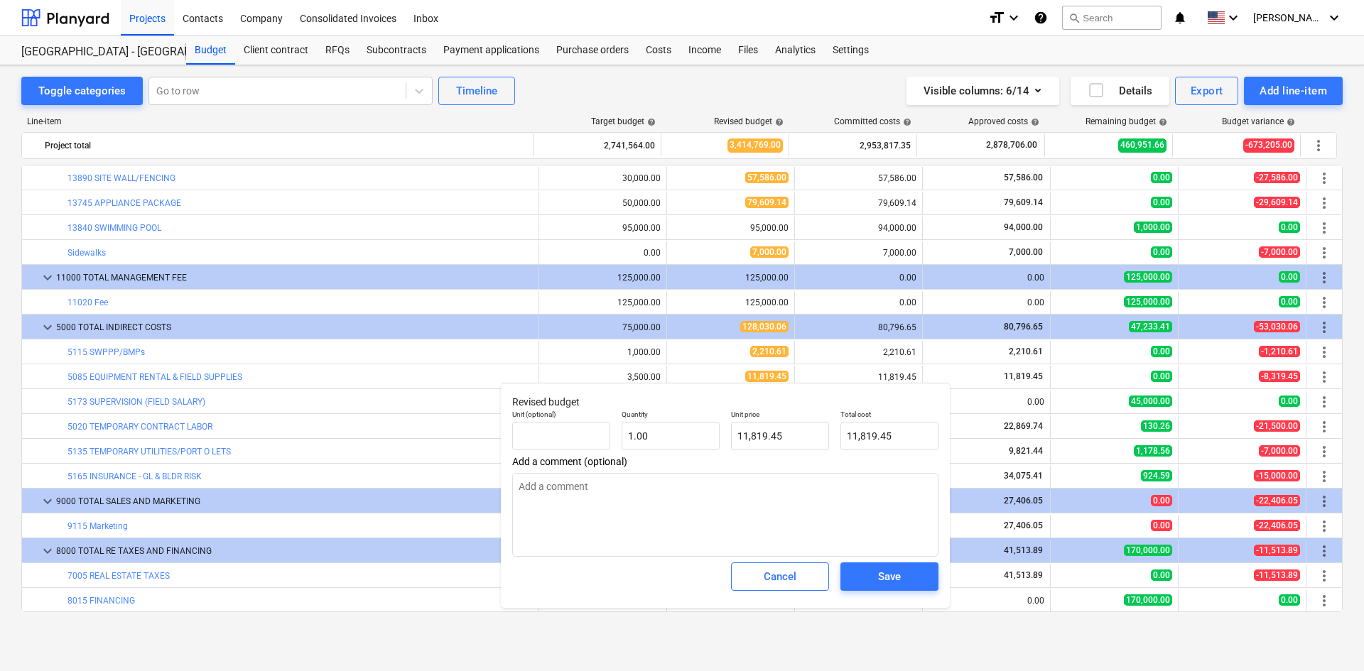
type textarea "x"
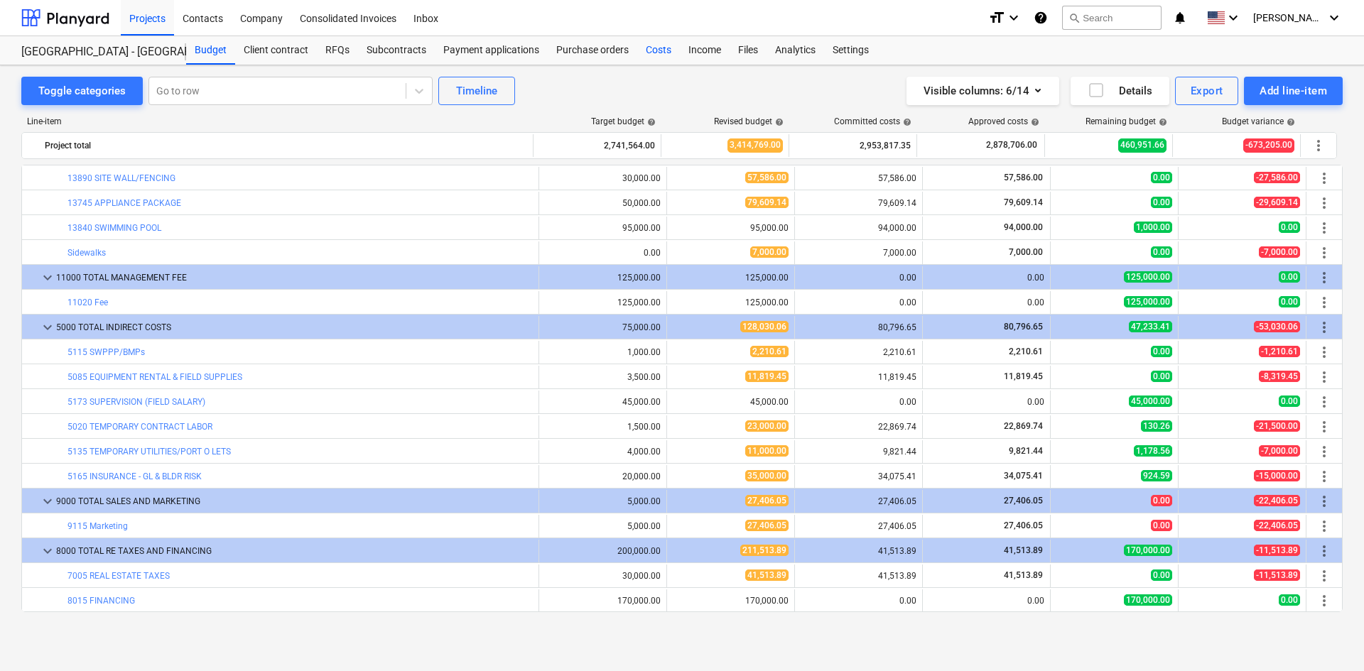
click at [651, 60] on div "Costs" at bounding box center [658, 50] width 43 height 28
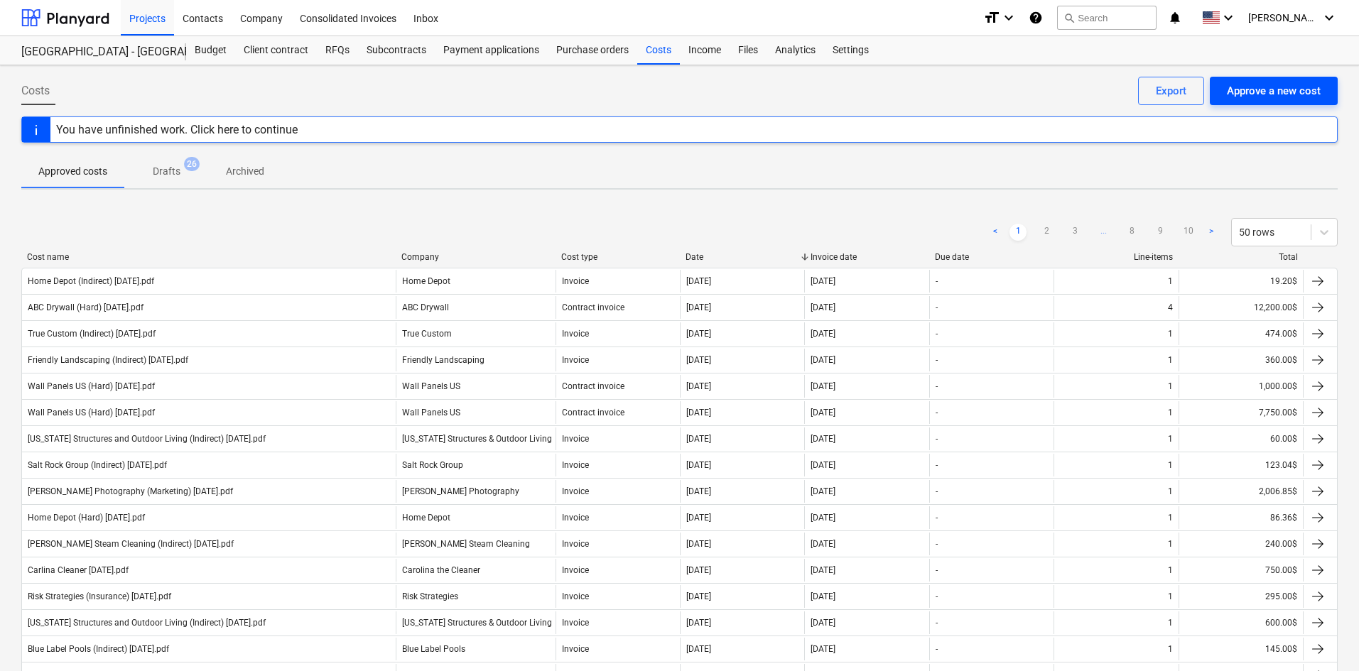
click at [1270, 91] on div "Approve a new cost" at bounding box center [1274, 91] width 94 height 18
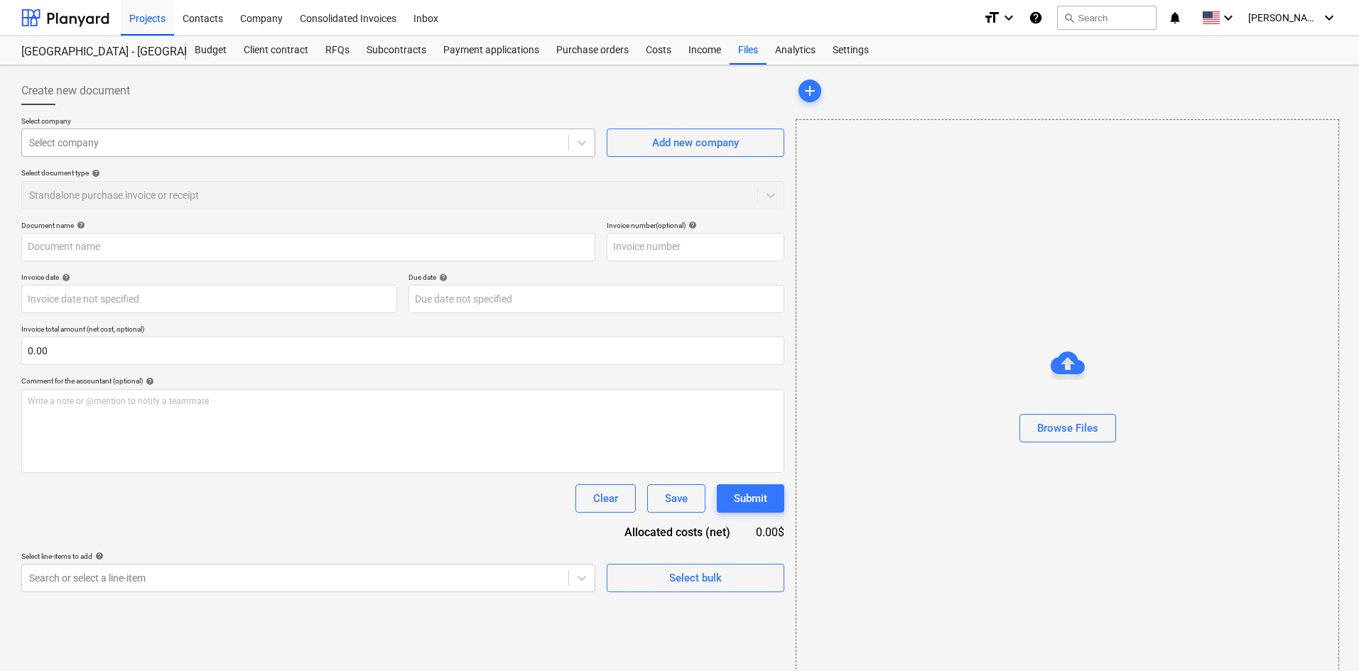
click at [166, 138] on div at bounding box center [295, 143] width 532 height 14
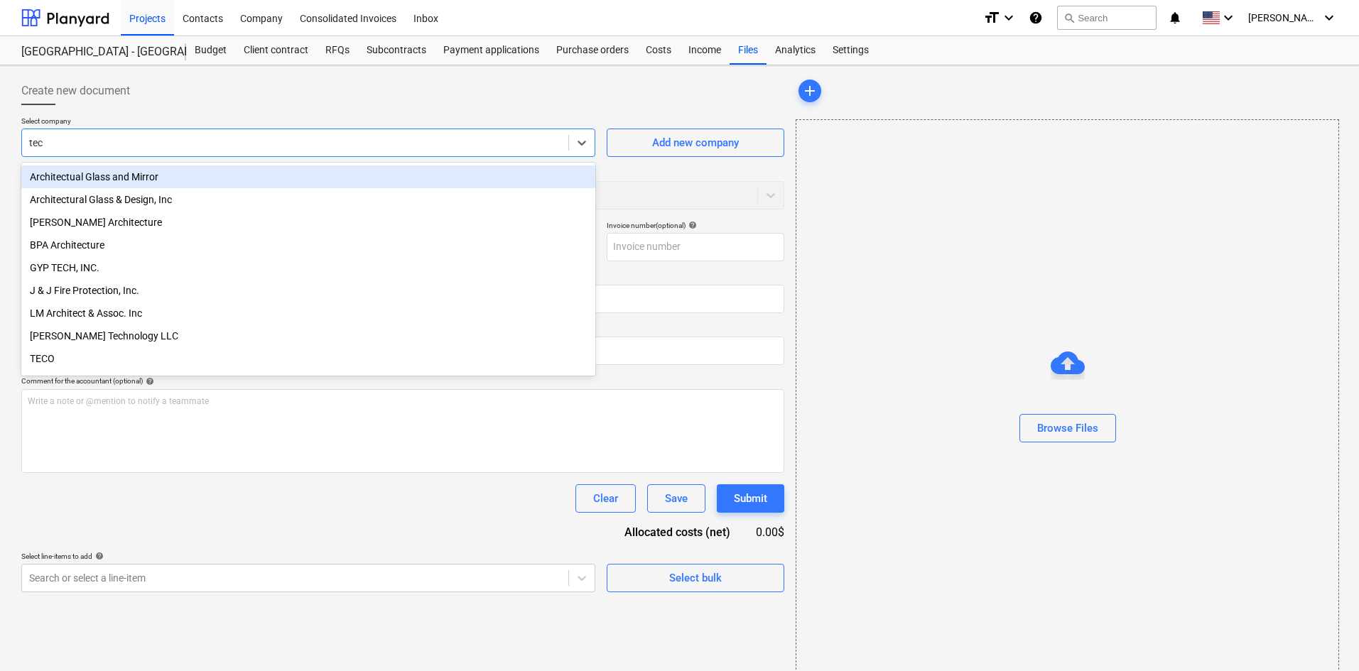
type input "teco"
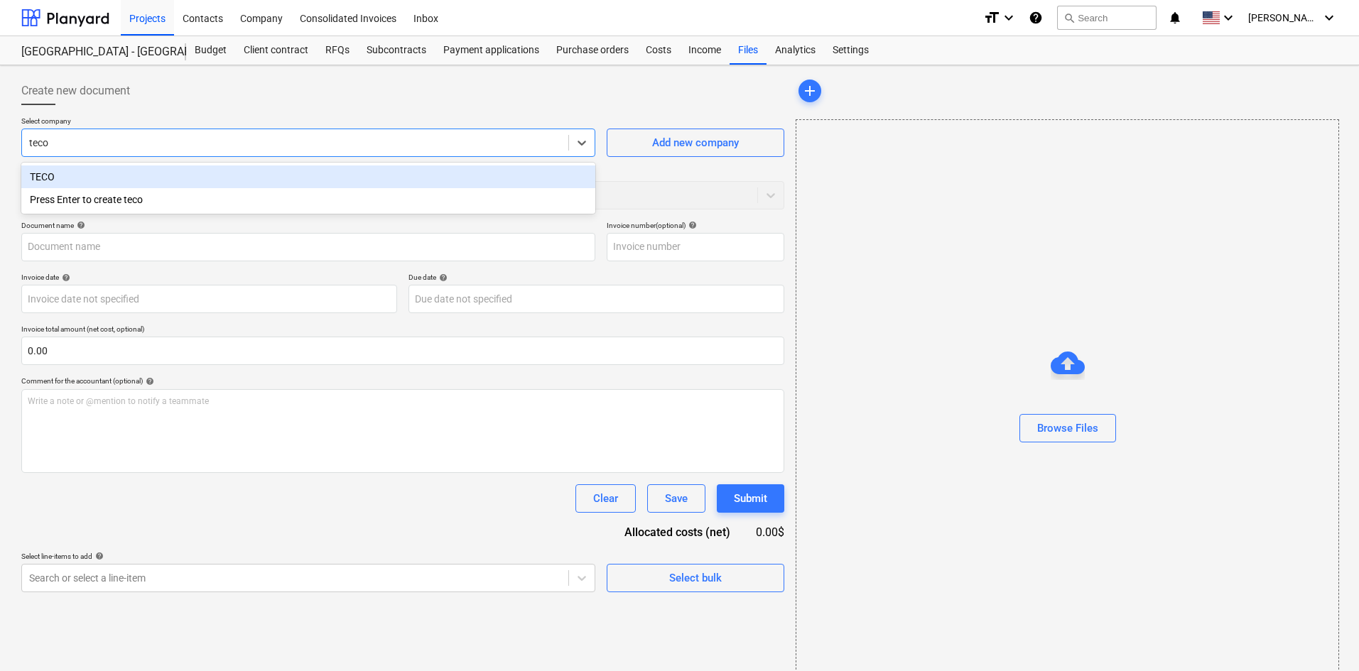
click at [112, 174] on div "TECO" at bounding box center [308, 177] width 574 height 23
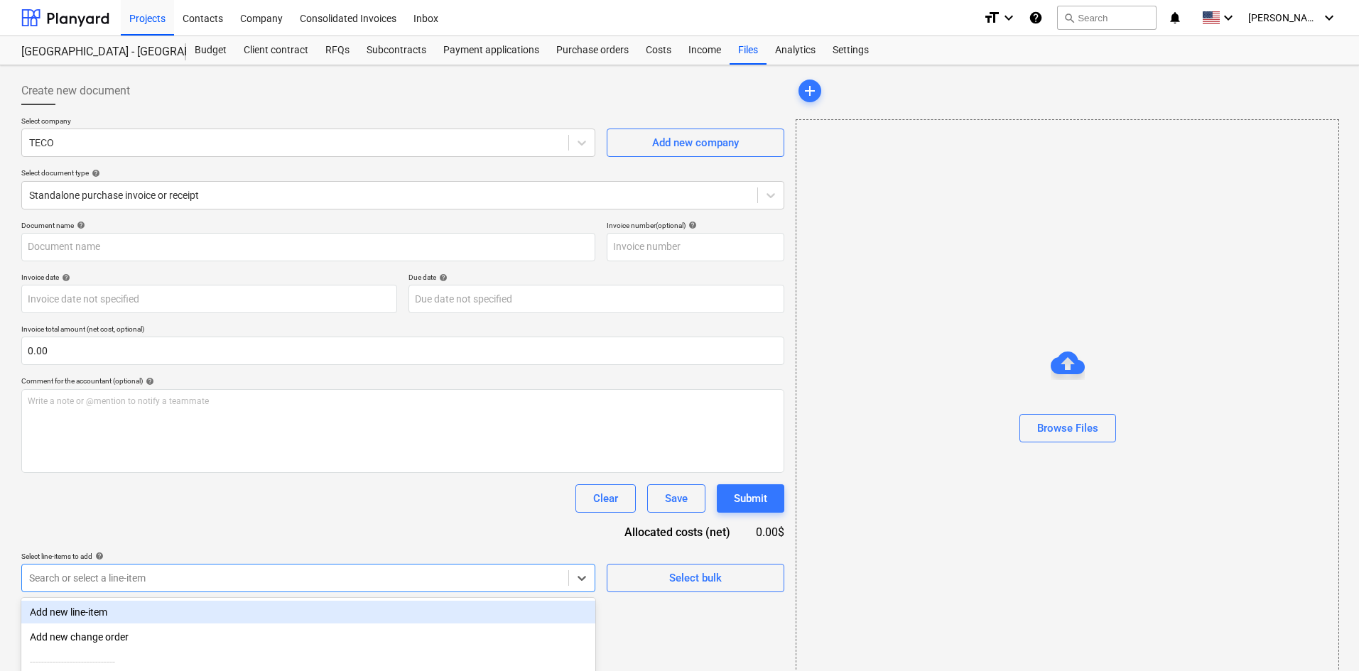
click at [180, 580] on body "Projects Contacts Company Consolidated Invoices Inbox format_size keyboard_arro…" at bounding box center [679, 335] width 1359 height 671
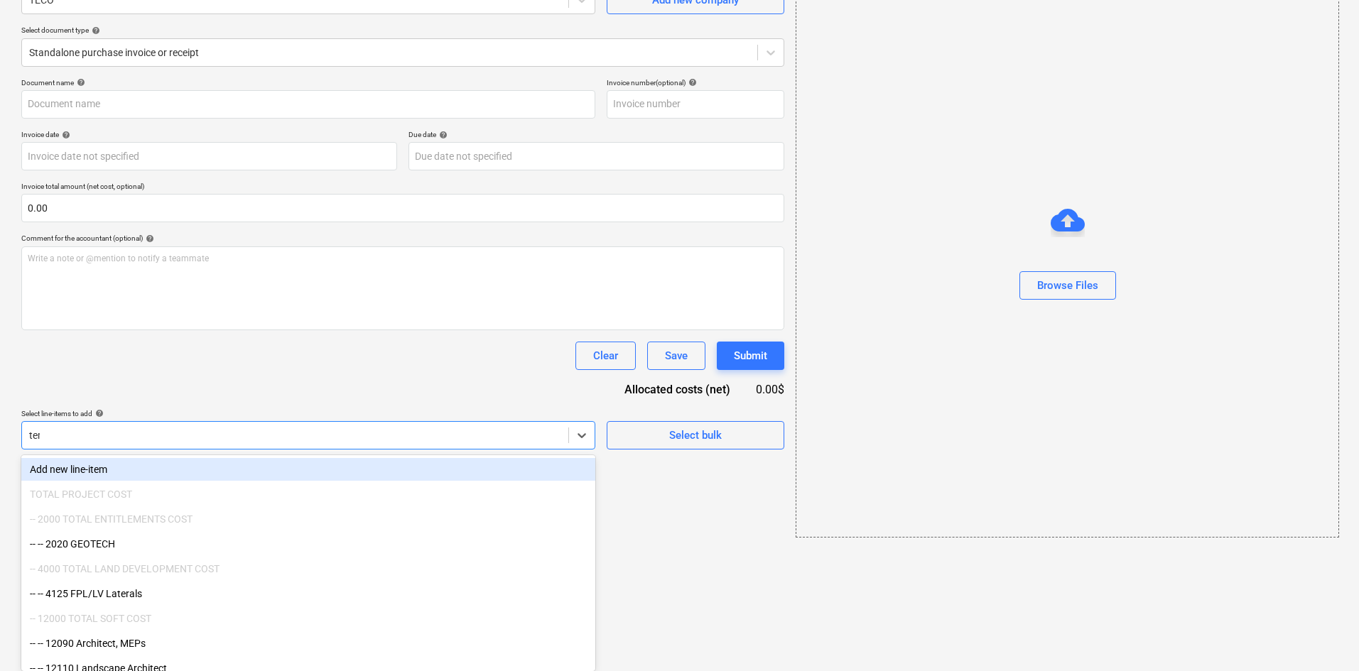
scroll to position [21, 0]
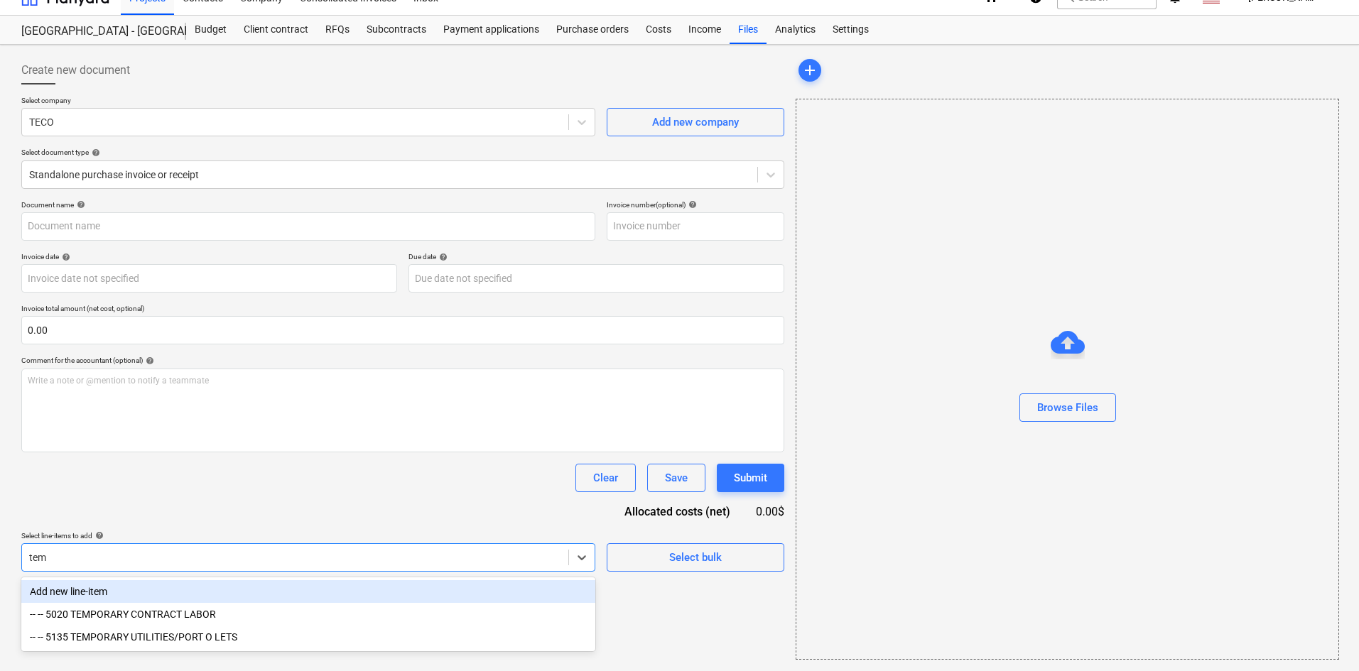
type input "temp"
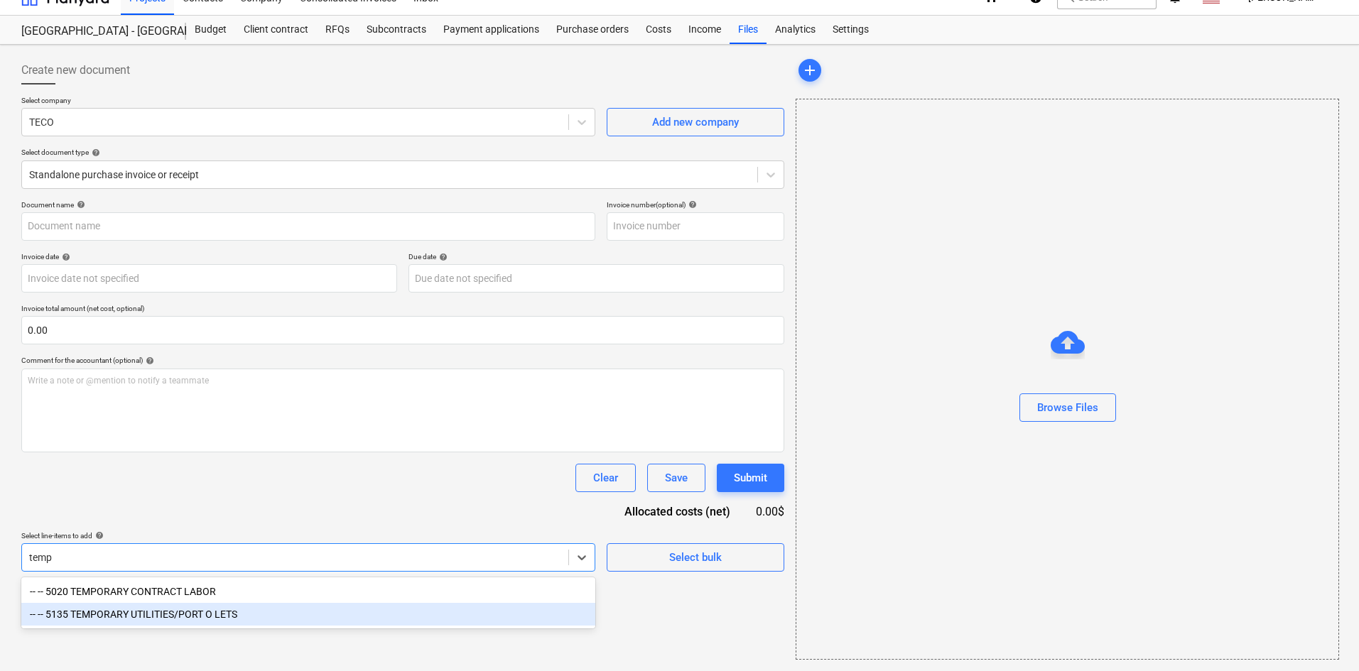
click at [171, 617] on div "-- -- 5135 TEMPORARY UTILITIES/PORT O LETS" at bounding box center [308, 614] width 574 height 23
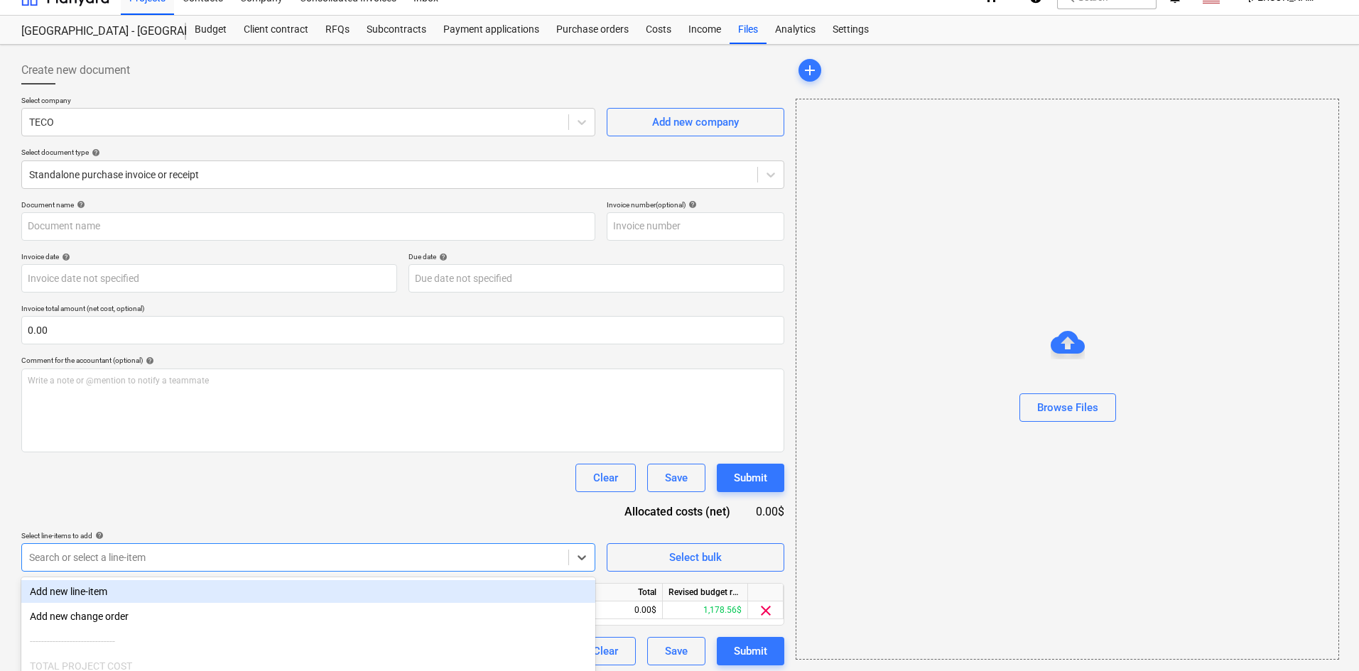
click at [267, 523] on div "Document name help Invoice number (optional) help Invoice date help Press the d…" at bounding box center [402, 432] width 763 height 465
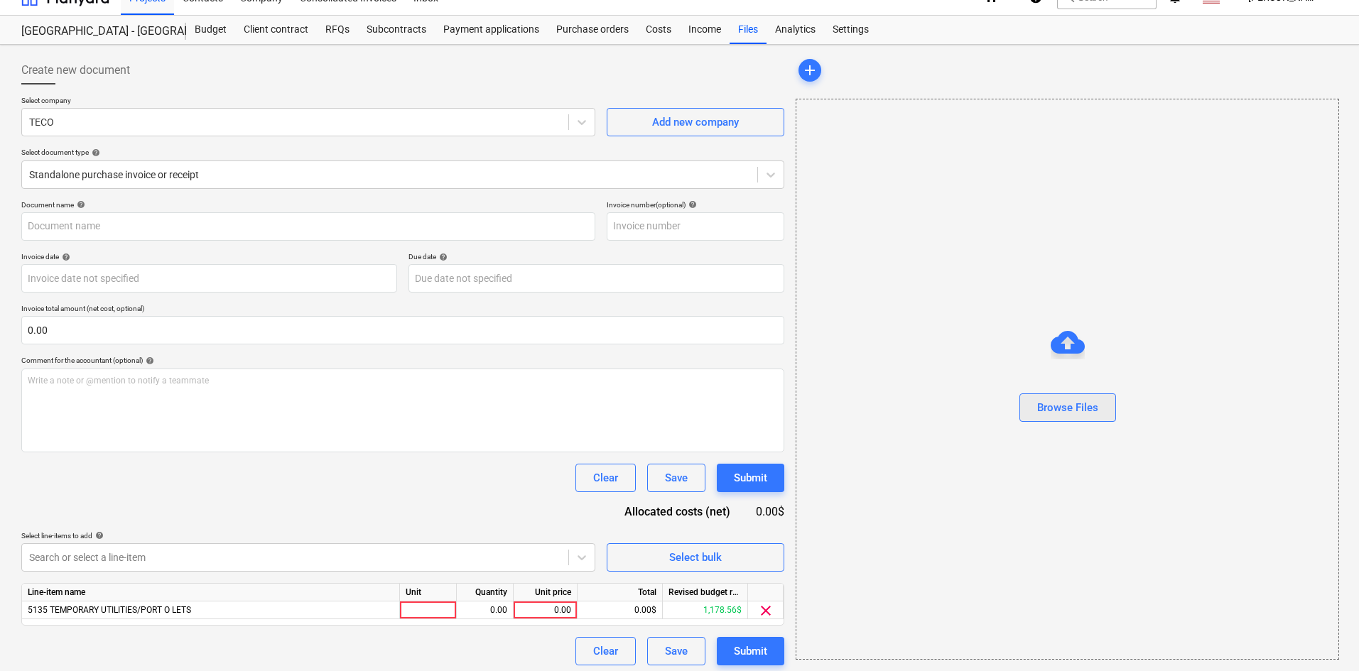
click at [1055, 406] on div "Browse Files" at bounding box center [1067, 408] width 61 height 18
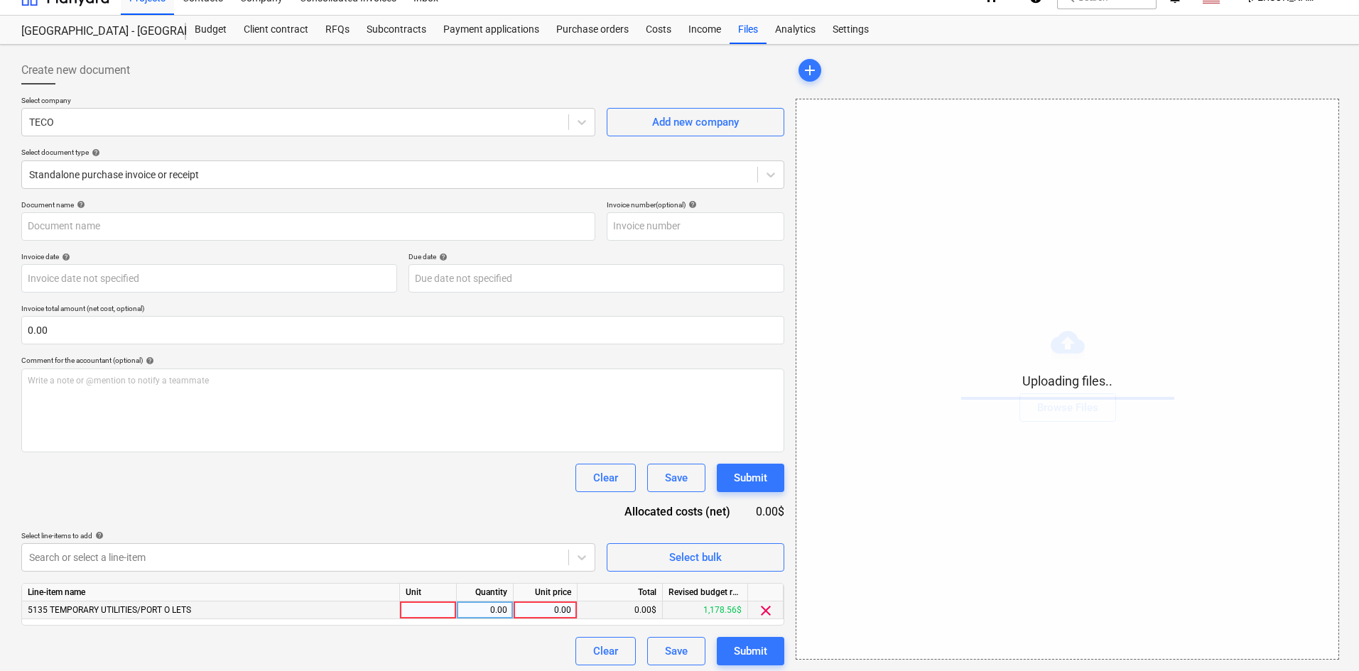
click at [558, 615] on div "0.00" at bounding box center [545, 611] width 52 height 18
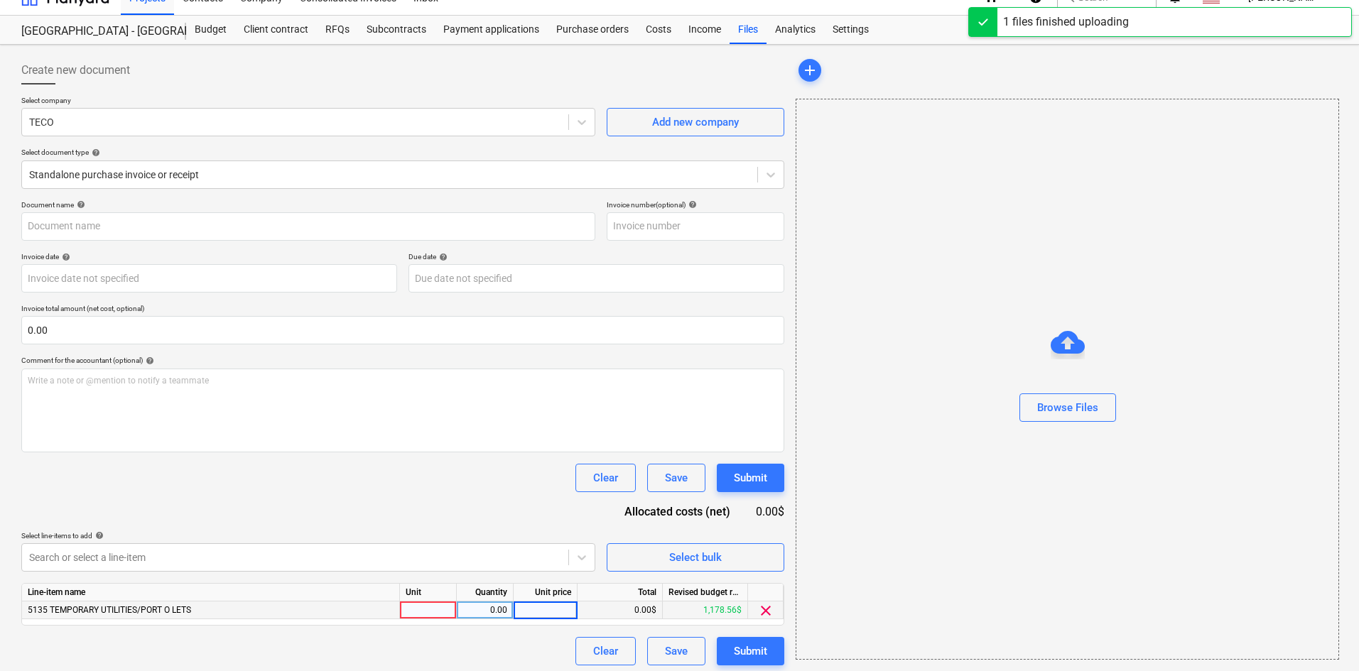
type input "teco (Indirect) [DATE].pdf"
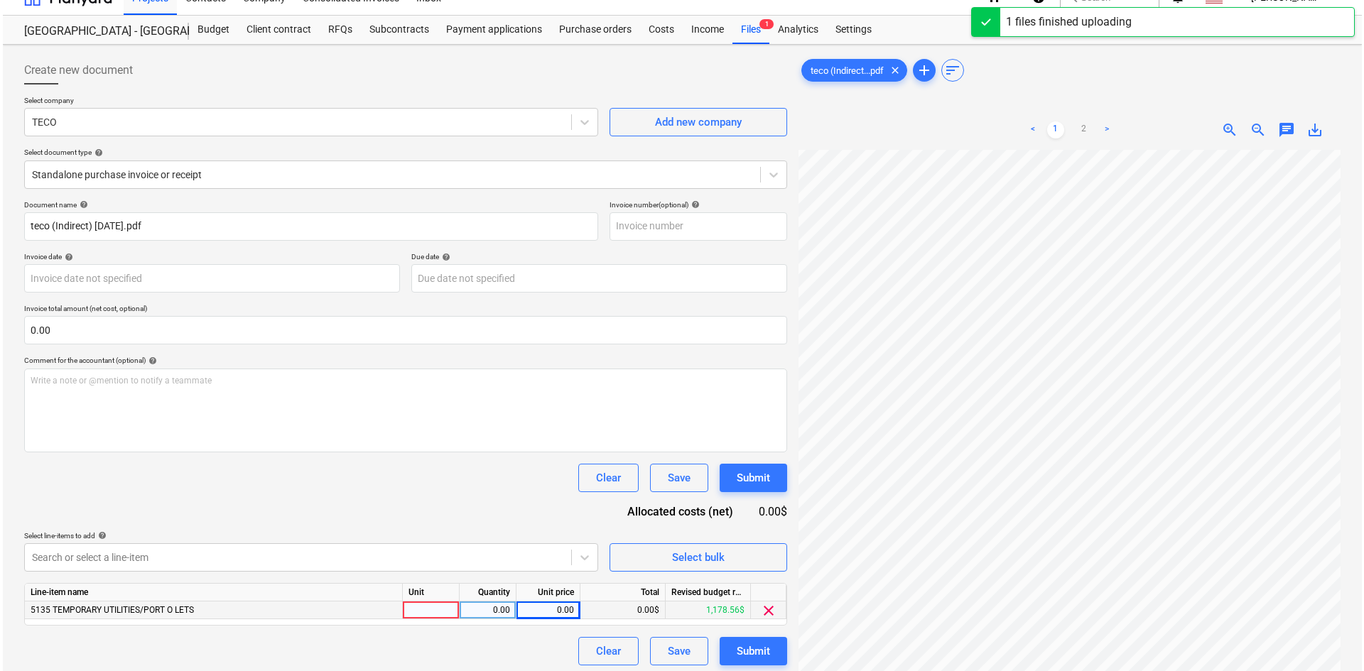
scroll to position [223, 43]
click at [561, 602] on div "0.00" at bounding box center [545, 611] width 52 height 18
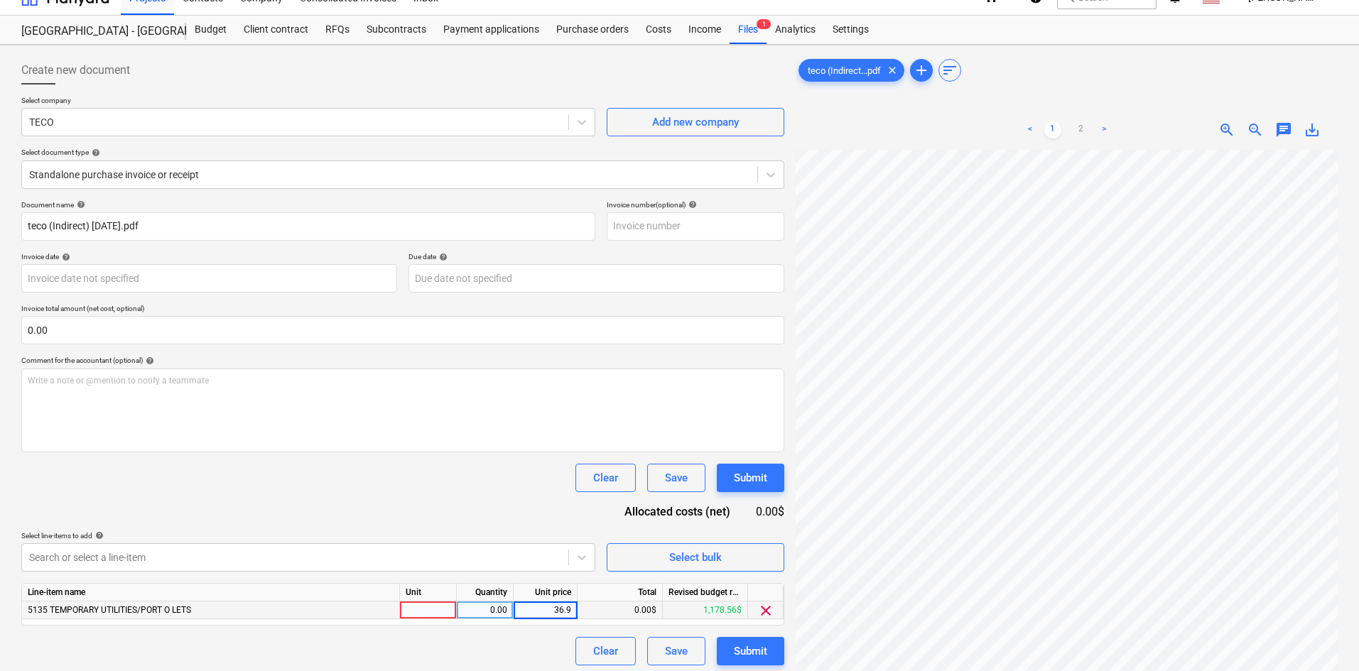
type input "36.92"
click at [391, 541] on div "Select line-items to add help" at bounding box center [308, 535] width 574 height 9
click at [759, 656] on div "Submit" at bounding box center [750, 651] width 33 height 18
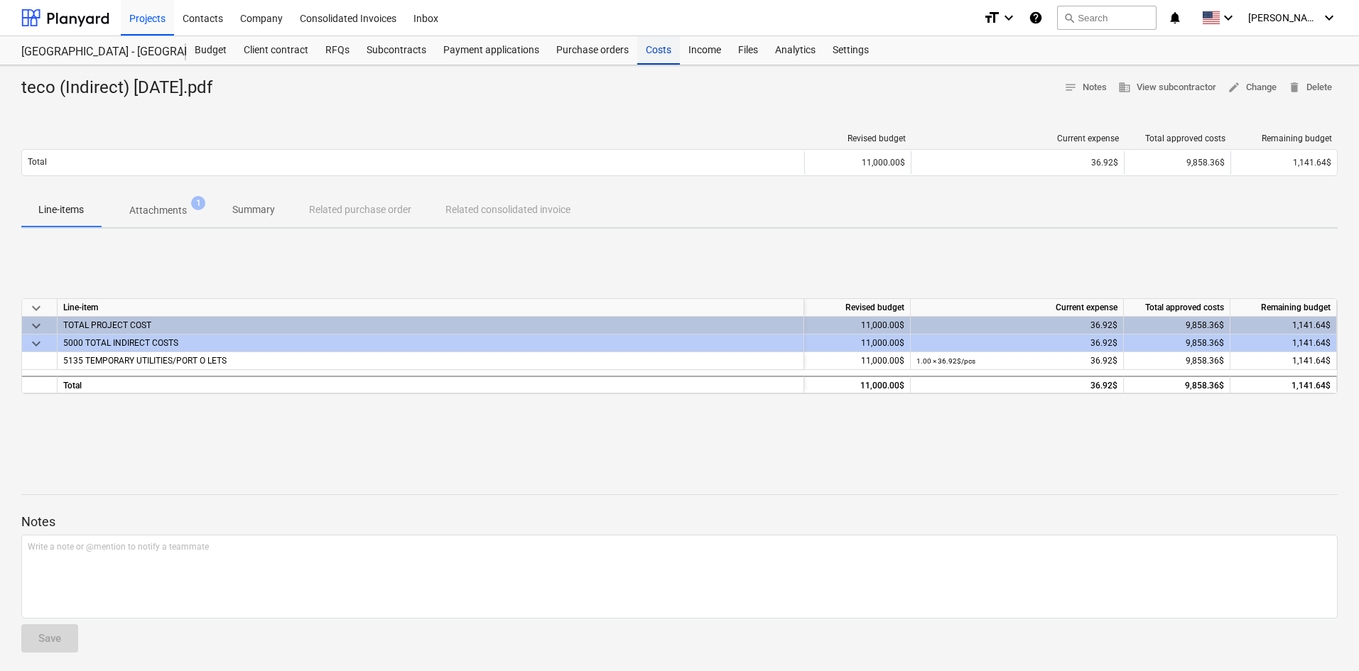
click at [664, 58] on div "Costs" at bounding box center [658, 50] width 43 height 28
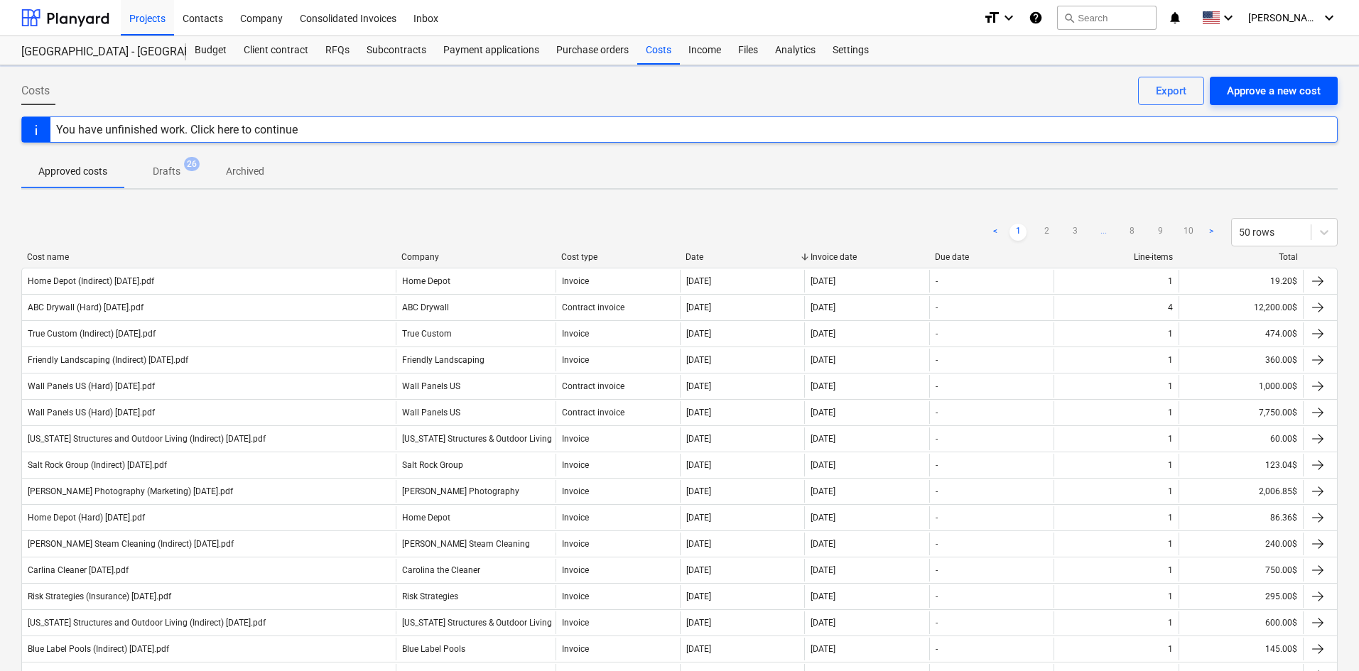
click at [1258, 93] on div "Approve a new cost" at bounding box center [1274, 91] width 94 height 18
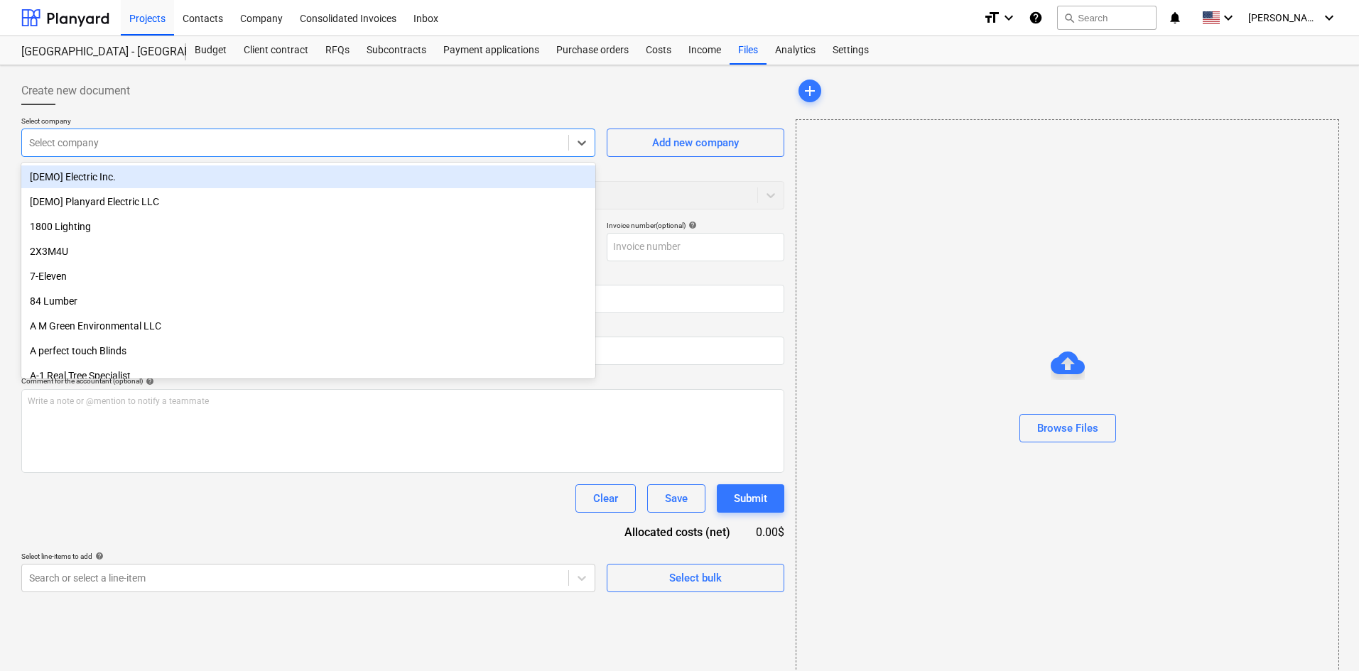
click at [232, 133] on div "Select company" at bounding box center [295, 143] width 546 height 20
type input "elite"
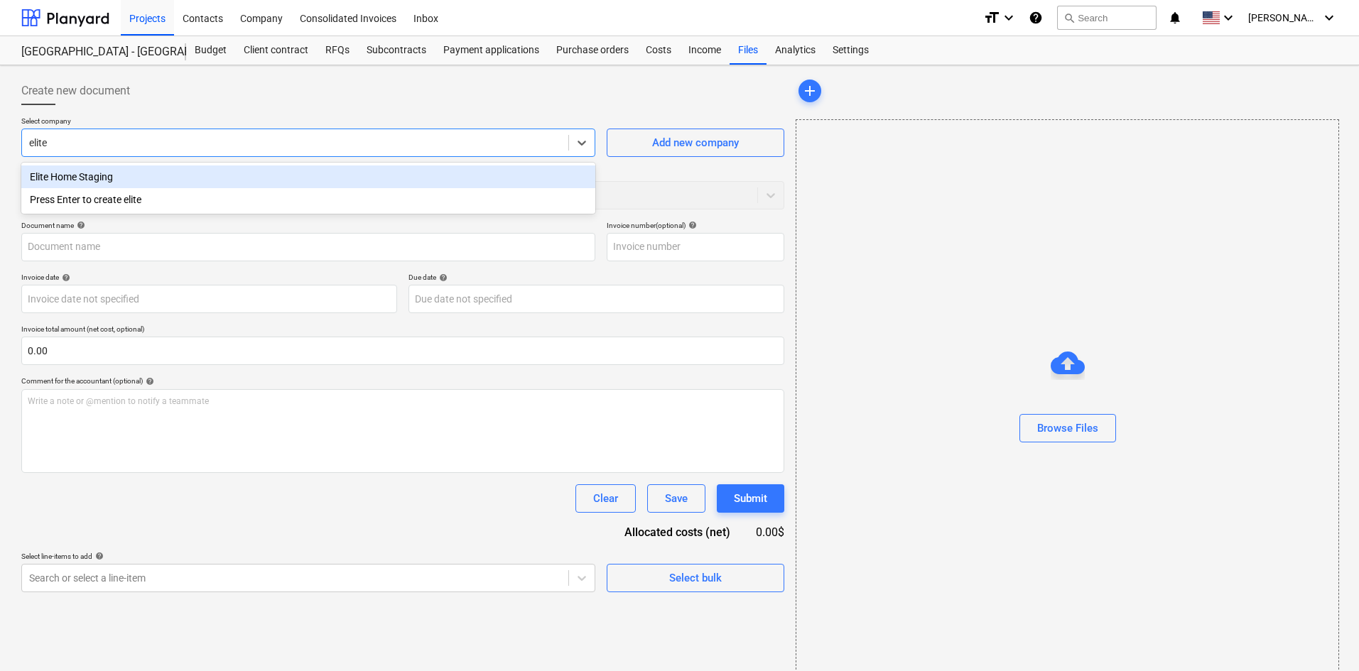
click at [251, 171] on div "Elite Home Staging" at bounding box center [308, 177] width 574 height 23
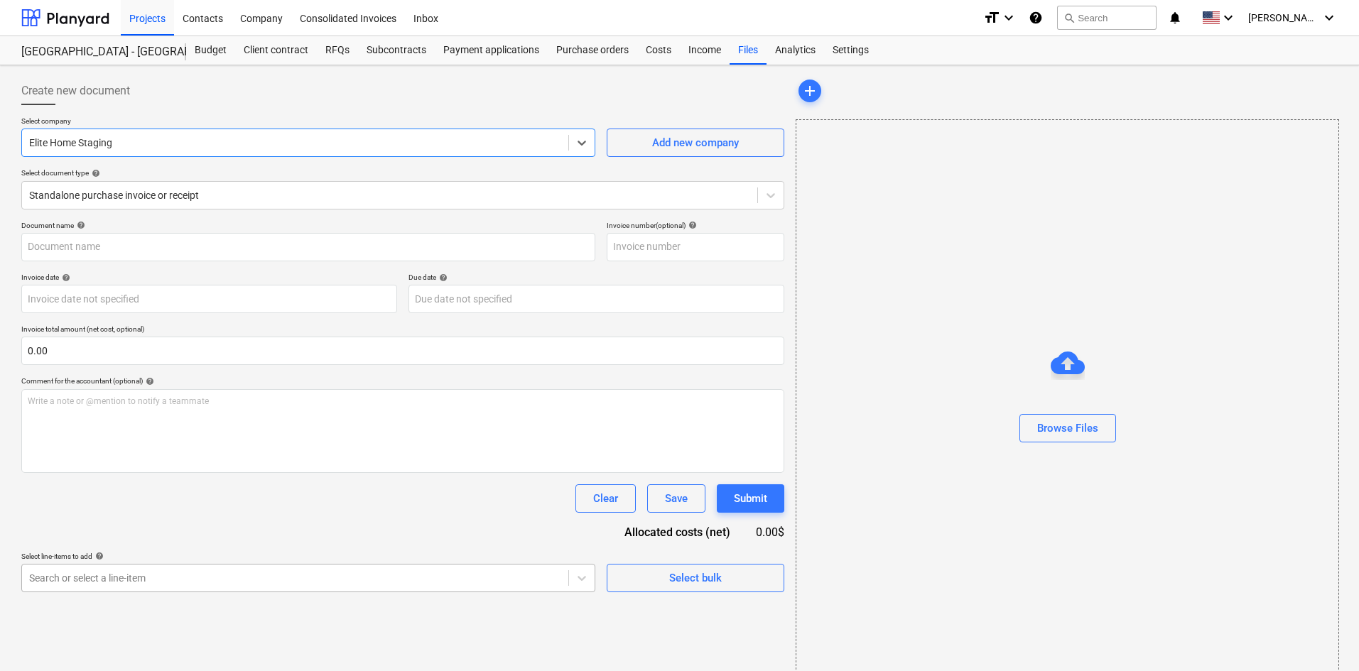
click at [251, 584] on body "Projects Contacts Company Consolidated Invoices Inbox format_size keyboard_arro…" at bounding box center [679, 335] width 1359 height 671
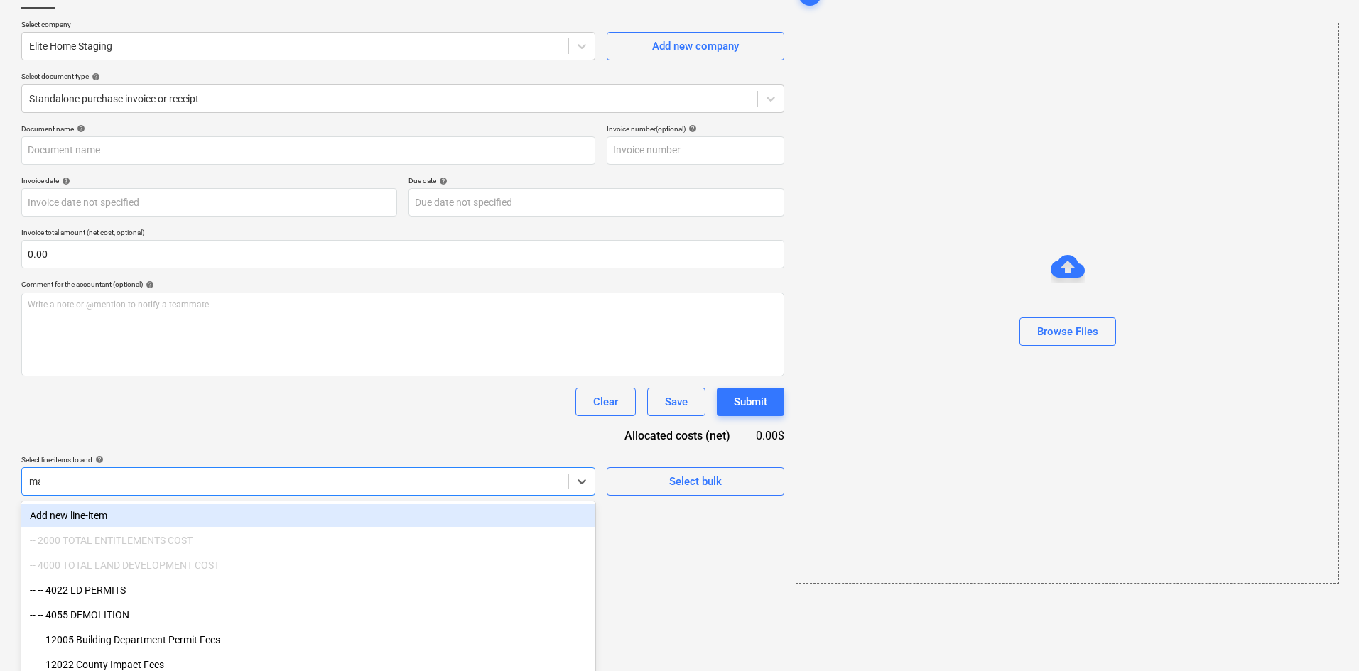
type input "mar"
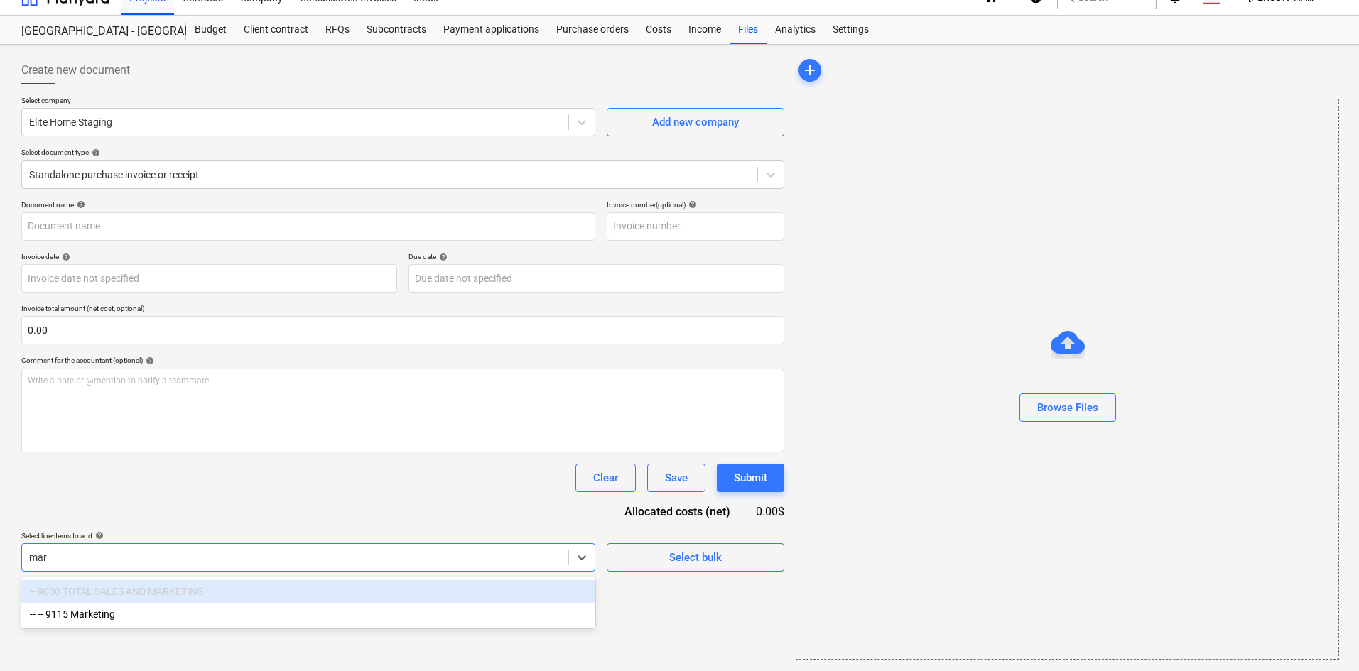
scroll to position [21, 0]
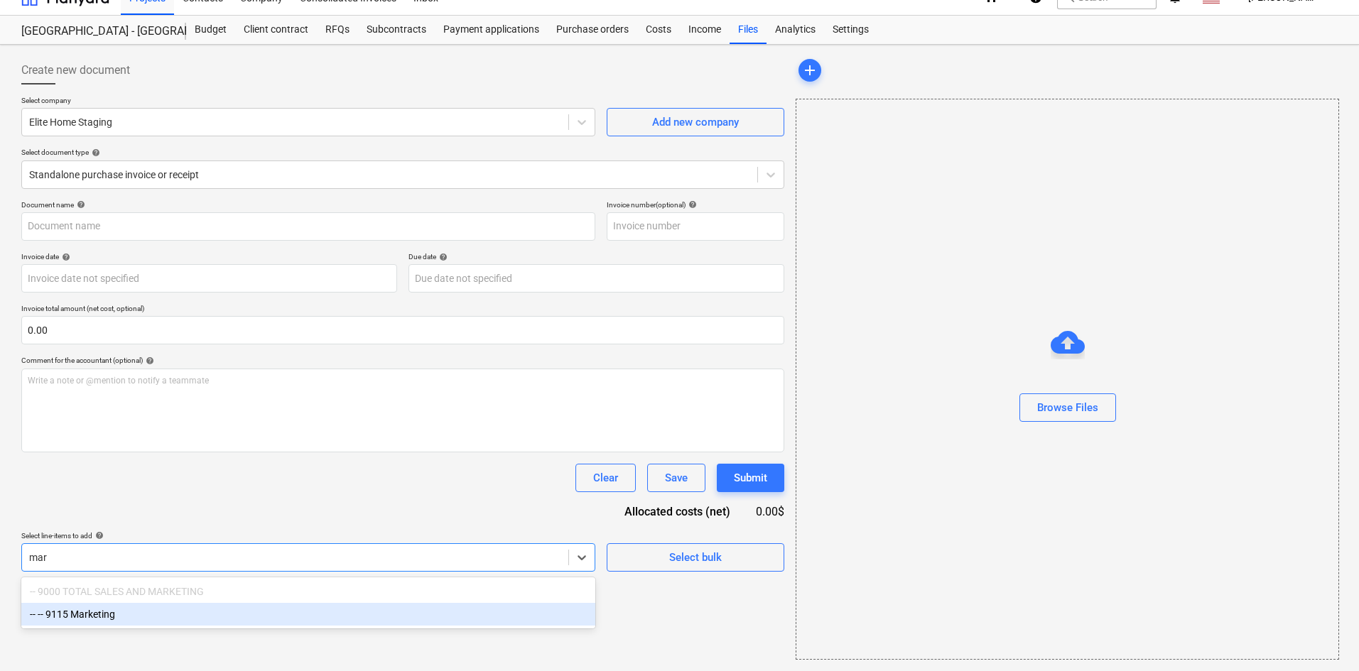
click at [232, 625] on div "-- -- 9115 Marketing" at bounding box center [308, 614] width 574 height 23
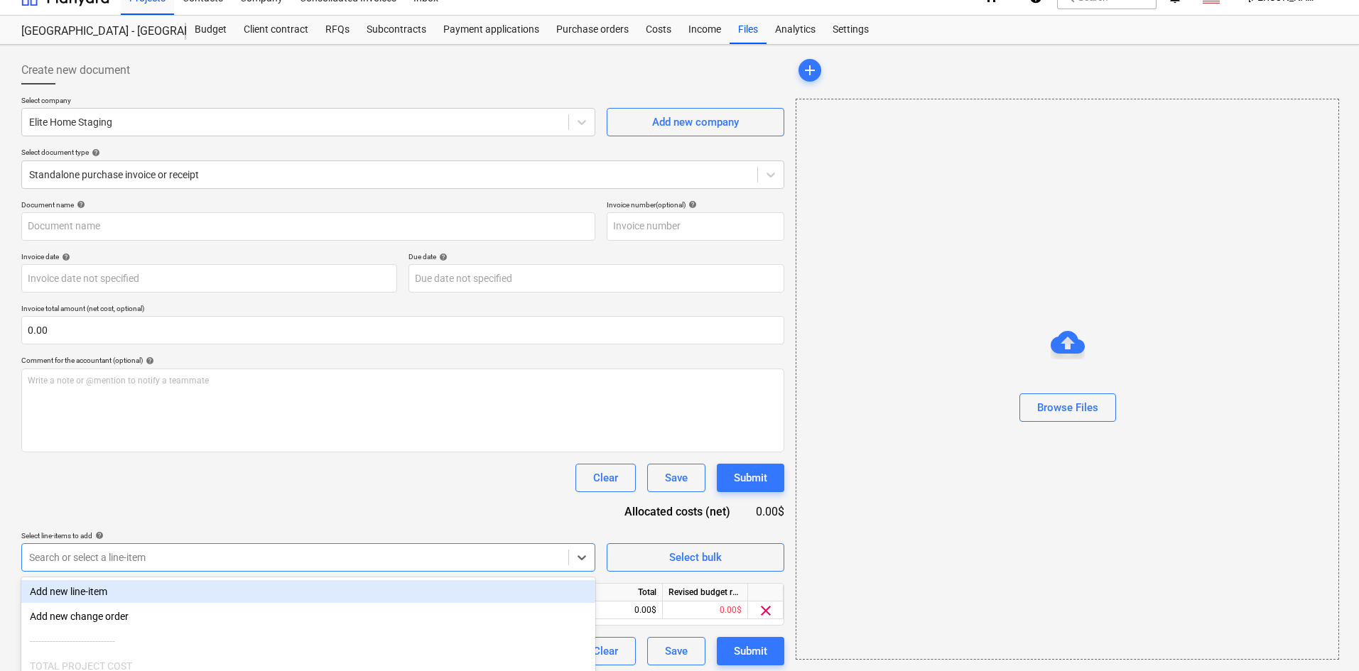
click at [377, 499] on div "Document name help Invoice number (optional) help Invoice date help Press the d…" at bounding box center [402, 432] width 763 height 465
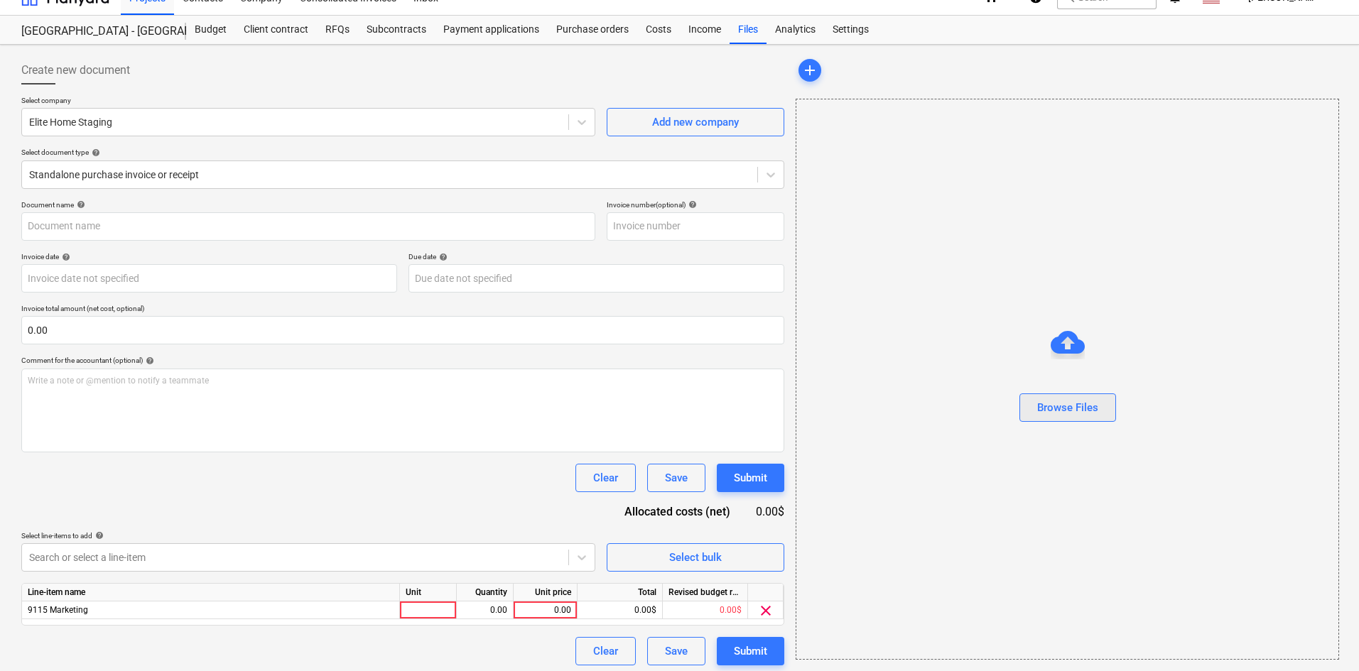
click at [1034, 413] on button "Browse Files" at bounding box center [1067, 408] width 97 height 28
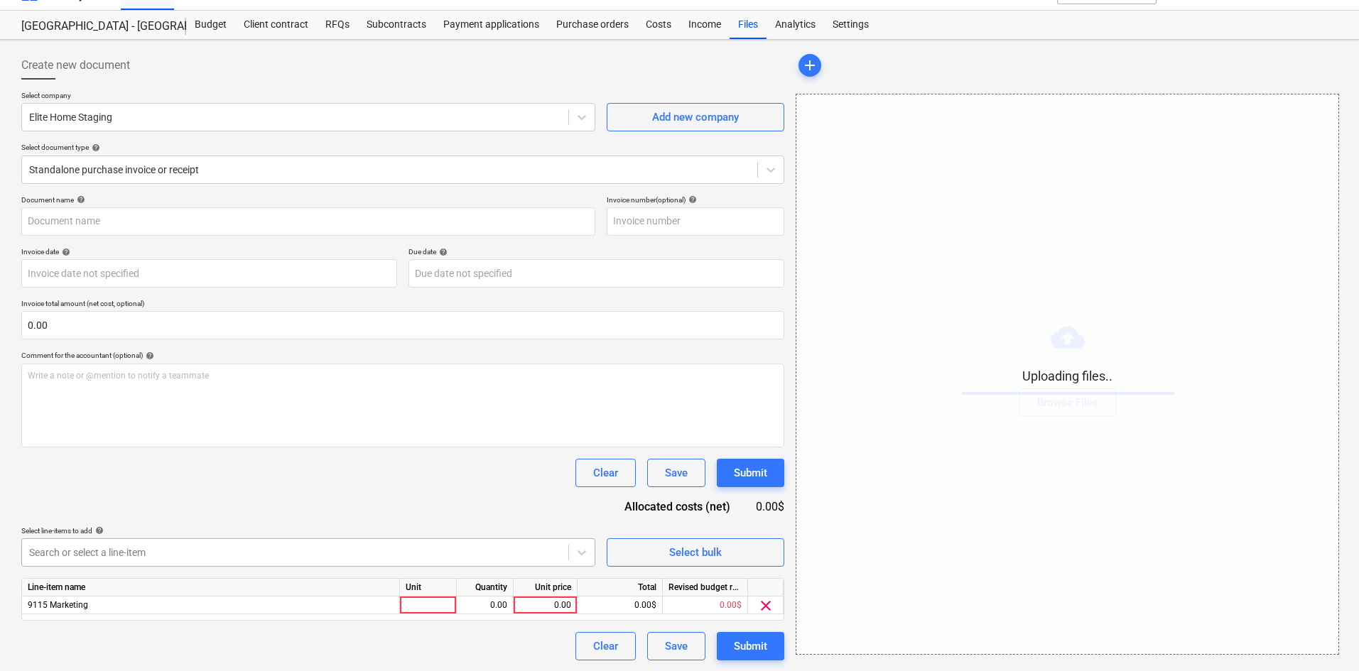
scroll to position [26, 0]
click at [554, 610] on div "0.00" at bounding box center [545, 605] width 52 height 18
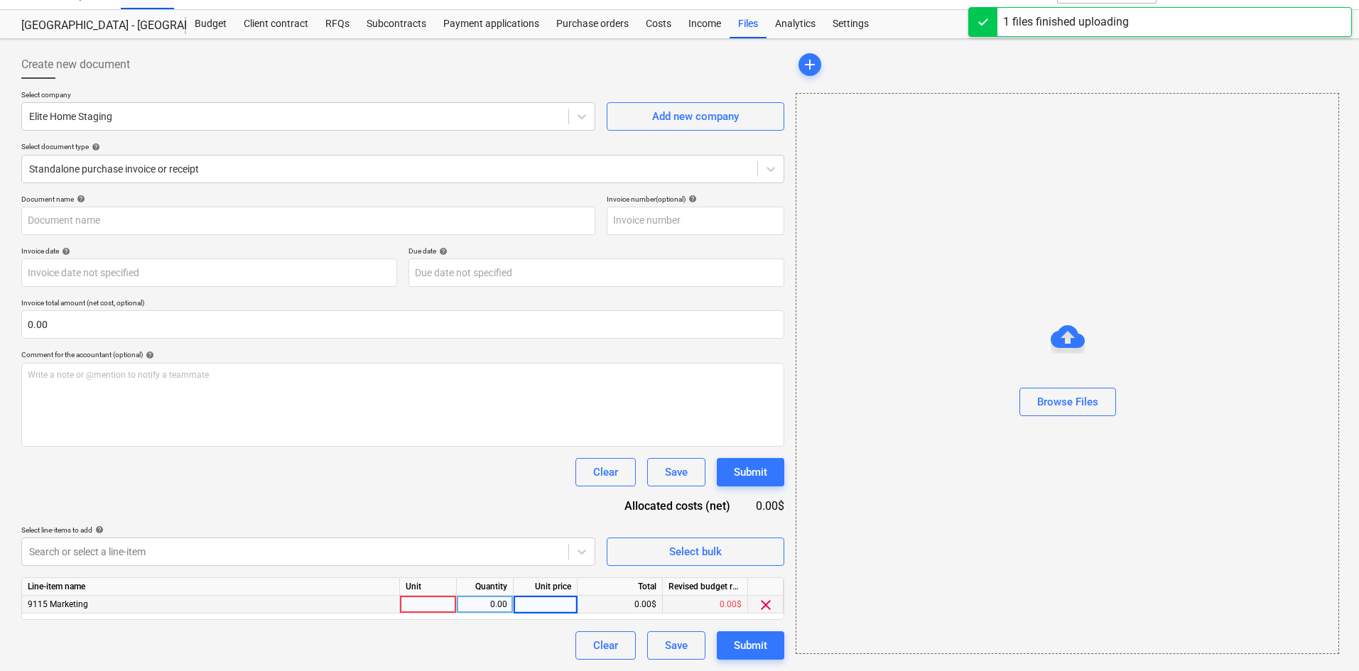
type input "EliteHome Staging (Marketing) [DATE].pdf"
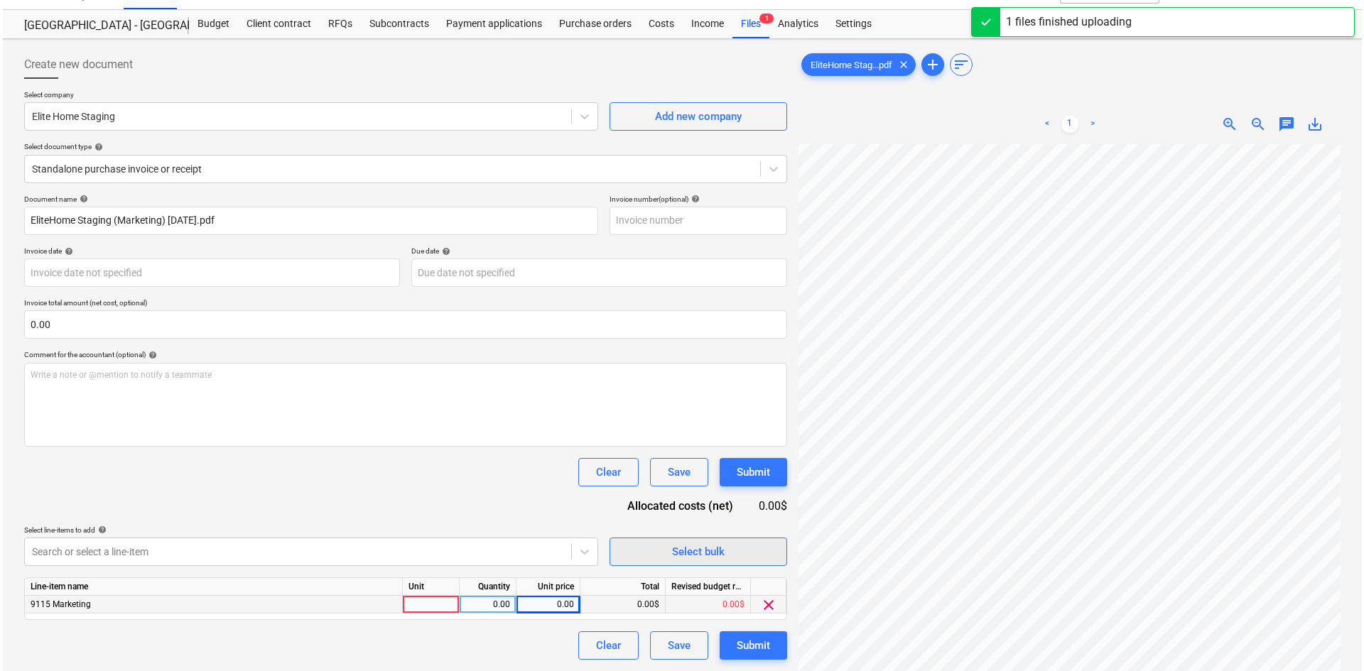
scroll to position [114, 118]
click at [550, 602] on div "0.00" at bounding box center [545, 605] width 52 height 18
type input "5350"
click at [426, 492] on div "Document name help EliteHome Staging (Marketing) [DATE].pdf Invoice number (opt…" at bounding box center [402, 427] width 763 height 465
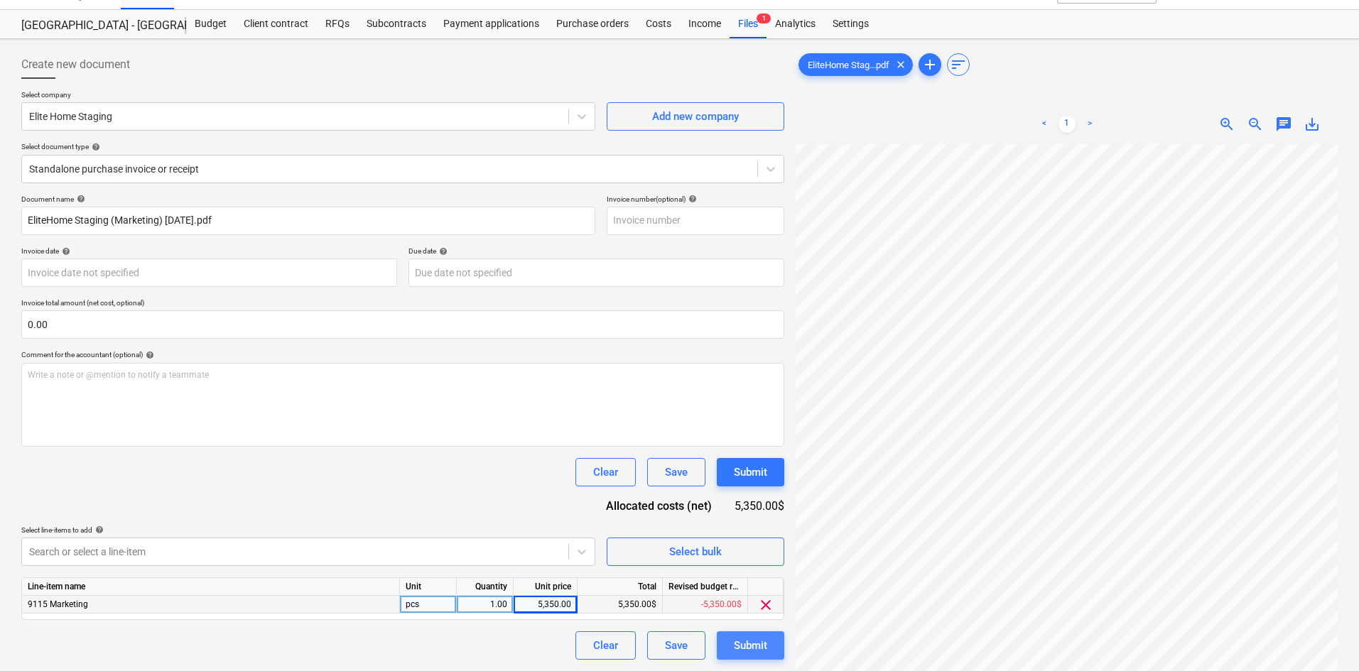
click at [736, 644] on div "Submit" at bounding box center [750, 646] width 33 height 18
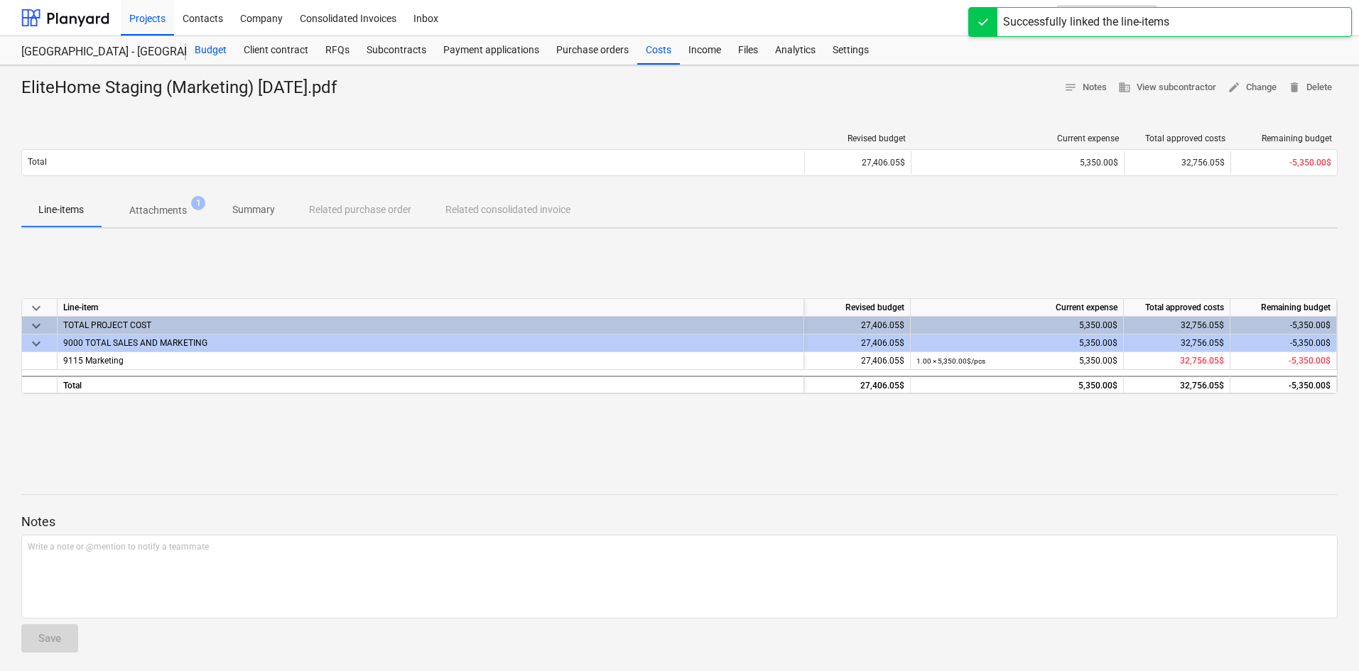
drag, startPoint x: 207, startPoint y: 40, endPoint x: 225, endPoint y: 53, distance: 22.1
click at [207, 40] on div "Budget" at bounding box center [210, 50] width 49 height 28
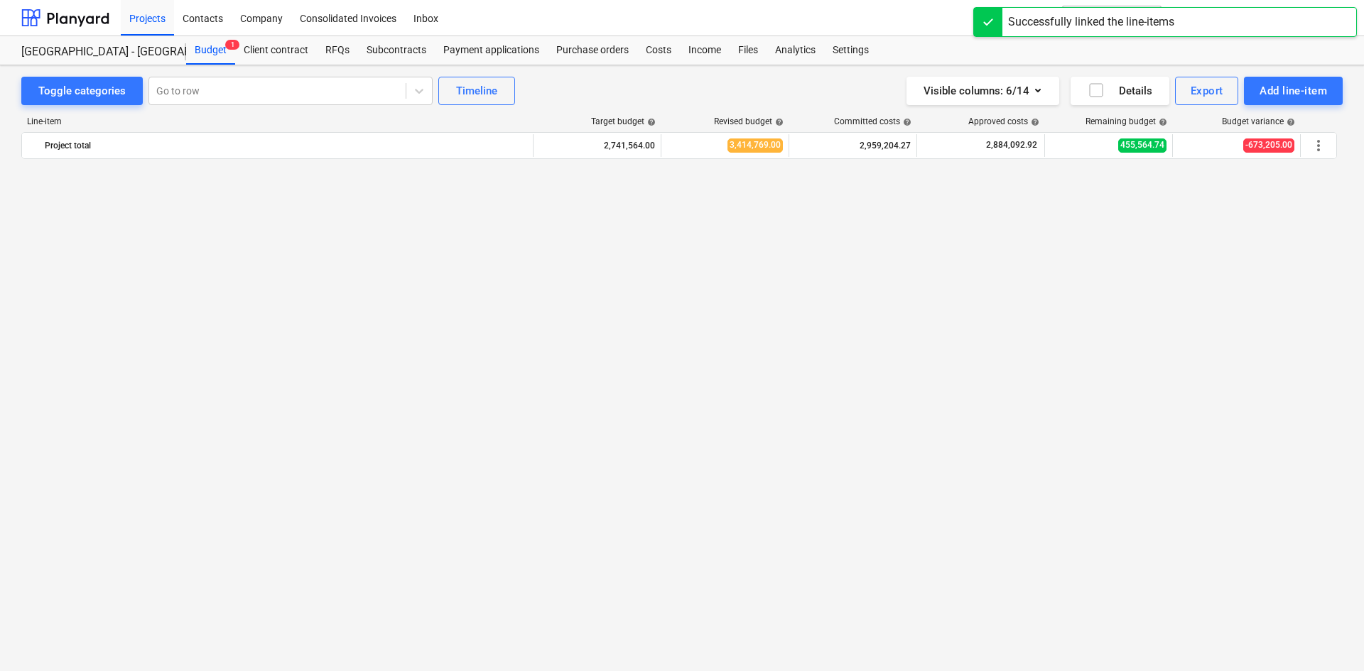
scroll to position [1865, 0]
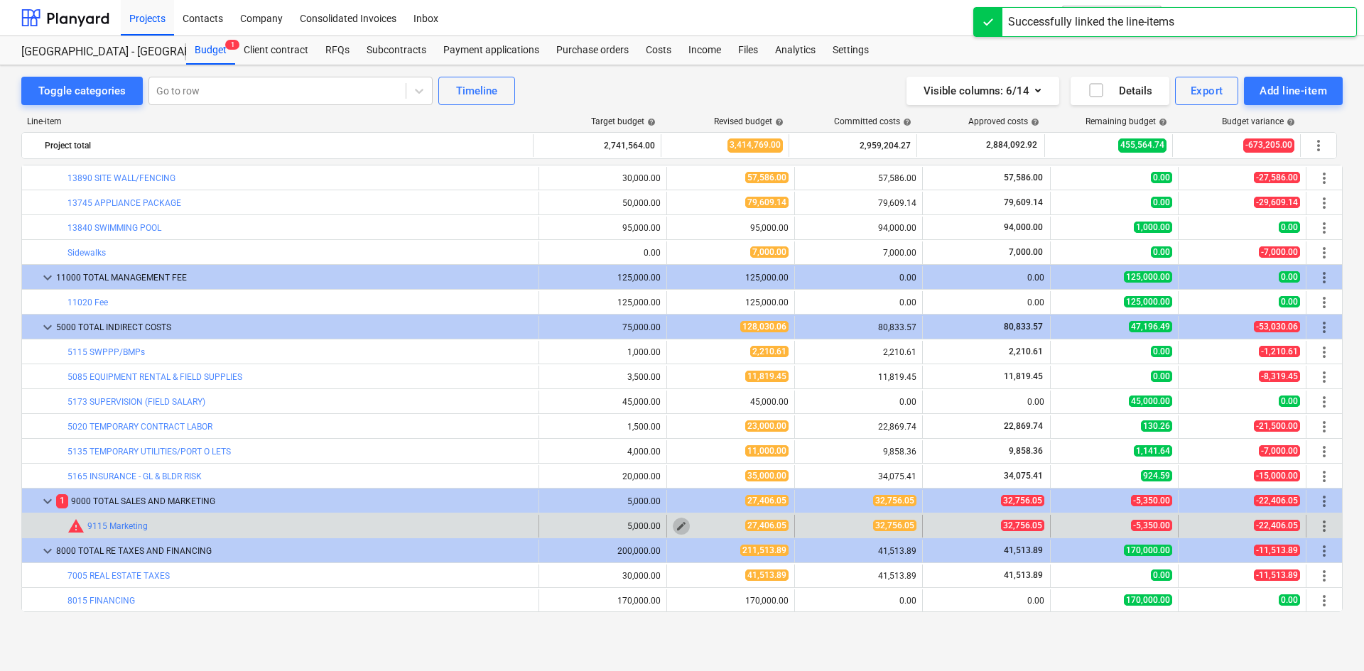
click at [680, 531] on span "edit" at bounding box center [681, 526] width 11 height 11
type textarea "x"
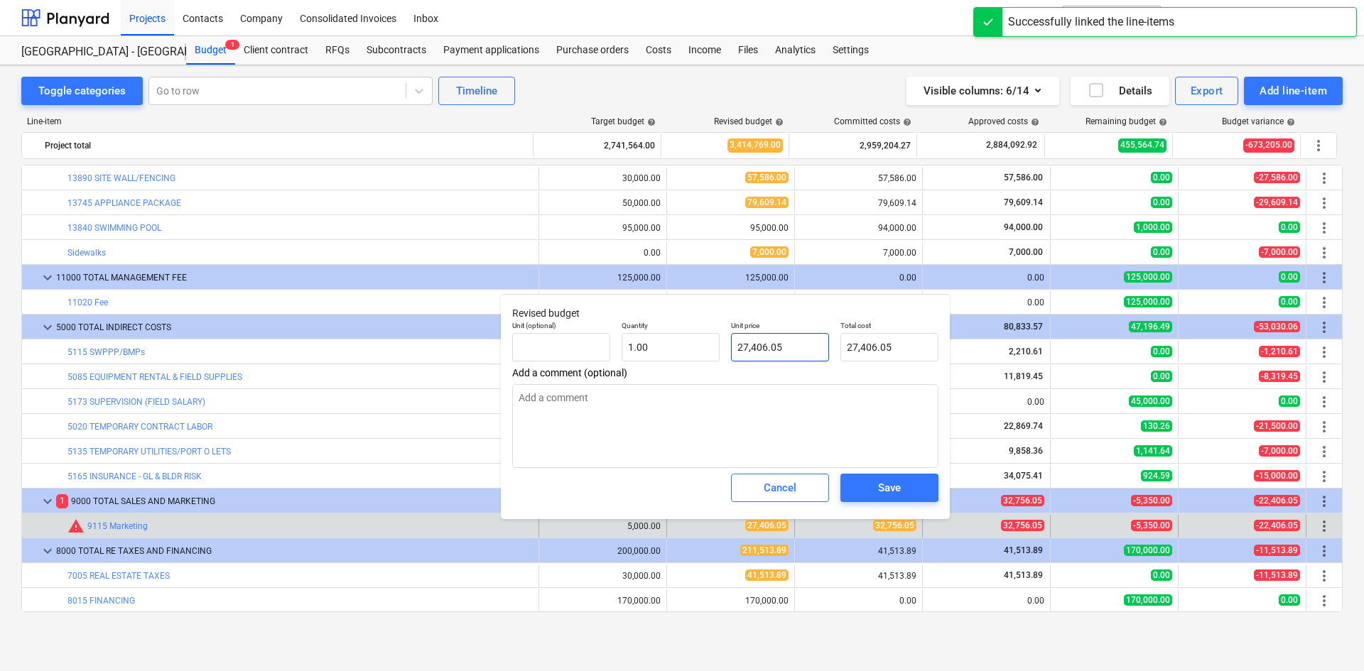
type input "27406.05"
drag, startPoint x: 786, startPoint y: 345, endPoint x: 582, endPoint y: 370, distance: 206.2
click at [610, 358] on div "Unit (optional) Quantity 1.00 Unit price 27406.05 Total cost 27,406.05" at bounding box center [726, 341] width 438 height 52
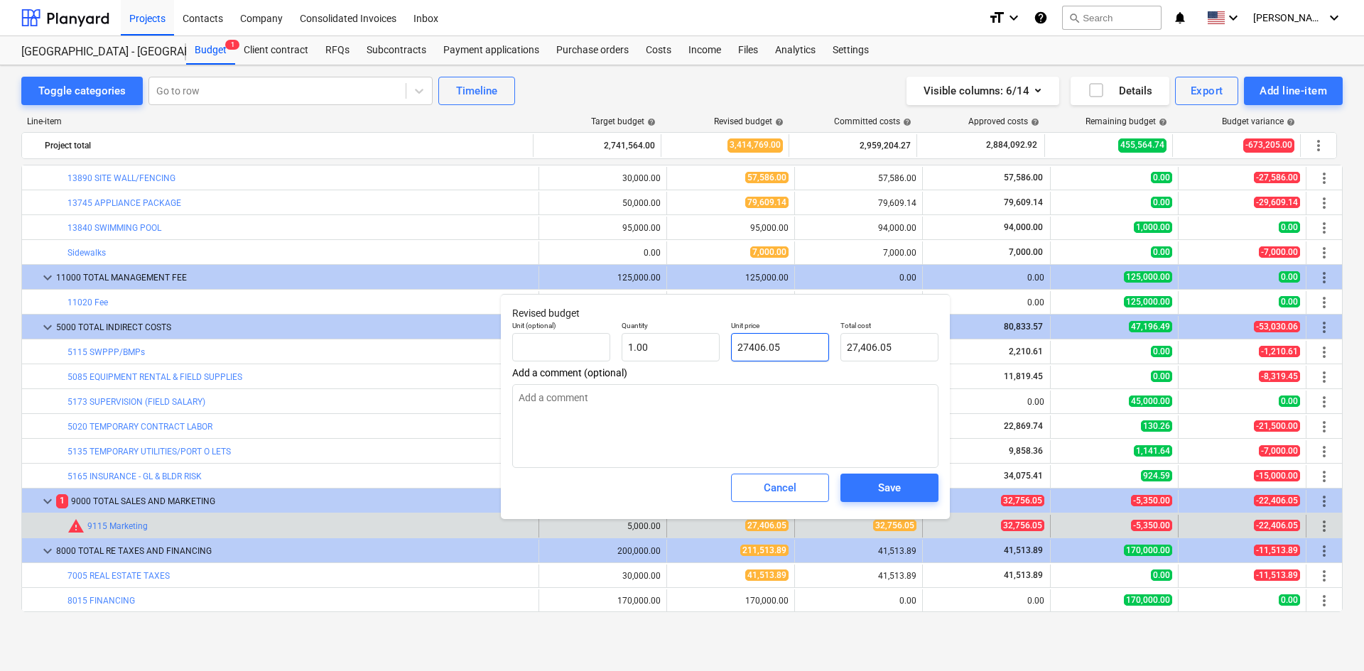
type textarea "x"
type input "3"
type input "3.00"
type textarea "x"
type input "38"
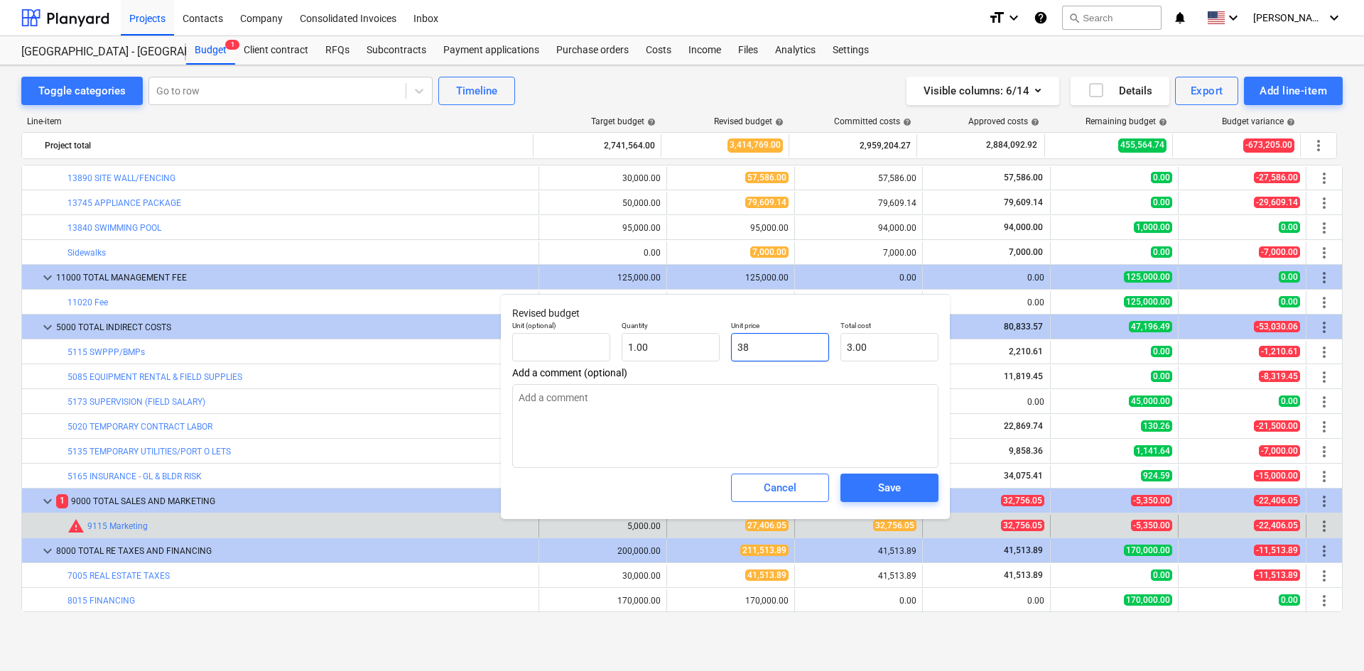
type input "38.00"
type textarea "x"
type input "380"
type input "380.00"
type textarea "x"
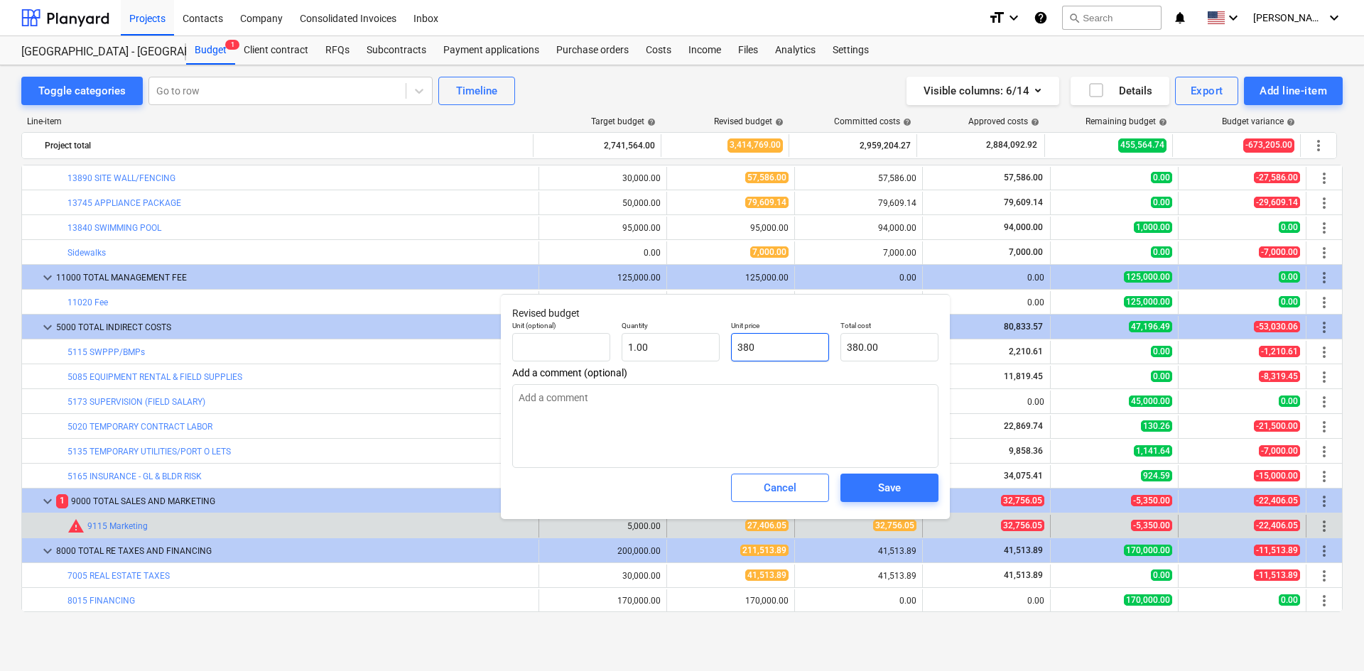
type input "3800"
type input "3,800.00"
type textarea "x"
type input "38000"
type input "38,000.00"
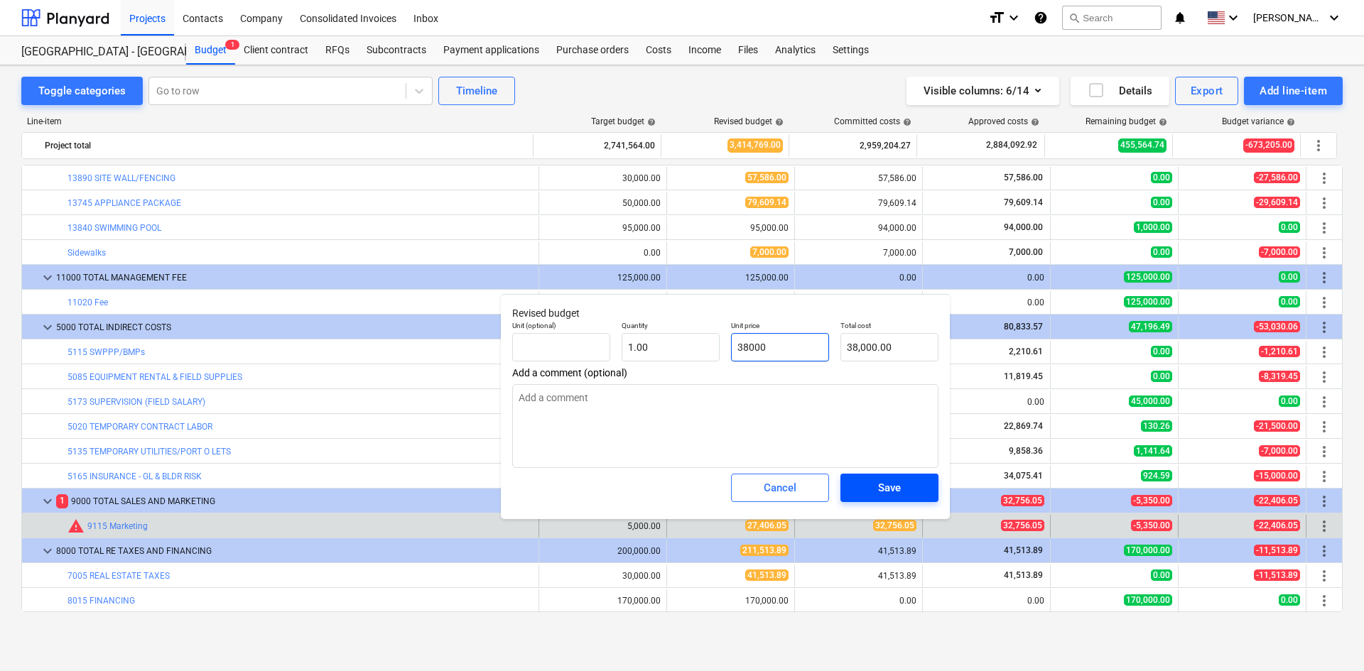
type input "38000"
type textarea "x"
type input "38,000.00"
click at [905, 491] on span "Save" at bounding box center [889, 488] width 64 height 18
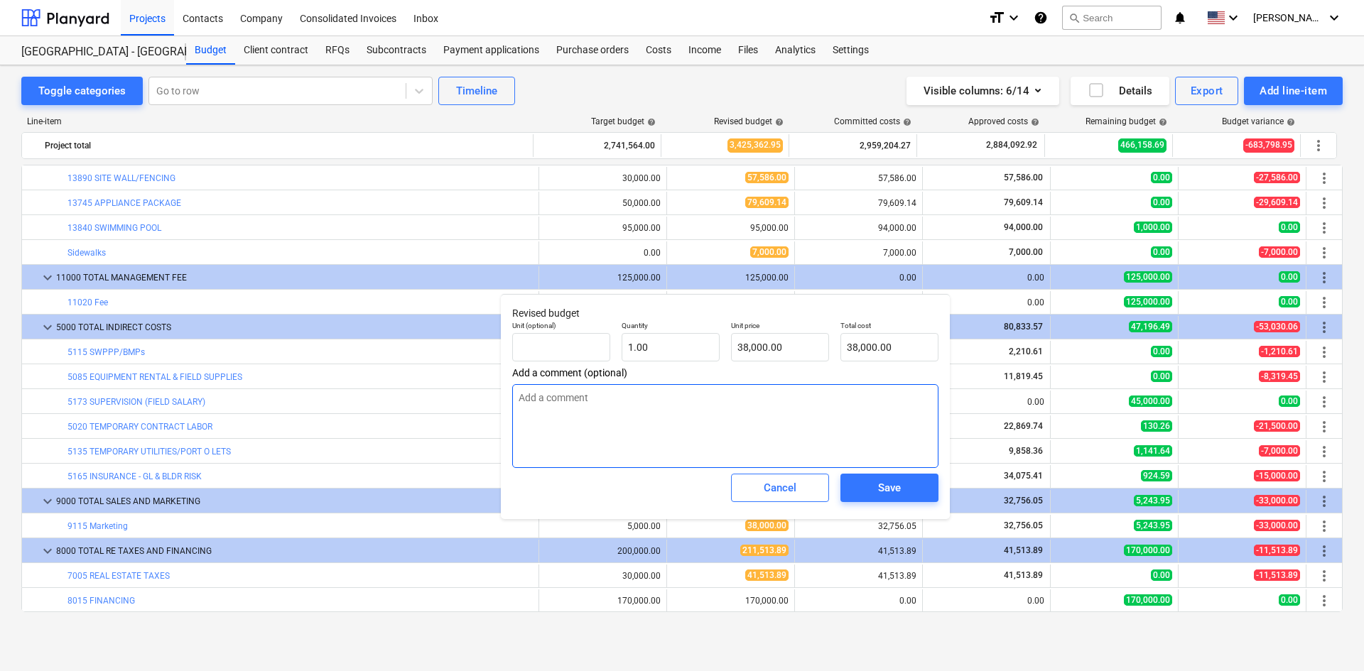
type textarea "x"
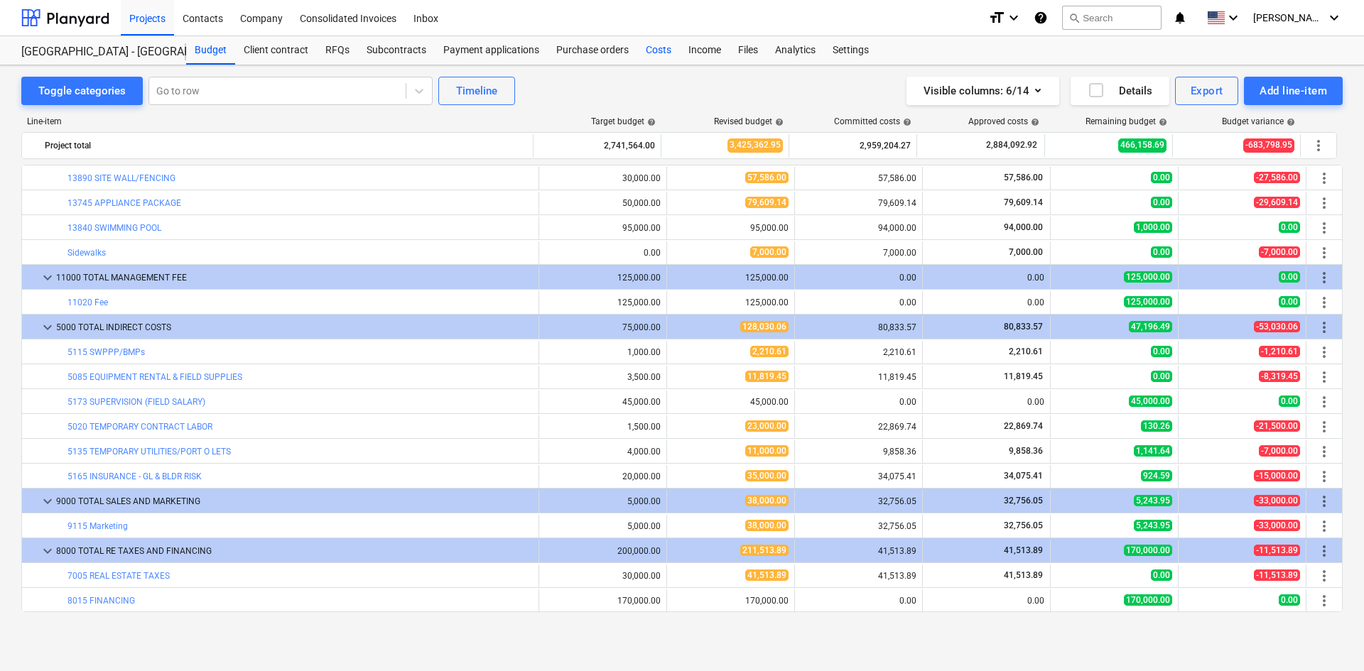
click at [648, 58] on div "Costs" at bounding box center [658, 50] width 43 height 28
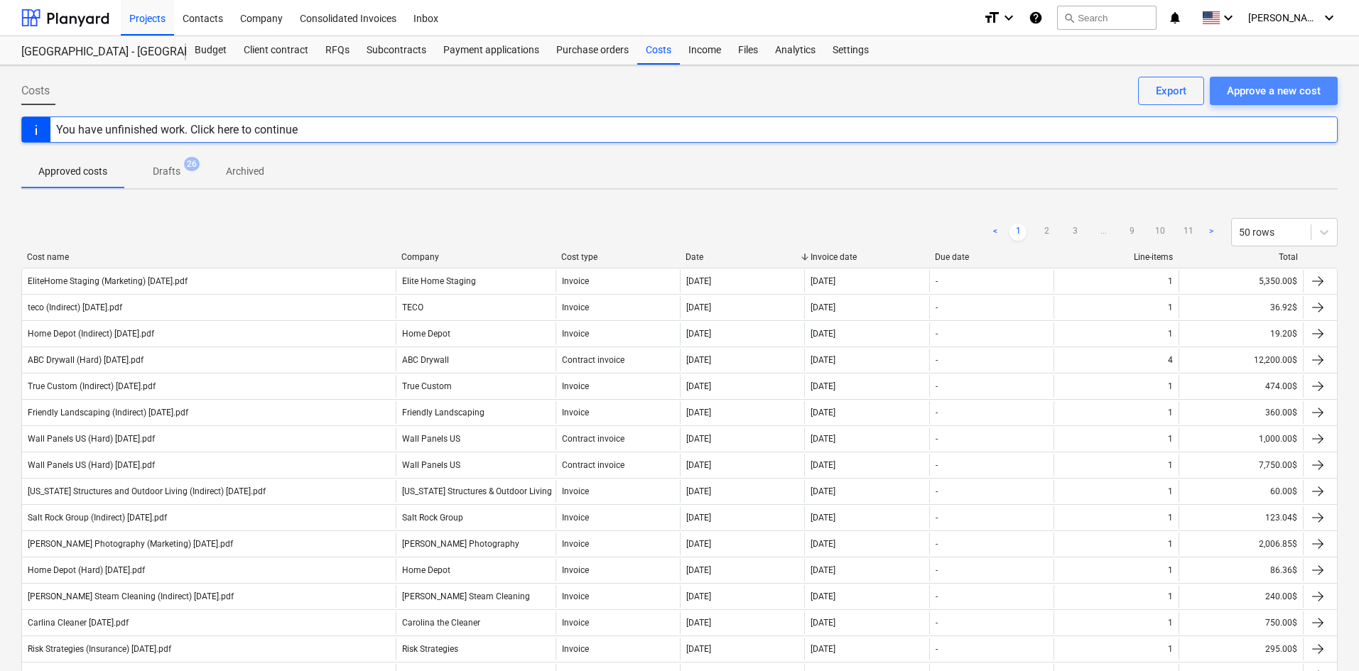
click at [1264, 91] on div "Approve a new cost" at bounding box center [1274, 91] width 94 height 18
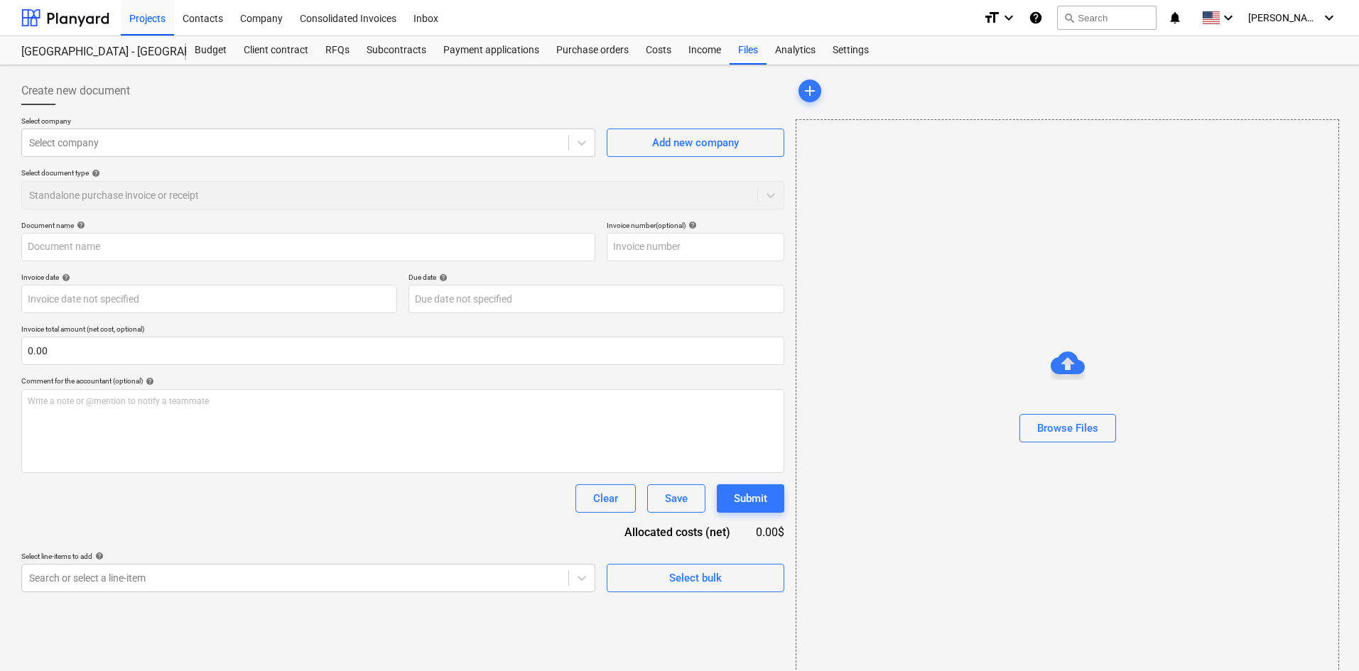
click at [146, 158] on div "Select company Select company Add new company Select document type help Standal…" at bounding box center [402, 169] width 763 height 104
click at [189, 138] on div at bounding box center [295, 143] width 532 height 14
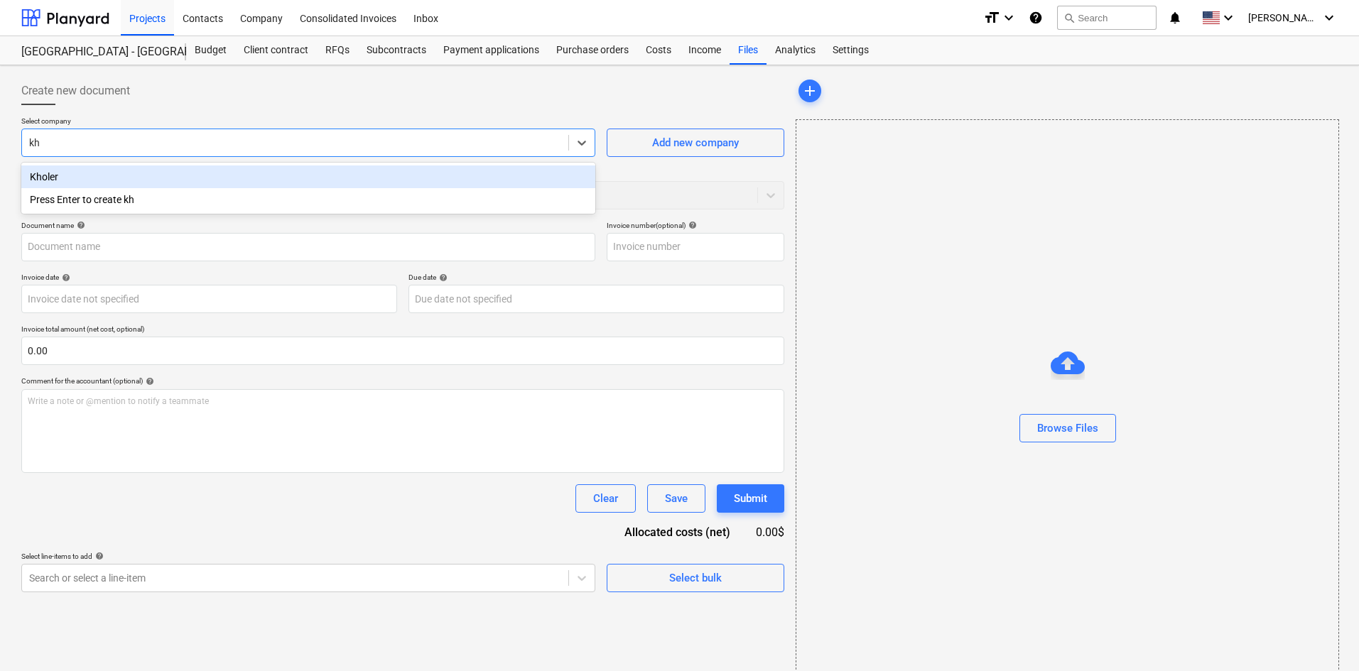
type input "kho"
click at [214, 188] on div "Kholer" at bounding box center [308, 177] width 574 height 23
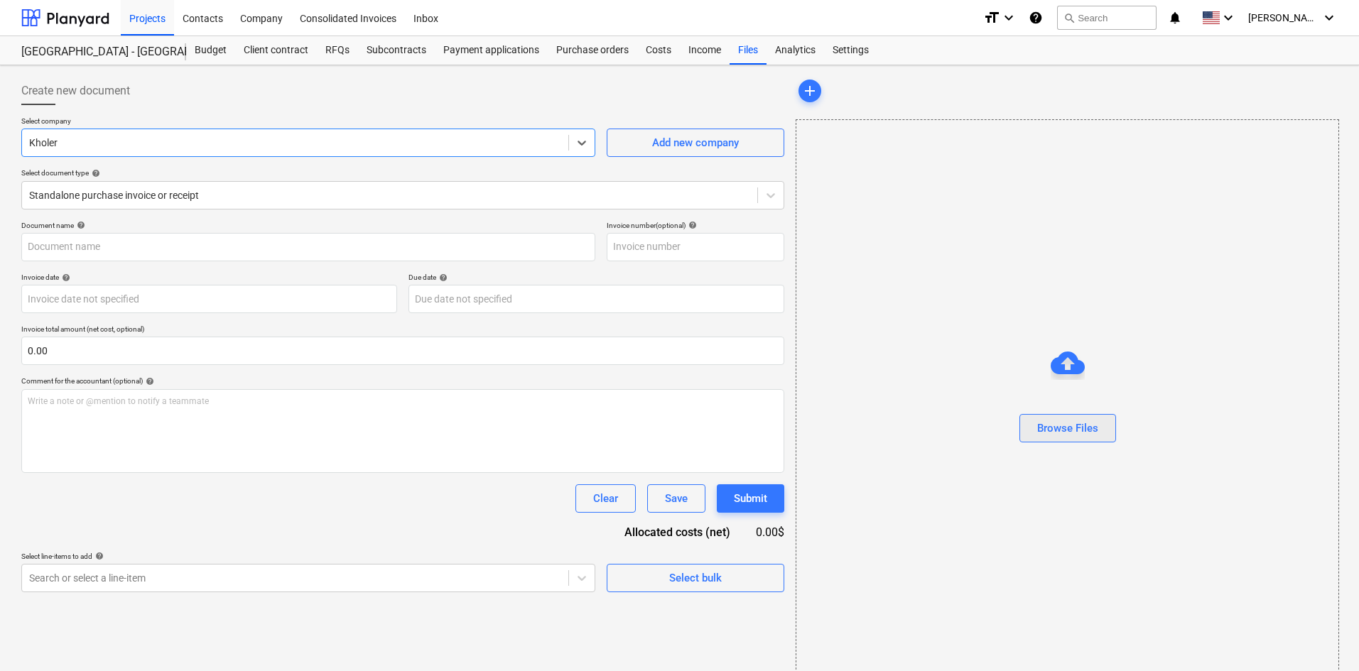
click at [1077, 427] on div "Browse Files" at bounding box center [1067, 428] width 61 height 18
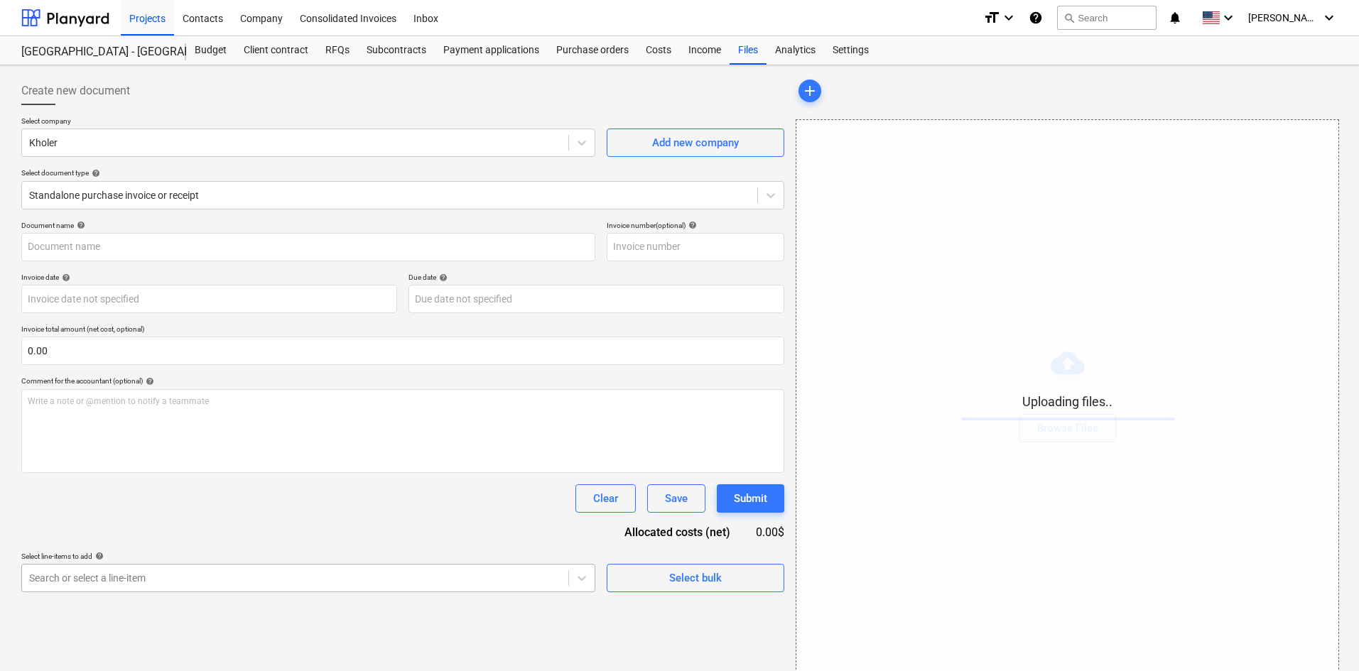
click at [364, 570] on body "Projects Contacts Company Consolidated Invoices Inbox format_size keyboard_arro…" at bounding box center [679, 335] width 1359 height 671
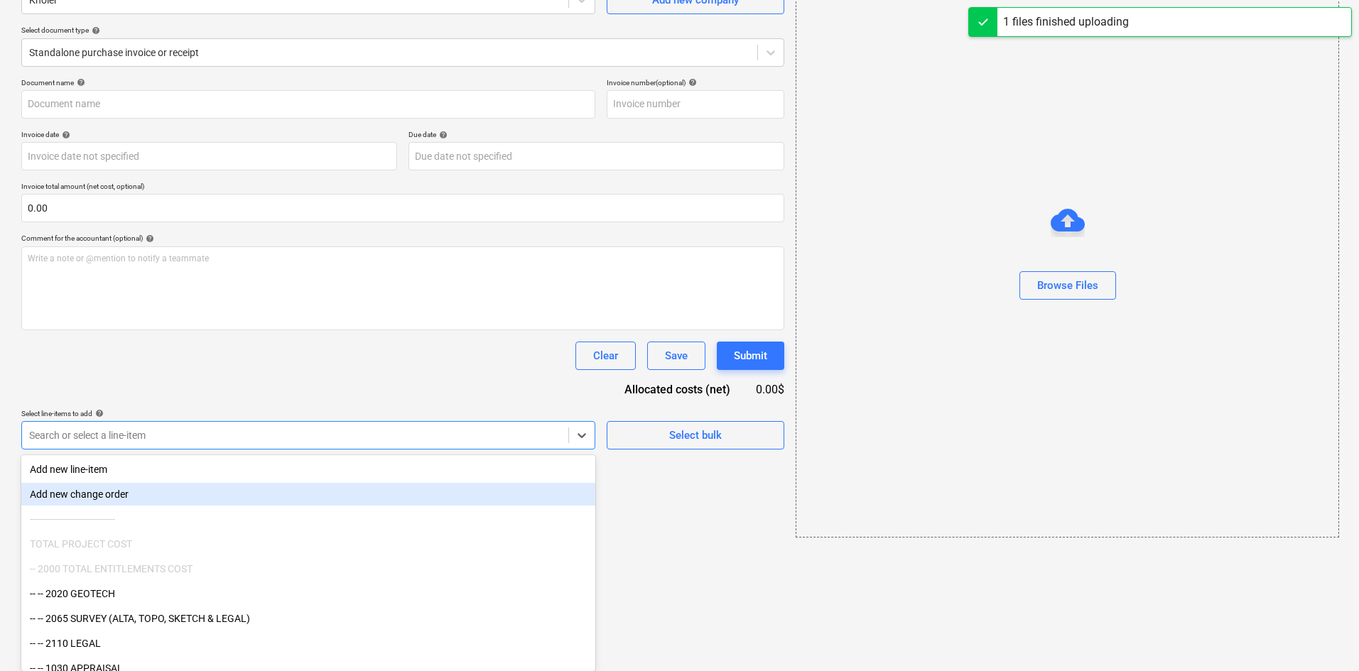
type input "Kohler (Hard) [DATE].pdf"
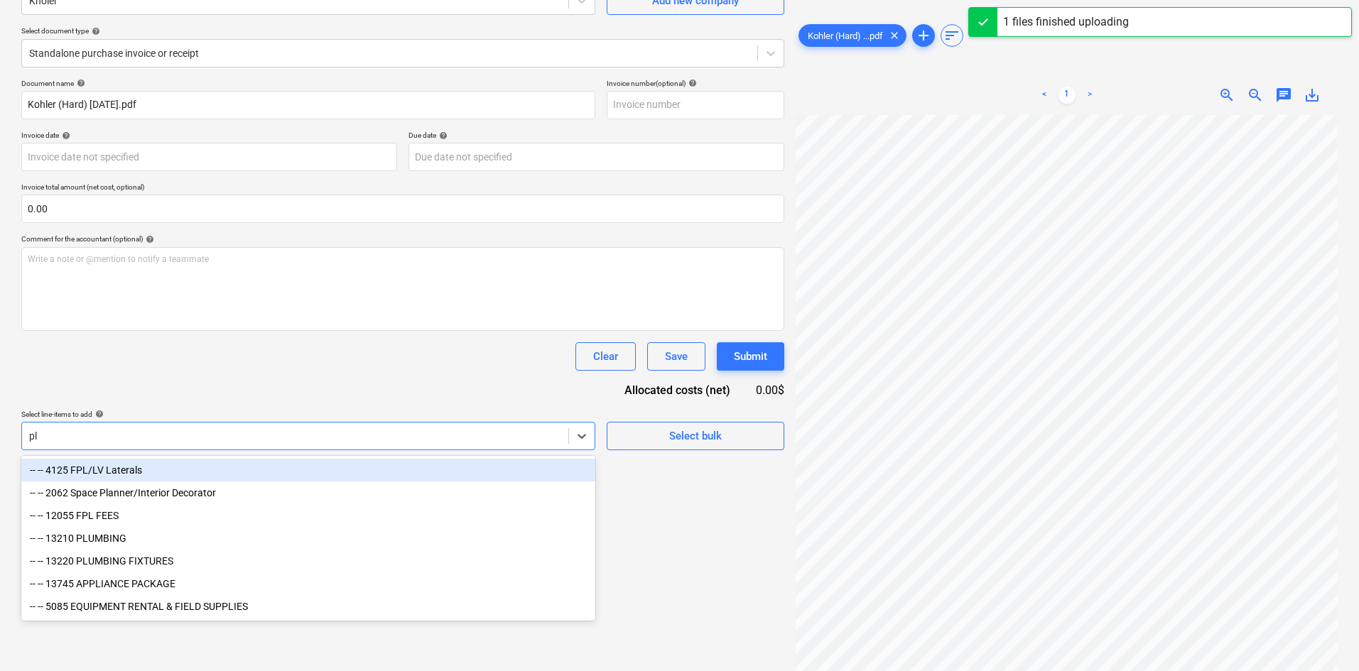
scroll to position [142, 0]
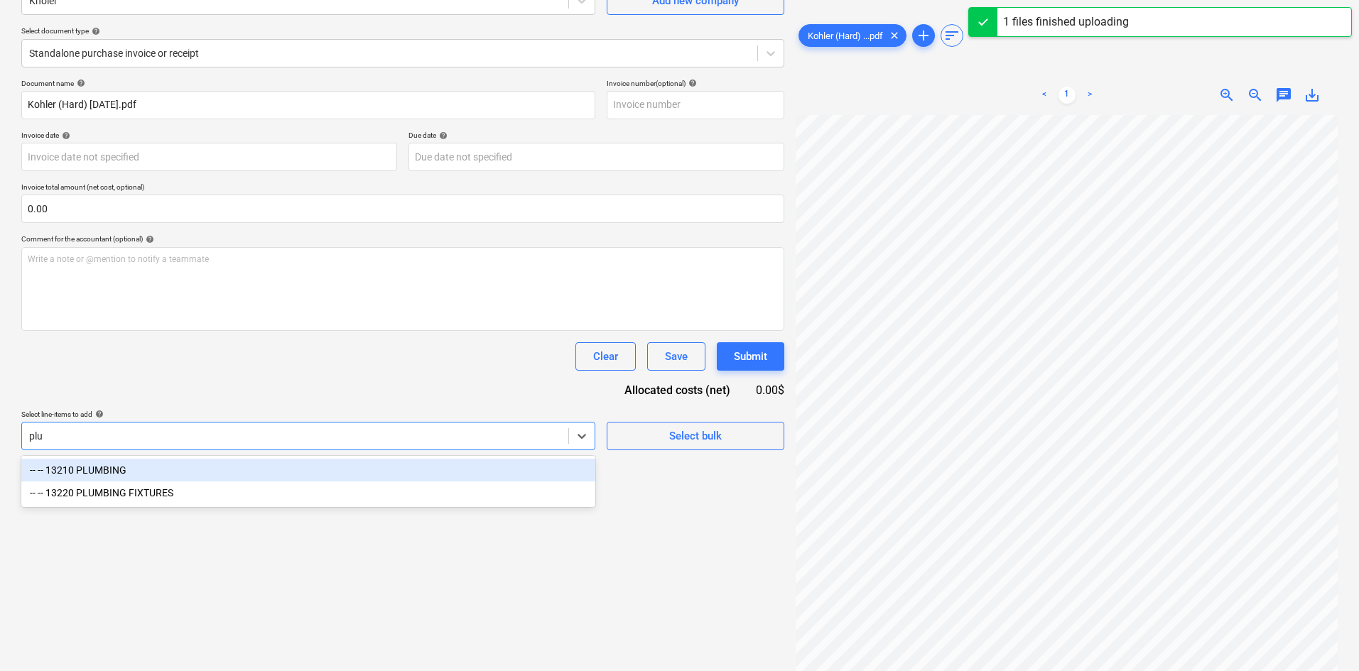
type input "plum"
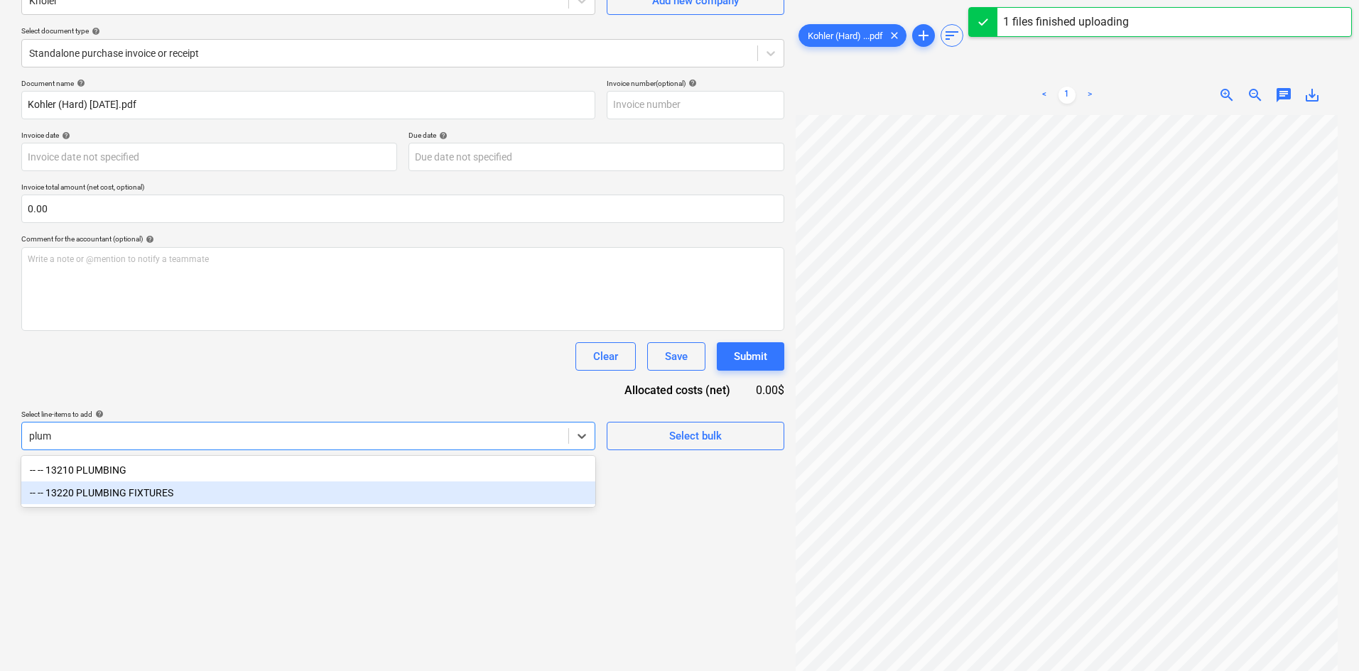
click at [308, 507] on div "-- -- 13210 PLUMBING -- -- 13220 PLUMBING FIXTURES" at bounding box center [308, 481] width 574 height 51
click at [326, 499] on div "-- -- 13220 PLUMBING FIXTURES" at bounding box center [308, 493] width 574 height 23
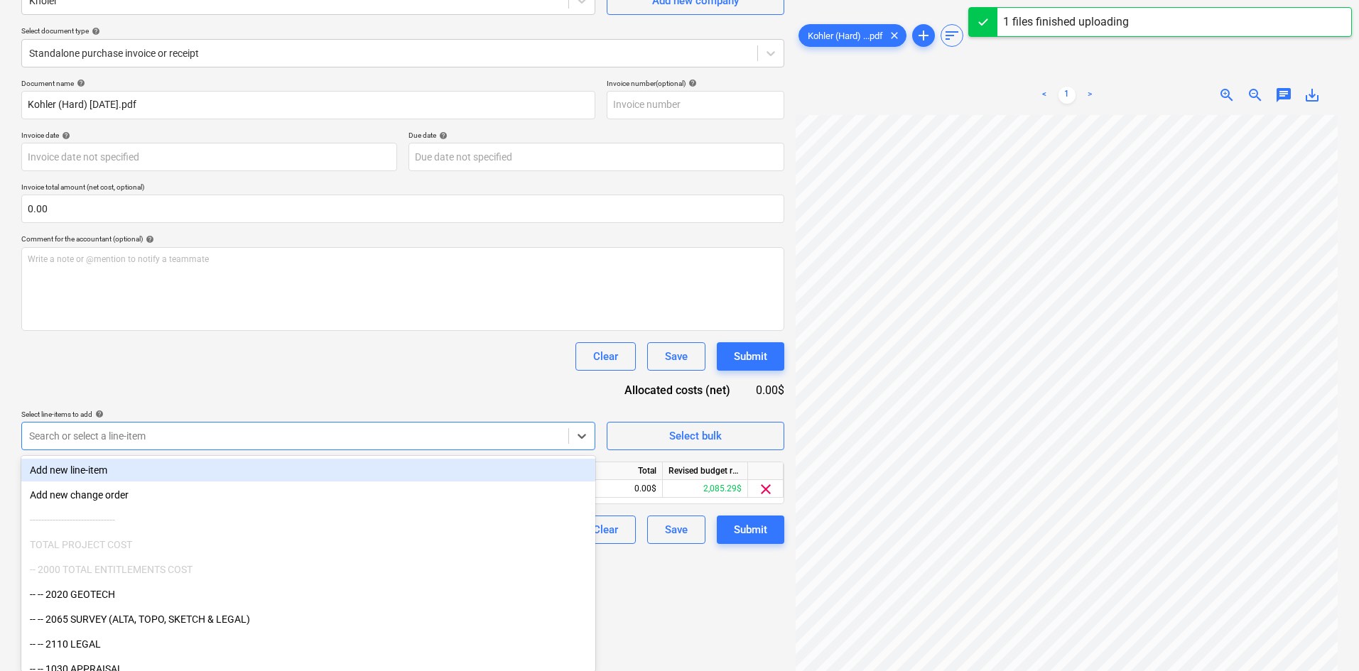
click at [391, 384] on div "Document name help [PERSON_NAME] (Hard) [DATE].pdf Invoice number (optional) he…" at bounding box center [402, 311] width 763 height 465
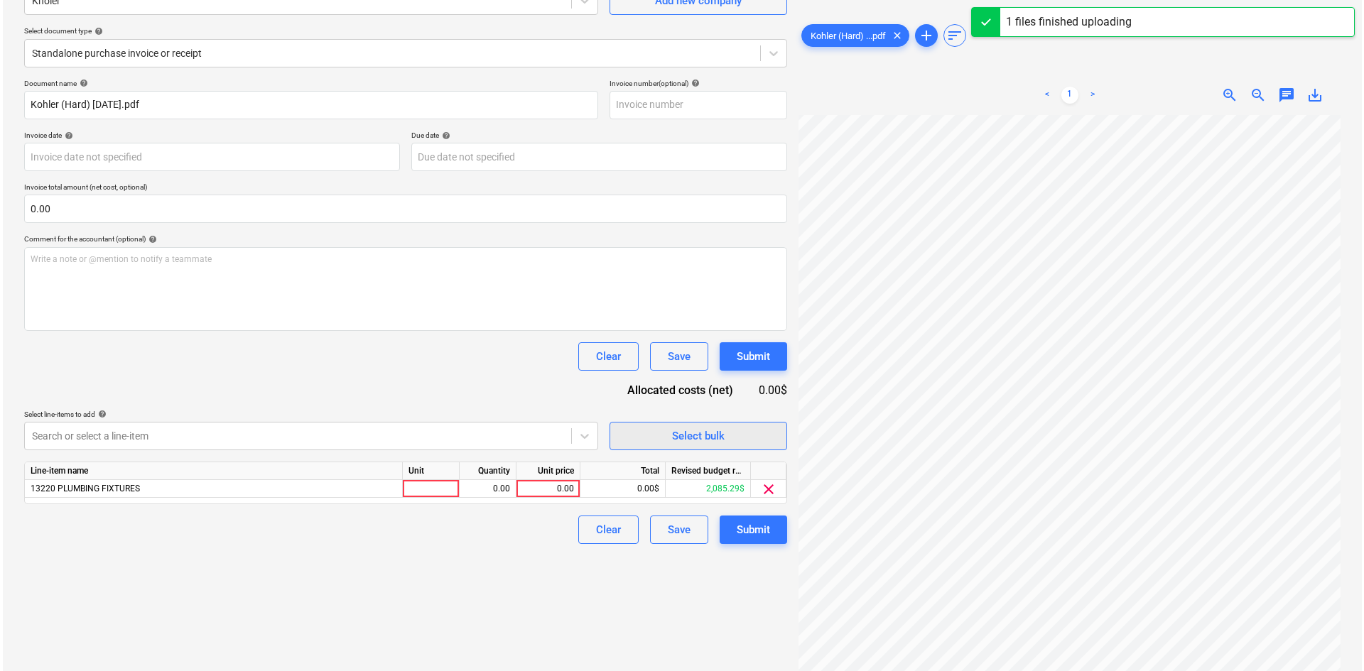
scroll to position [180, 118]
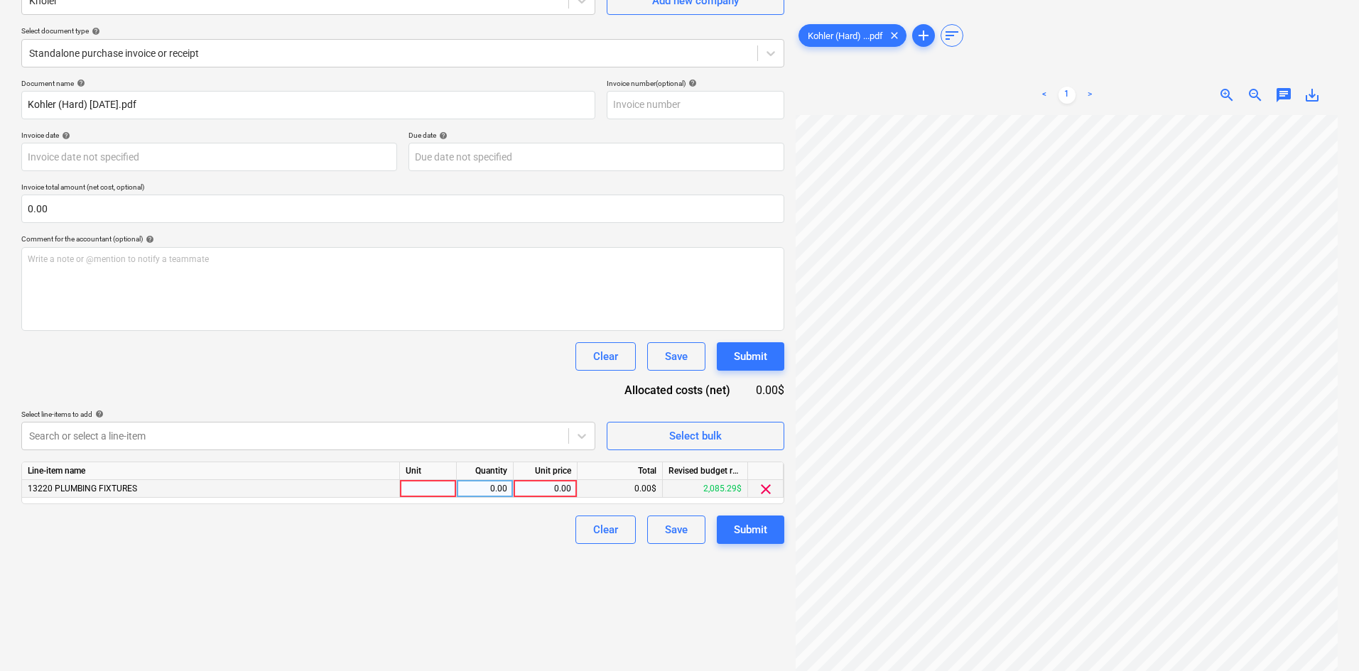
click at [534, 487] on div "0.00" at bounding box center [545, 489] width 52 height 18
type input "48.33"
click at [446, 536] on div "Clear Save Submit" at bounding box center [402, 530] width 763 height 28
click at [740, 529] on div "Submit" at bounding box center [750, 530] width 33 height 18
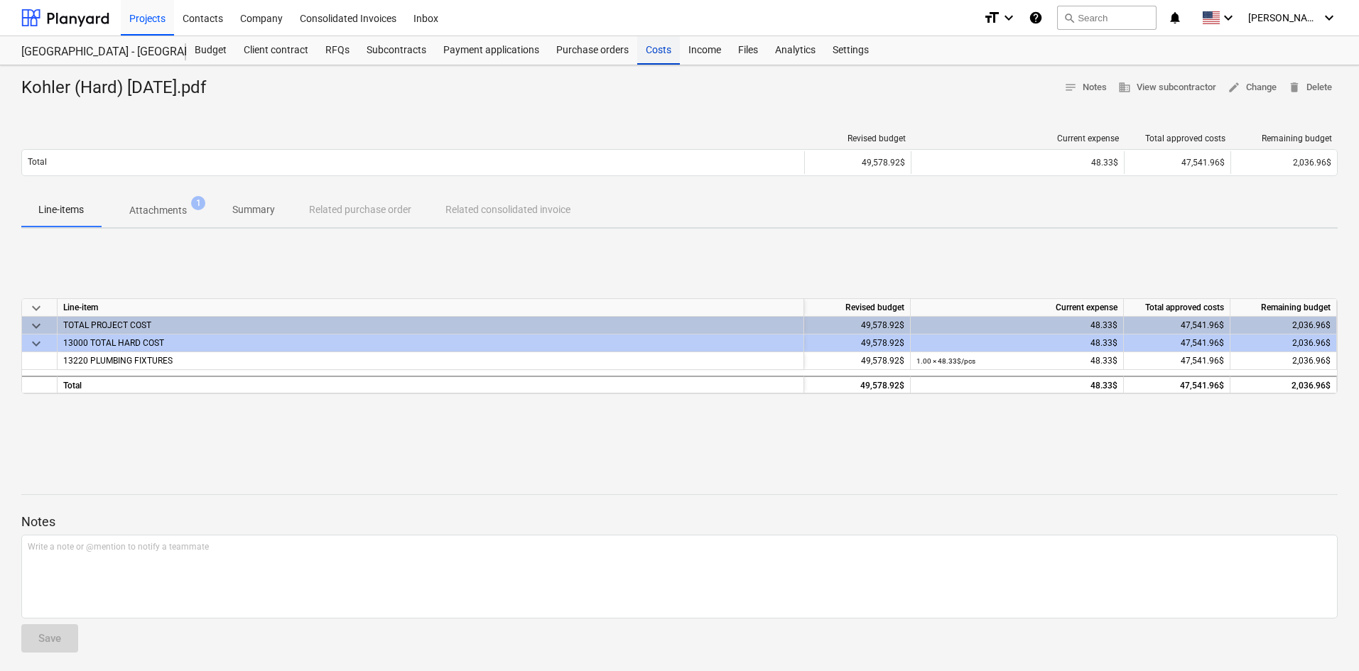
click at [659, 53] on div "Costs" at bounding box center [658, 50] width 43 height 28
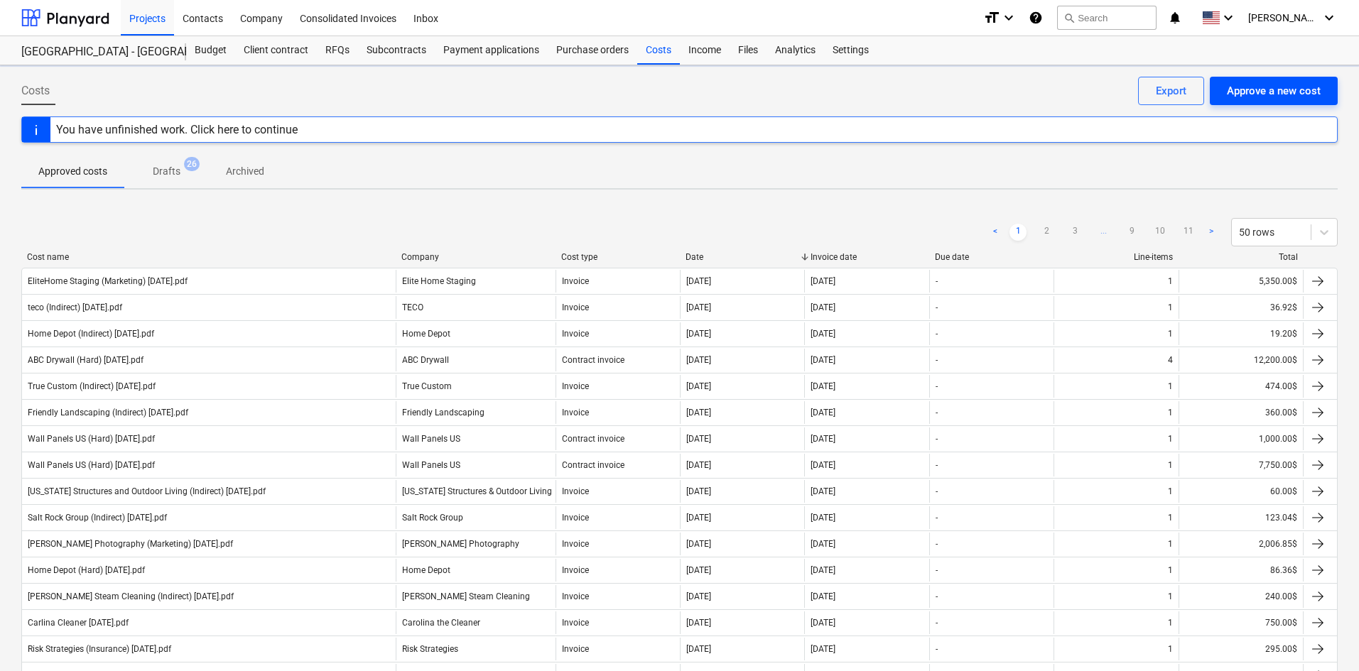
click at [1272, 102] on button "Approve a new cost" at bounding box center [1274, 91] width 128 height 28
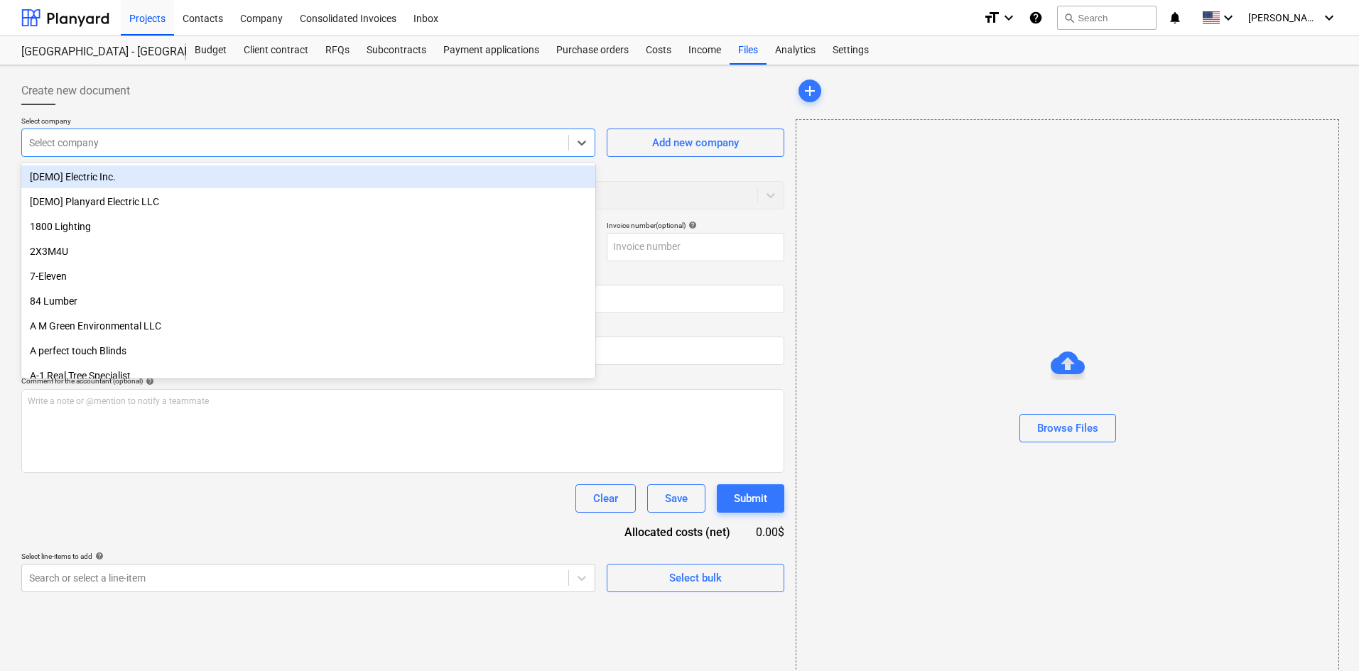
click at [264, 144] on div at bounding box center [295, 143] width 532 height 14
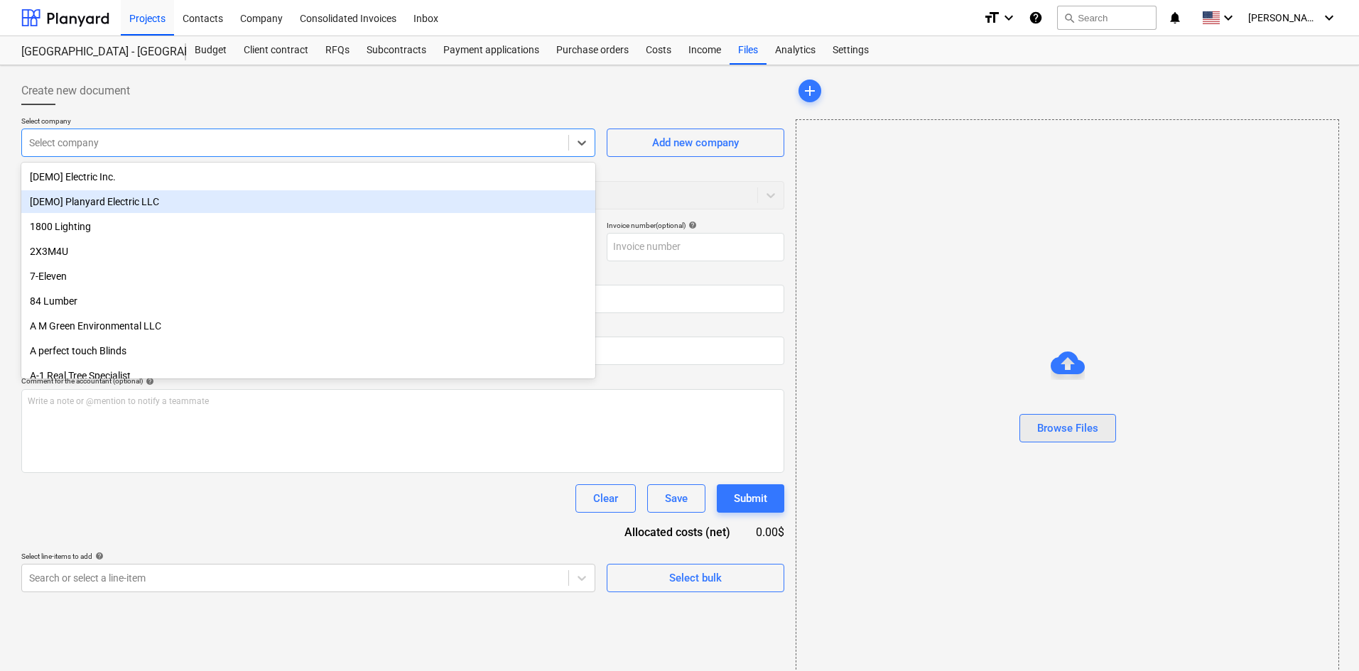
click at [1083, 421] on div "Browse Files" at bounding box center [1067, 428] width 61 height 18
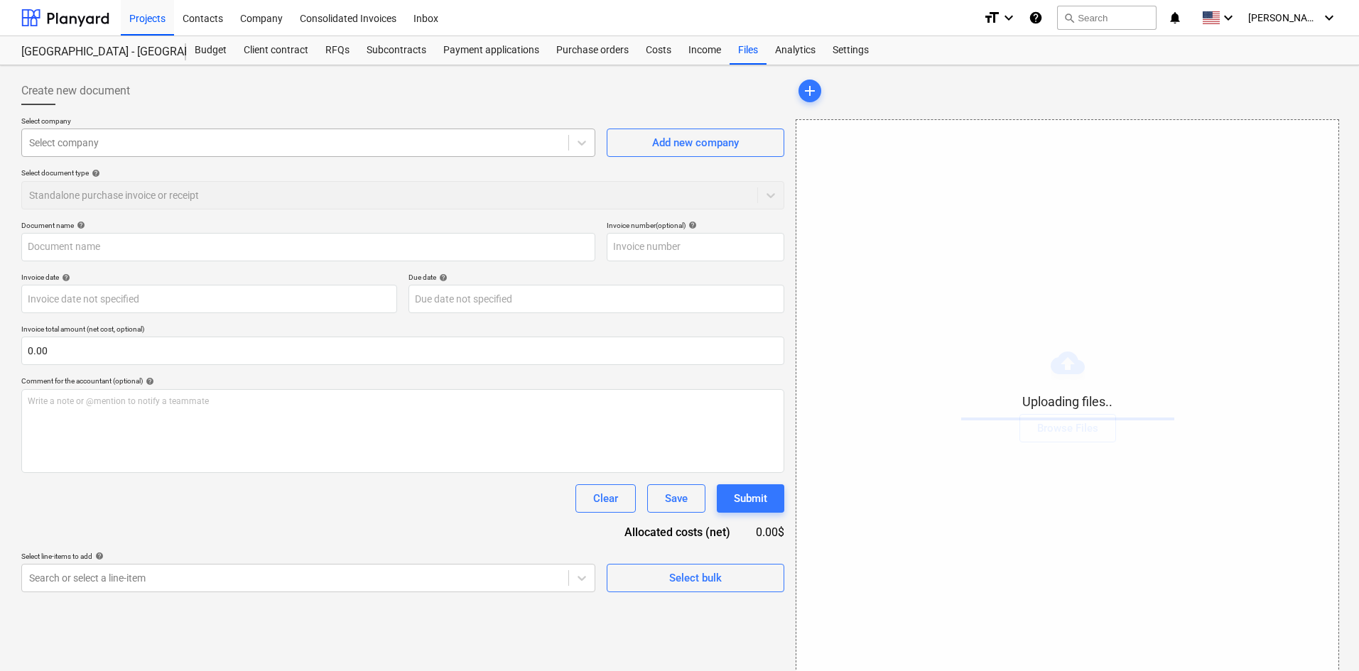
click at [114, 148] on div at bounding box center [295, 143] width 532 height 14
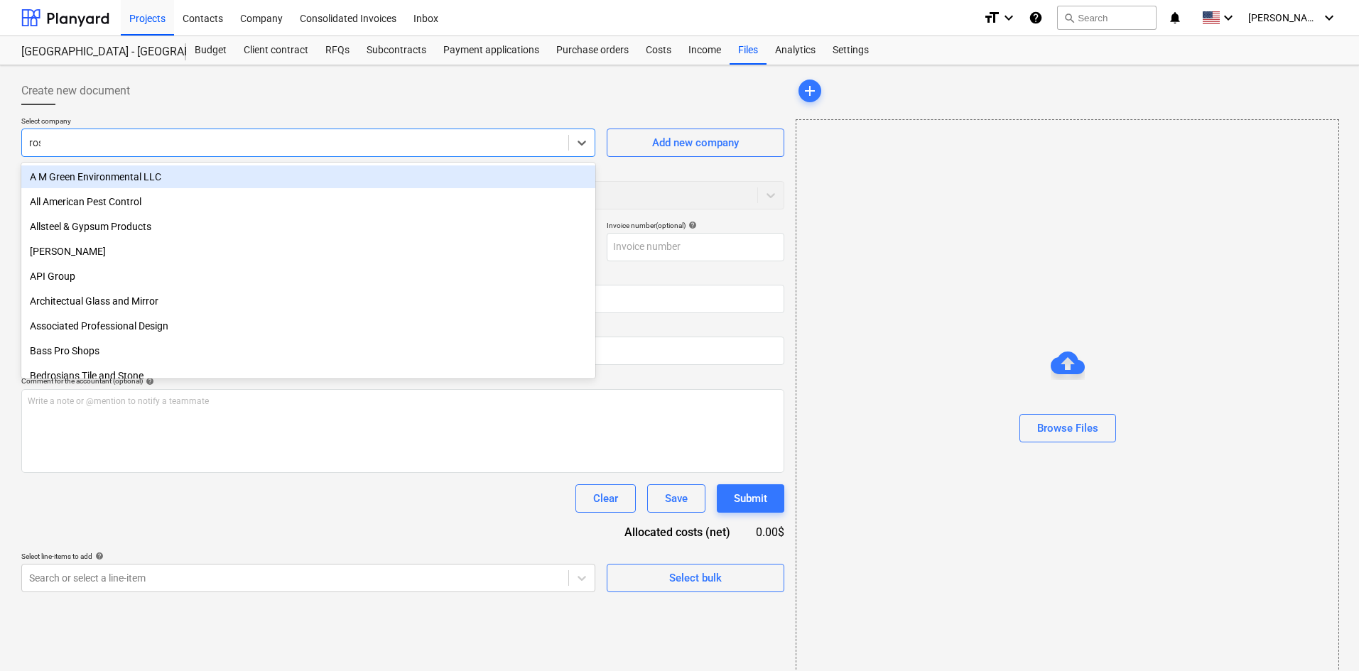
type input "[PERSON_NAME]"
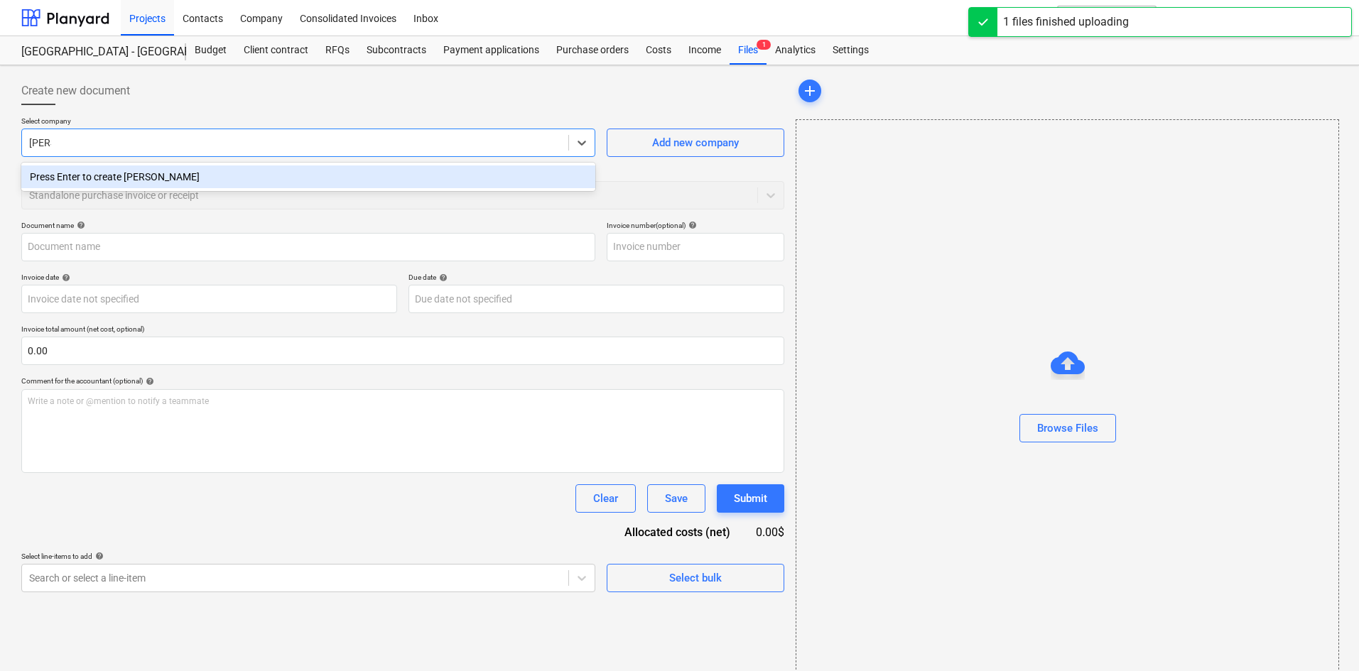
type input "NR Client Services (Hard) [DATE].pdf"
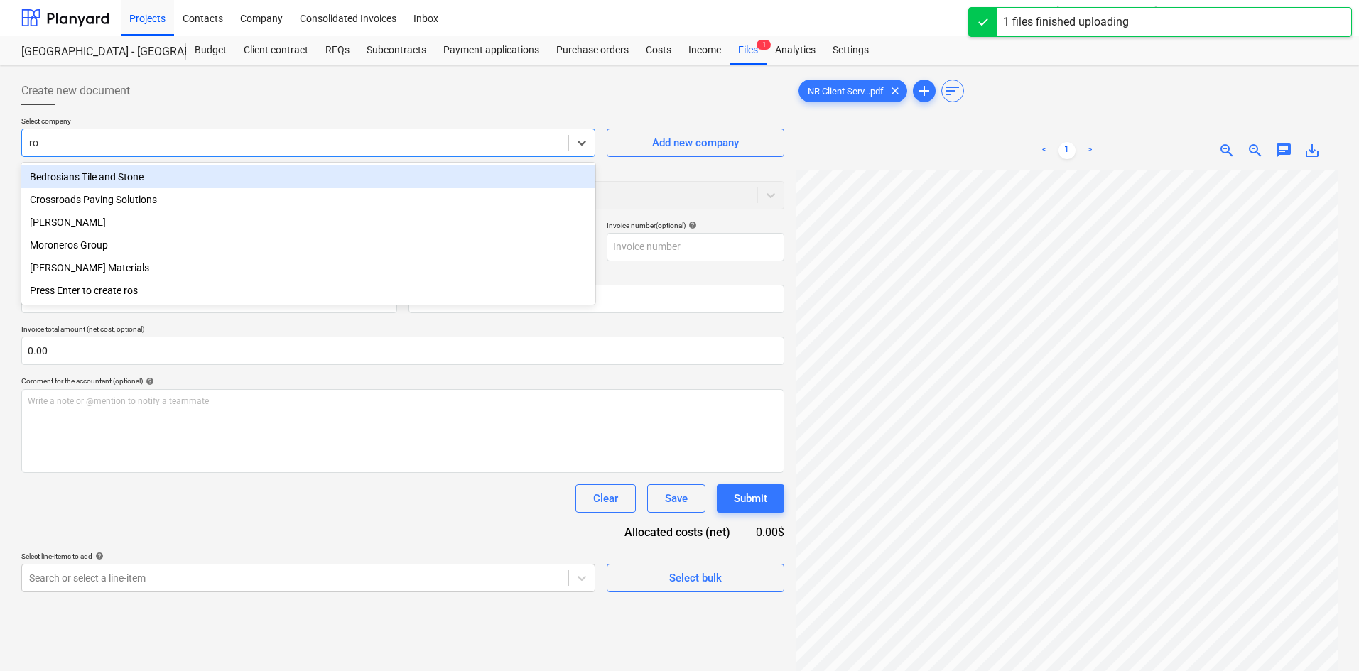
type input "r"
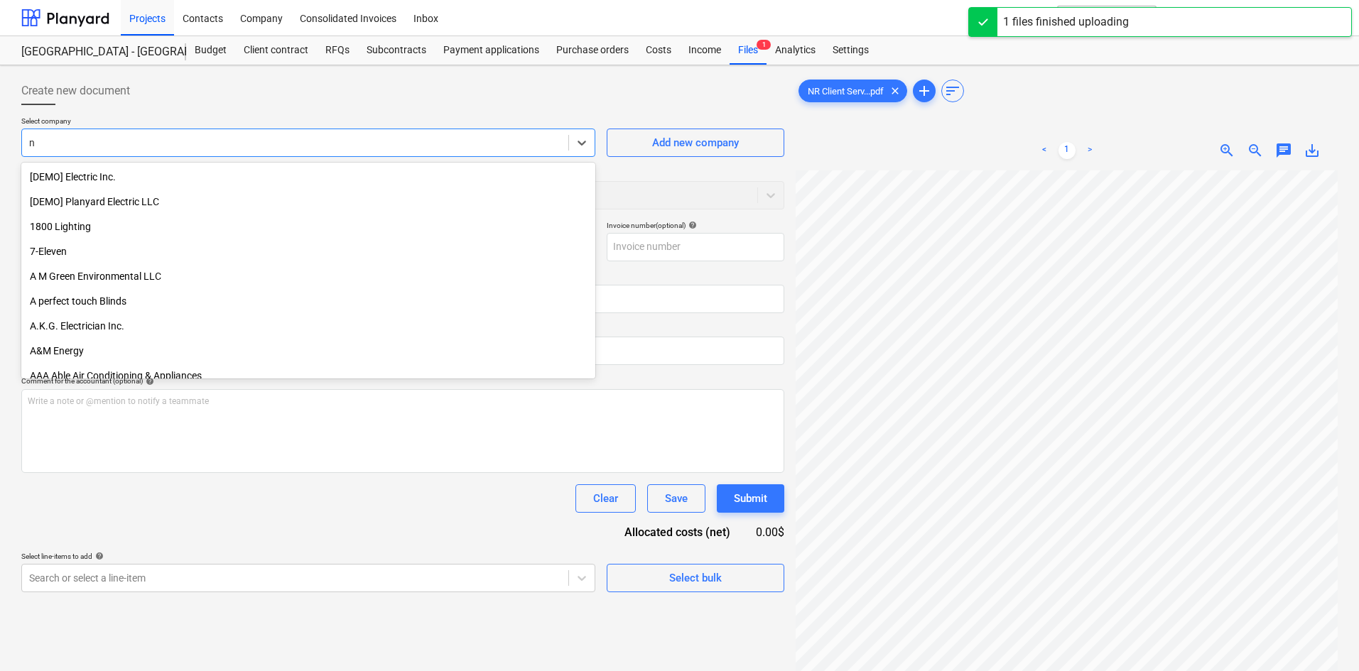
type input "nr"
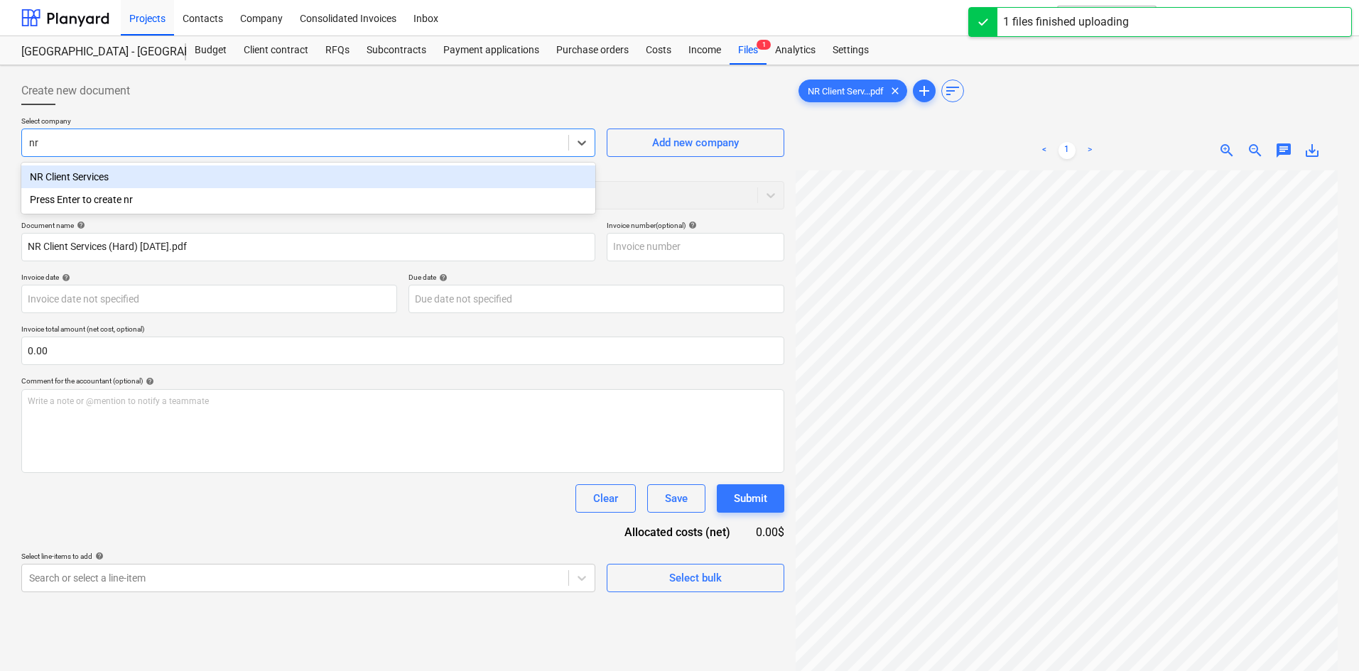
click at [200, 185] on div "NR Client Services" at bounding box center [308, 177] width 574 height 23
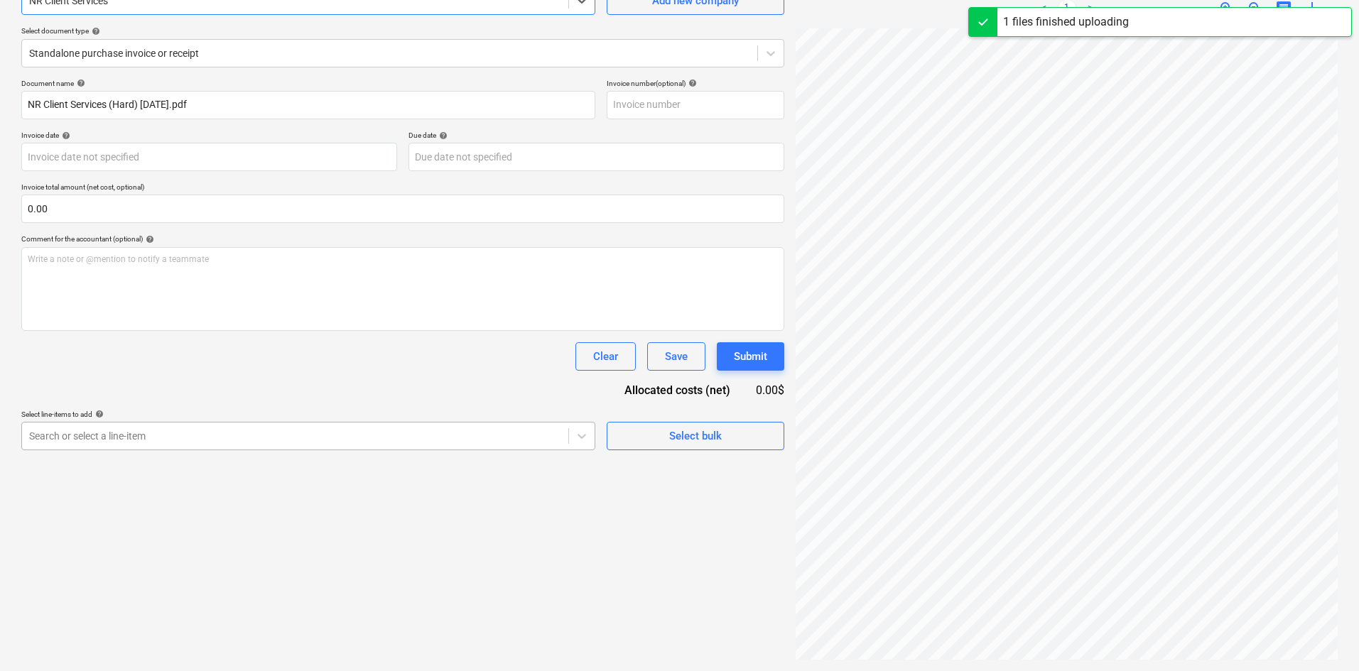
click at [222, 529] on body "Projects Contacts Company Consolidated Invoices Inbox format_size keyboard_arro…" at bounding box center [679, 193] width 1359 height 671
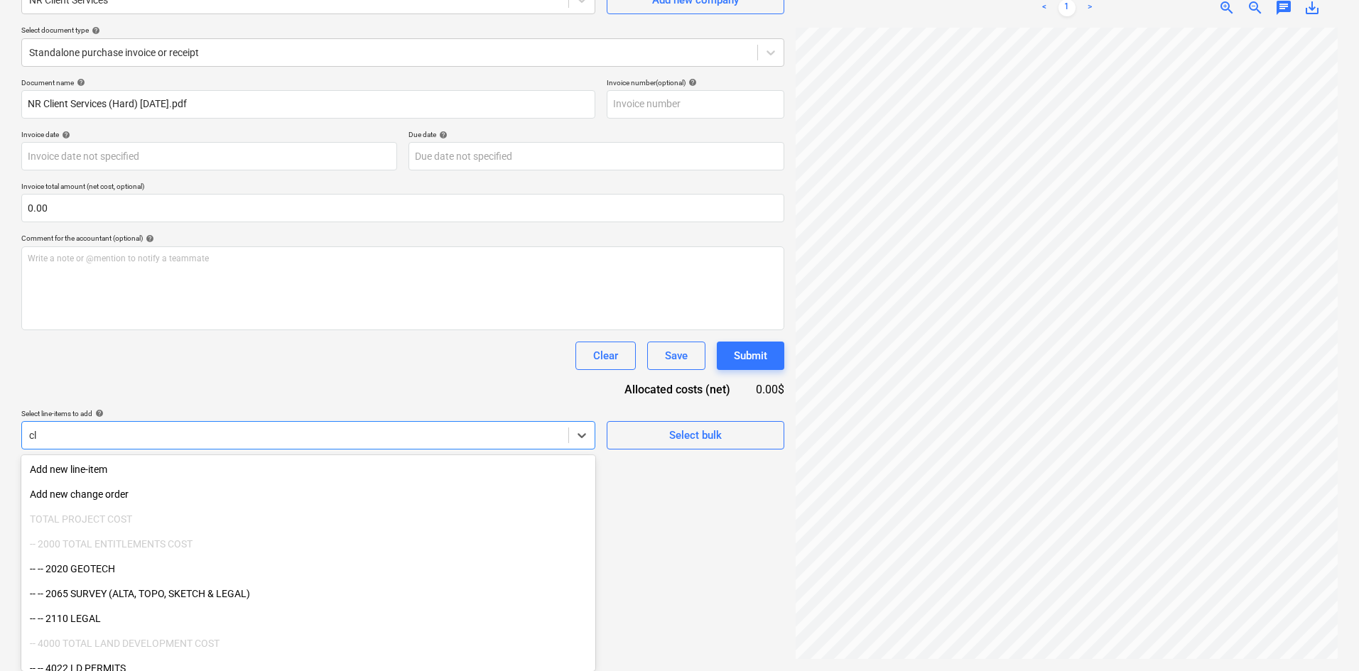
scroll to position [142, 0]
type input "clea"
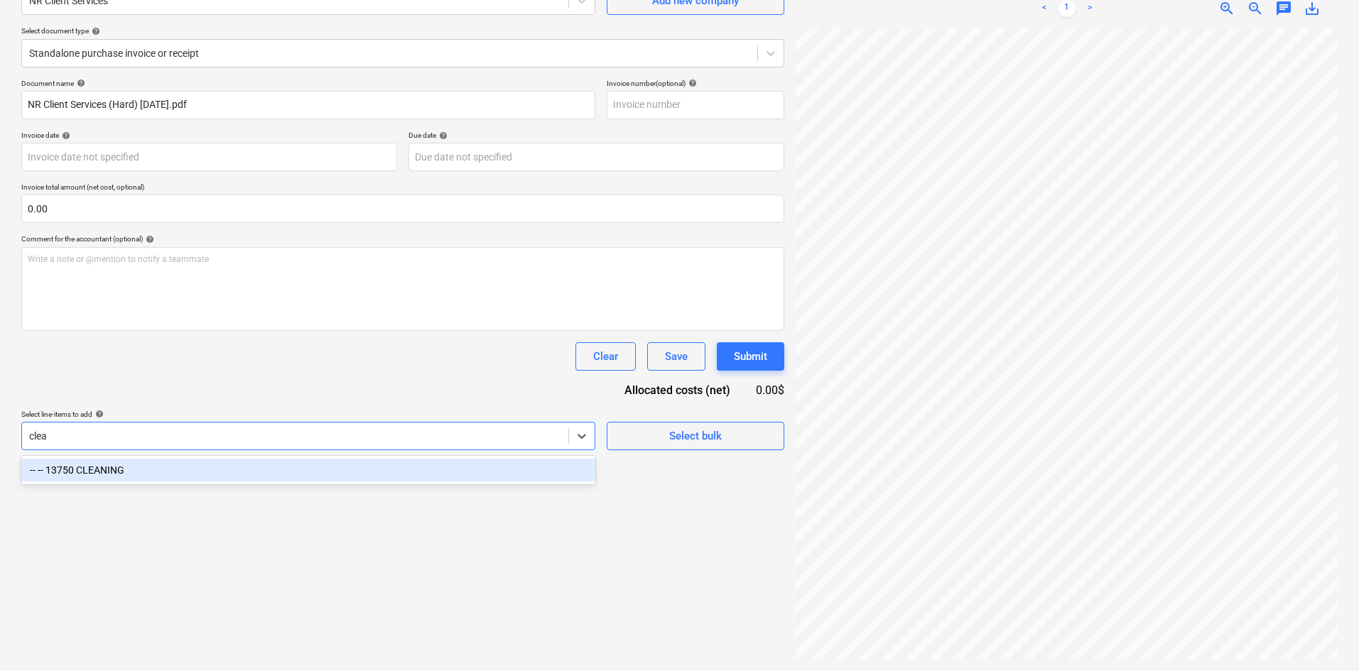
click at [122, 470] on div "-- -- 13750 CLEANING" at bounding box center [308, 470] width 574 height 23
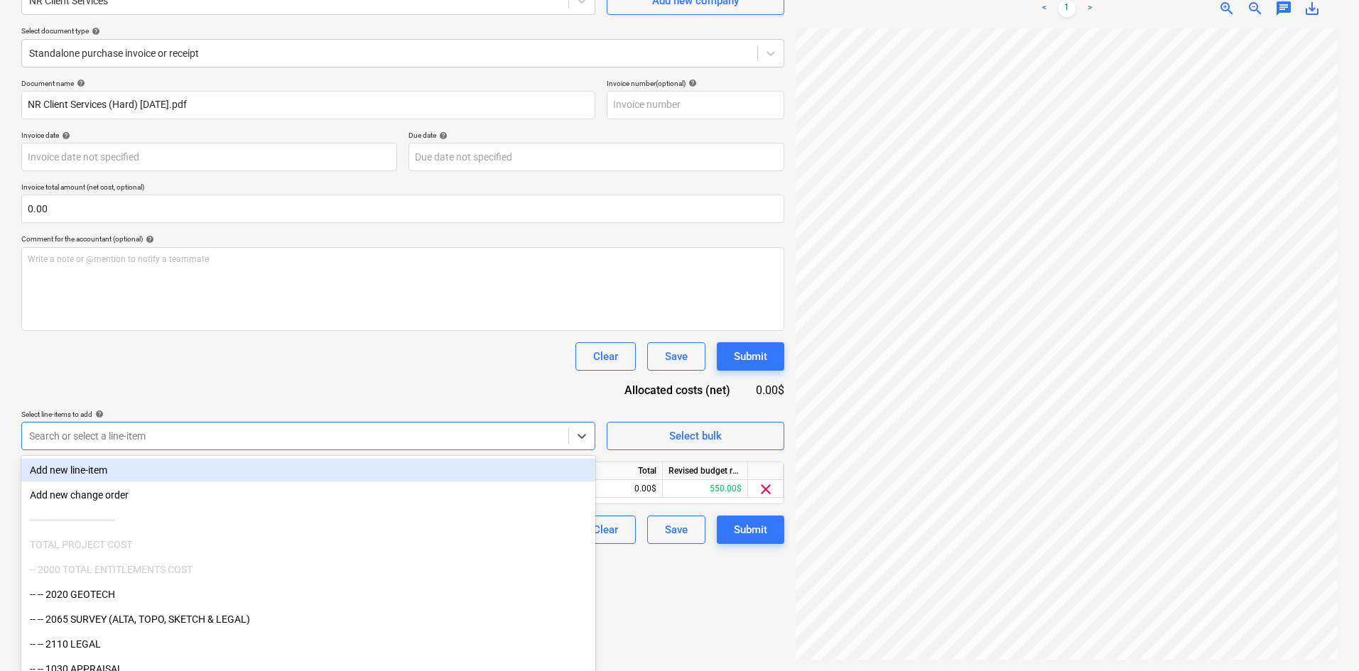
drag, startPoint x: 329, startPoint y: 373, endPoint x: 391, endPoint y: 399, distance: 67.2
click at [330, 373] on div "Document name help NR Client Services (Hard) [DATE].pdf Invoice number (optiona…" at bounding box center [402, 311] width 763 height 465
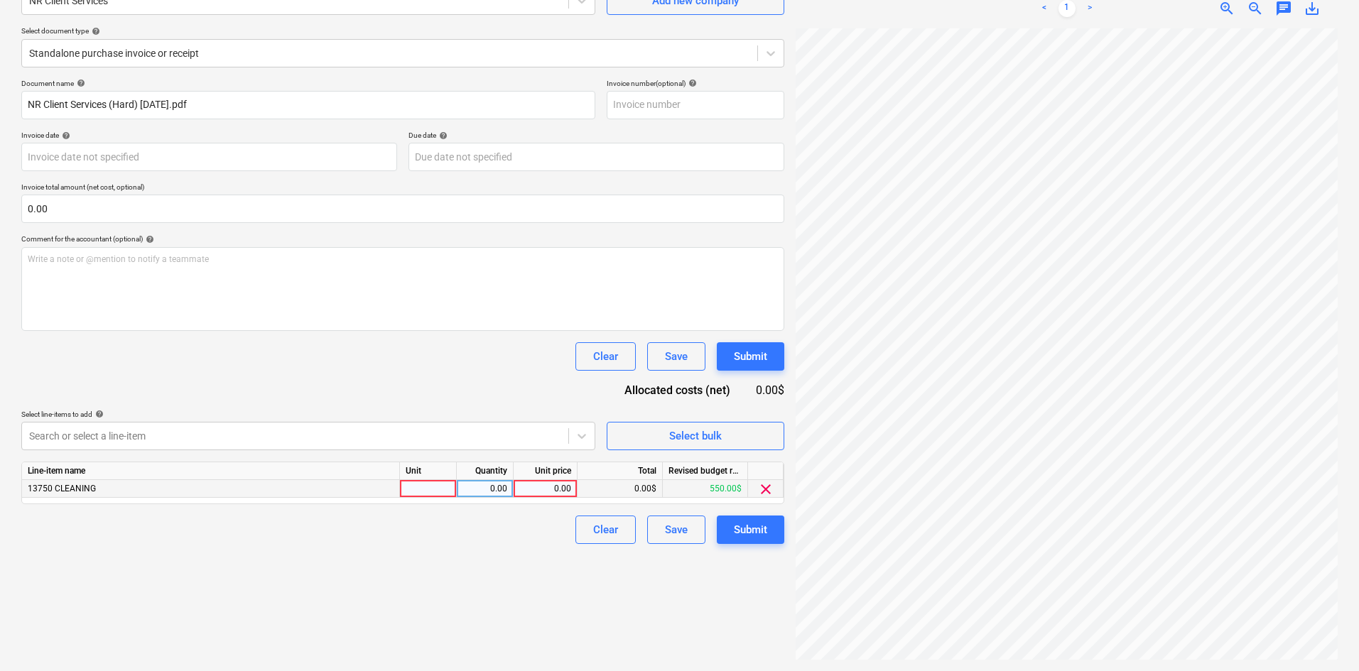
click at [525, 489] on div "0.00" at bounding box center [545, 489] width 52 height 18
click at [560, 490] on div "0.00" at bounding box center [545, 489] width 52 height 18
type input "600"
click at [488, 556] on div "Create new document Select company NR Client Services Add new company Select do…" at bounding box center [403, 297] width 774 height 737
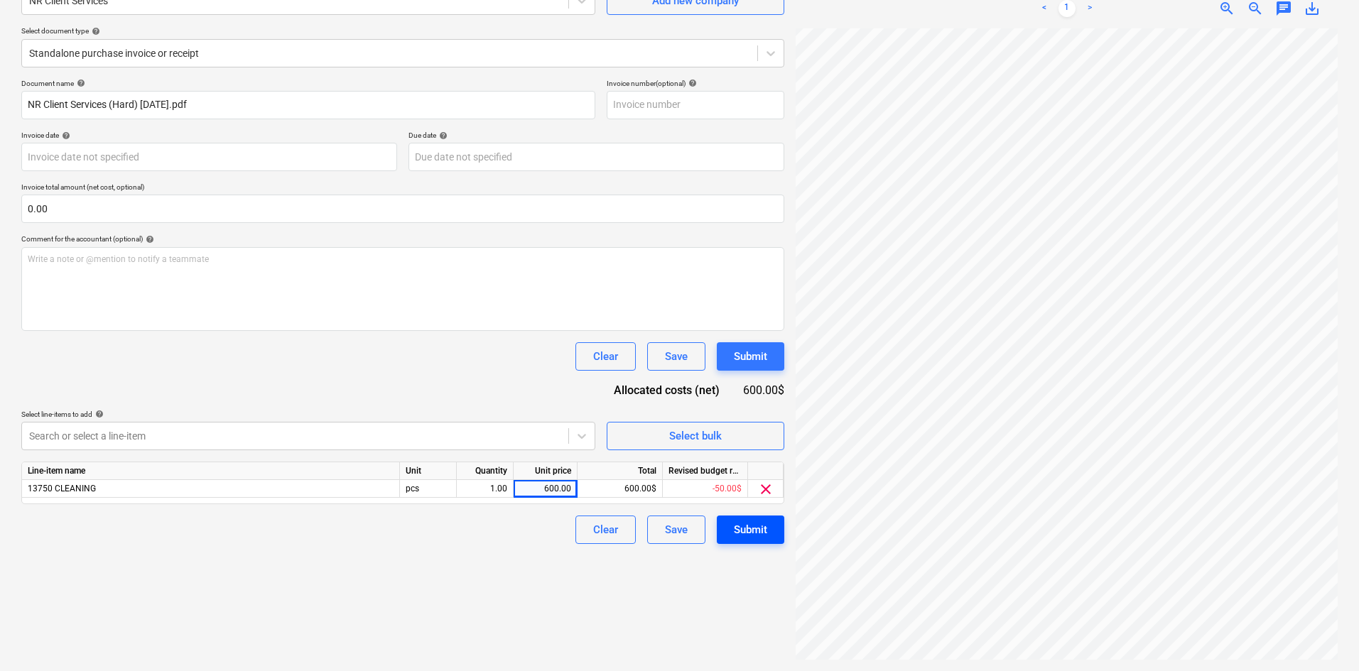
click at [783, 521] on button "Submit" at bounding box center [750, 530] width 67 height 28
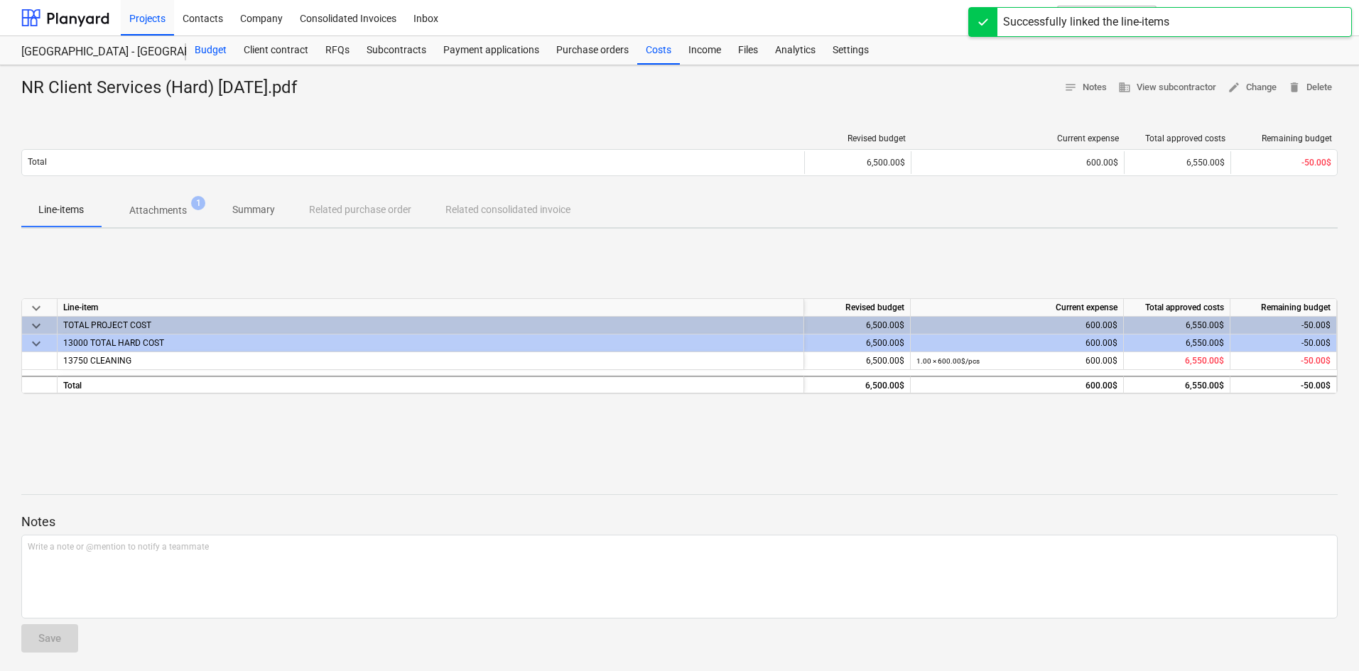
click at [209, 58] on div "Budget" at bounding box center [210, 50] width 49 height 28
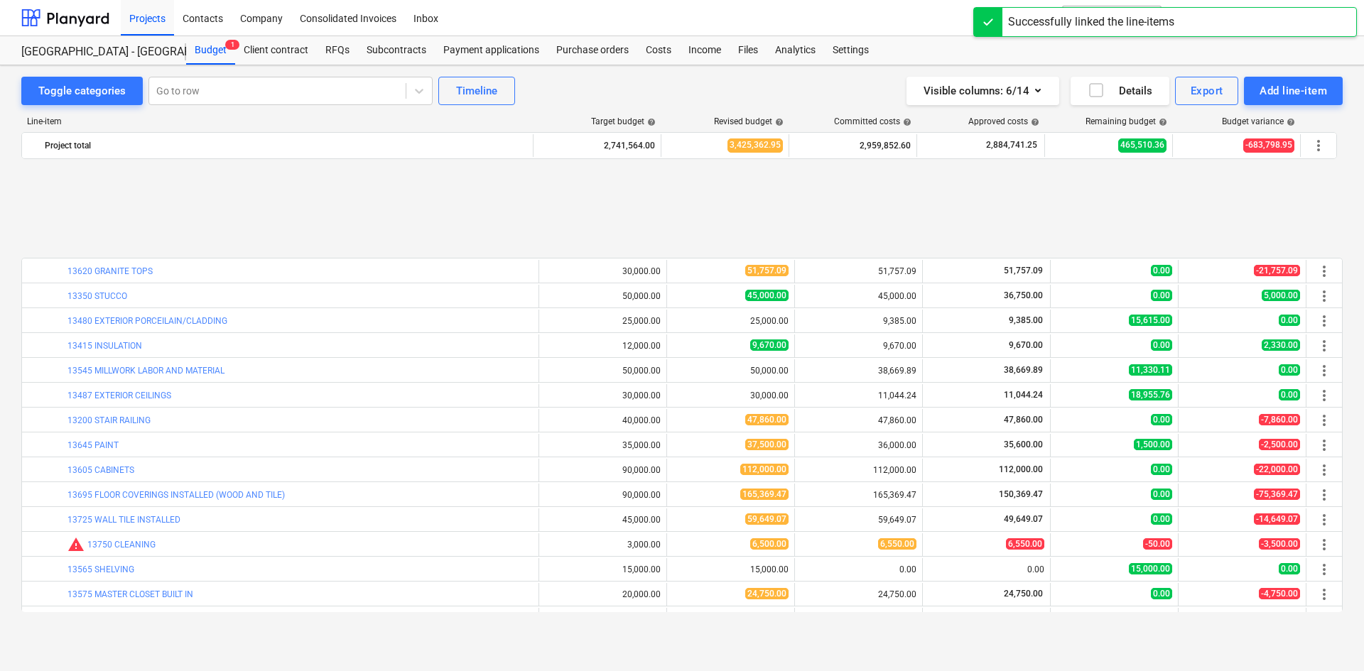
scroll to position [1297, 0]
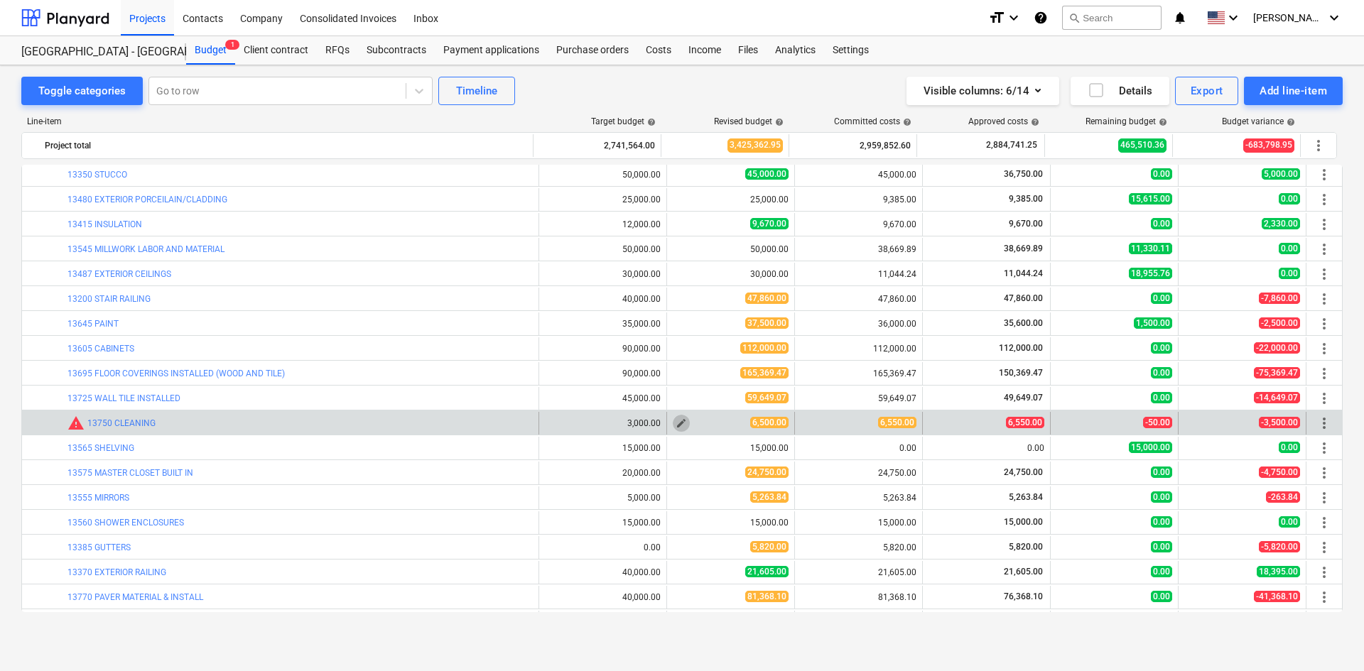
click at [678, 428] on span "edit" at bounding box center [681, 423] width 11 height 11
type textarea "x"
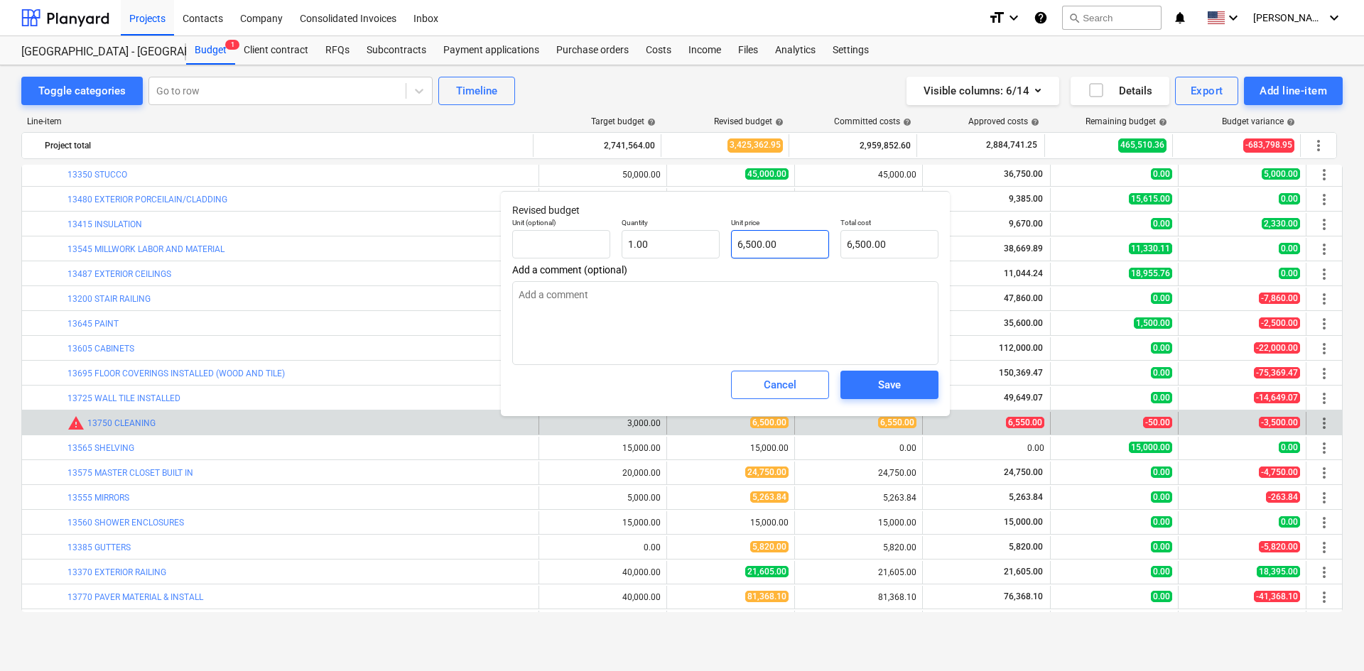
type input "6500"
drag, startPoint x: 786, startPoint y: 236, endPoint x: 659, endPoint y: 247, distance: 127.7
click at [659, 247] on div "Unit (optional) Quantity 1.00 Unit price 6500 Total cost 6,500.00" at bounding box center [726, 238] width 438 height 52
type textarea "x"
type input "6"
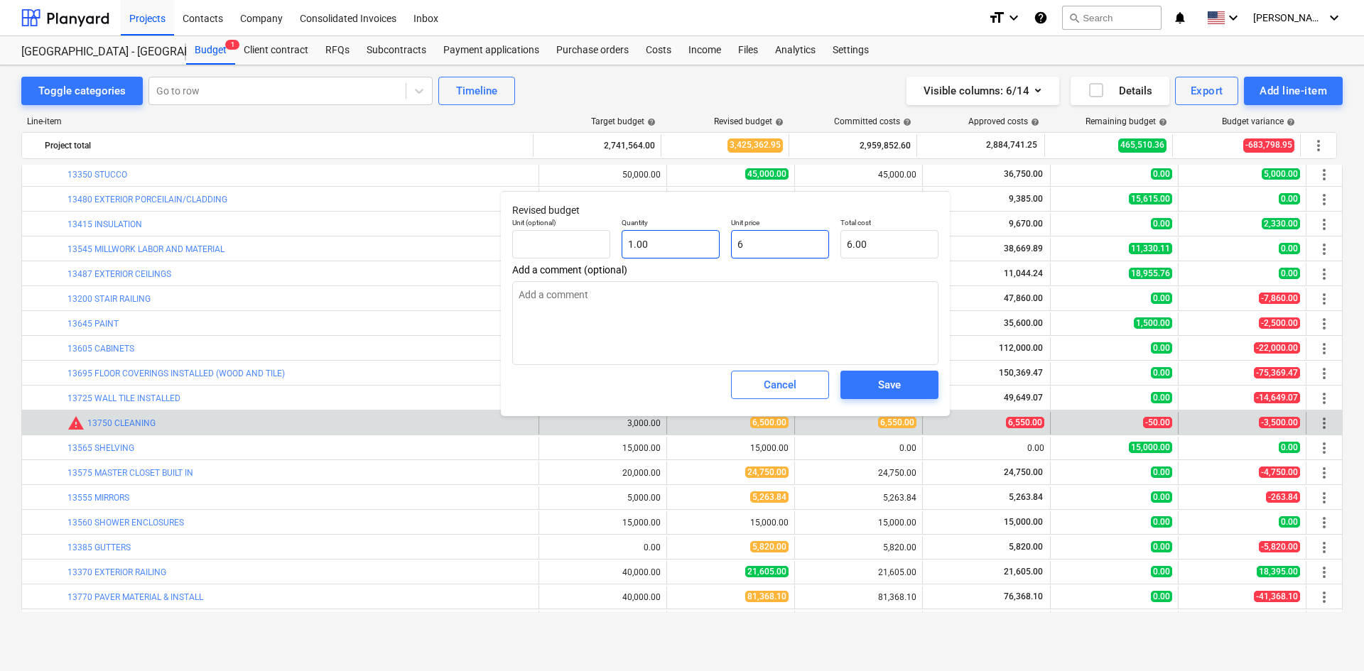
type input "6.00"
type textarea "x"
type input "65"
type input "65.00"
type textarea "x"
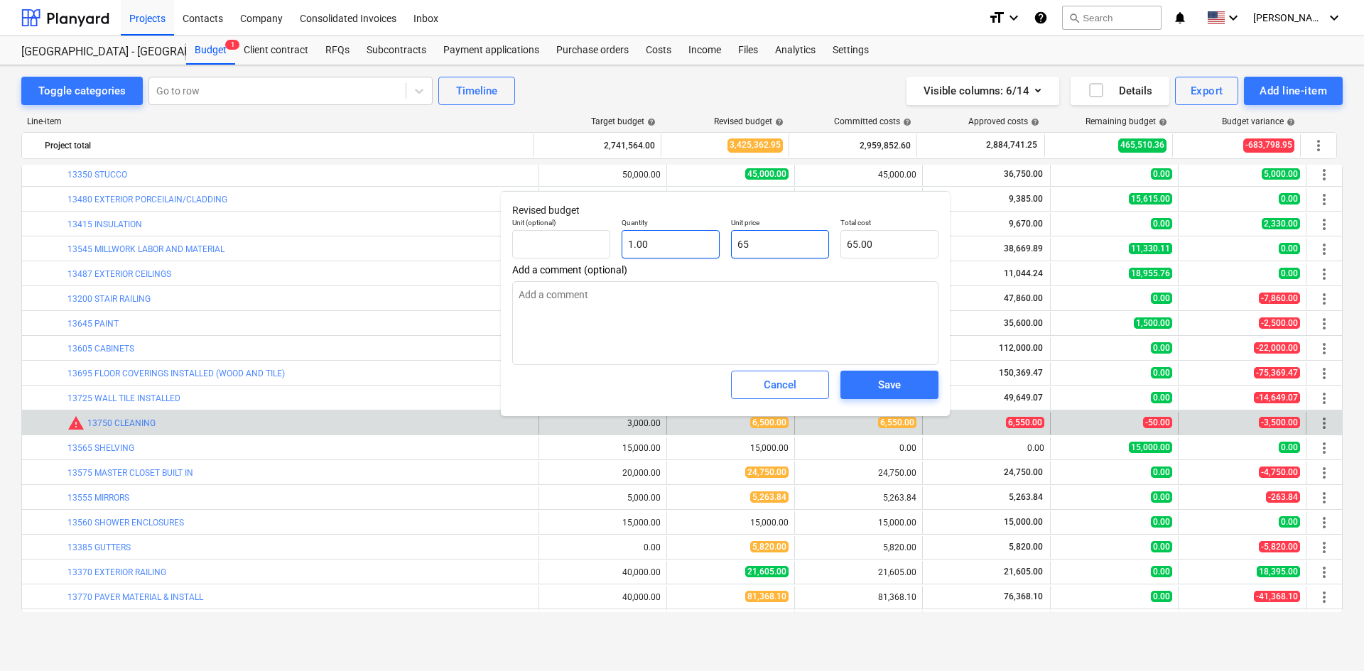
type input "655"
type input "655.00"
type textarea "x"
type input "6550"
type input "6,550.00"
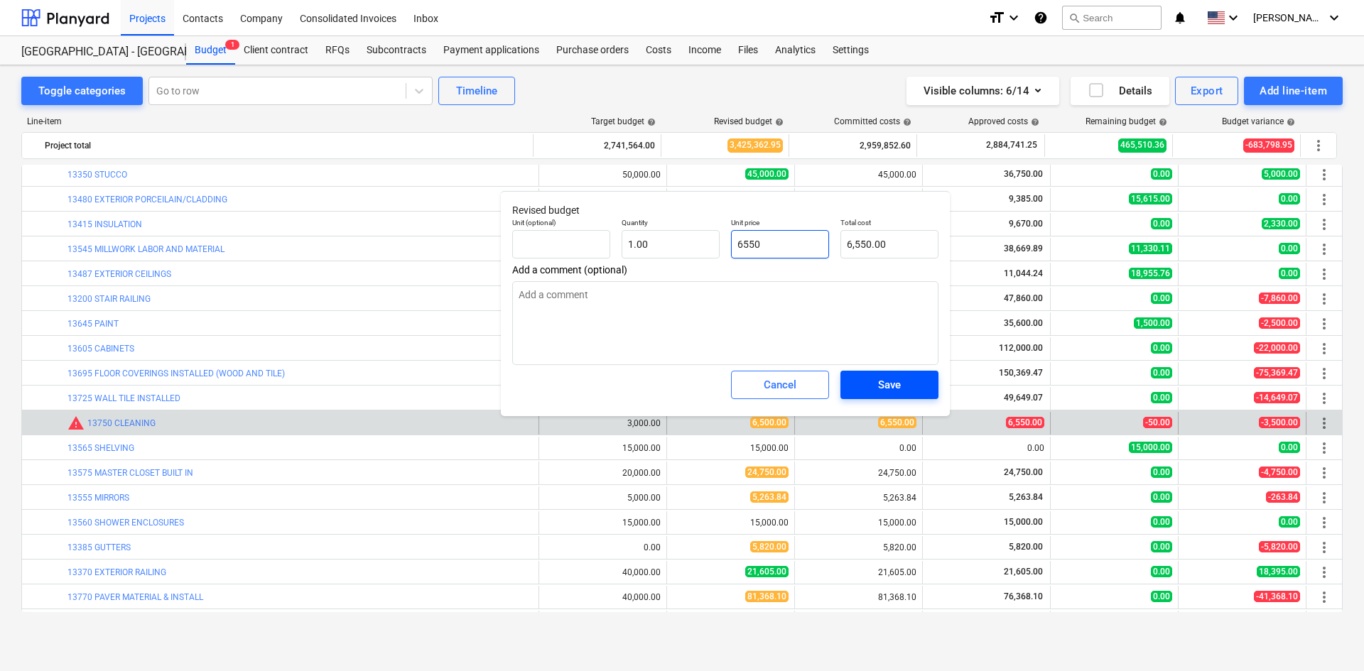
type input "6550"
type textarea "x"
type input "6,550.00"
click at [886, 386] on div "Save" at bounding box center [889, 385] width 23 height 18
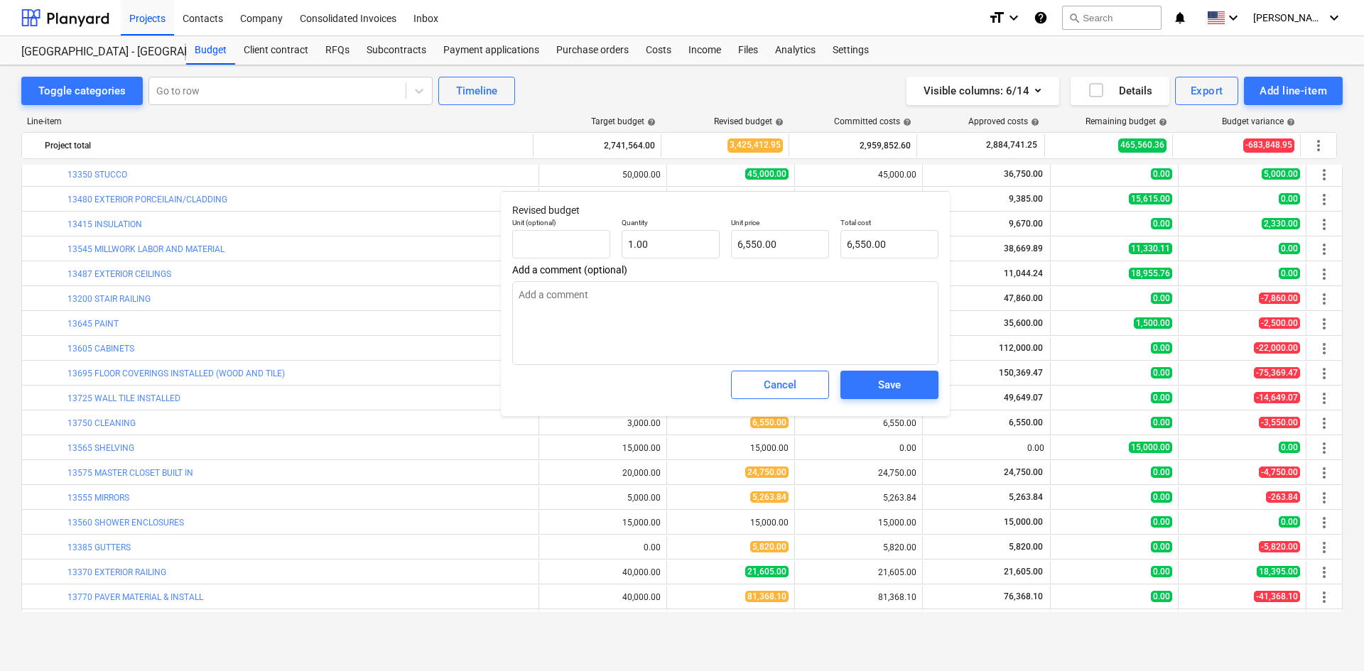
type textarea "x"
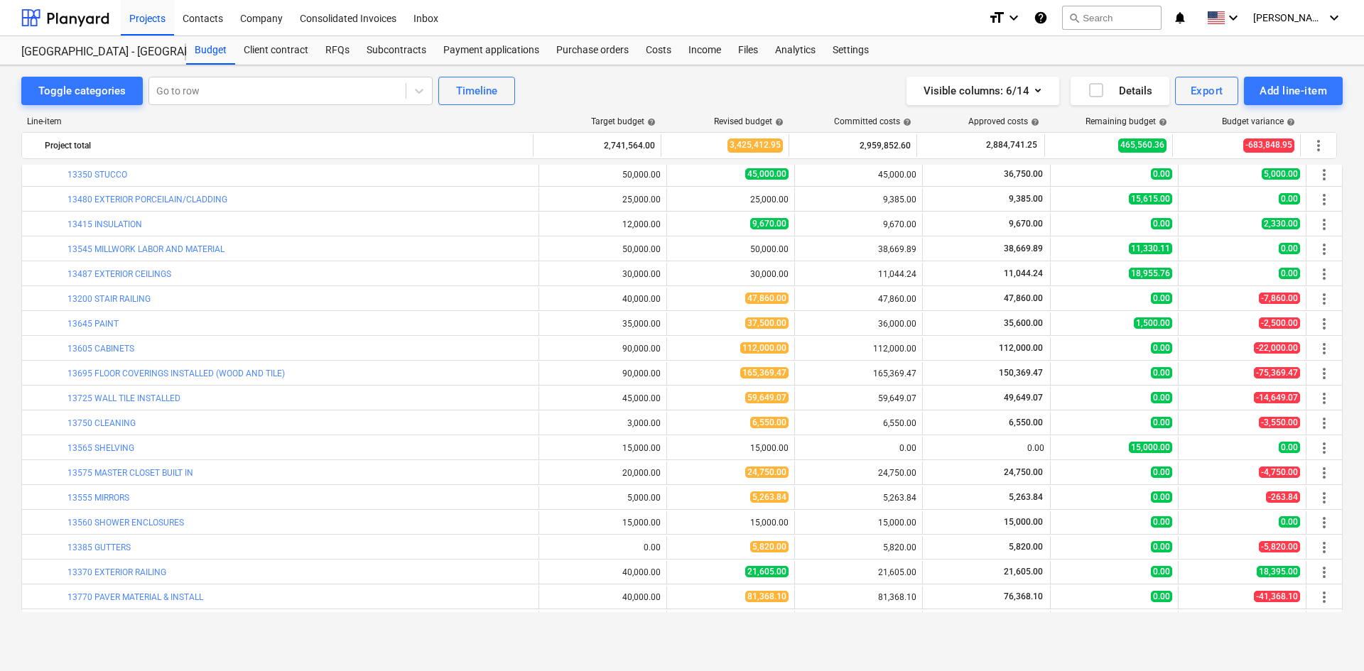
click at [534, 619] on div "Line-item Target budget help Revised budget help Committed costs help Approved …" at bounding box center [681, 367] width 1321 height 524
